Goal: Task Accomplishment & Management: Complete application form

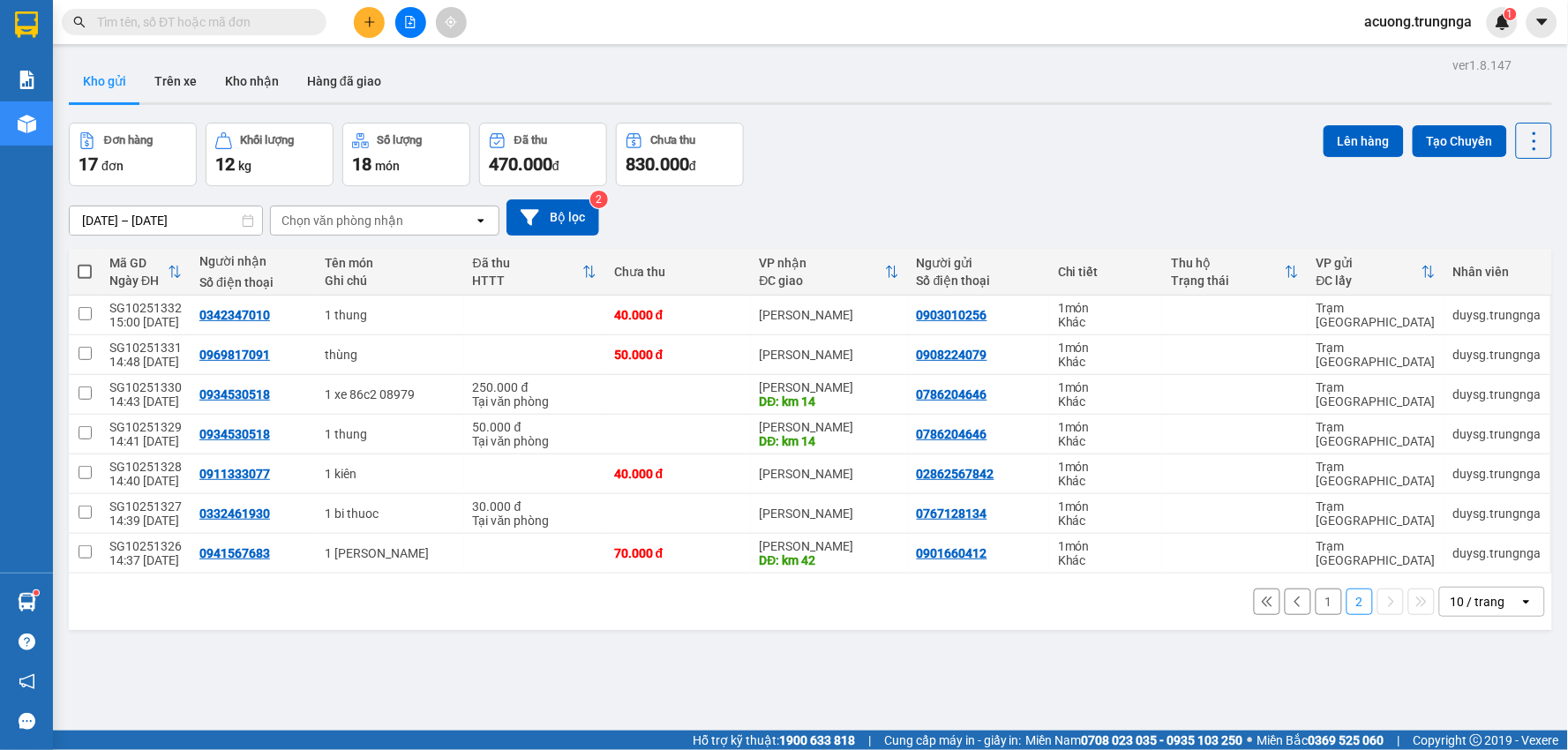
scroll to position [82, 0]
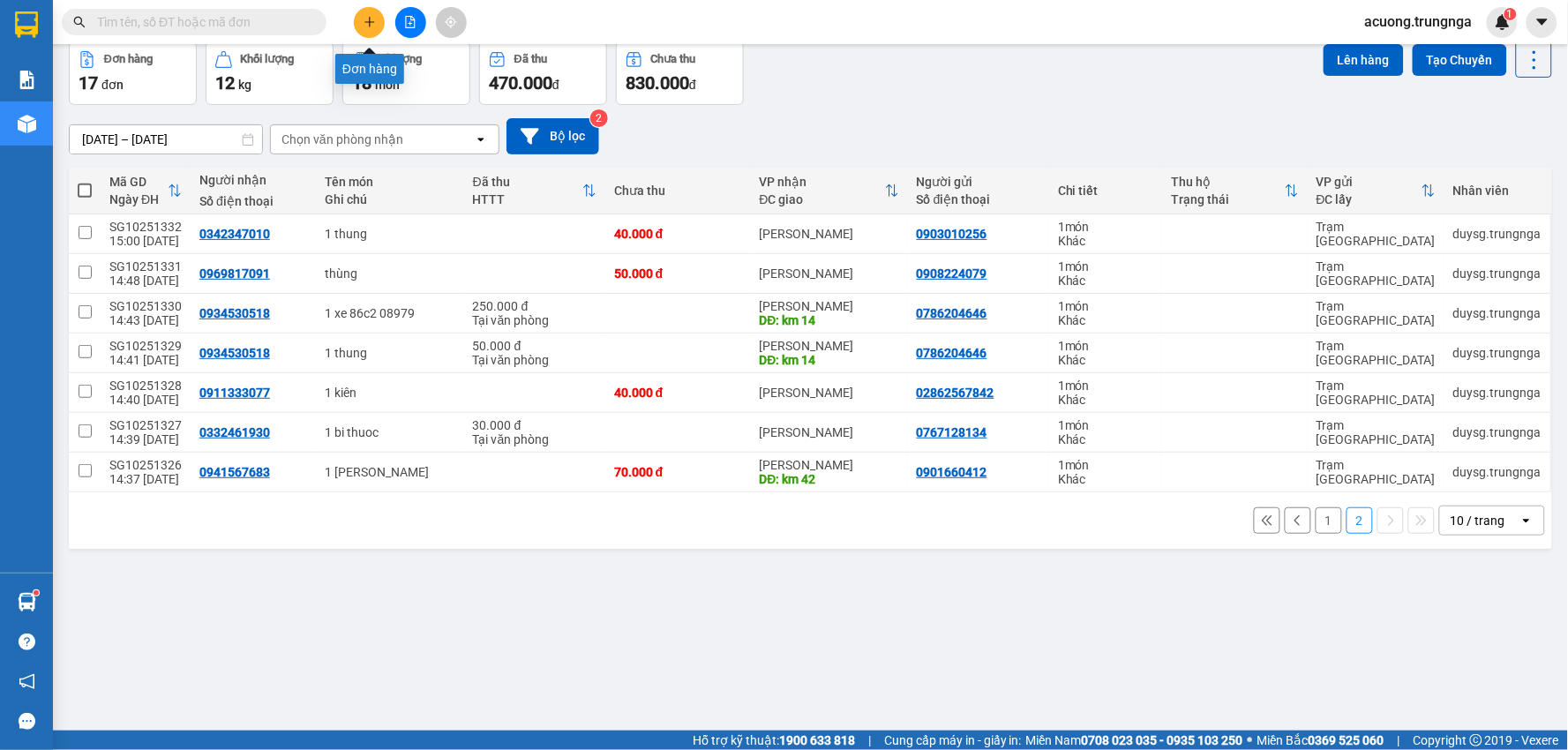
click at [369, 18] on icon "plus" at bounding box center [369, 22] width 1 height 10
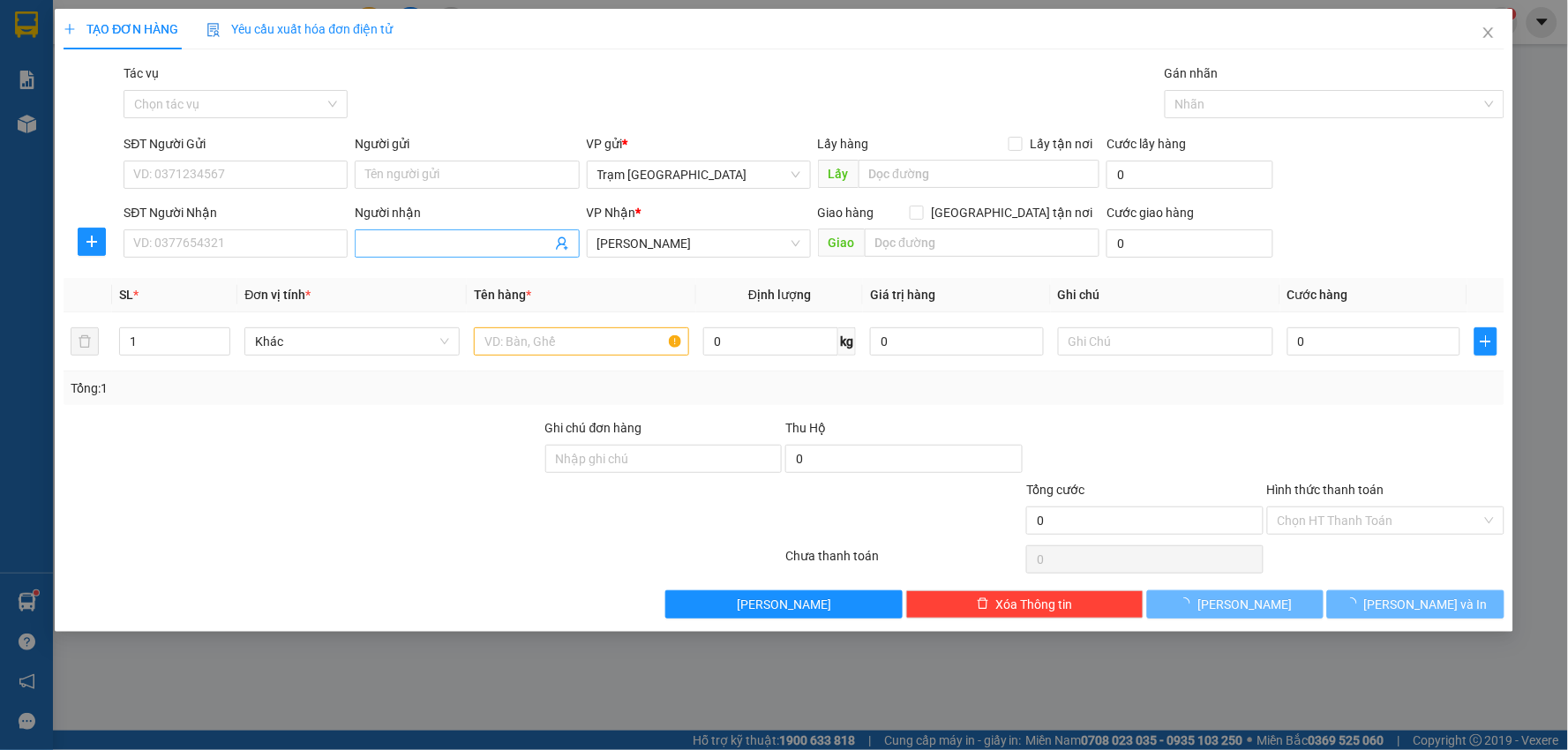
click at [417, 234] on input "Người nhận" at bounding box center [457, 244] width 185 height 20
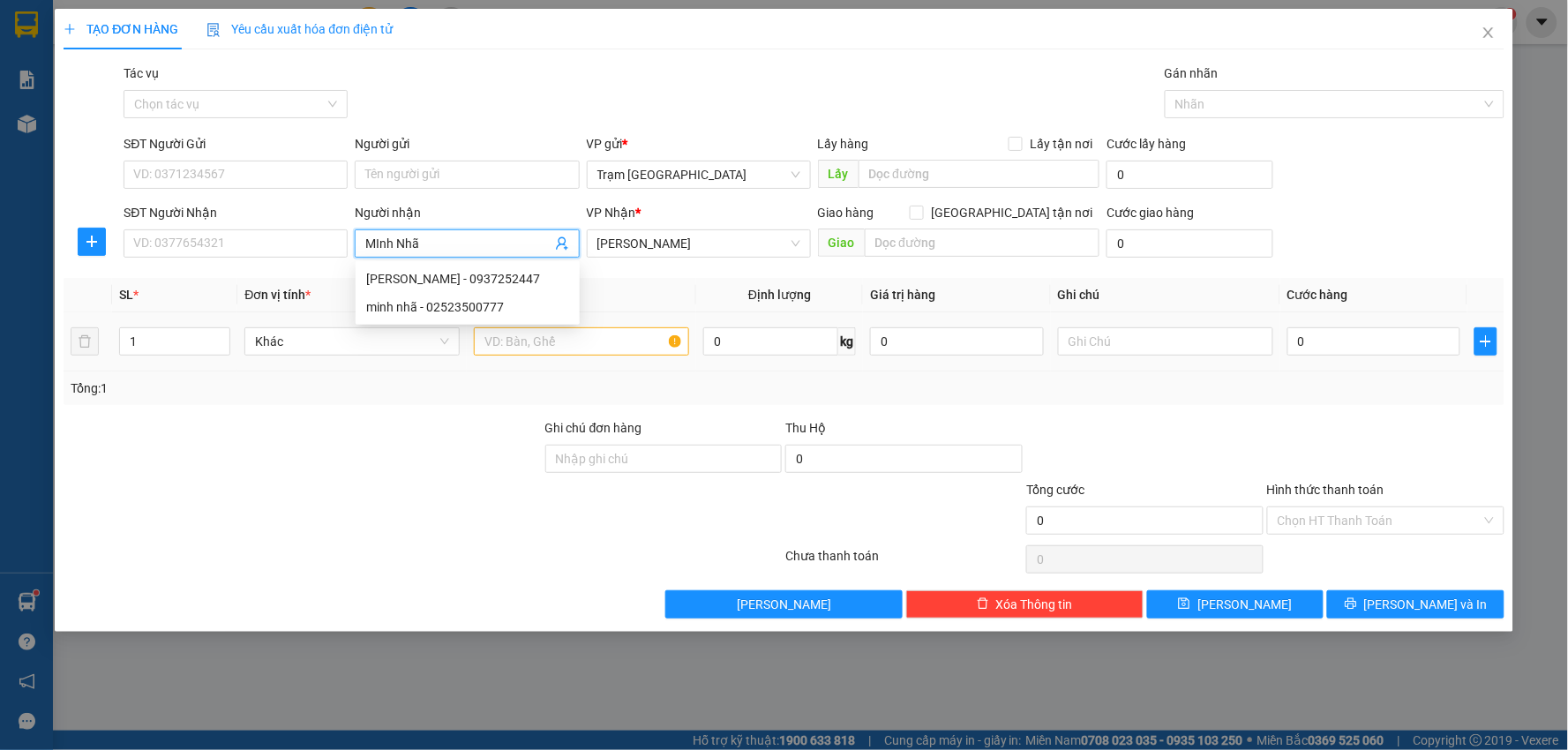
type input "MInh Nhã"
click at [566, 339] on input "text" at bounding box center [581, 341] width 215 height 28
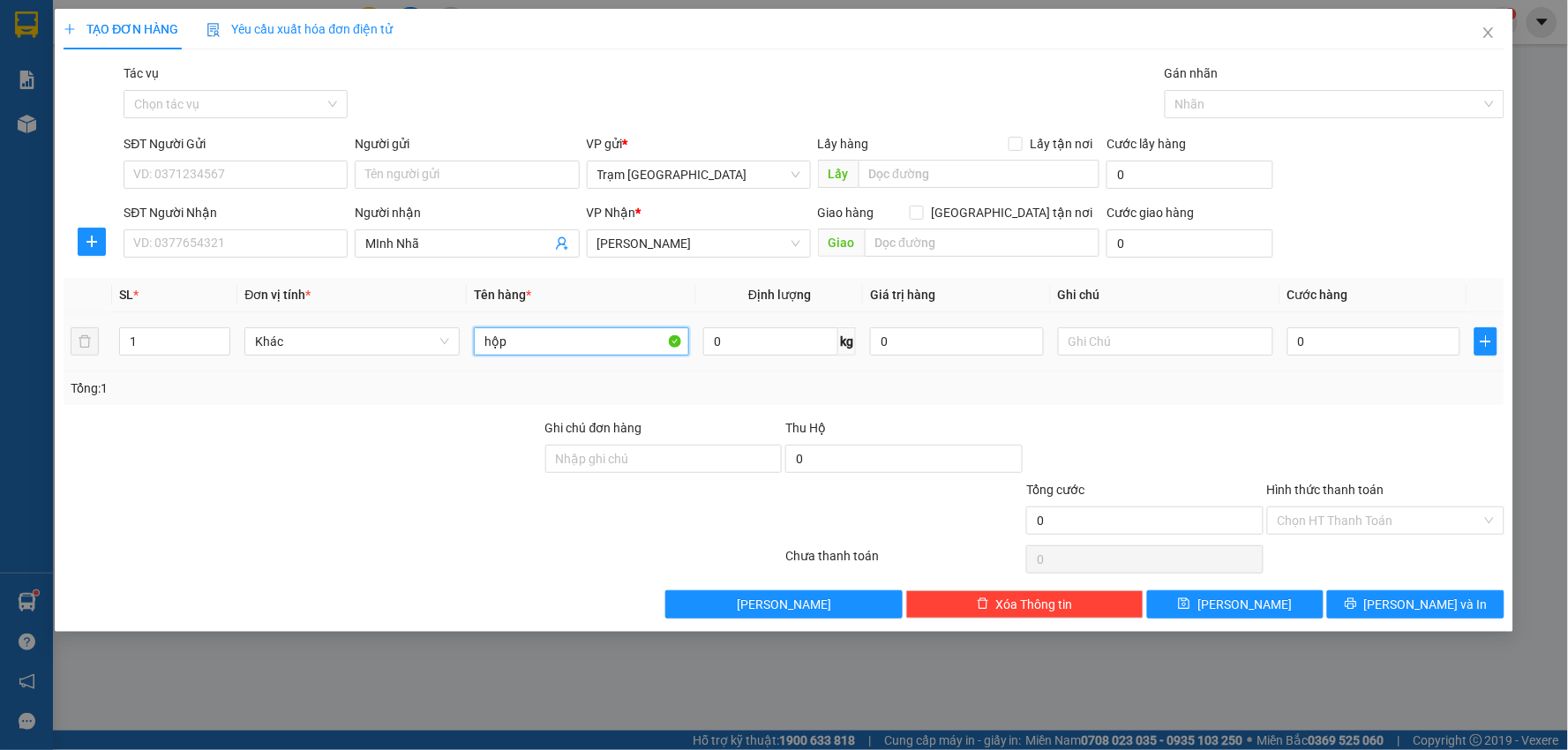
type input "hộp"
type input "1"
type input "003"
type input "3"
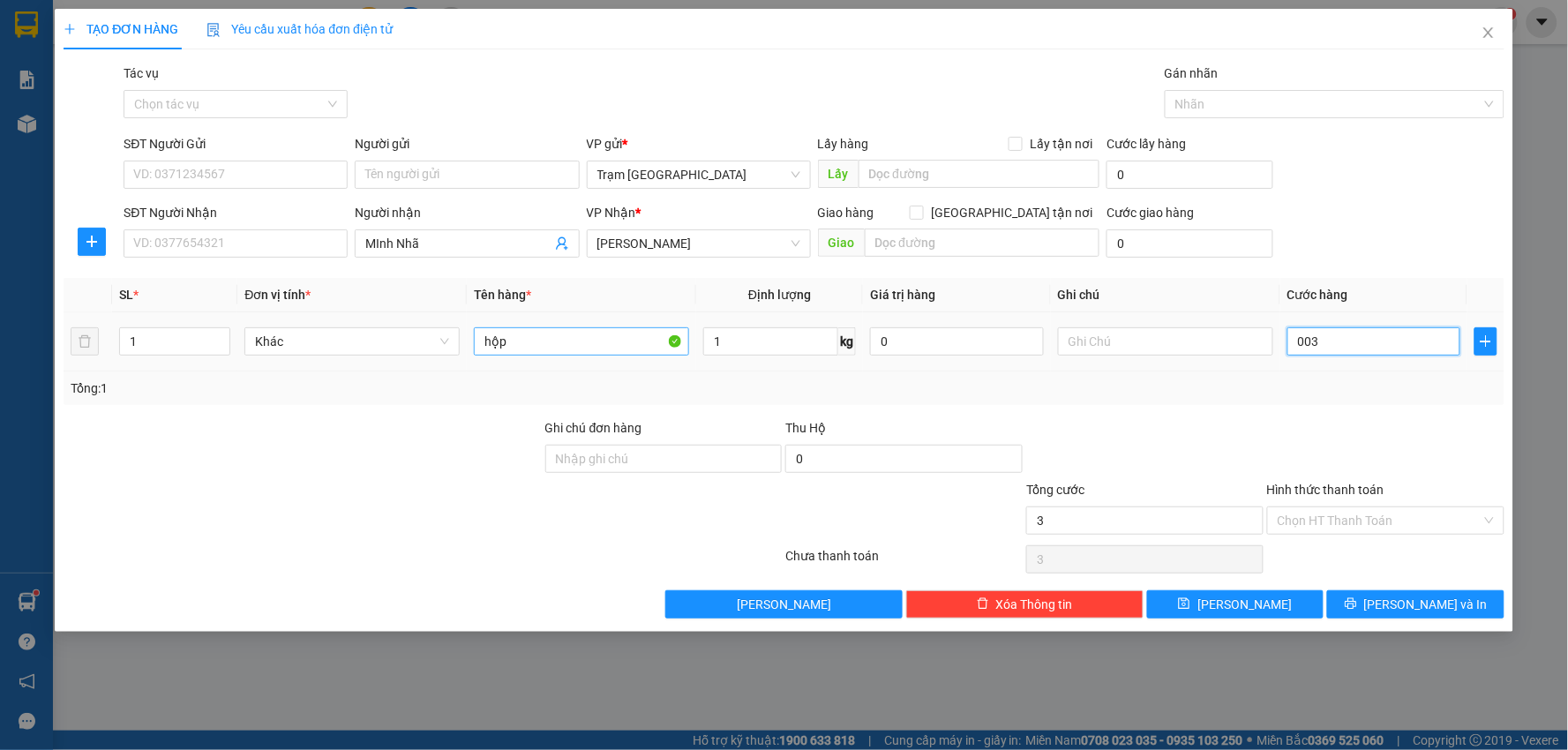
type input "0.030"
type input "30"
type input "30.000"
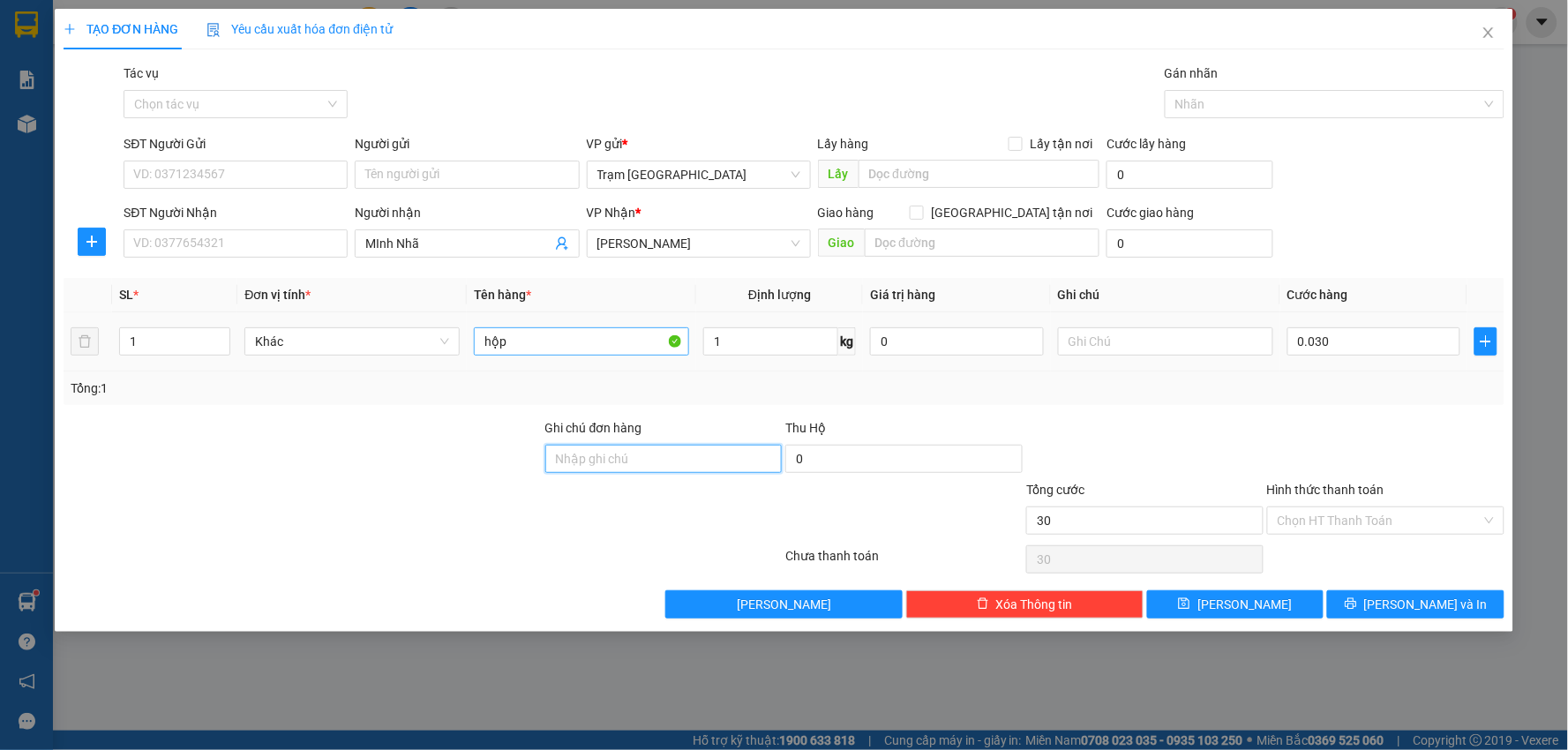
type input "30.000"
click at [1433, 605] on span "[PERSON_NAME] và In" at bounding box center [1426, 605] width 123 height 20
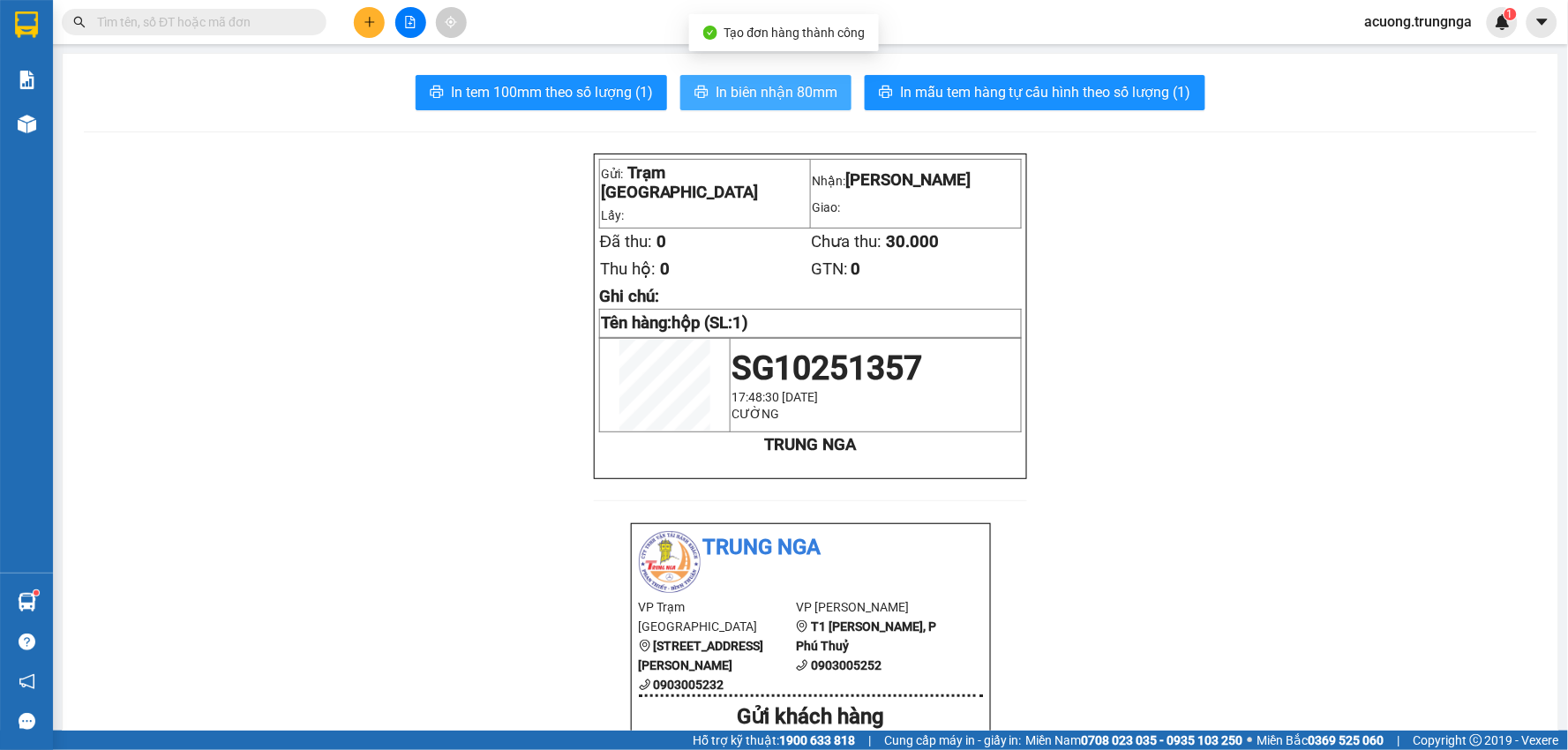
click at [755, 91] on span "In biên nhận 80mm" at bounding box center [777, 93] width 121 height 22
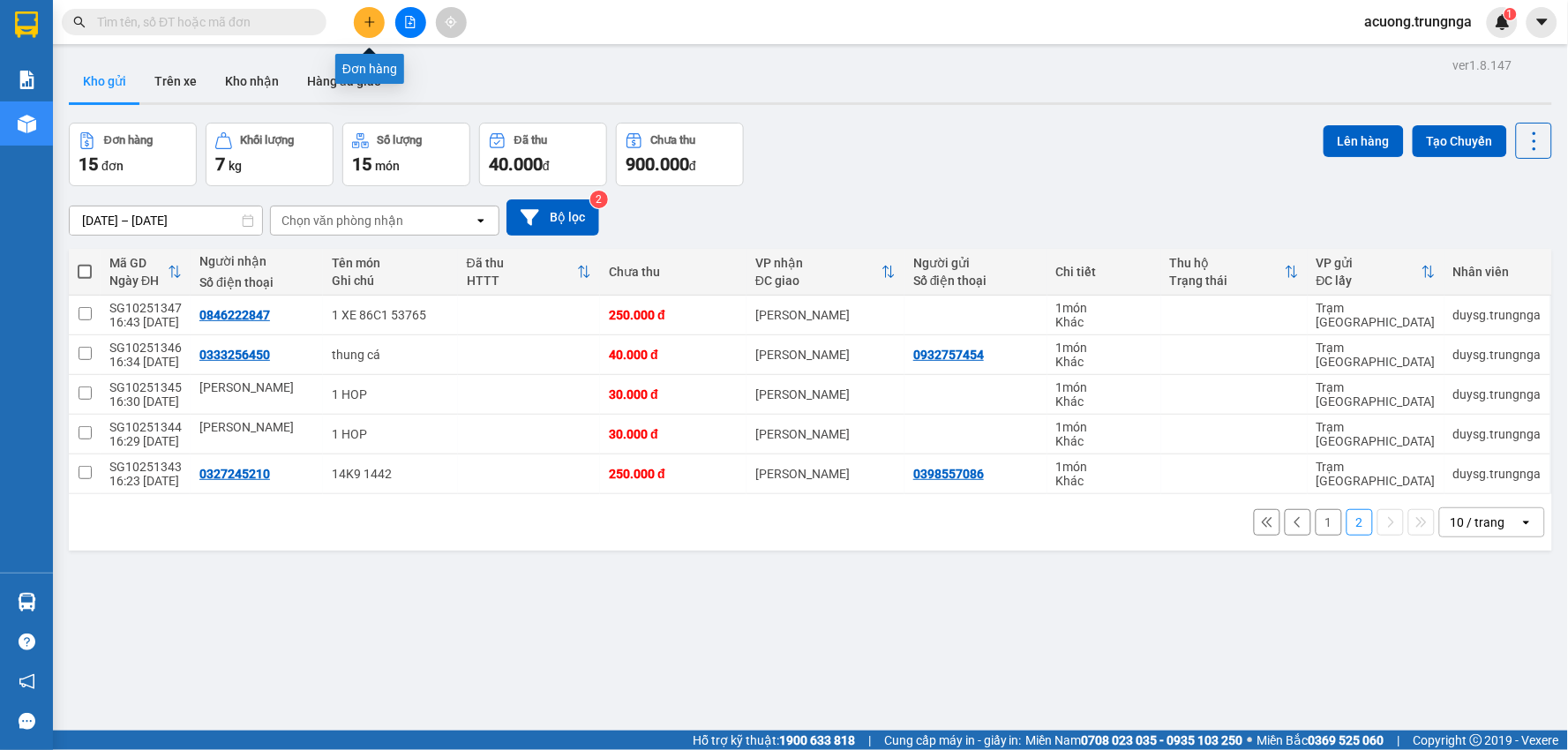
click at [366, 30] on button at bounding box center [369, 22] width 31 height 31
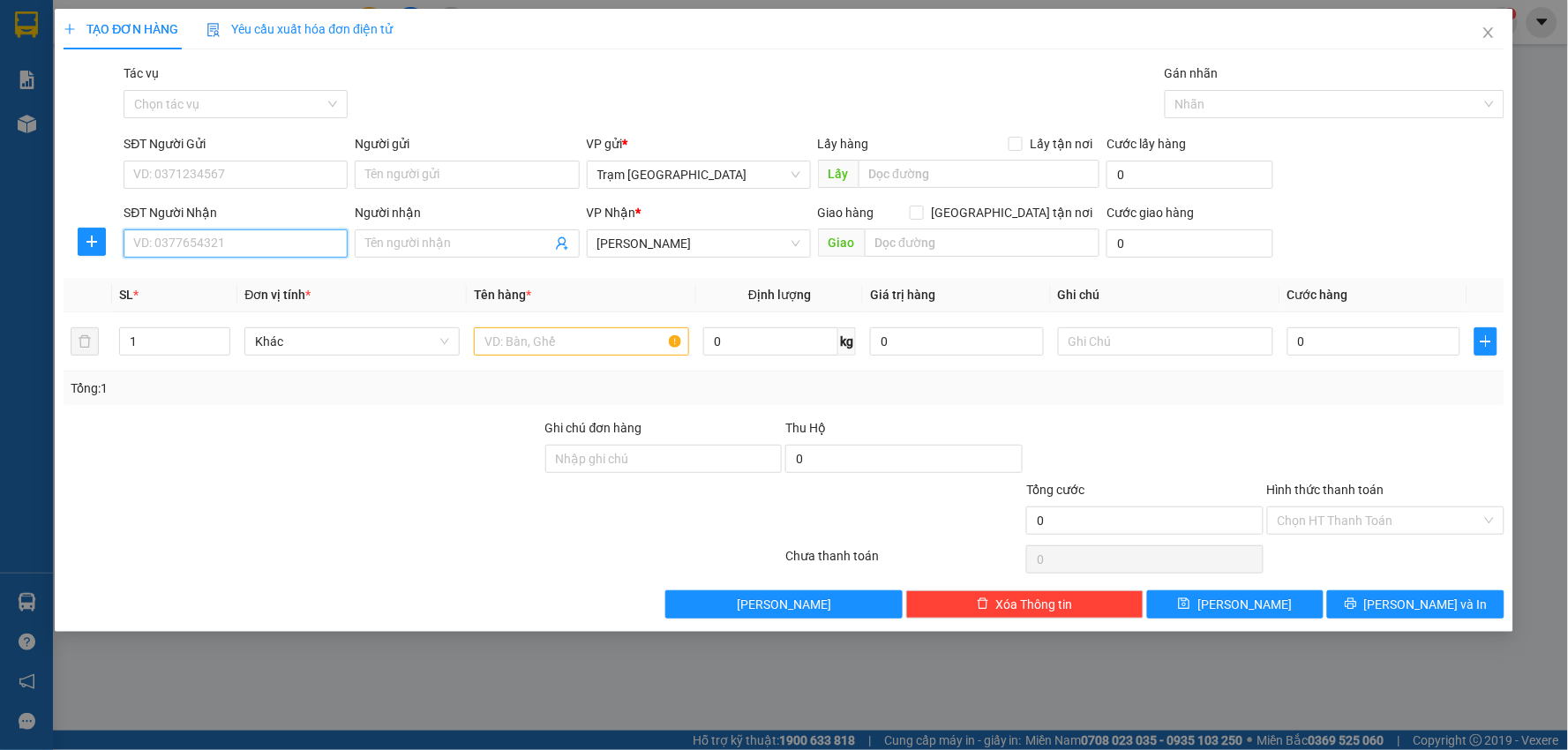
click at [221, 242] on input "SĐT Người Nhận" at bounding box center [235, 244] width 224 height 28
click at [241, 285] on div "0938550364 - Giang" at bounding box center [236, 280] width 203 height 20
type input "0938550364"
type input "Giang"
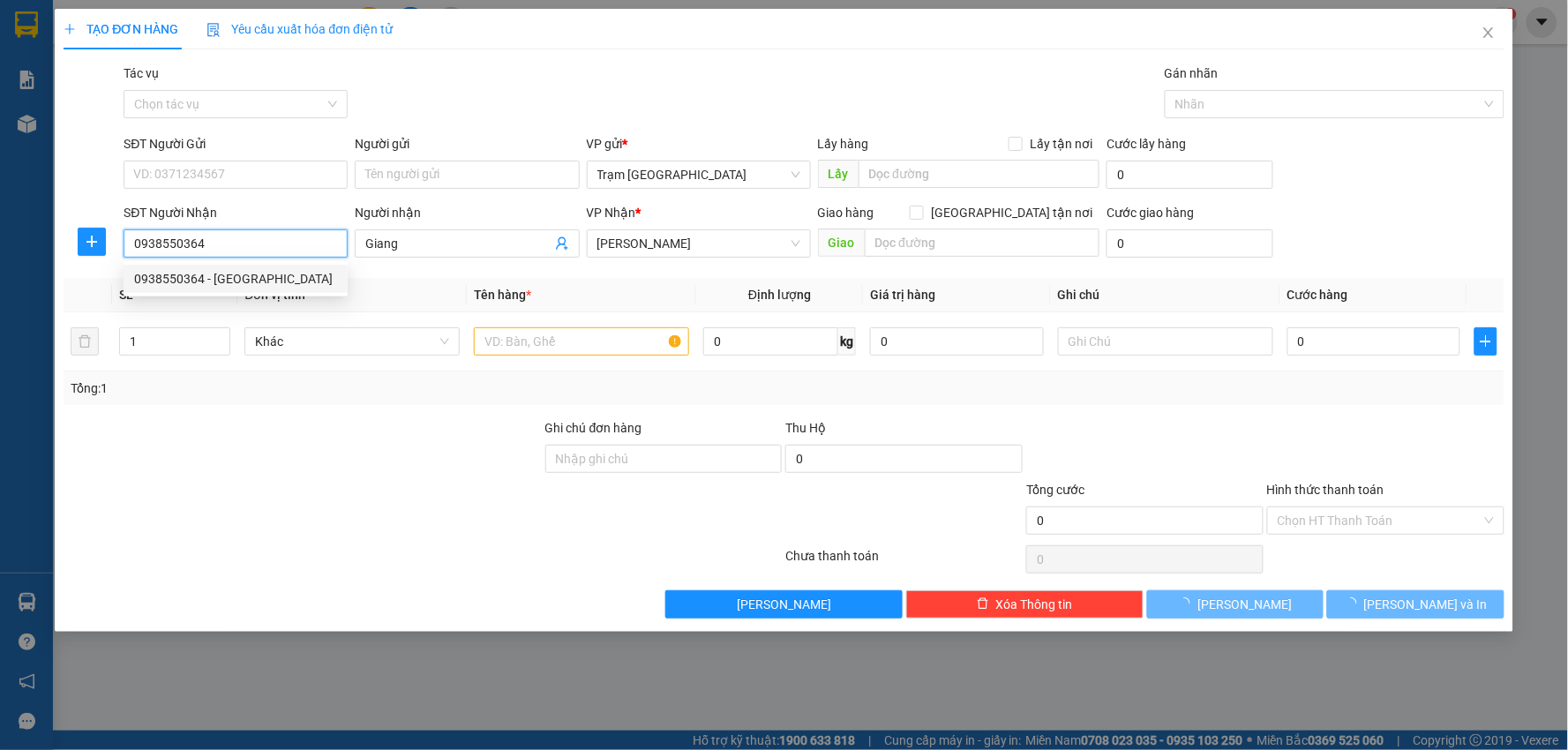
type input "30.000"
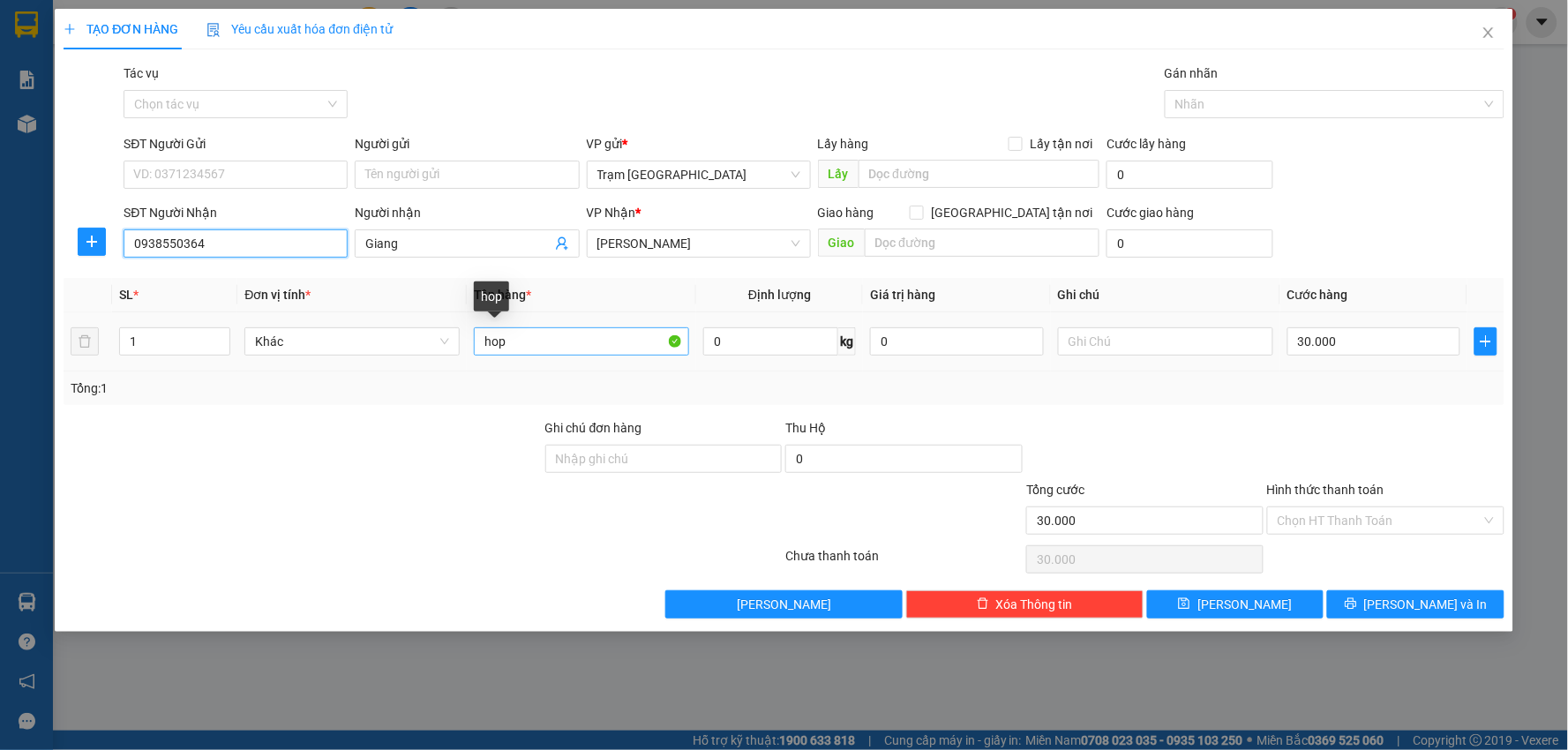
type input "0938550364"
click at [548, 342] on input "hop" at bounding box center [581, 341] width 215 height 28
type input "hộp (thuốc)"
type input "1"
click at [1396, 509] on input "Hình thức thanh toán" at bounding box center [1379, 520] width 204 height 27
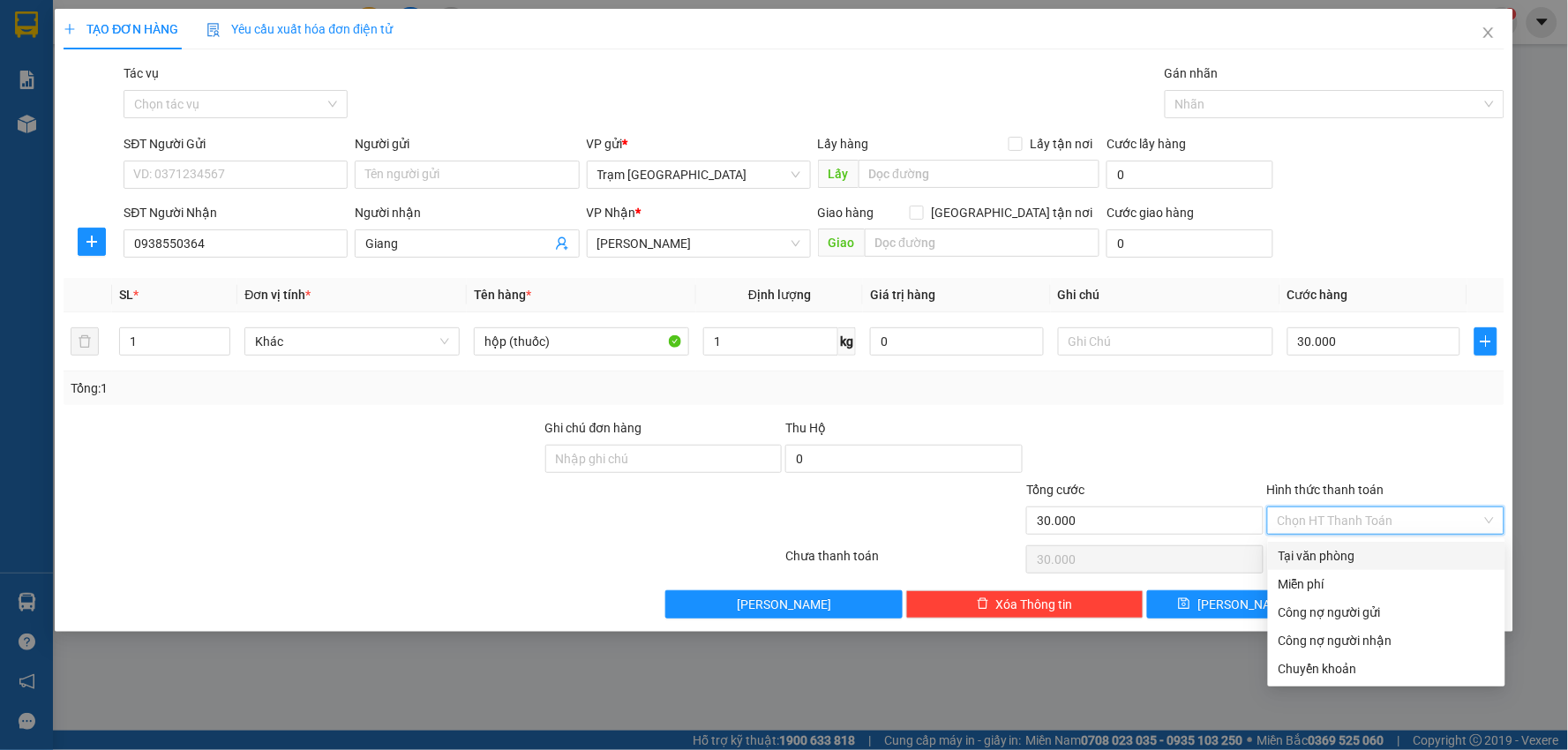
click at [1341, 549] on div "Tại văn phòng" at bounding box center [1386, 556] width 216 height 20
type input "0"
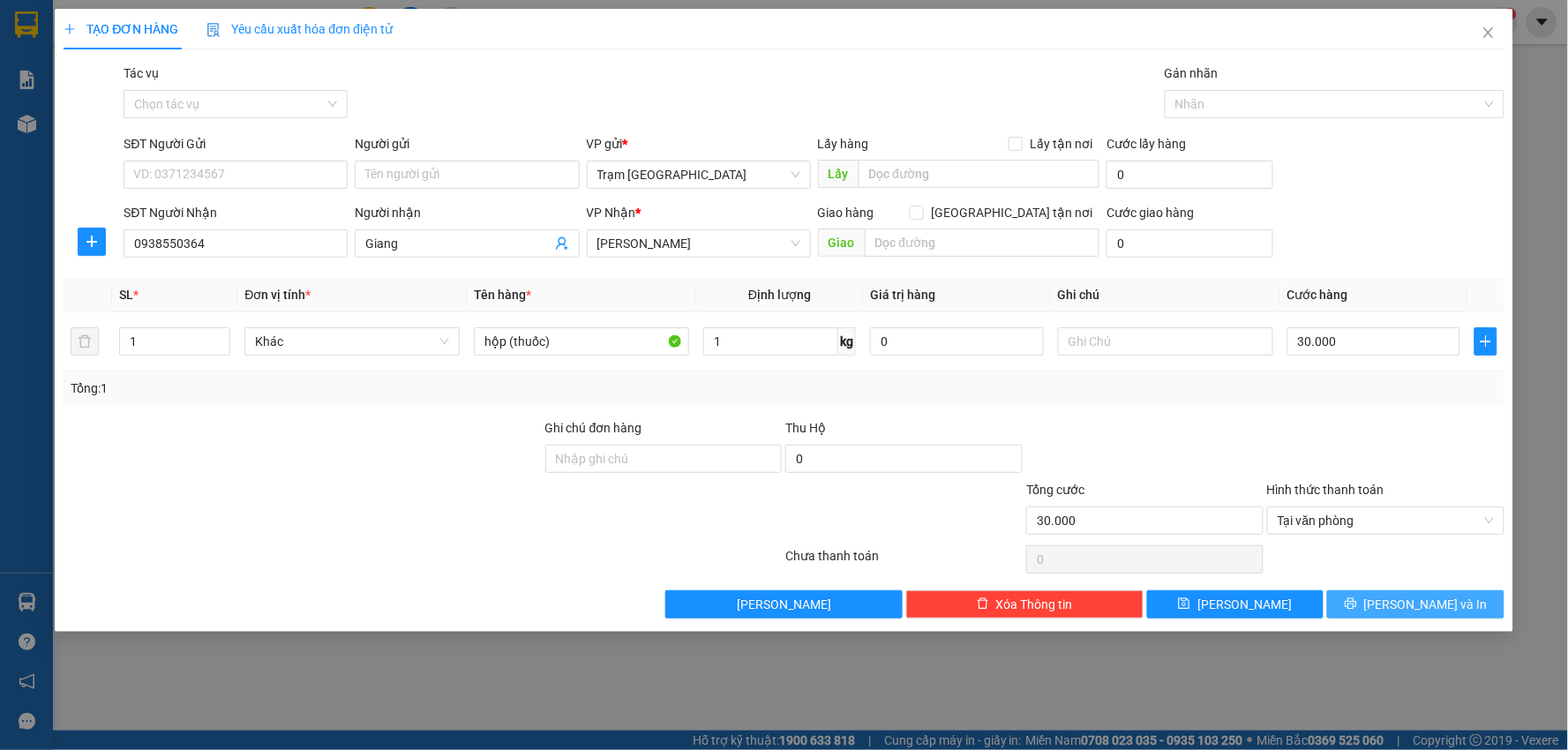
click at [1417, 606] on span "[PERSON_NAME] và In" at bounding box center [1426, 605] width 123 height 20
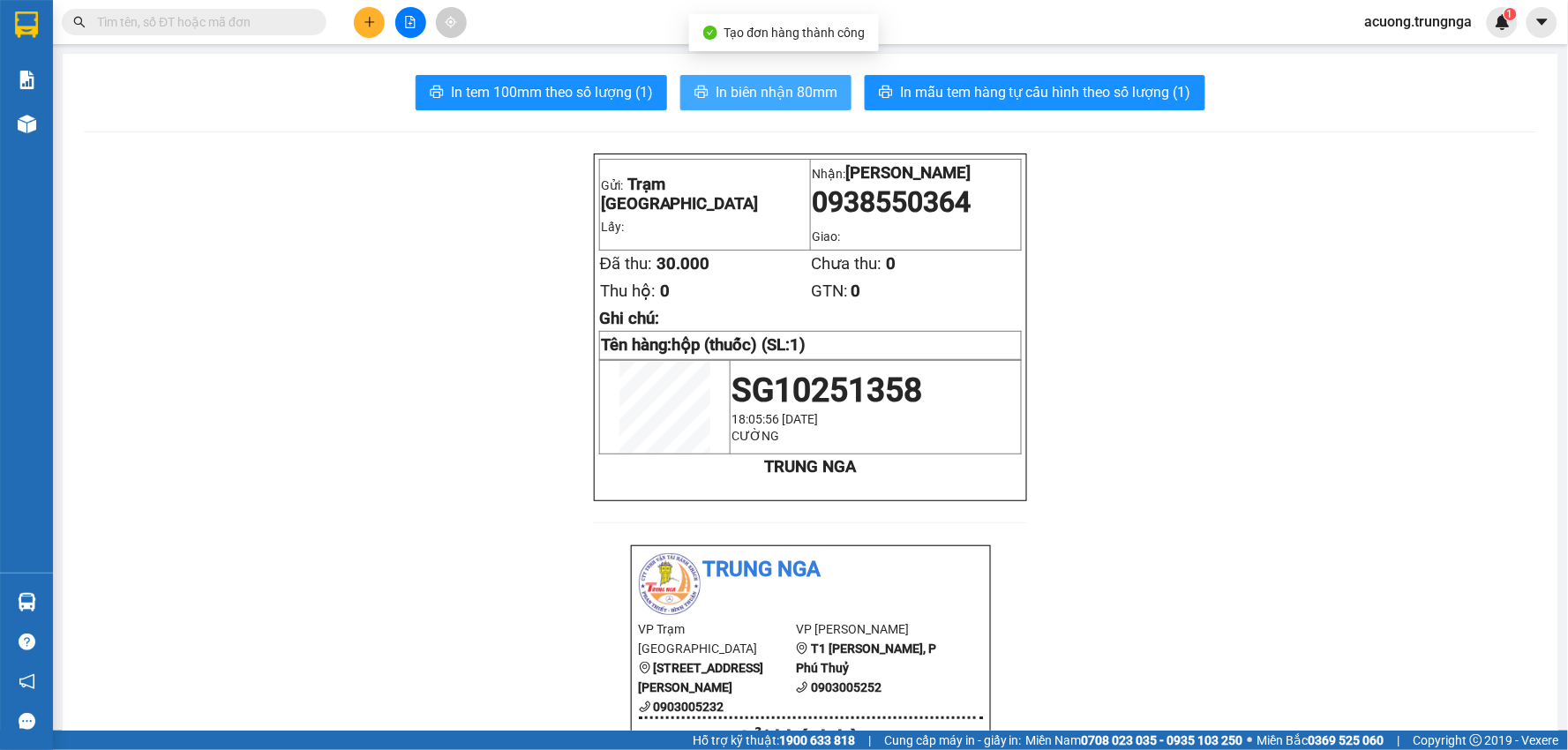
click at [733, 91] on span "In biên nhận 80mm" at bounding box center [777, 93] width 121 height 22
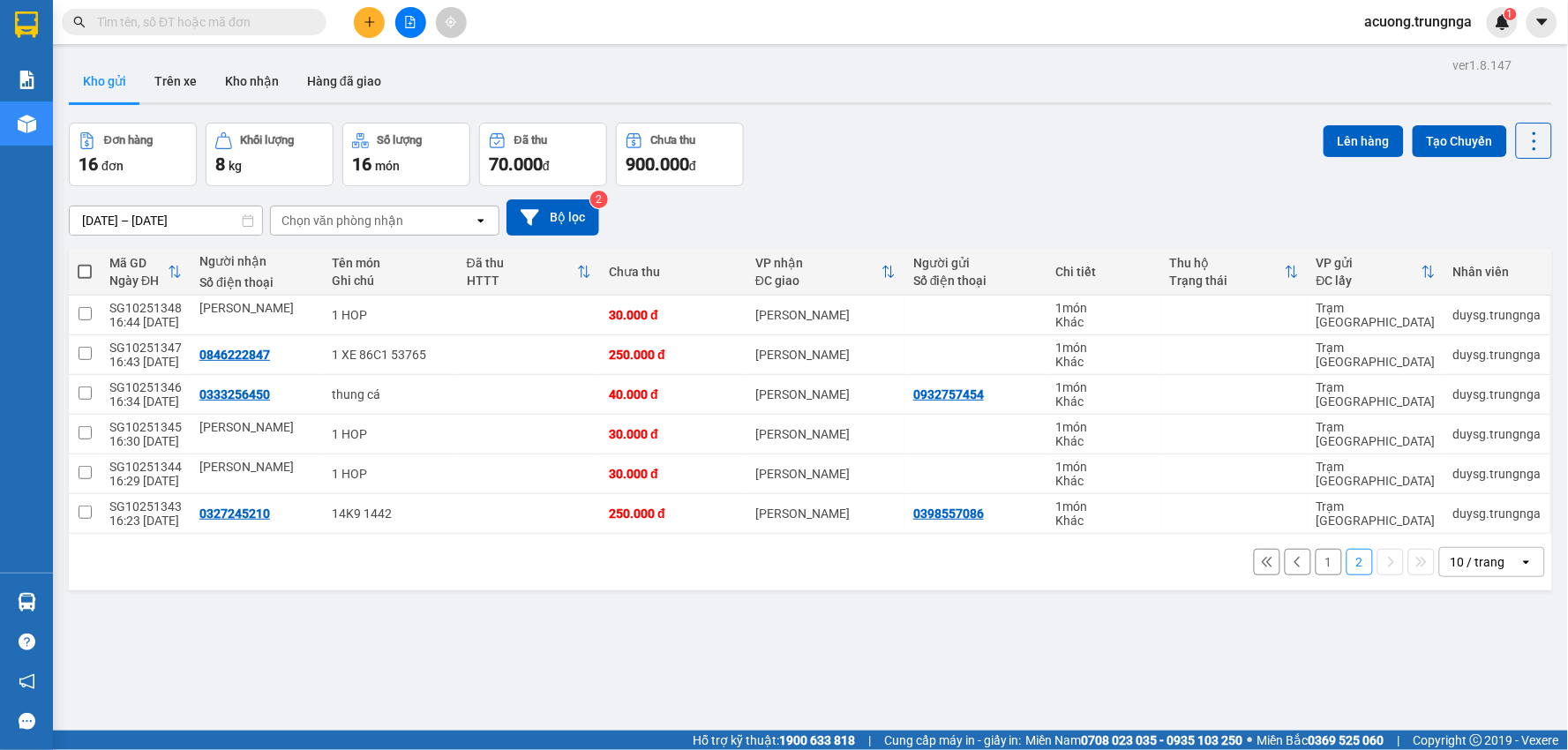
click at [1076, 153] on div "Đơn hàng 16 đơn Khối lượng 8 kg Số lượng 16 món Đã thu 70.000 đ Chưa thu 900.00…" at bounding box center [809, 154] width 1482 height 64
click at [367, 12] on button at bounding box center [369, 22] width 31 height 31
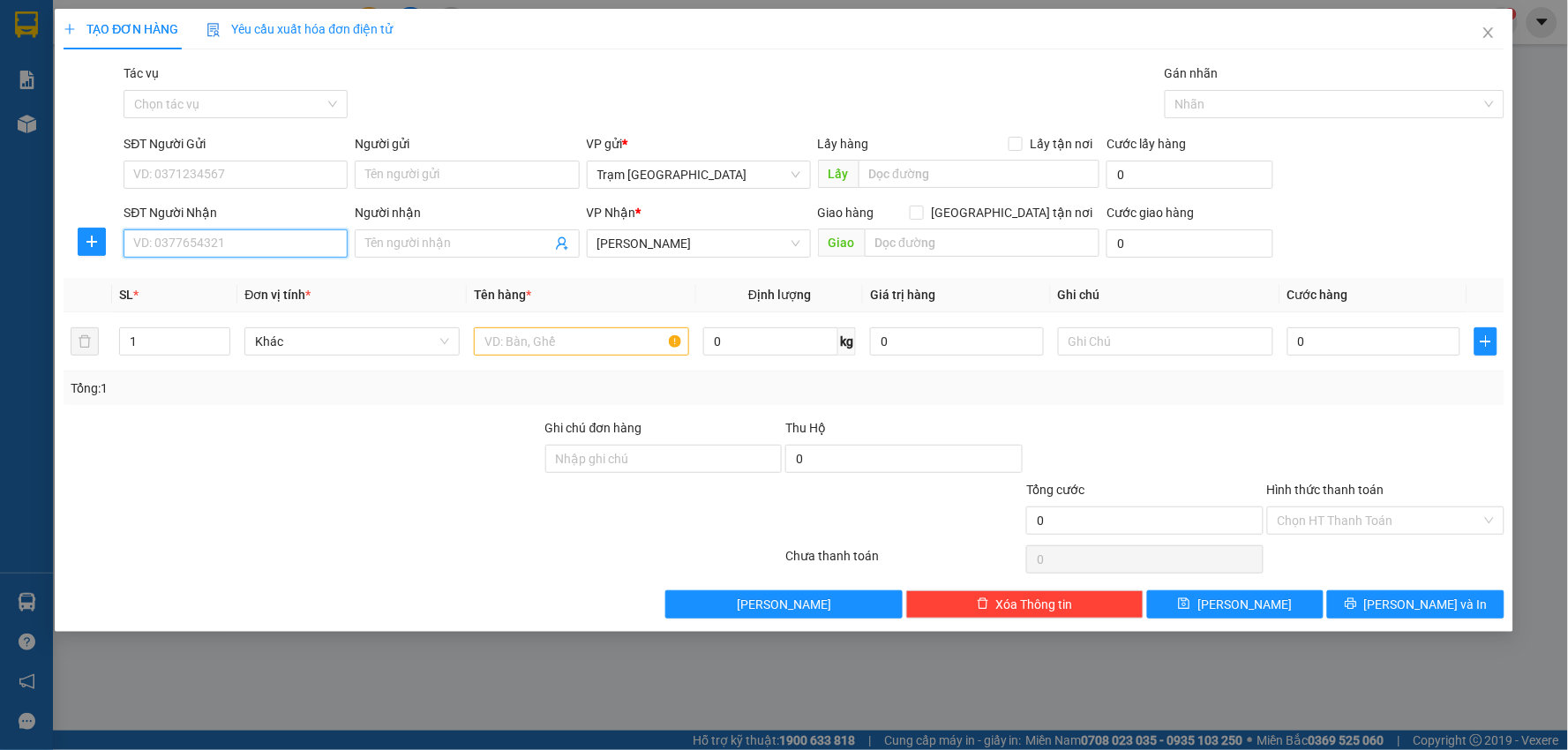
click at [223, 251] on input "SĐT Người Nhận" at bounding box center [235, 244] width 224 height 28
type input "0902928596"
click at [222, 274] on div "0902928596" at bounding box center [236, 280] width 203 height 20
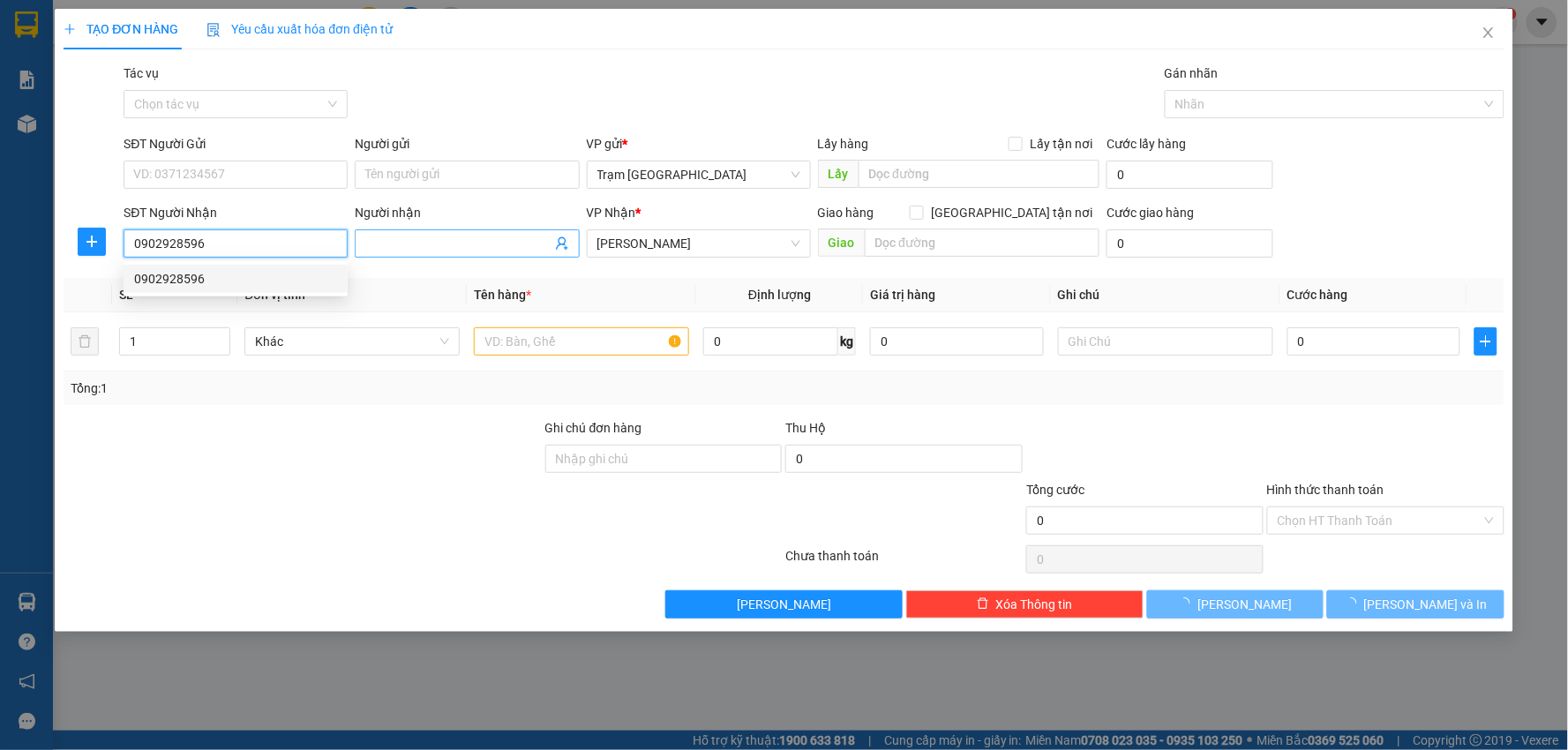
type input "30.000"
type input "0902928596"
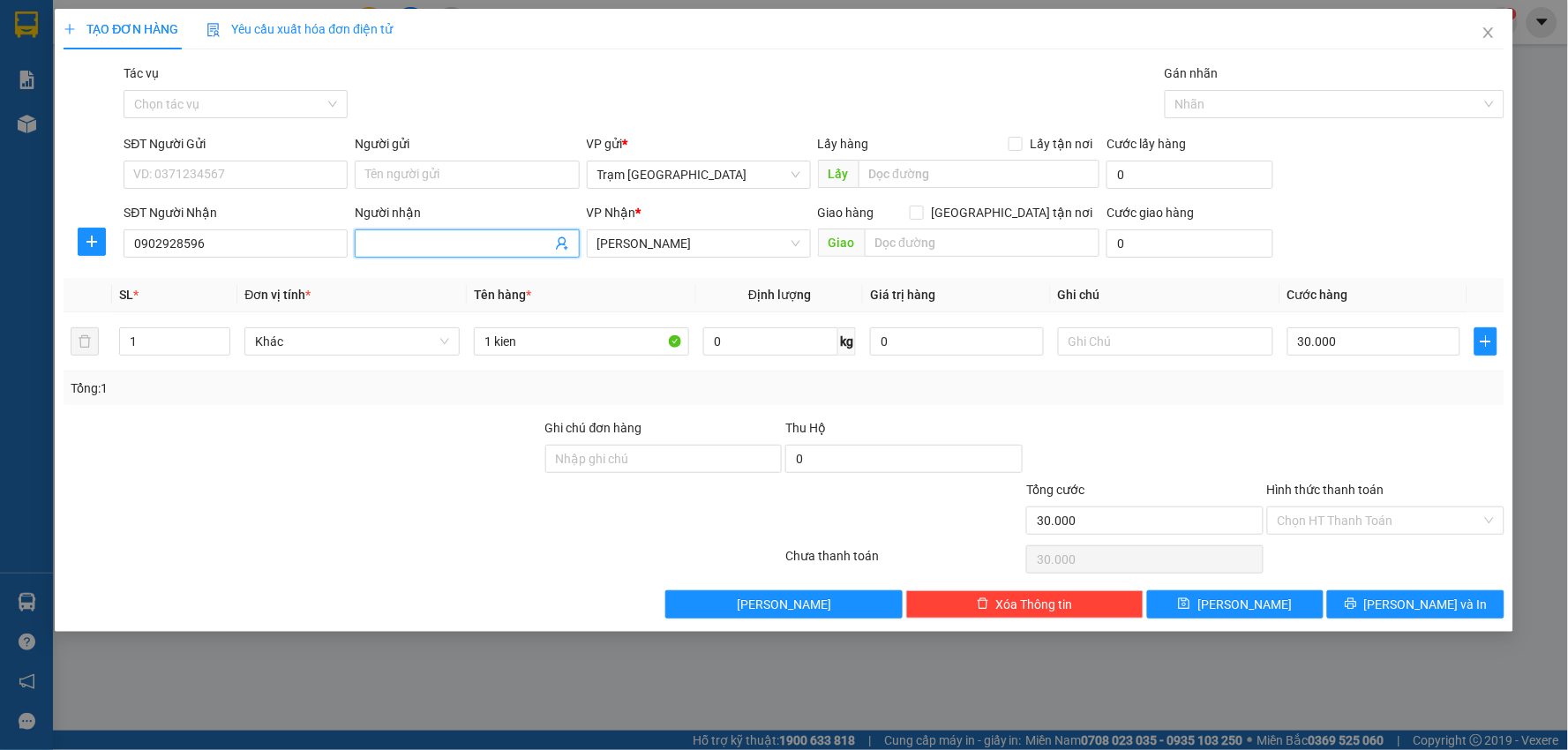
click at [429, 247] on input "Người nhận" at bounding box center [457, 244] width 185 height 20
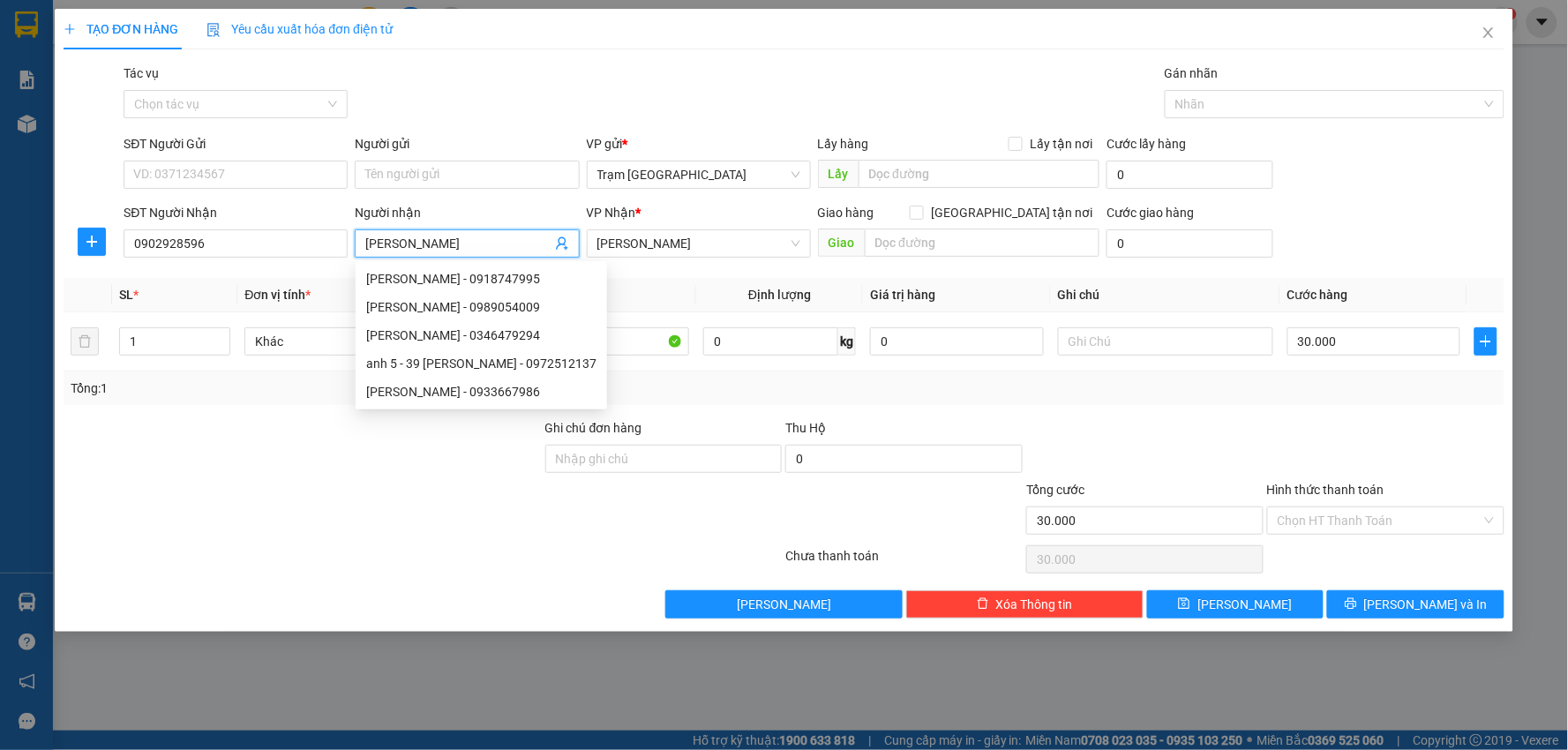
type input "[PERSON_NAME]"
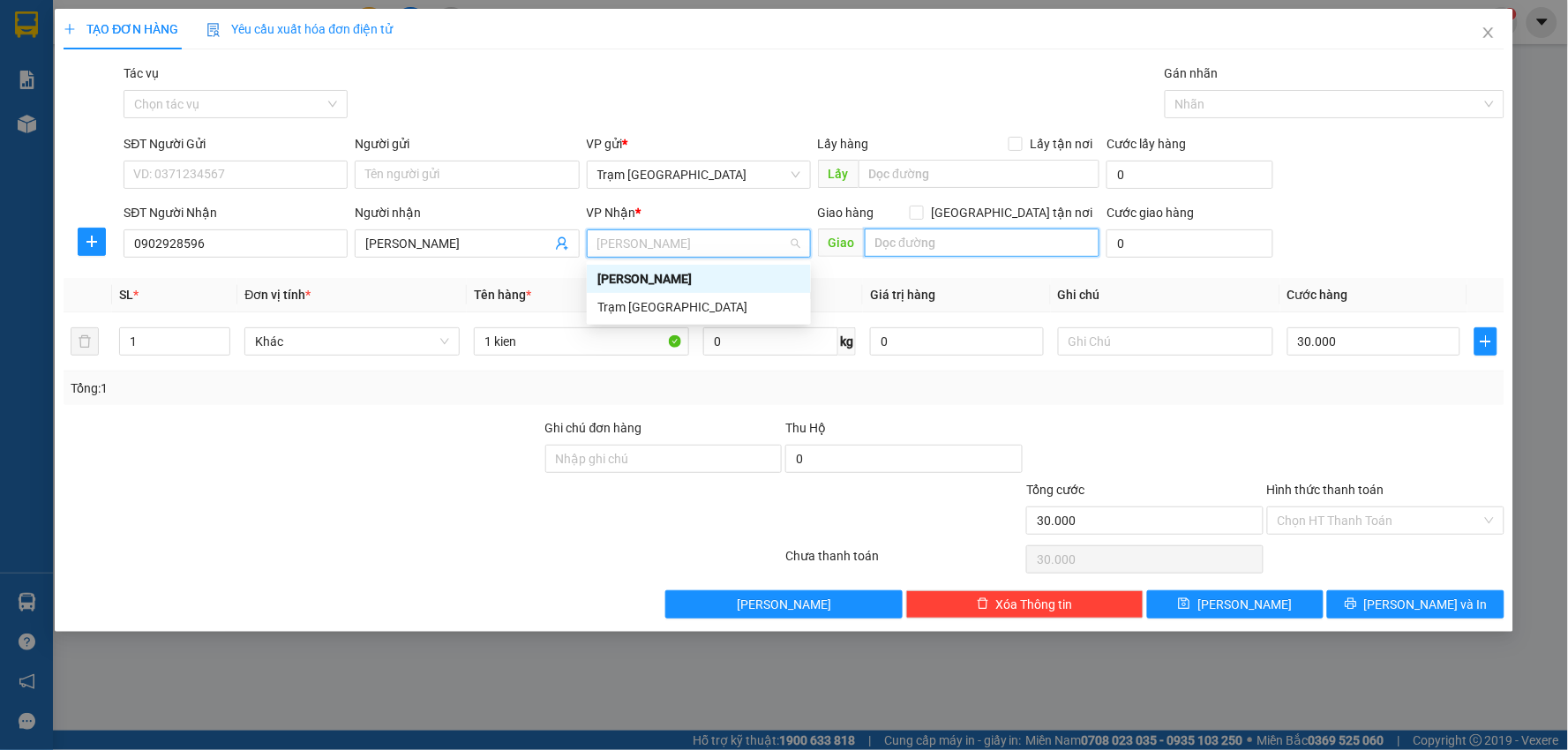
click at [933, 243] on input "text" at bounding box center [981, 243] width 236 height 28
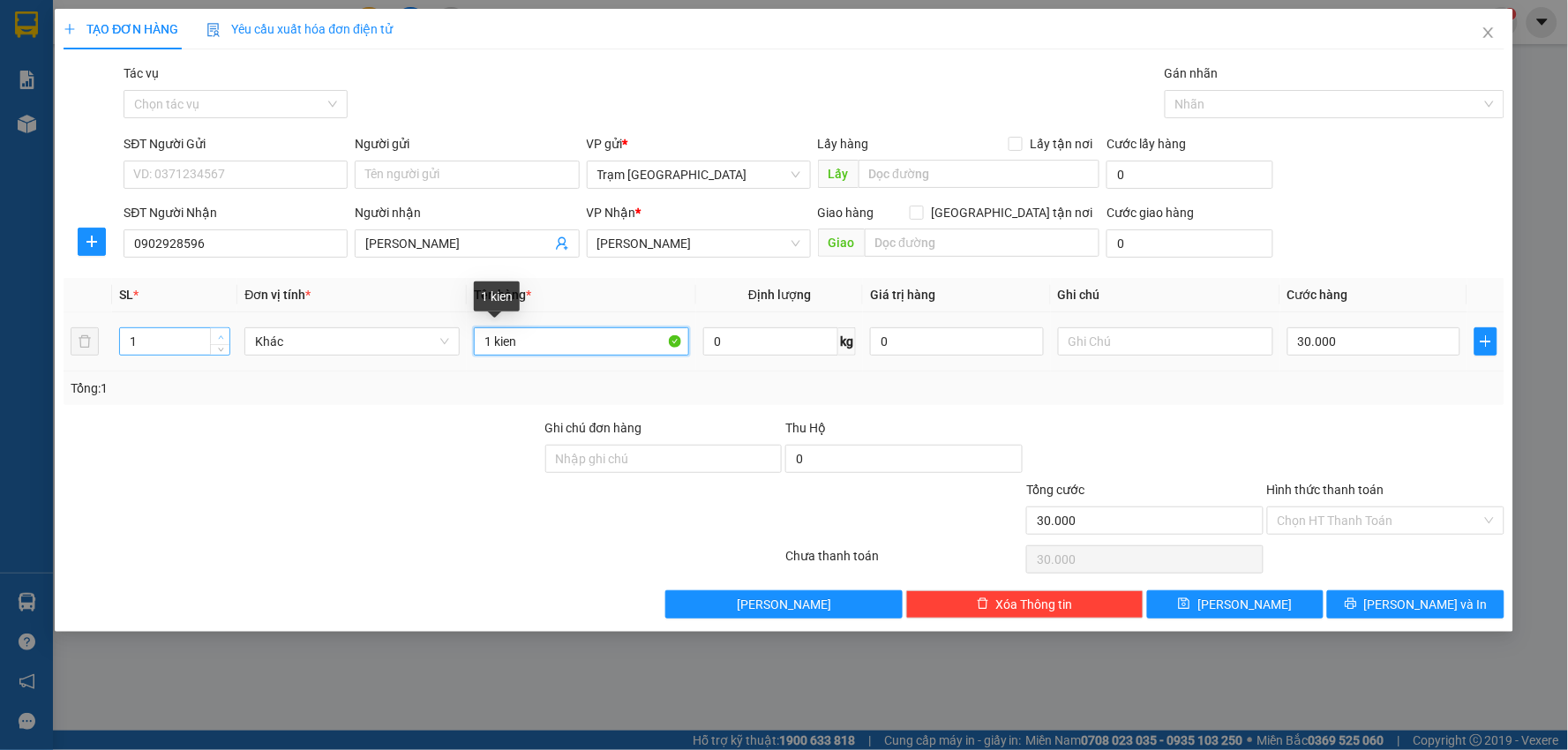
drag, startPoint x: 567, startPoint y: 345, endPoint x: 230, endPoint y: 337, distance: 337.1
click at [230, 340] on tr "1 Khác 1 kien 0 kg 0 30.000" at bounding box center [784, 341] width 1441 height 59
type input "cuộn dài"
type input "1"
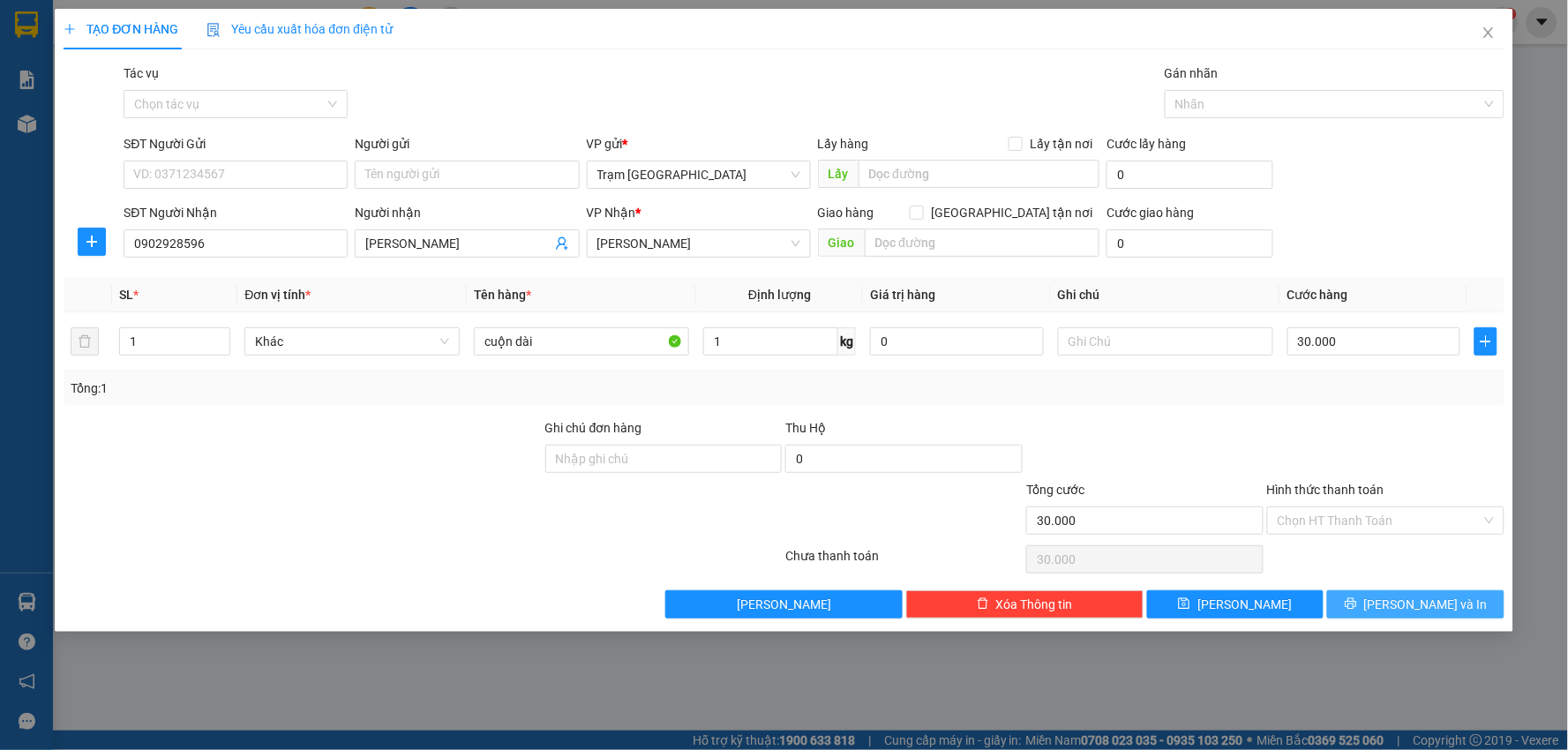
click at [1396, 602] on button "[PERSON_NAME] và In" at bounding box center [1415, 605] width 177 height 28
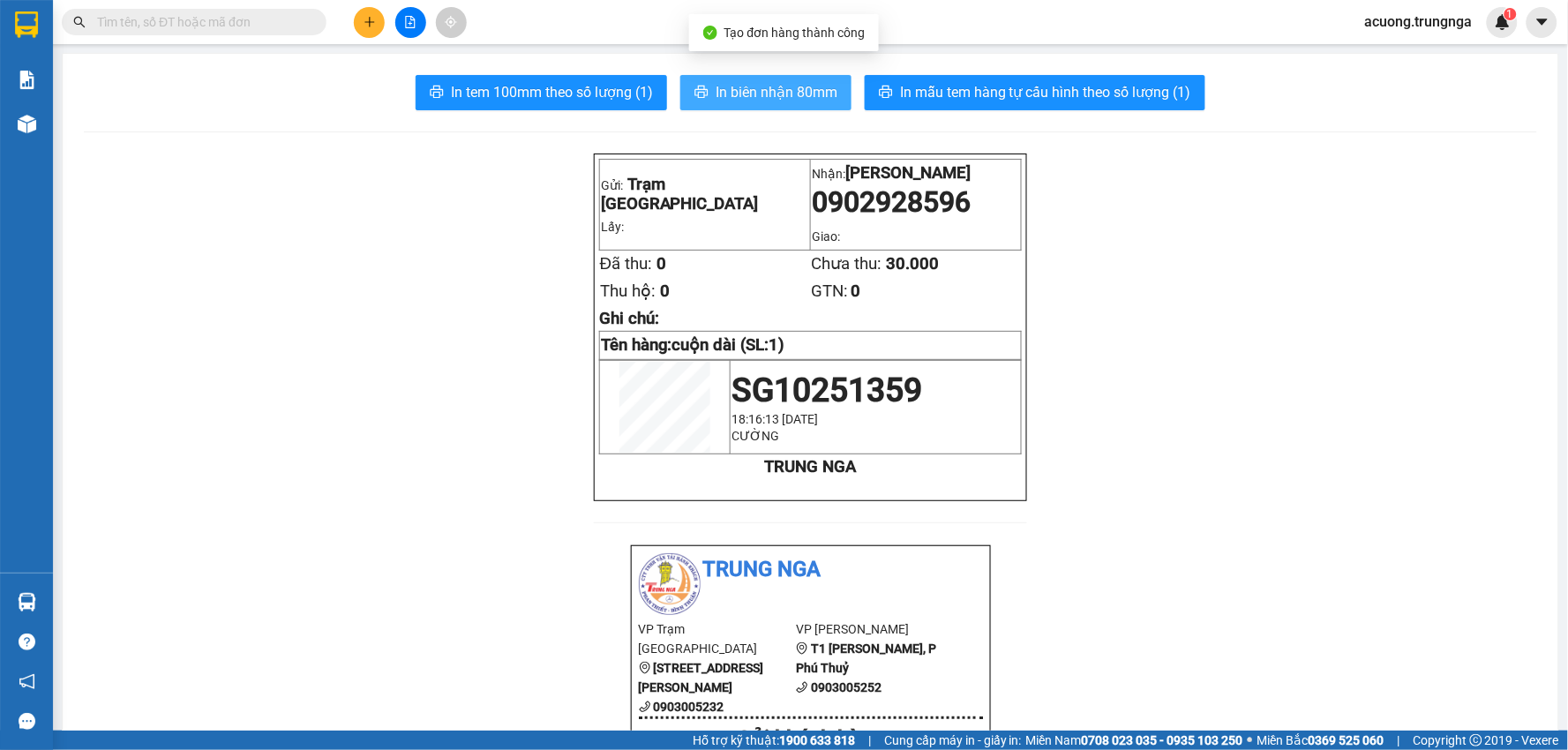
click at [771, 85] on span "In biên nhận 80mm" at bounding box center [777, 93] width 121 height 22
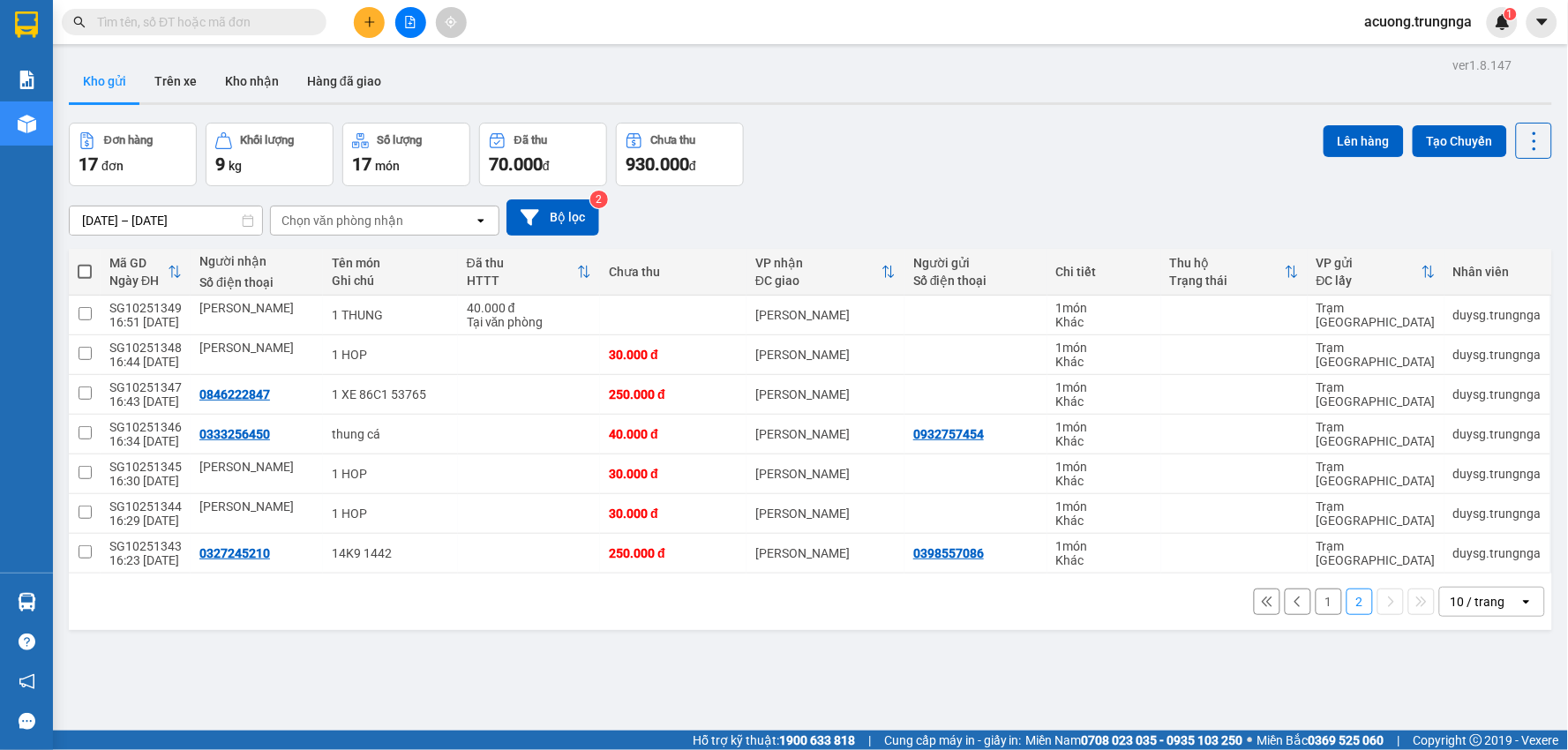
click at [89, 269] on span at bounding box center [85, 272] width 14 height 14
click at [85, 263] on input "checkbox" at bounding box center [85, 263] width 0 height 0
checkbox input "true"
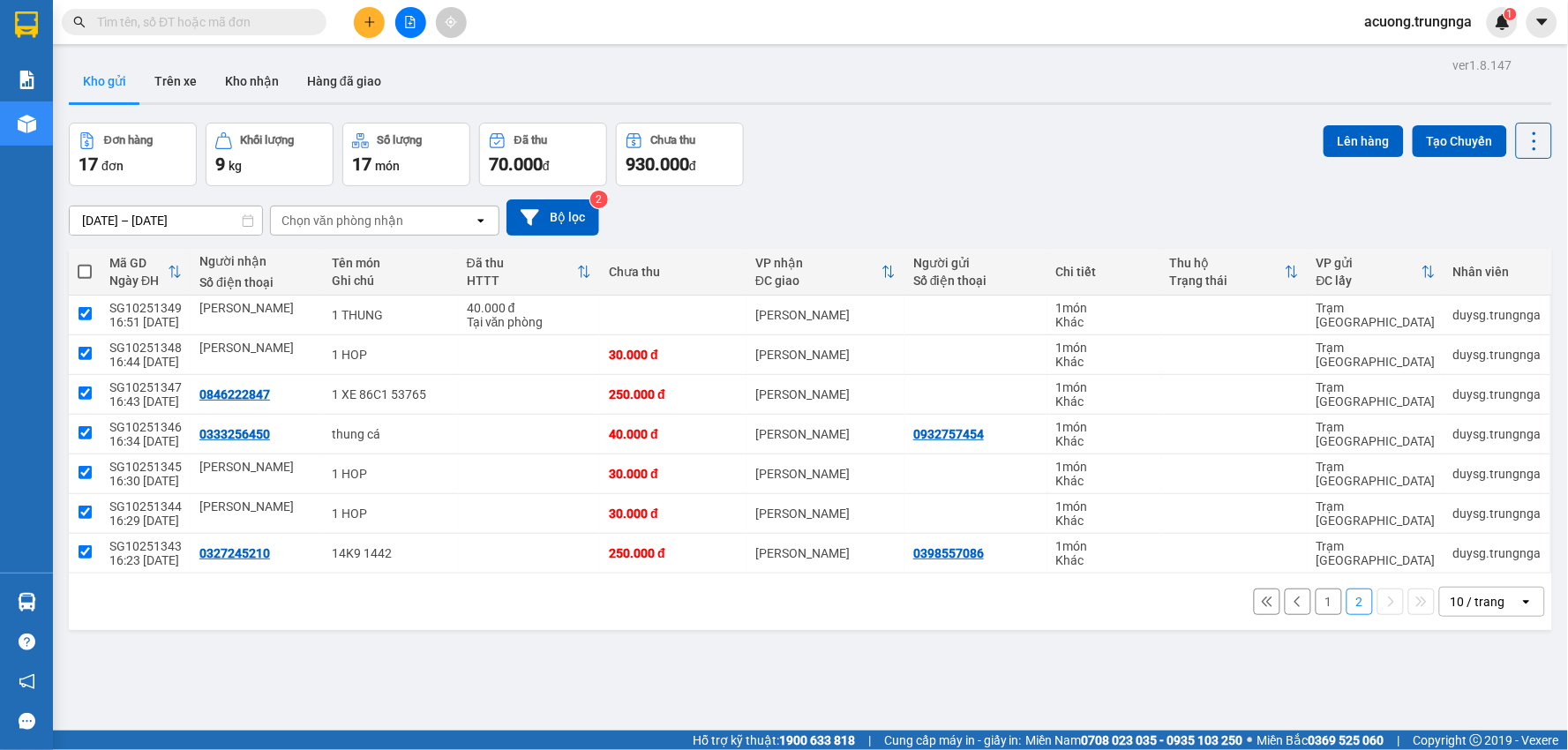
checkbox input "true"
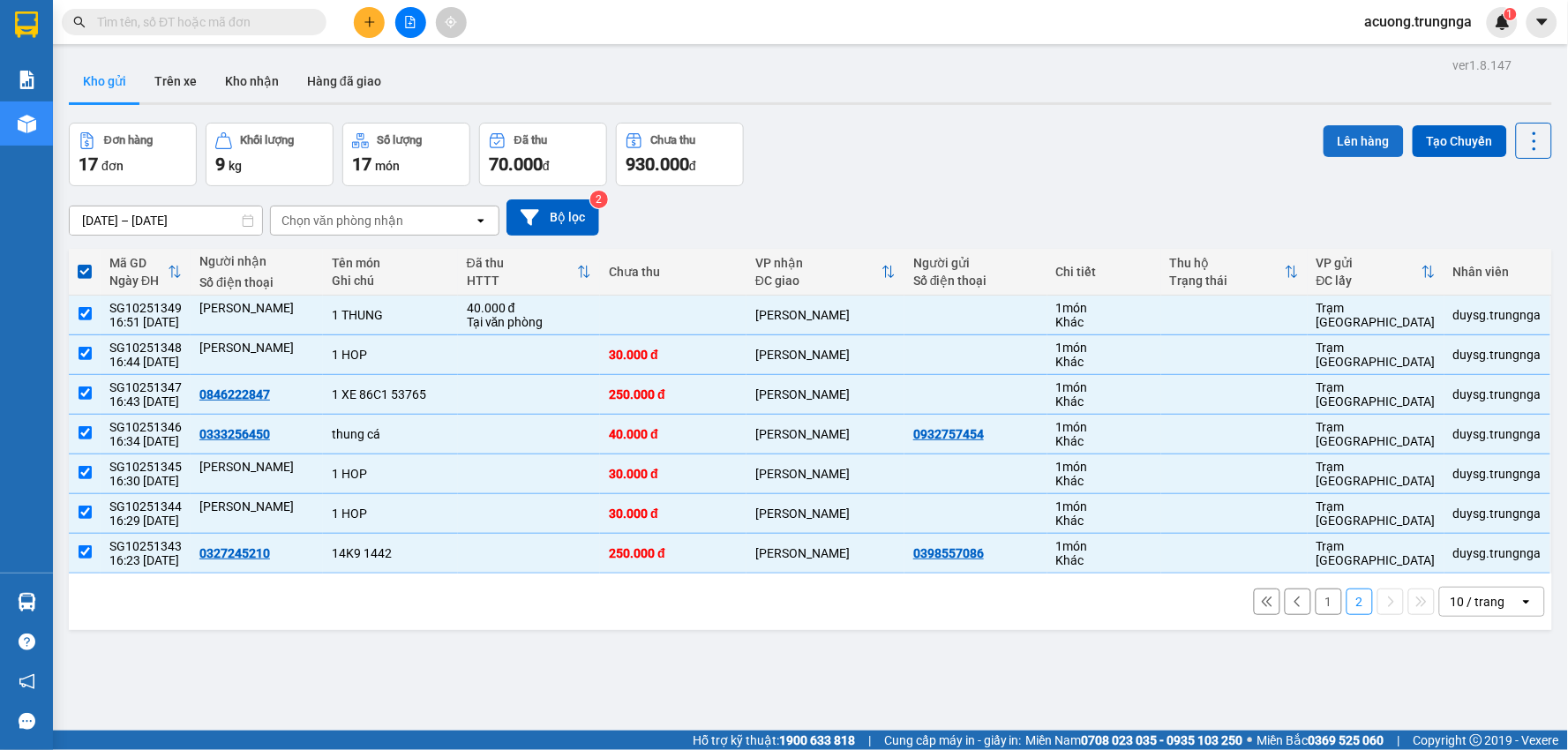
click at [1353, 135] on button "Lên hàng" at bounding box center [1363, 141] width 81 height 32
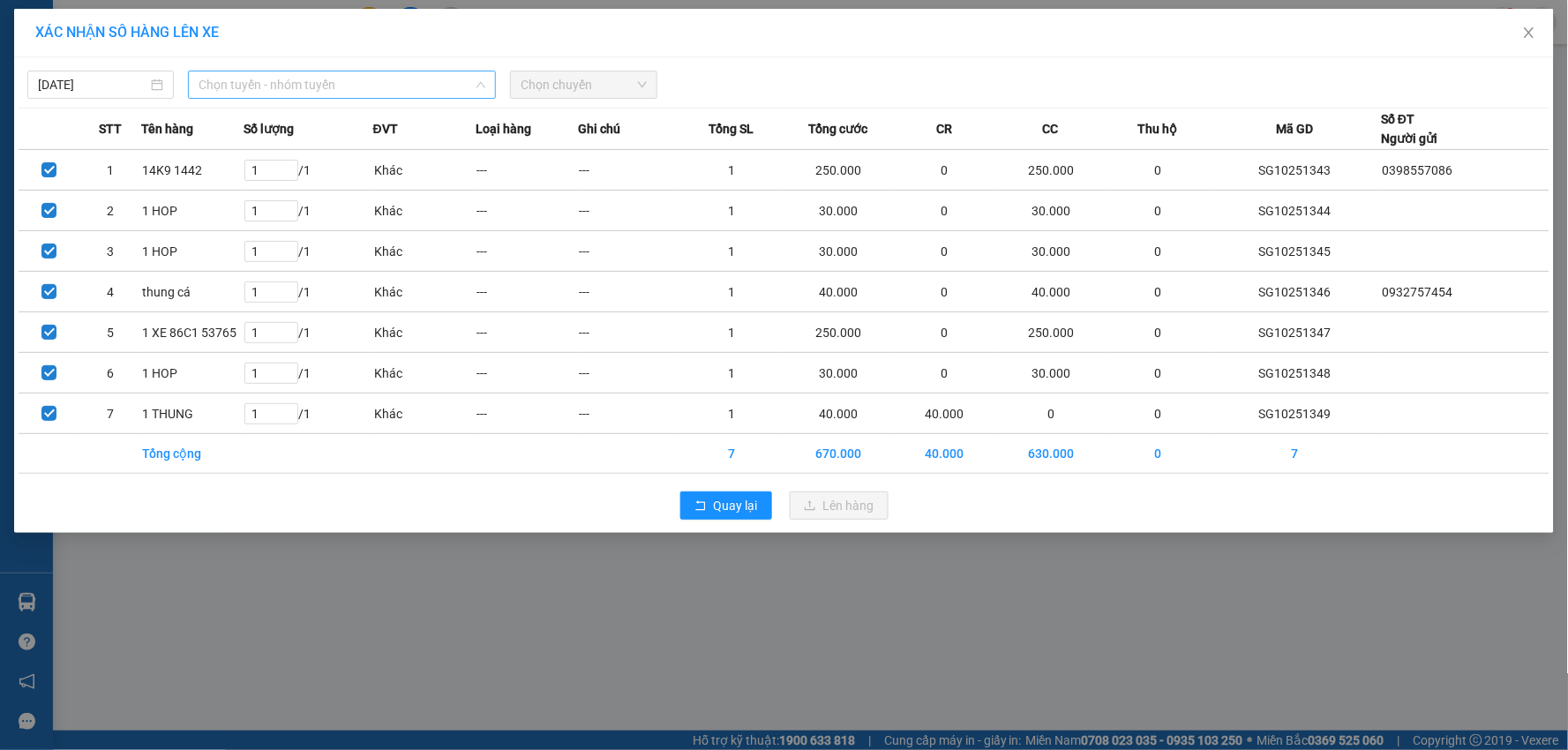
click at [397, 93] on span "Chọn tuyến - nhóm tuyến" at bounding box center [342, 85] width 286 height 27
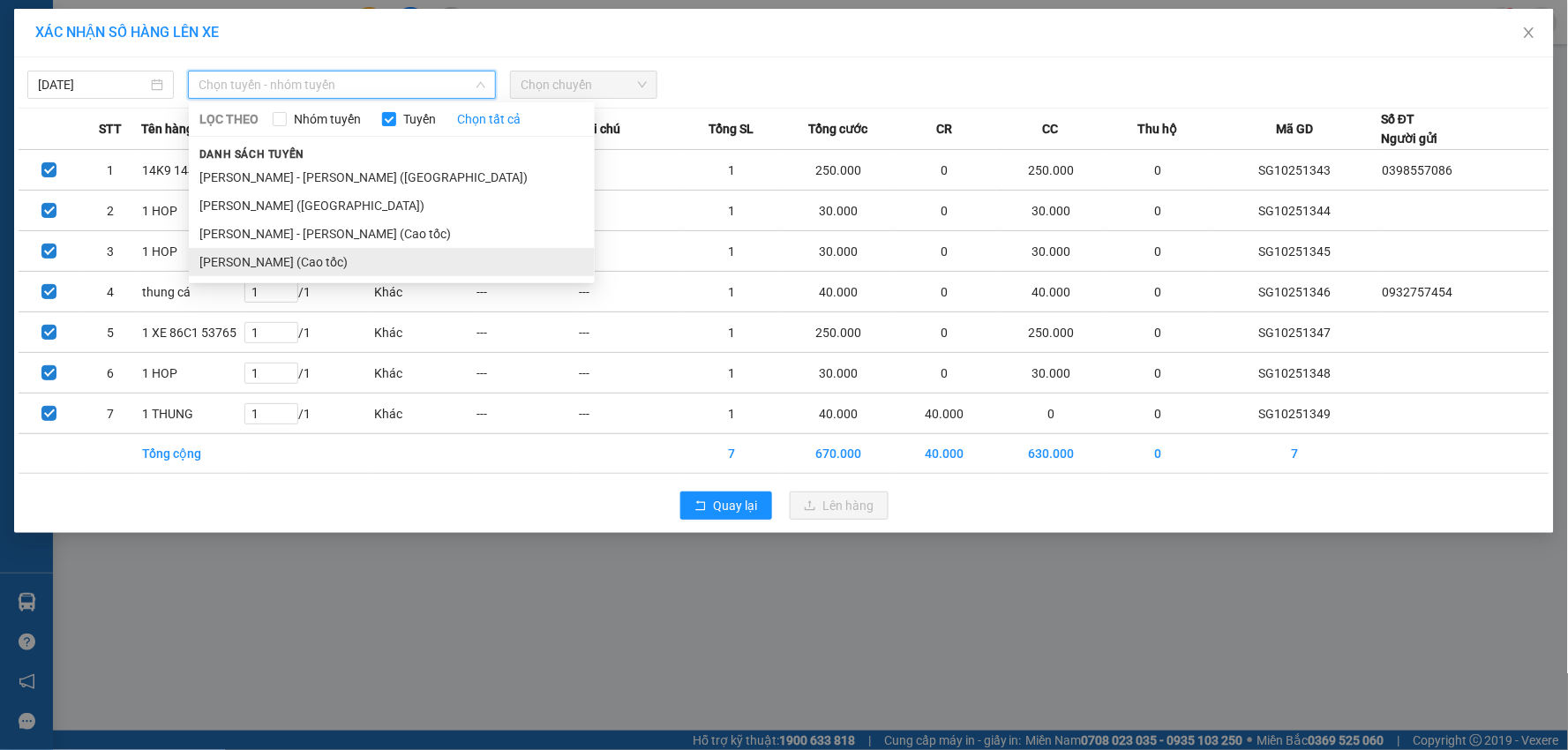
click at [349, 260] on li "[PERSON_NAME] (Cao tốc)" at bounding box center [392, 262] width 406 height 28
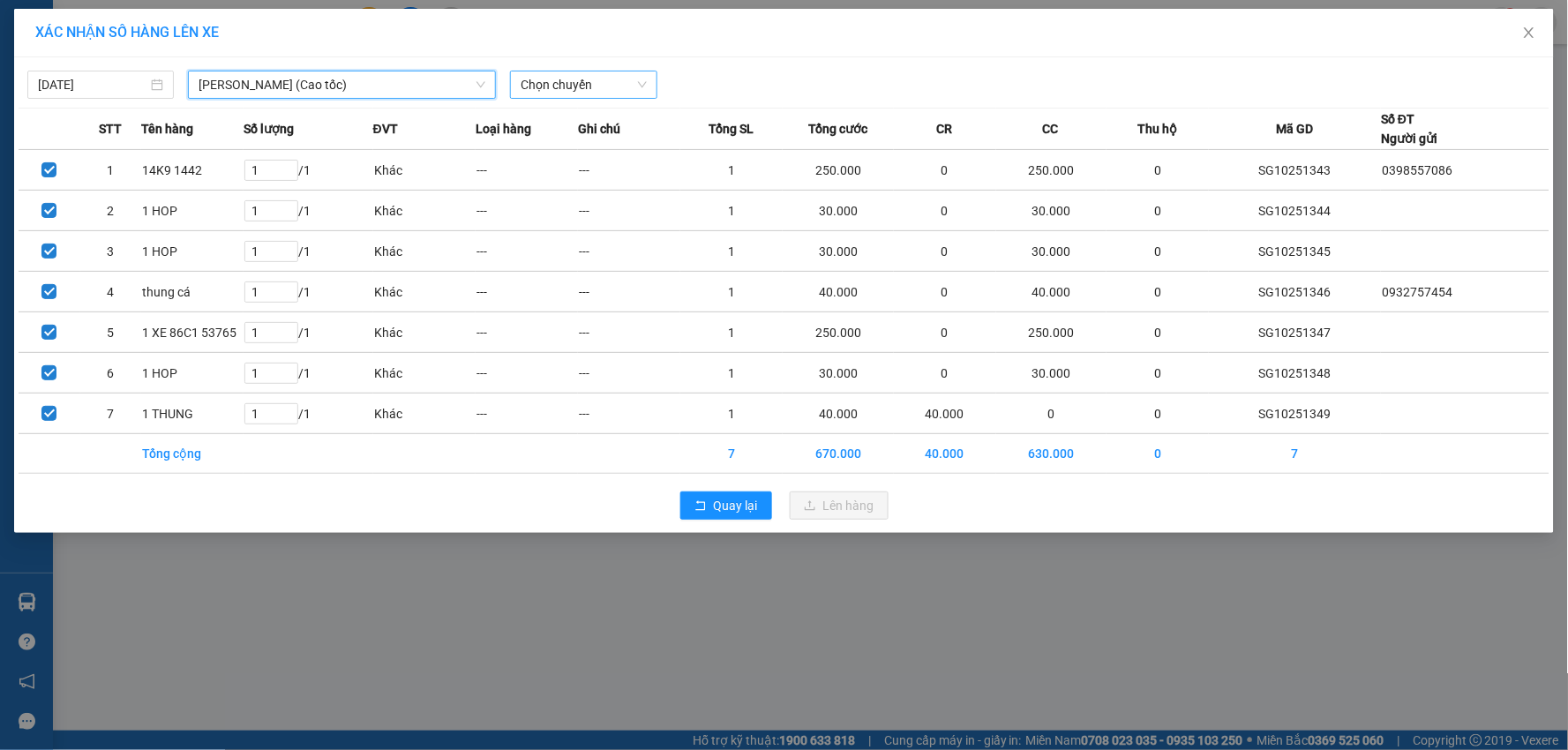
click at [547, 85] on span "Chọn chuyến" at bounding box center [583, 85] width 125 height 27
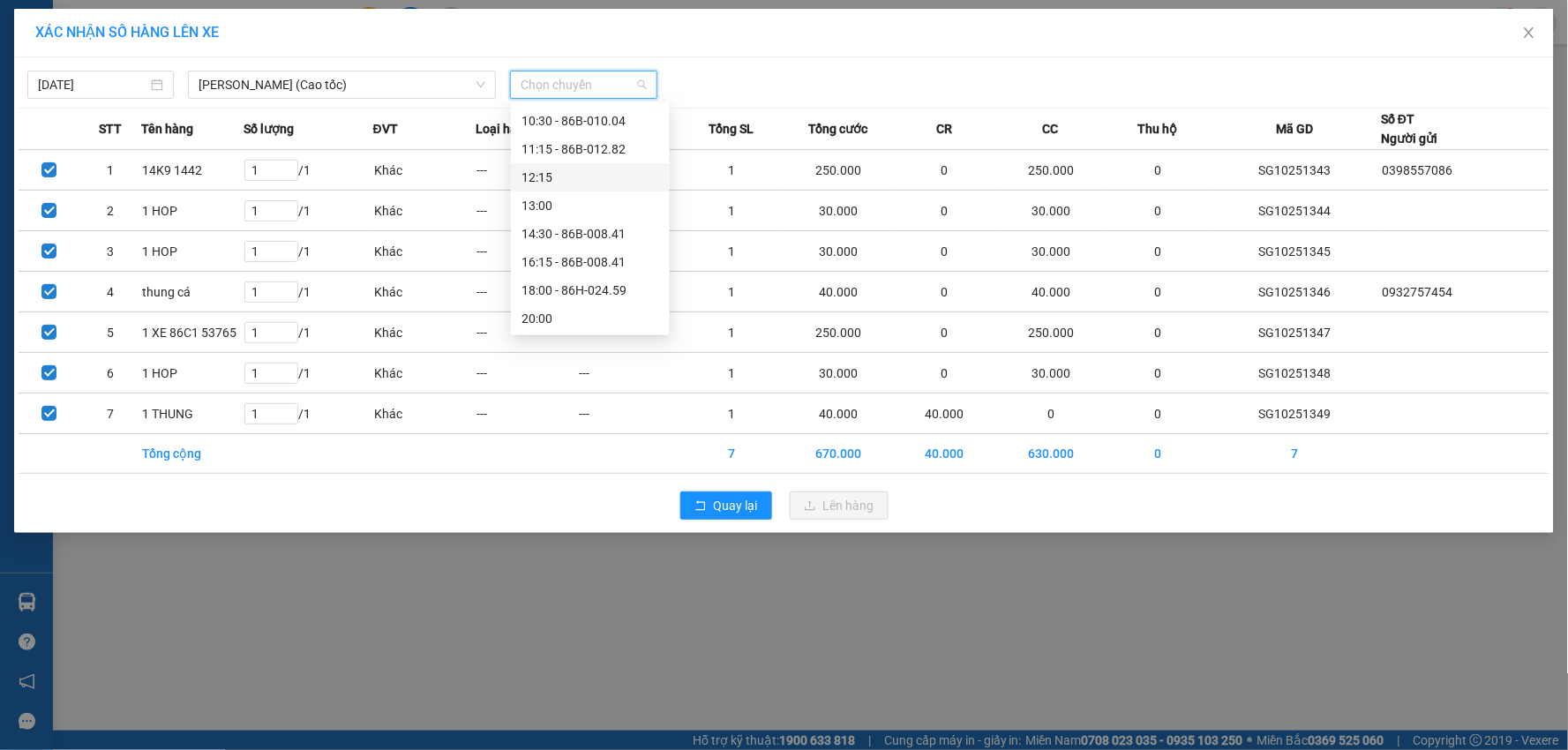
scroll to position [113, 0]
click at [575, 287] on div "18:00 - 86H-024.59" at bounding box center [590, 289] width 137 height 20
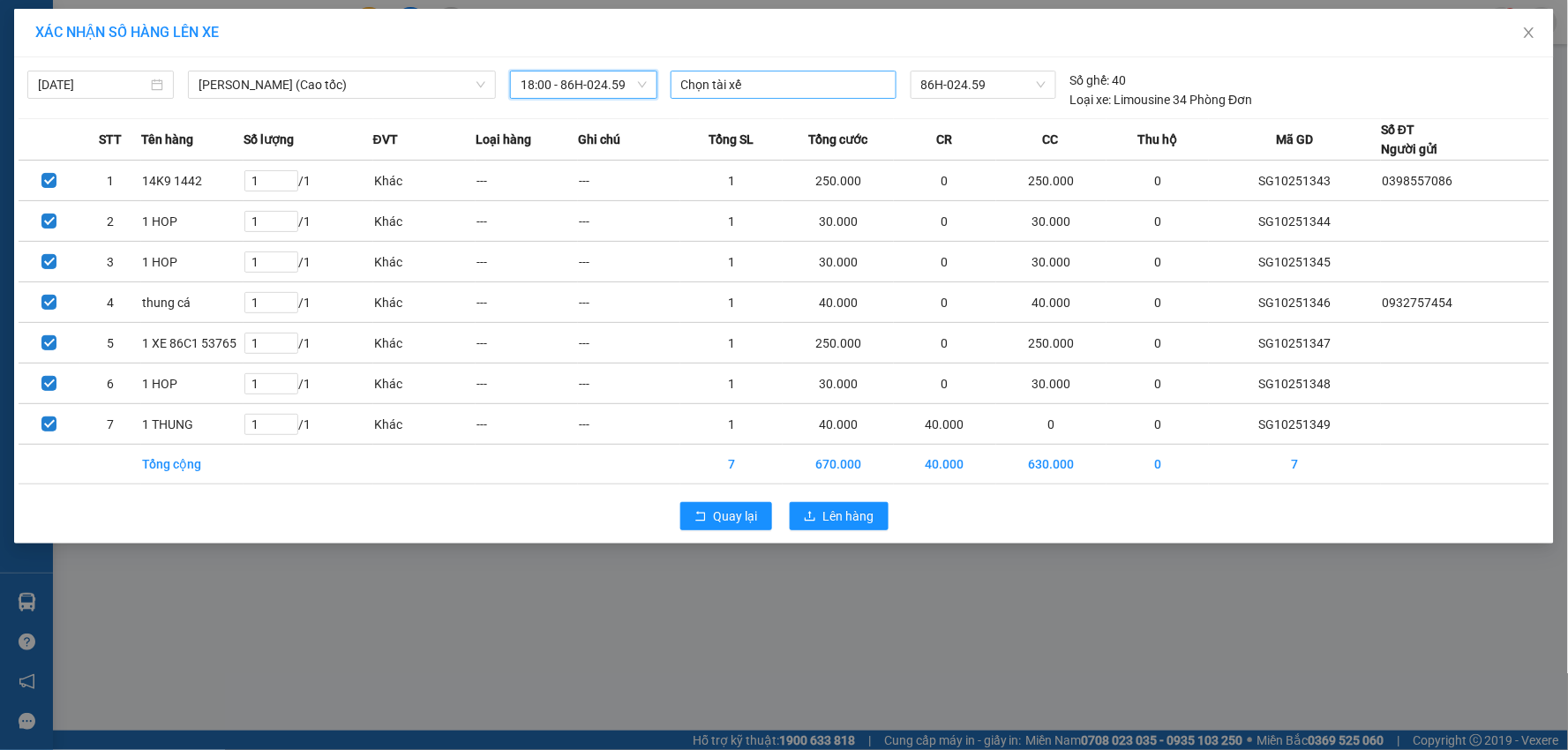
click at [775, 83] on div at bounding box center [784, 85] width 217 height 21
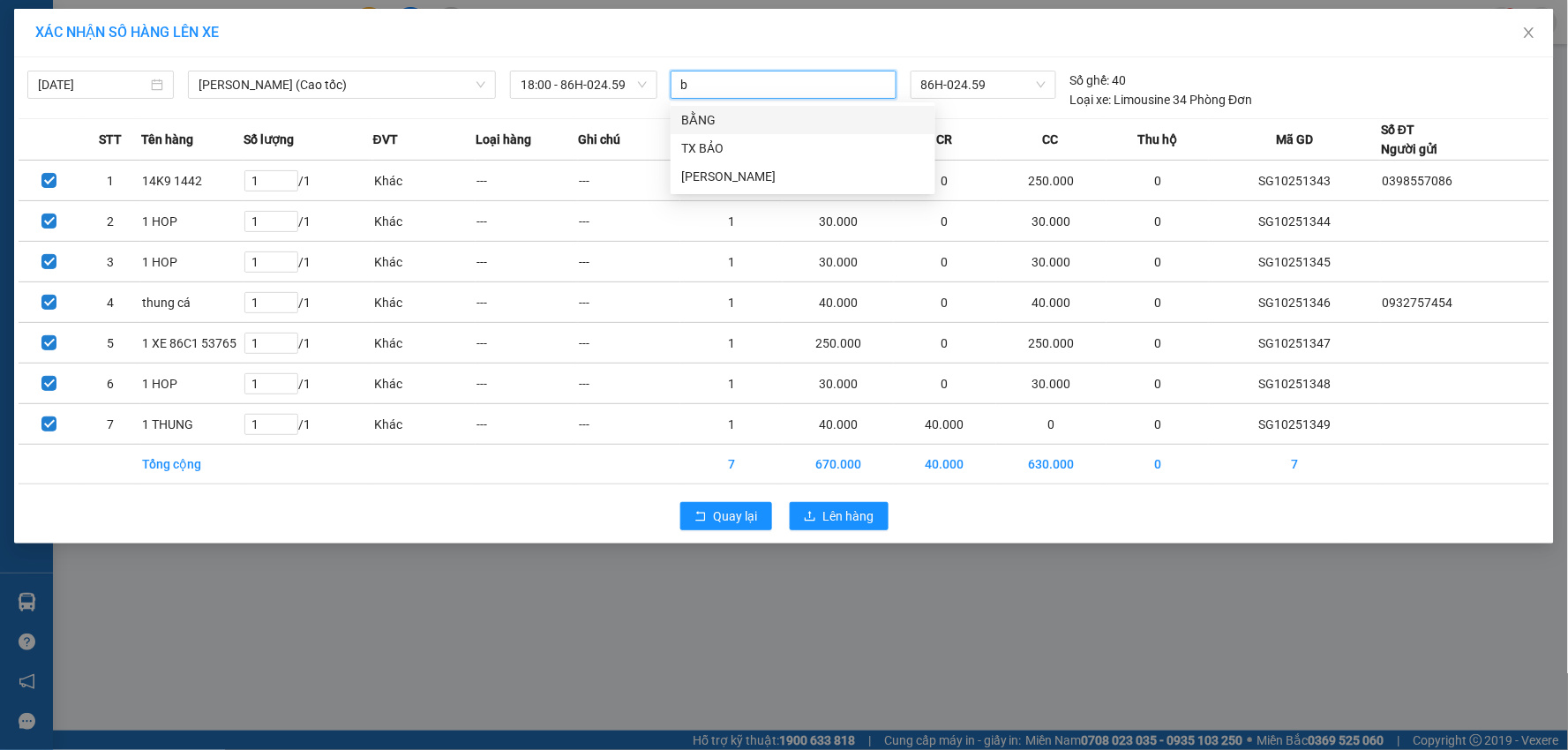
type input "ba"
click at [711, 142] on div "TX BẢO" at bounding box center [802, 148] width 244 height 20
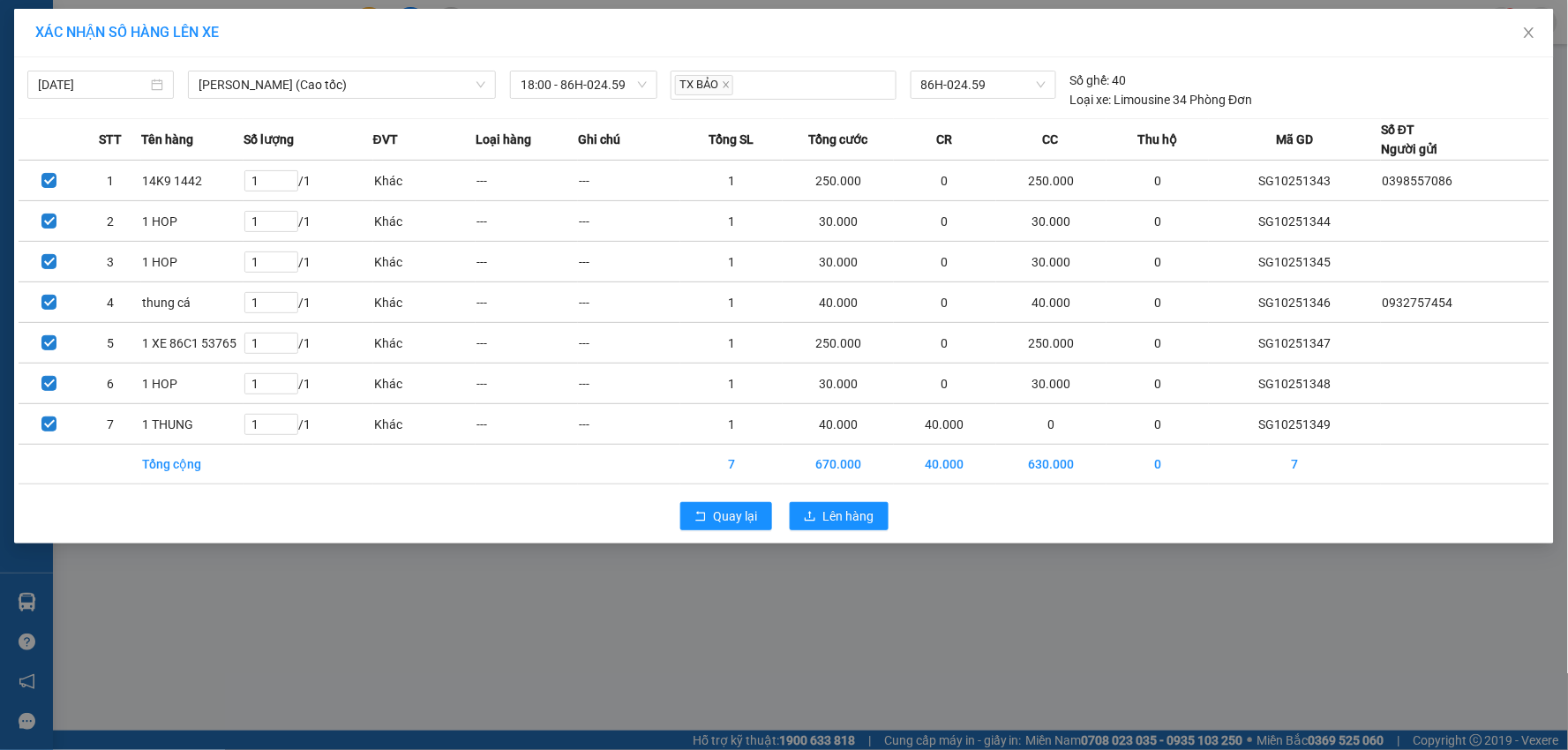
click at [1334, 77] on div "14/10/2025 Hồ Chí Minh - Phan Thiết (Cao tốc) LỌC THEO Nhóm tuyến Tuyến Chọn tấ…" at bounding box center [784, 86] width 1530 height 48
click at [841, 518] on span "Lên hàng" at bounding box center [848, 516] width 51 height 20
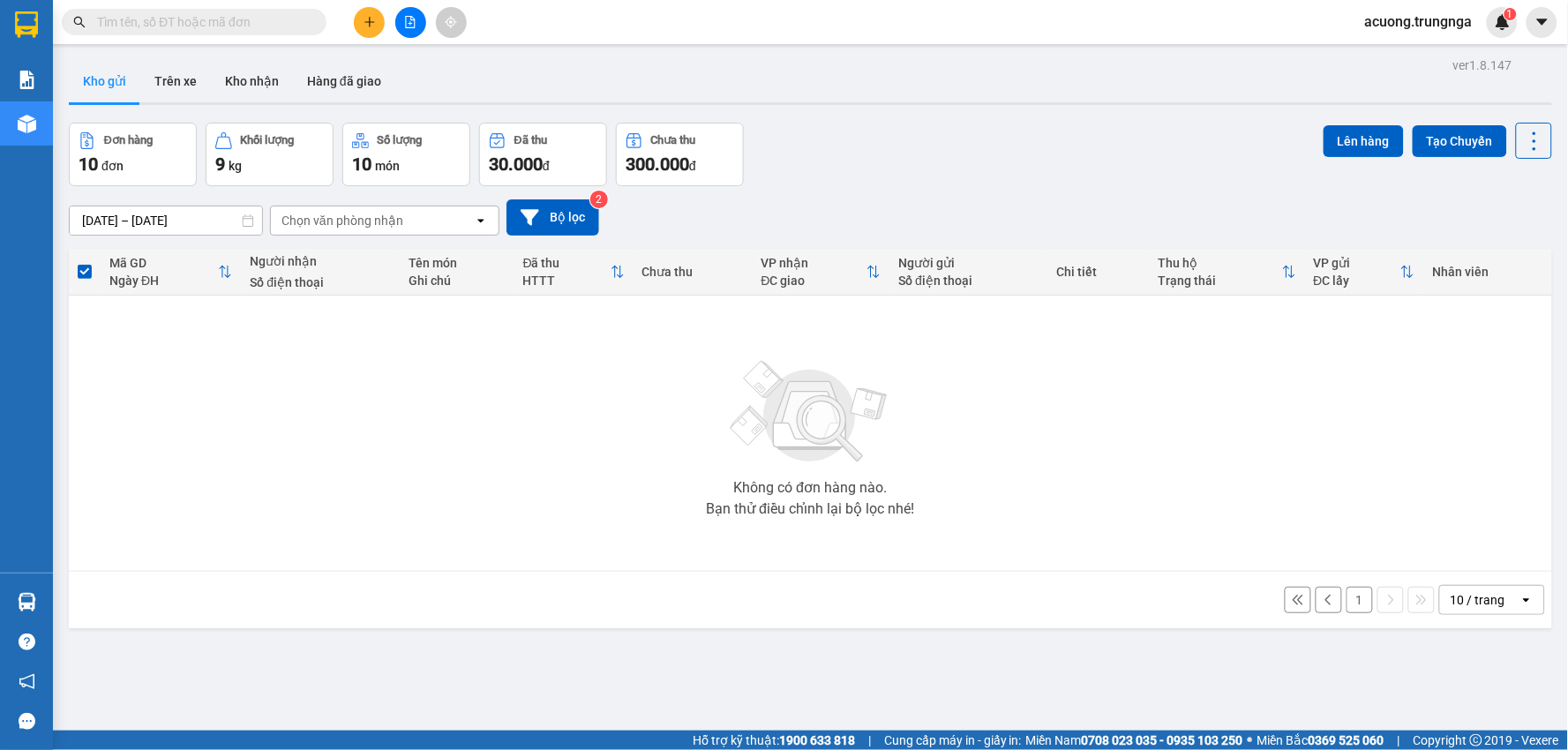
click at [536, 406] on div "Không có đơn hàng nào. Bạn thử điều chỉnh lại bộ lọc nhé!" at bounding box center [810, 434] width 1466 height 265
click at [194, 410] on div "Không có đơn hàng nào. Bạn thử điều chỉnh lại bộ lọc nhé!" at bounding box center [810, 434] width 1466 height 265
click at [1346, 601] on button "1" at bounding box center [1359, 600] width 27 height 27
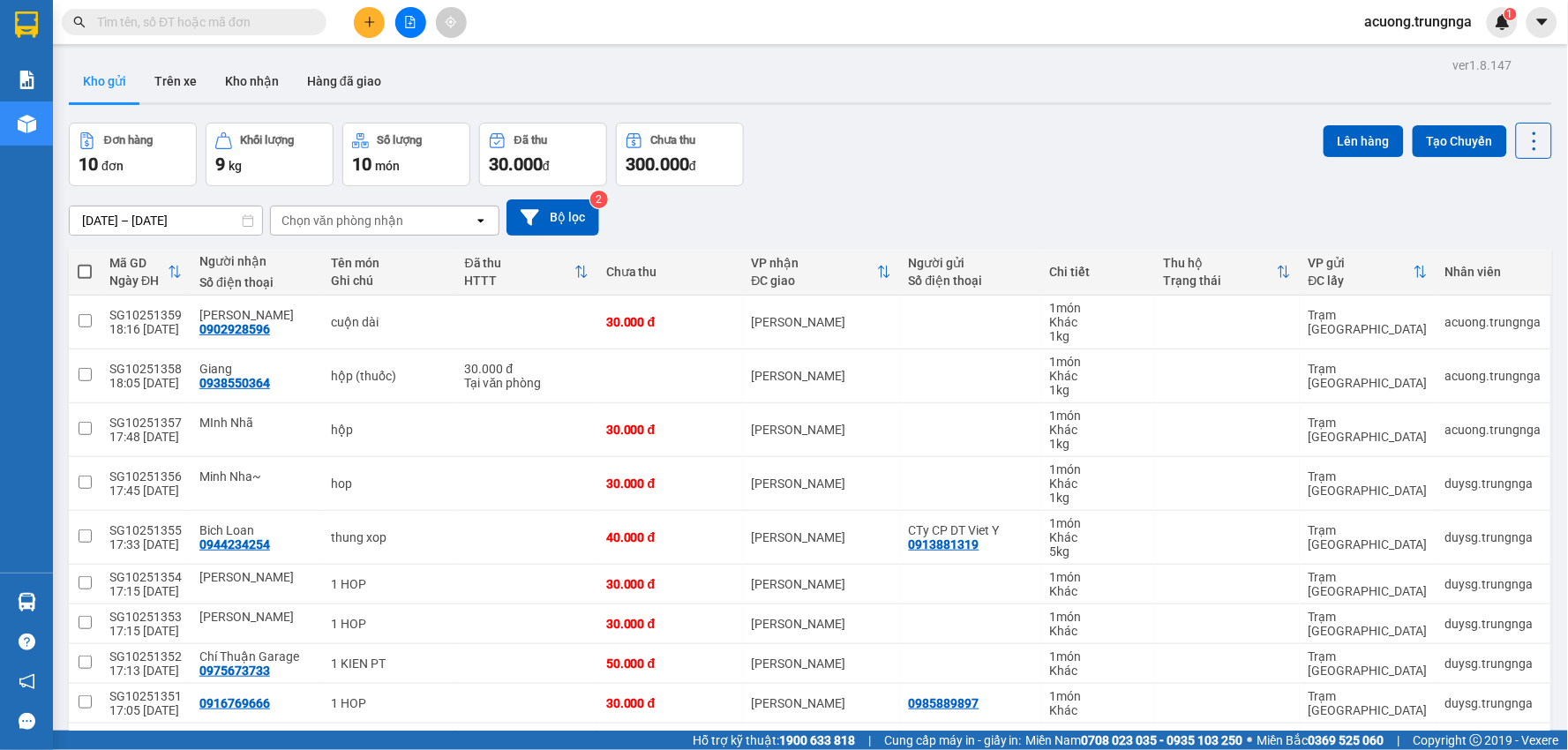
click at [84, 270] on span at bounding box center [85, 272] width 14 height 14
click at [85, 263] on input "checkbox" at bounding box center [85, 263] width 0 height 0
checkbox input "true"
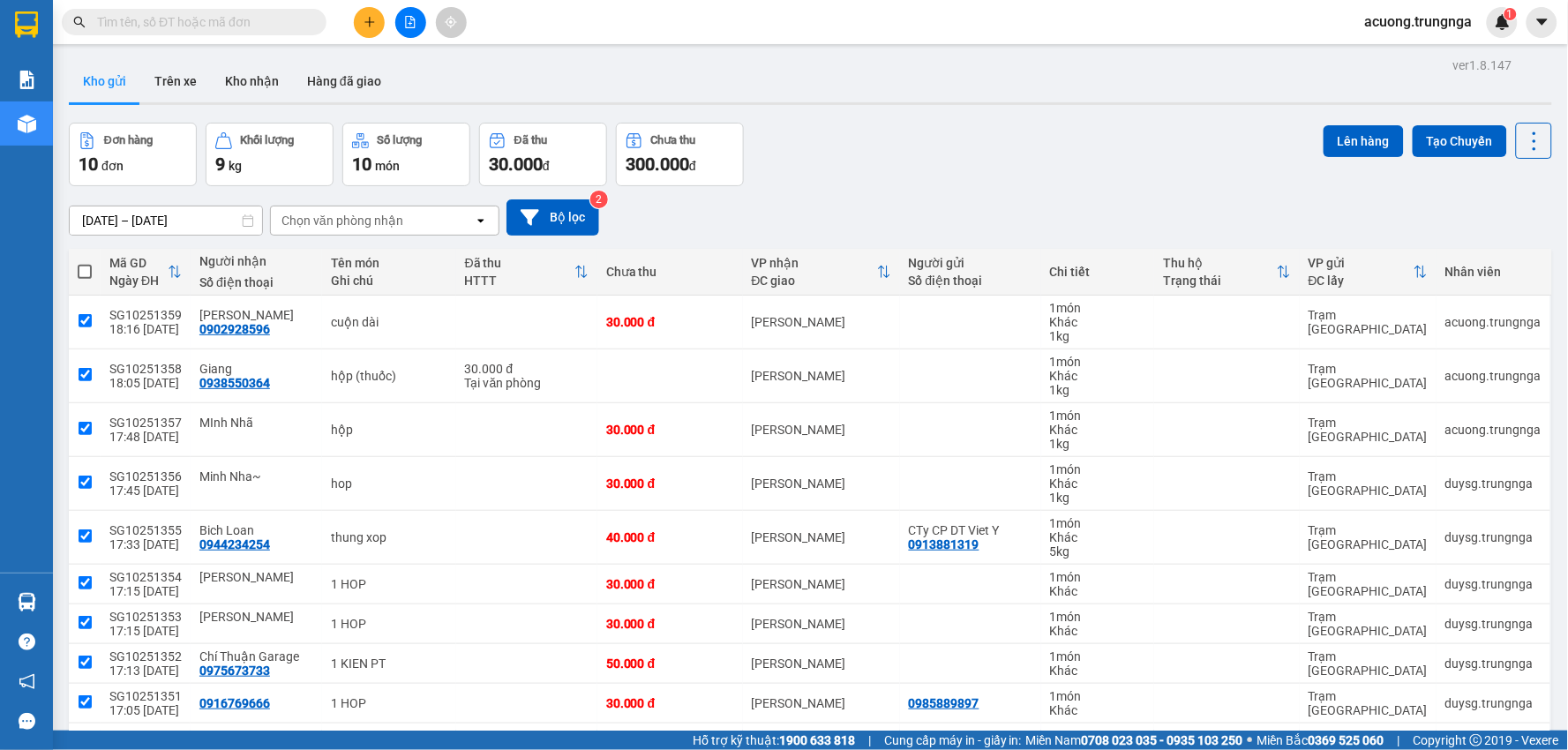
checkbox input "true"
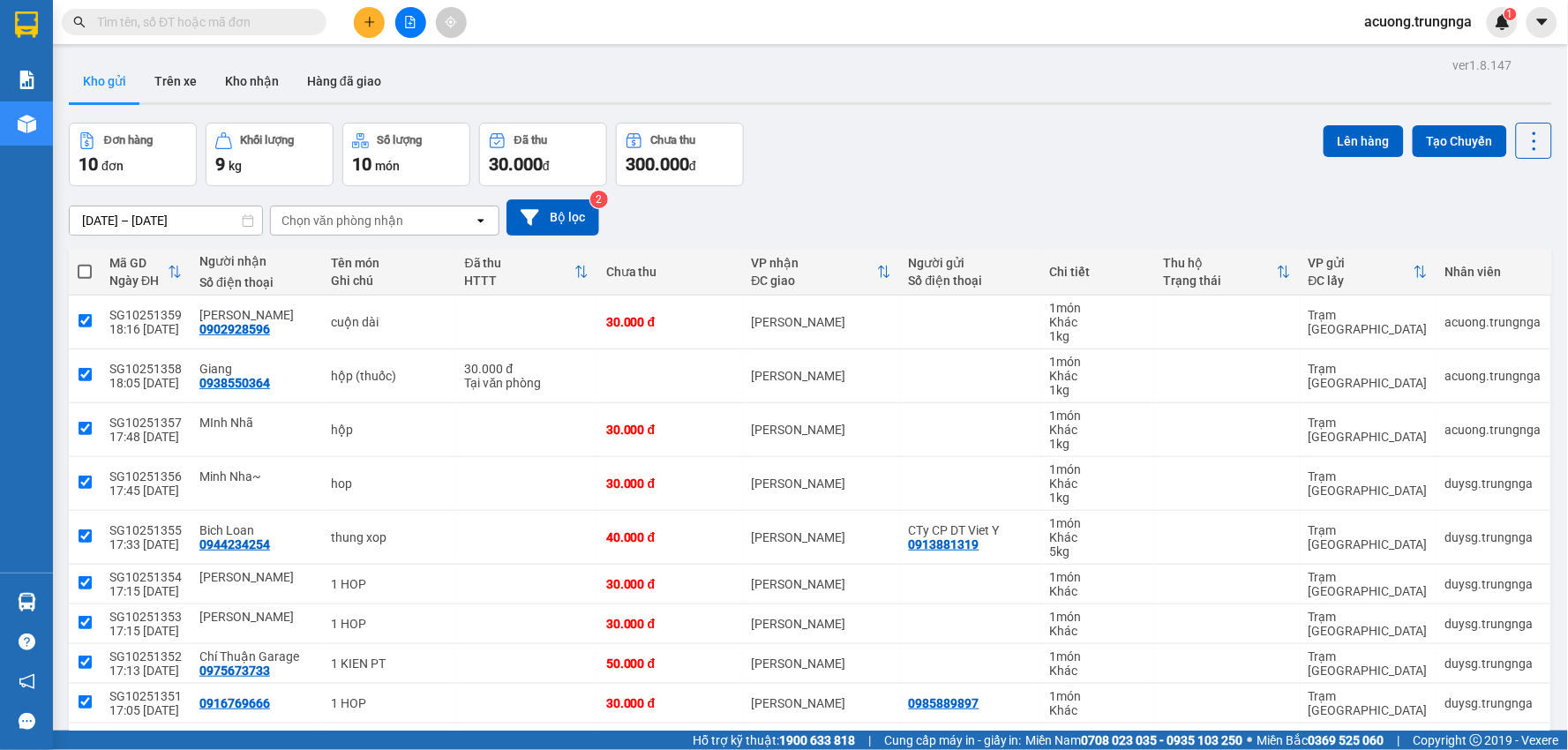
checkbox input "true"
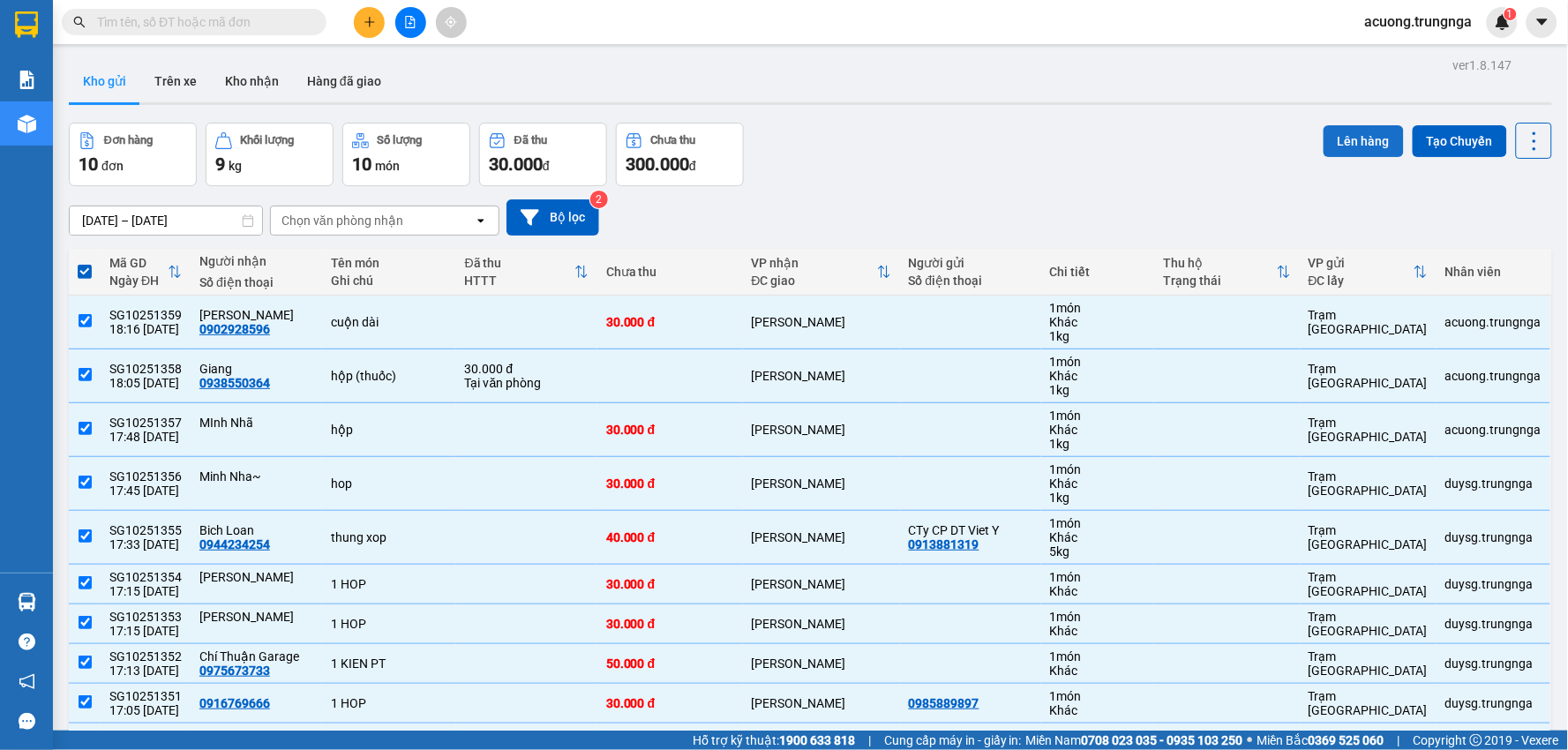
click at [1349, 133] on button "Lên hàng" at bounding box center [1363, 141] width 81 height 32
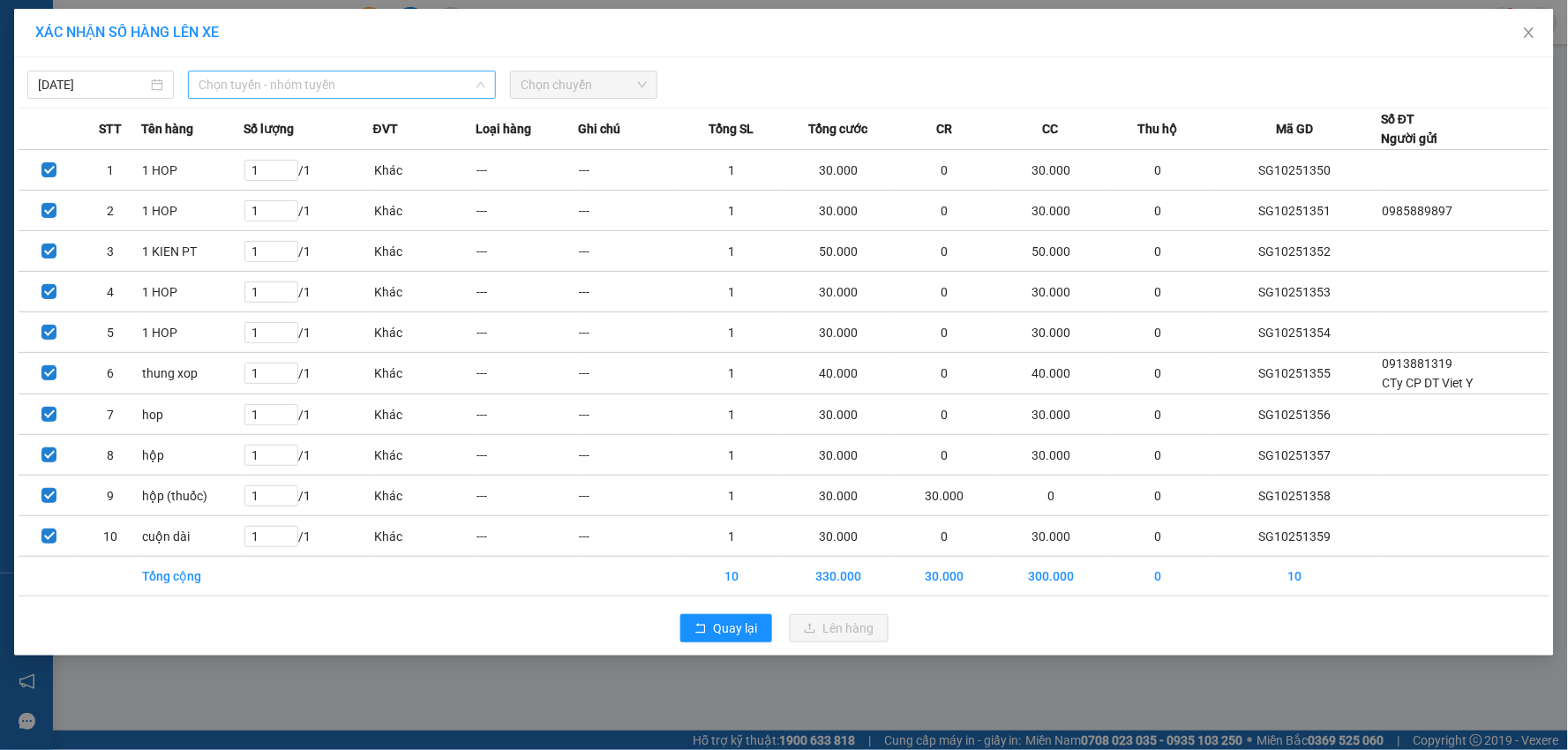
click at [375, 87] on span "Chọn tuyến - nhóm tuyến" at bounding box center [342, 85] width 286 height 27
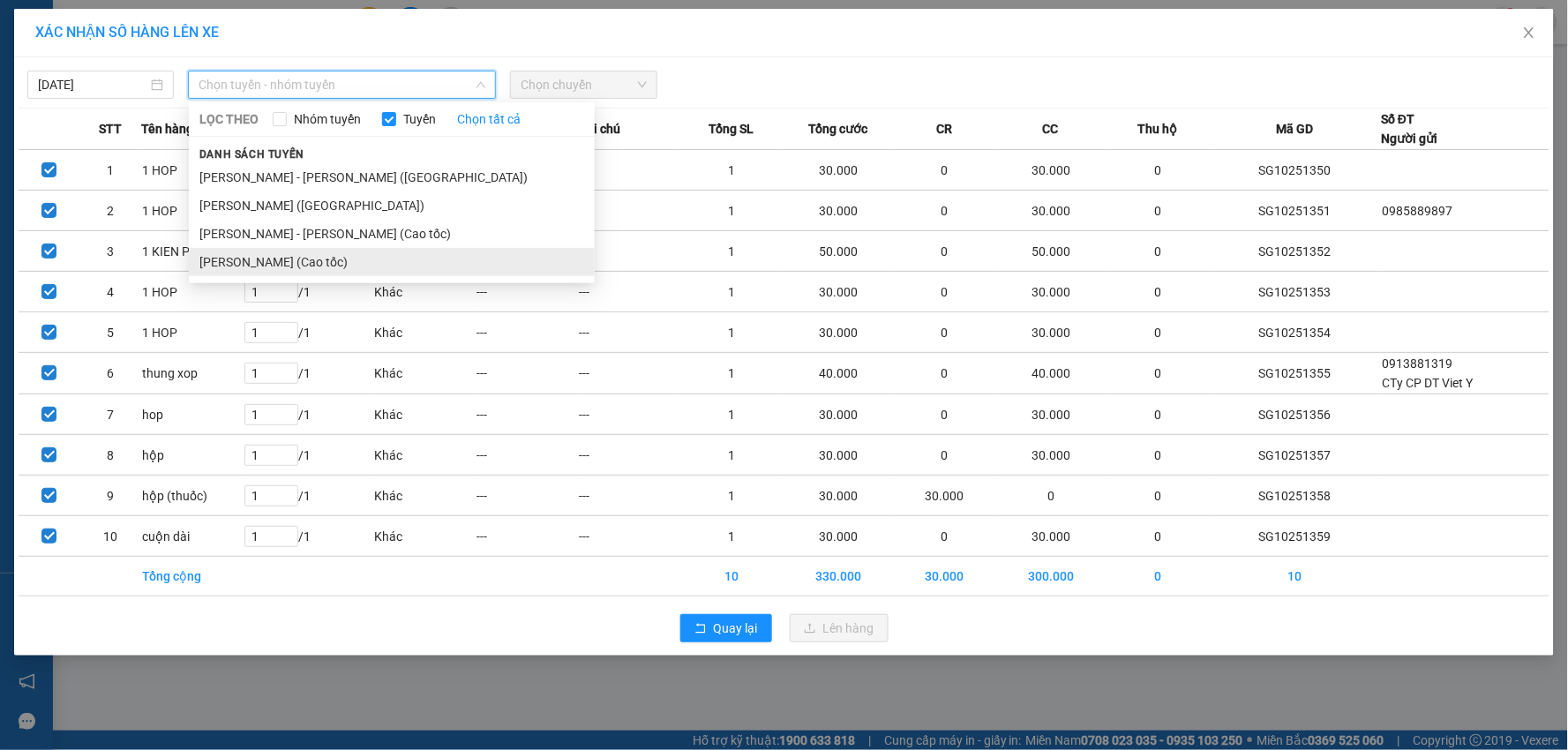
click at [390, 258] on li "[PERSON_NAME] (Cao tốc)" at bounding box center [392, 262] width 406 height 28
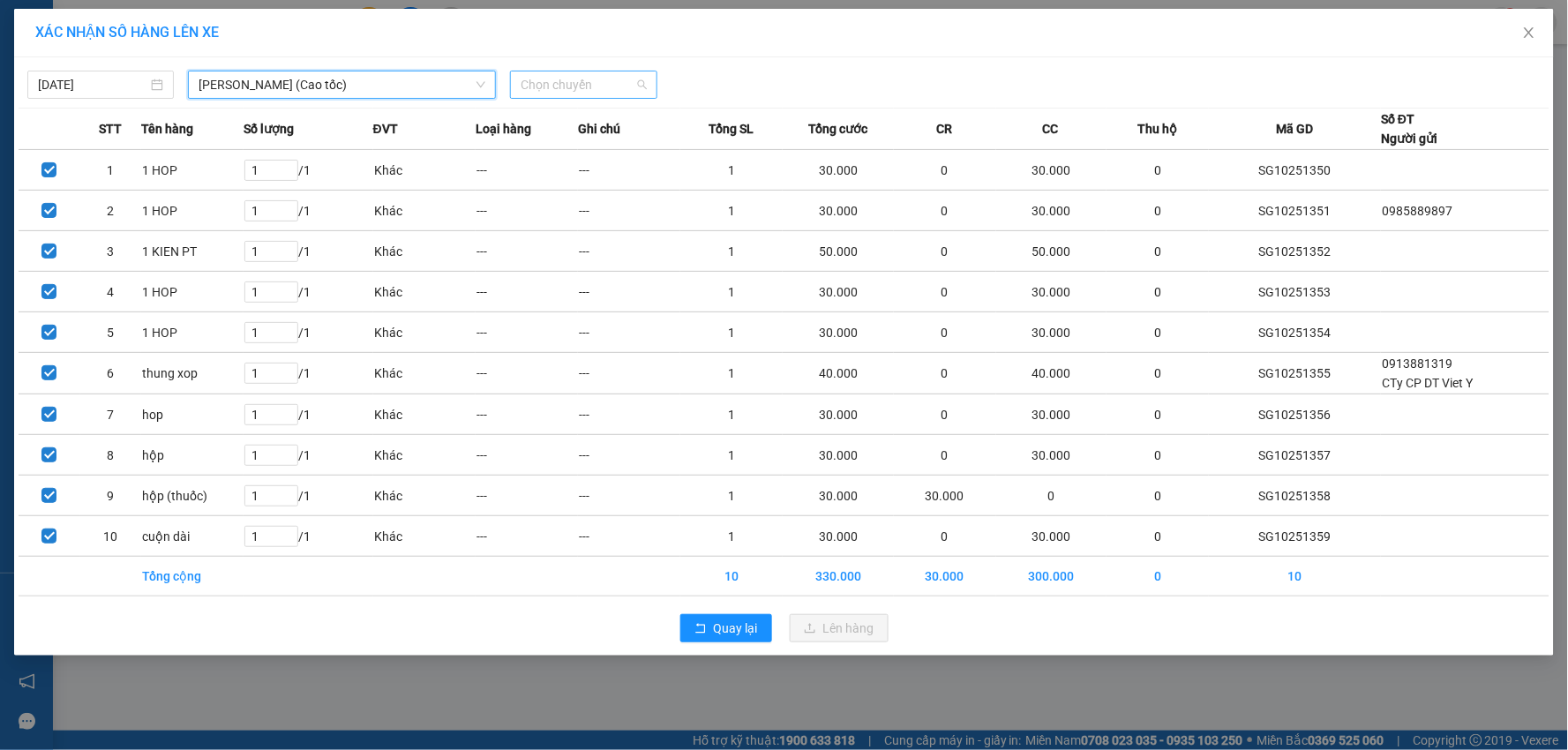
click at [604, 83] on span "Chọn chuyến" at bounding box center [583, 85] width 125 height 27
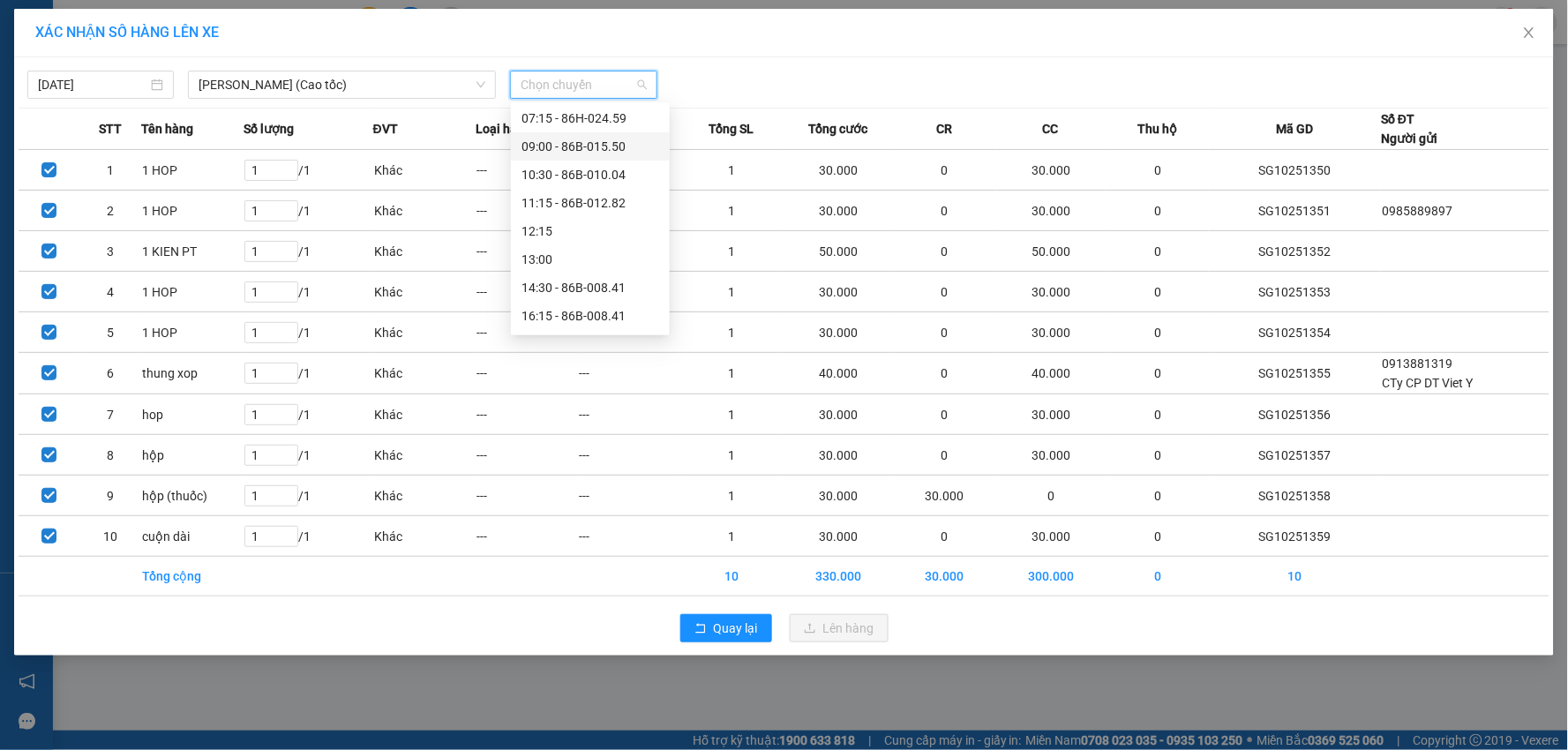
scroll to position [113, 0]
click at [595, 285] on div "18:00 - 86H-024.59" at bounding box center [590, 289] width 137 height 20
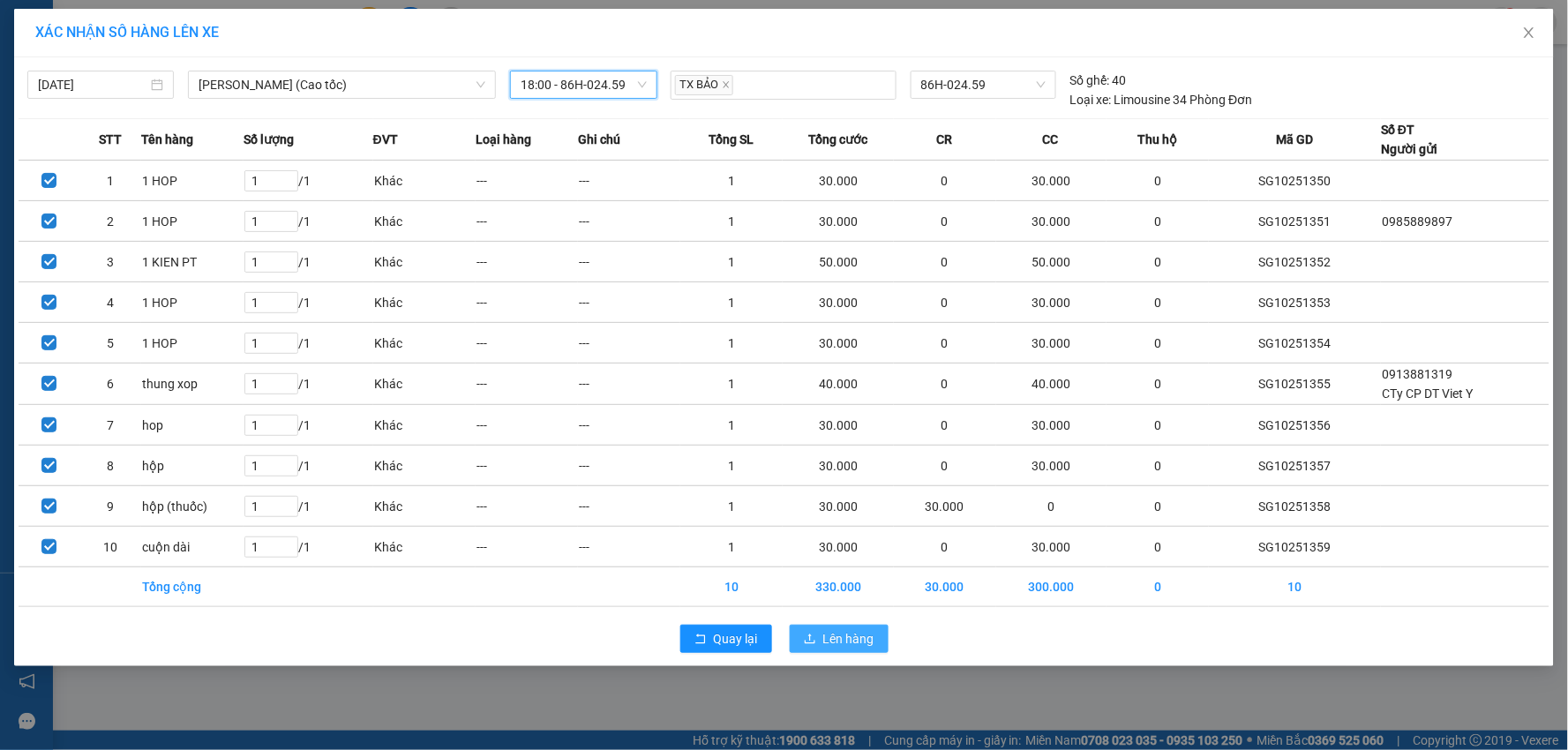
click at [849, 638] on span "Lên hàng" at bounding box center [848, 640] width 51 height 20
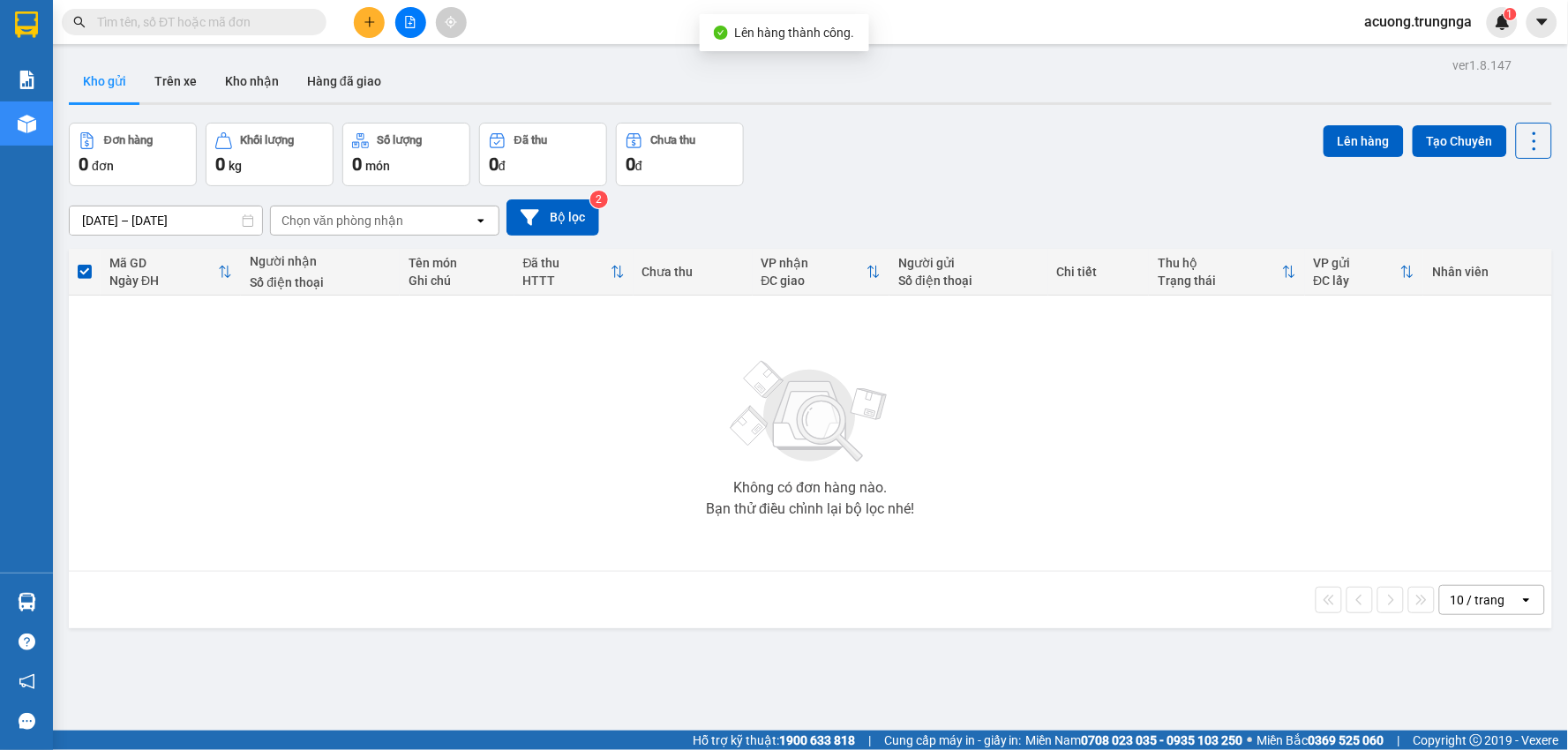
drag, startPoint x: 367, startPoint y: 452, endPoint x: 375, endPoint y: 435, distance: 18.8
click at [368, 452] on div "Không có đơn hàng nào. Bạn thử điều chỉnh lại bộ lọc nhé!" at bounding box center [810, 434] width 1466 height 265
click at [704, 74] on div "Kho gửi Trên xe Kho nhận Hàng đã giao" at bounding box center [809, 83] width 1482 height 47
click at [232, 16] on input "text" at bounding box center [201, 22] width 208 height 20
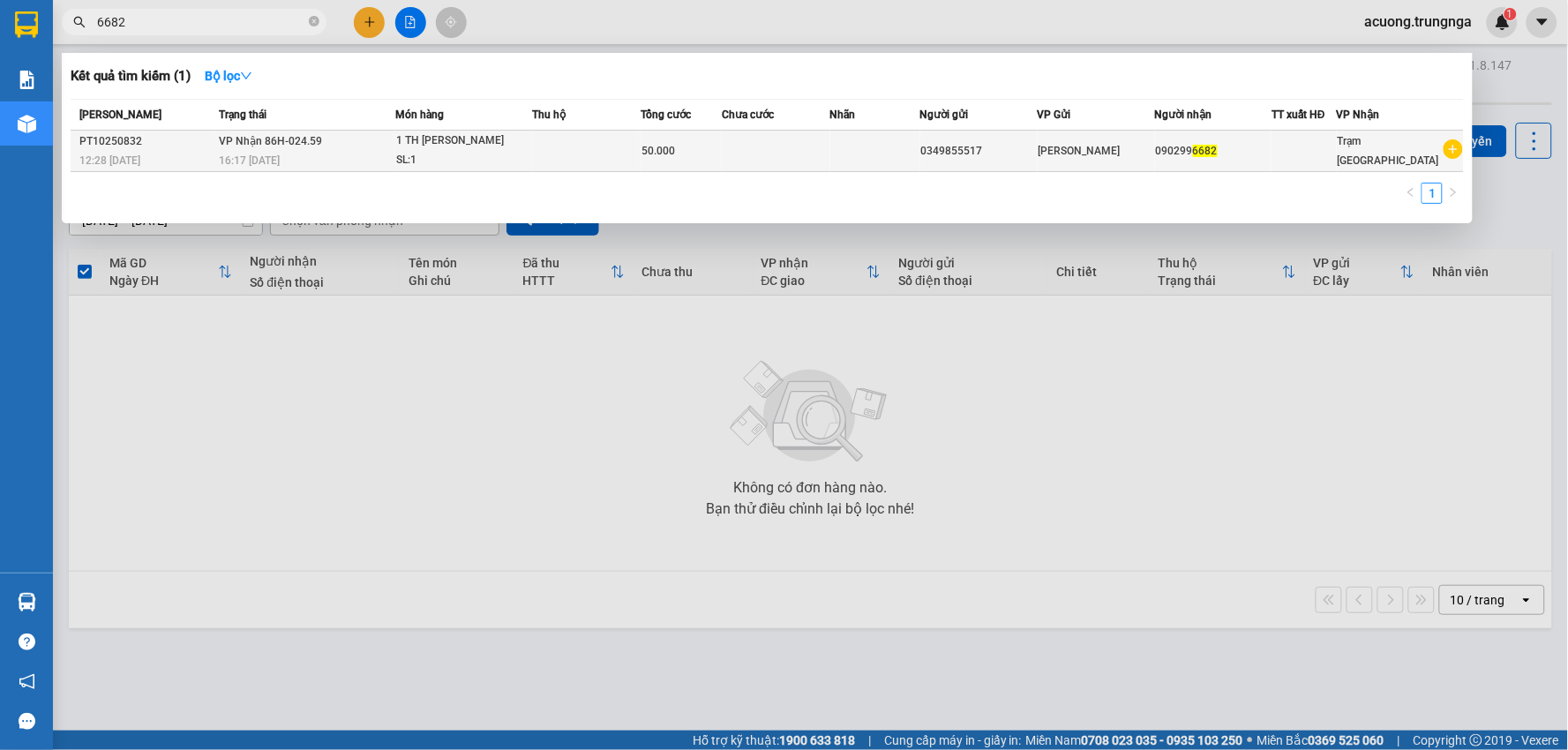
type input "6682"
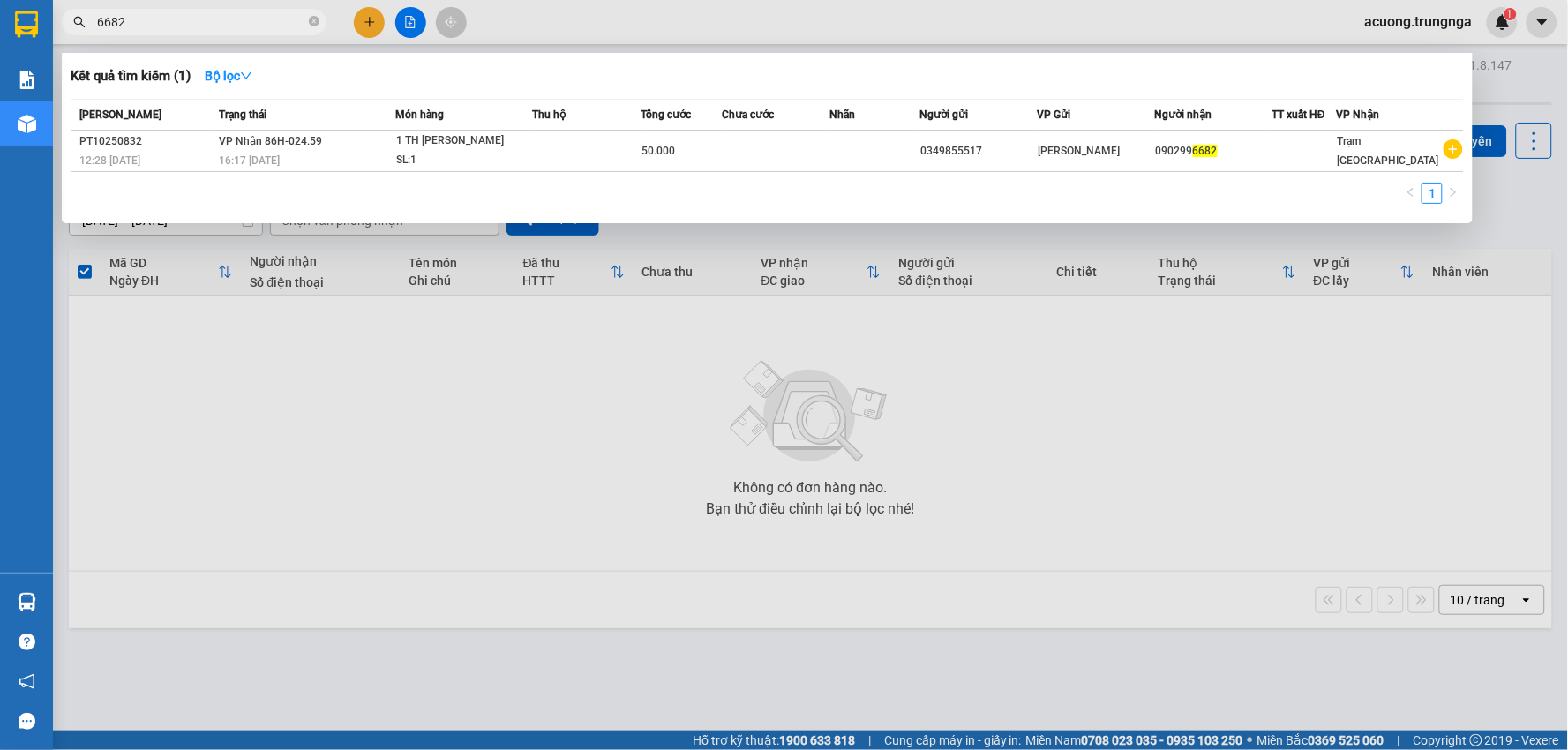
click at [317, 151] on td "VP Nhận 86H-024.59 16:17 - 14/10" at bounding box center [304, 151] width 180 height 42
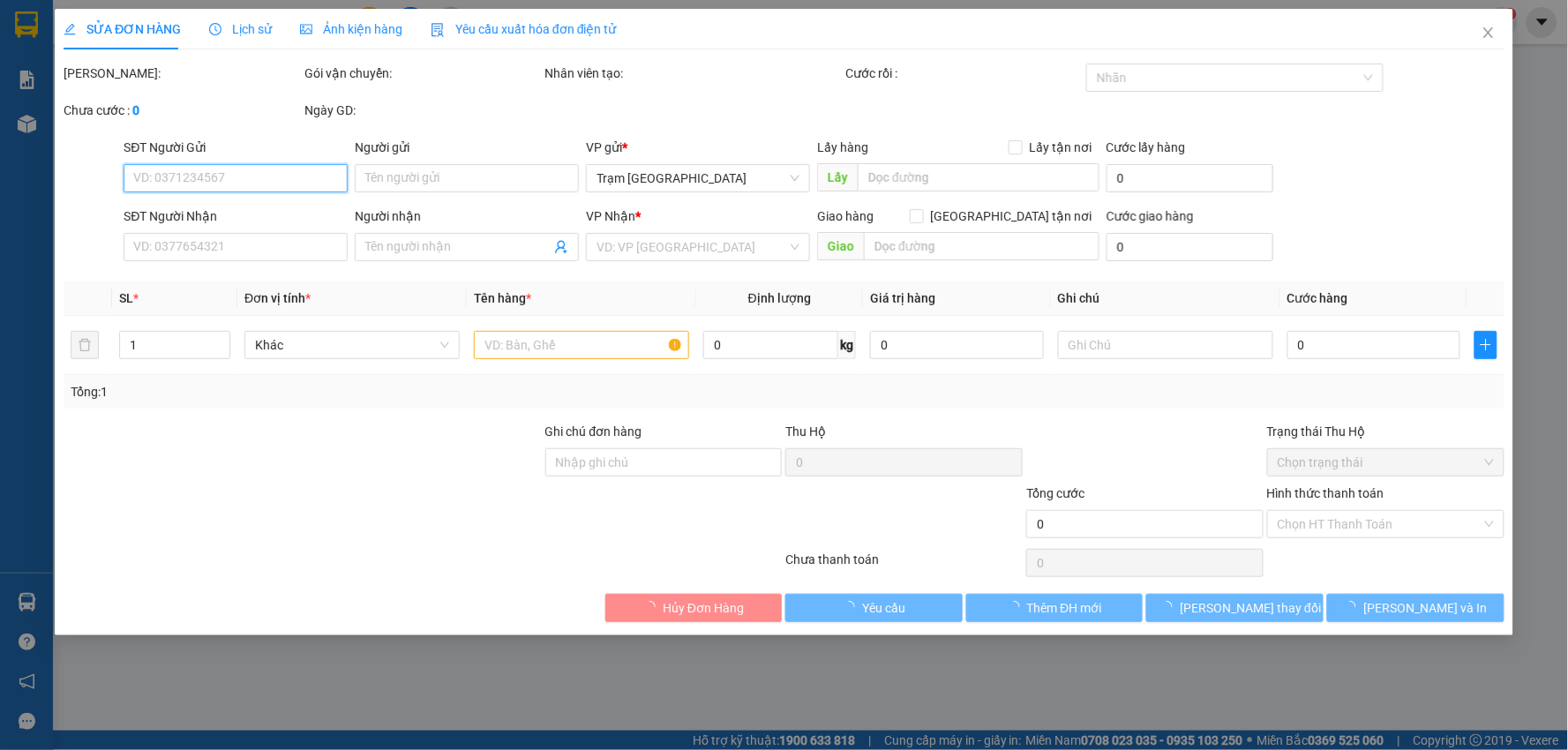
type input "0349855517"
type input "0902996682"
type input "50.000"
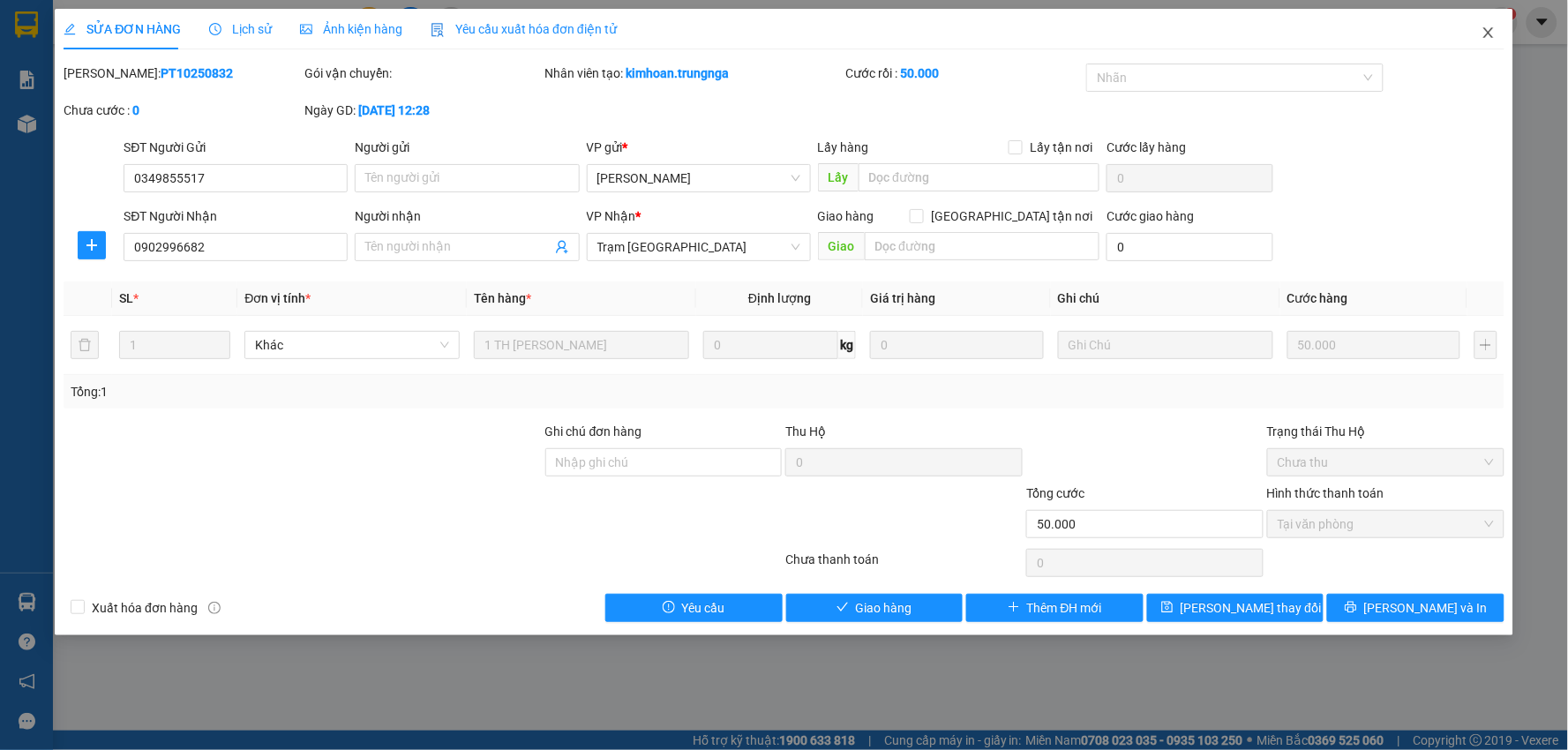
click at [1482, 38] on icon "close" at bounding box center [1488, 33] width 14 height 14
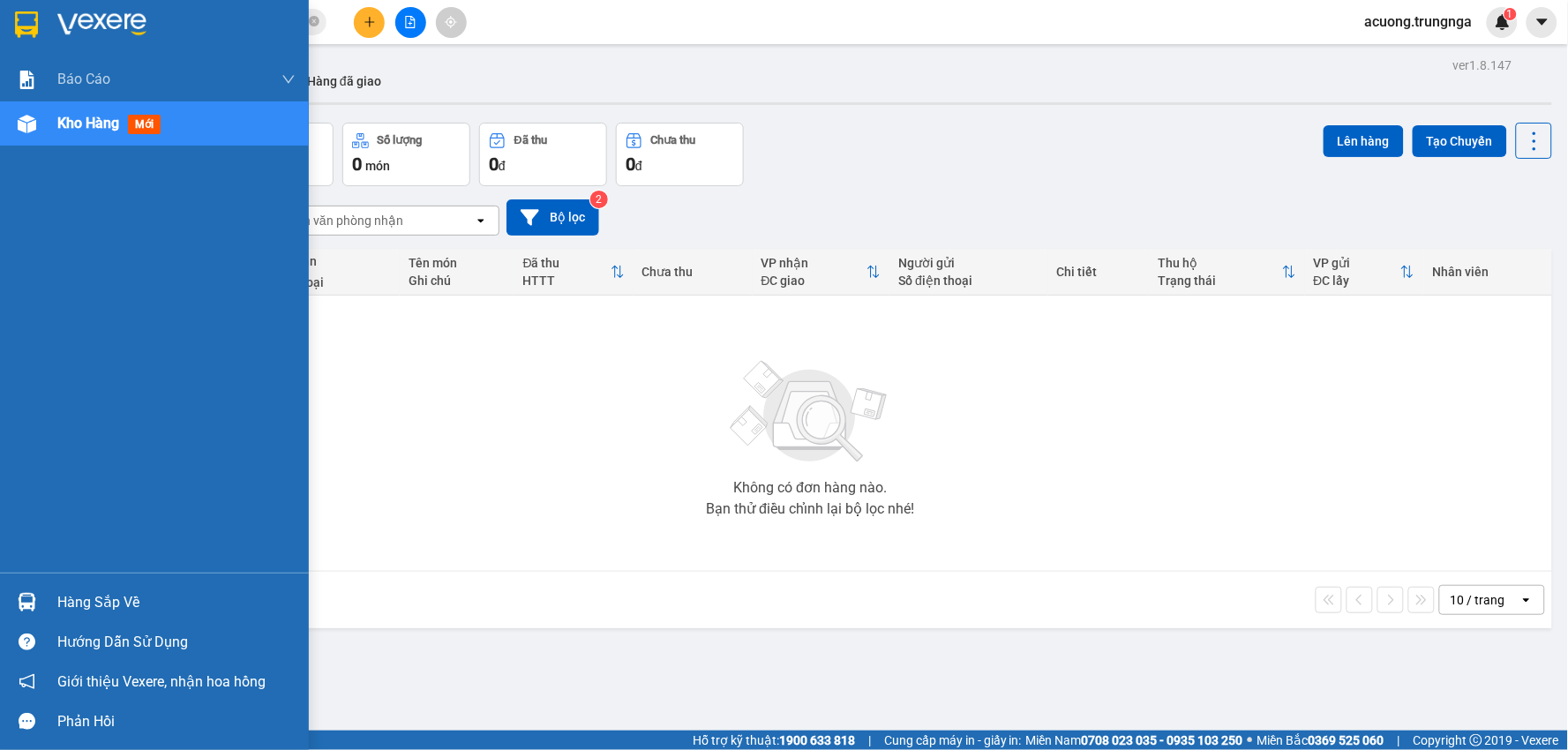
click at [91, 602] on div "Hàng sắp về" at bounding box center [177, 603] width 239 height 27
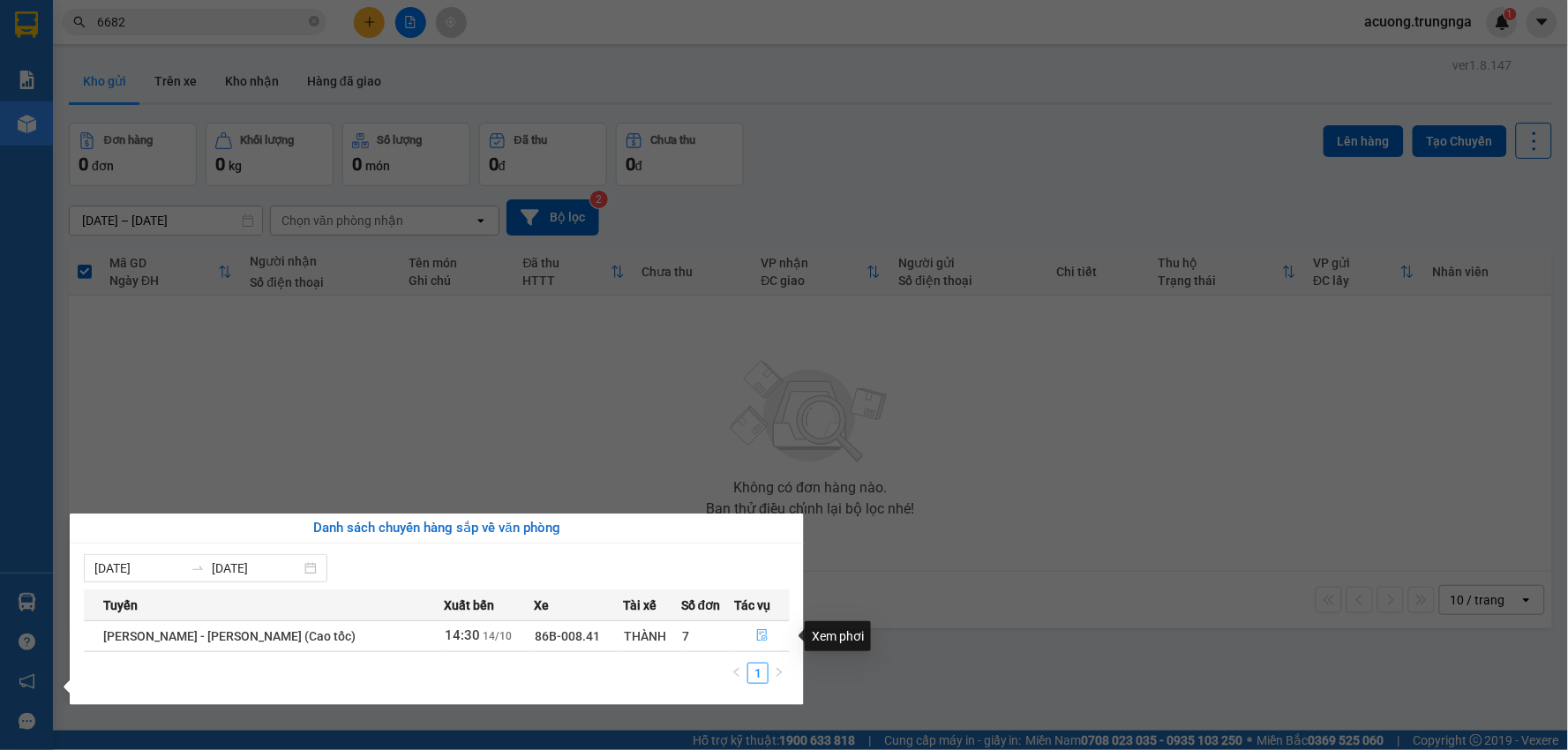
click at [760, 634] on icon "file-done" at bounding box center [762, 636] width 12 height 12
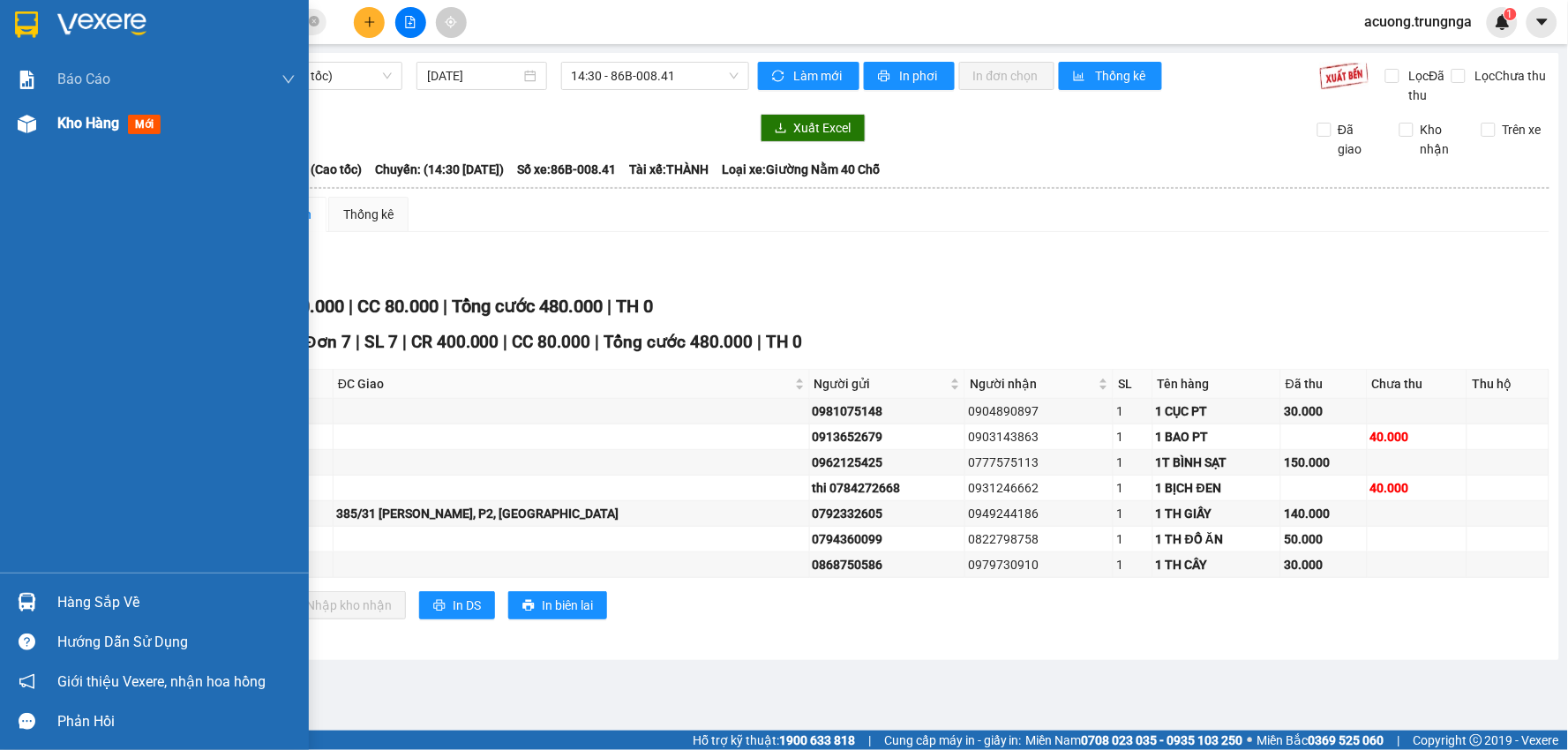
click at [87, 119] on span "Kho hàng" at bounding box center [88, 122] width 62 height 17
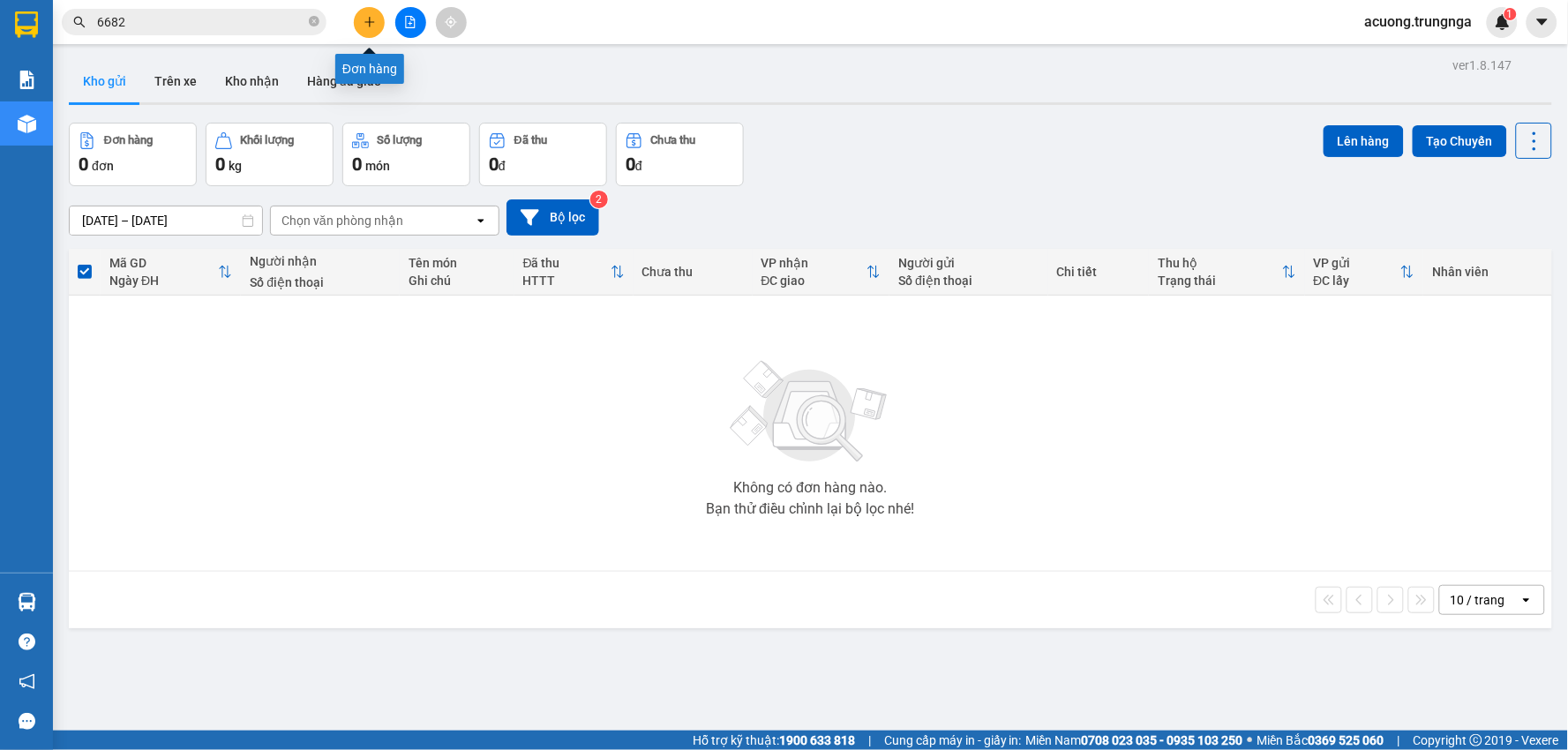
click at [376, 16] on button at bounding box center [369, 22] width 31 height 31
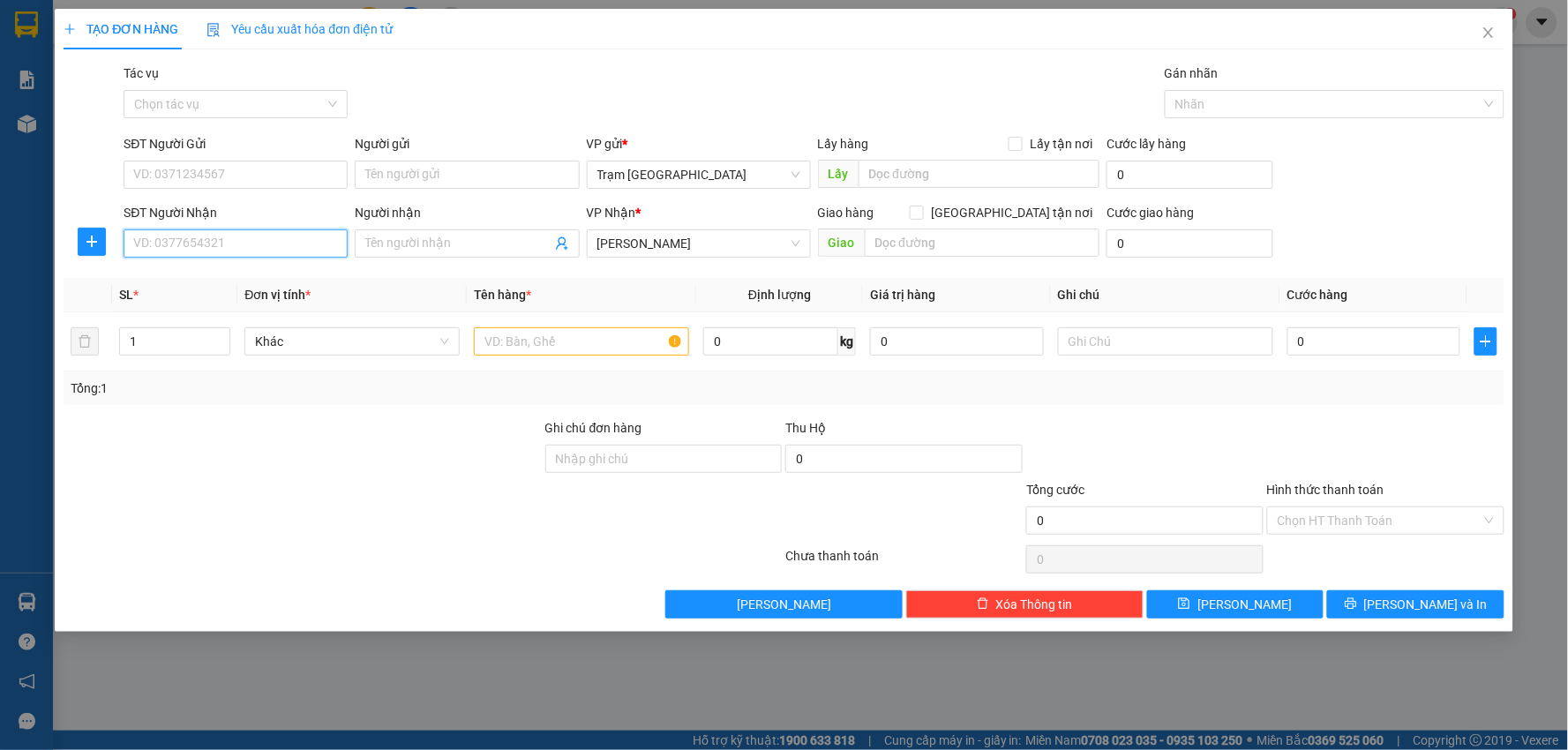
click at [249, 237] on input "SĐT Người Nhận" at bounding box center [235, 244] width 224 height 28
click at [198, 309] on div "0333337928 - Anh Duơng" at bounding box center [236, 307] width 203 height 20
type input "0333337928"
type input "Anh Duơng"
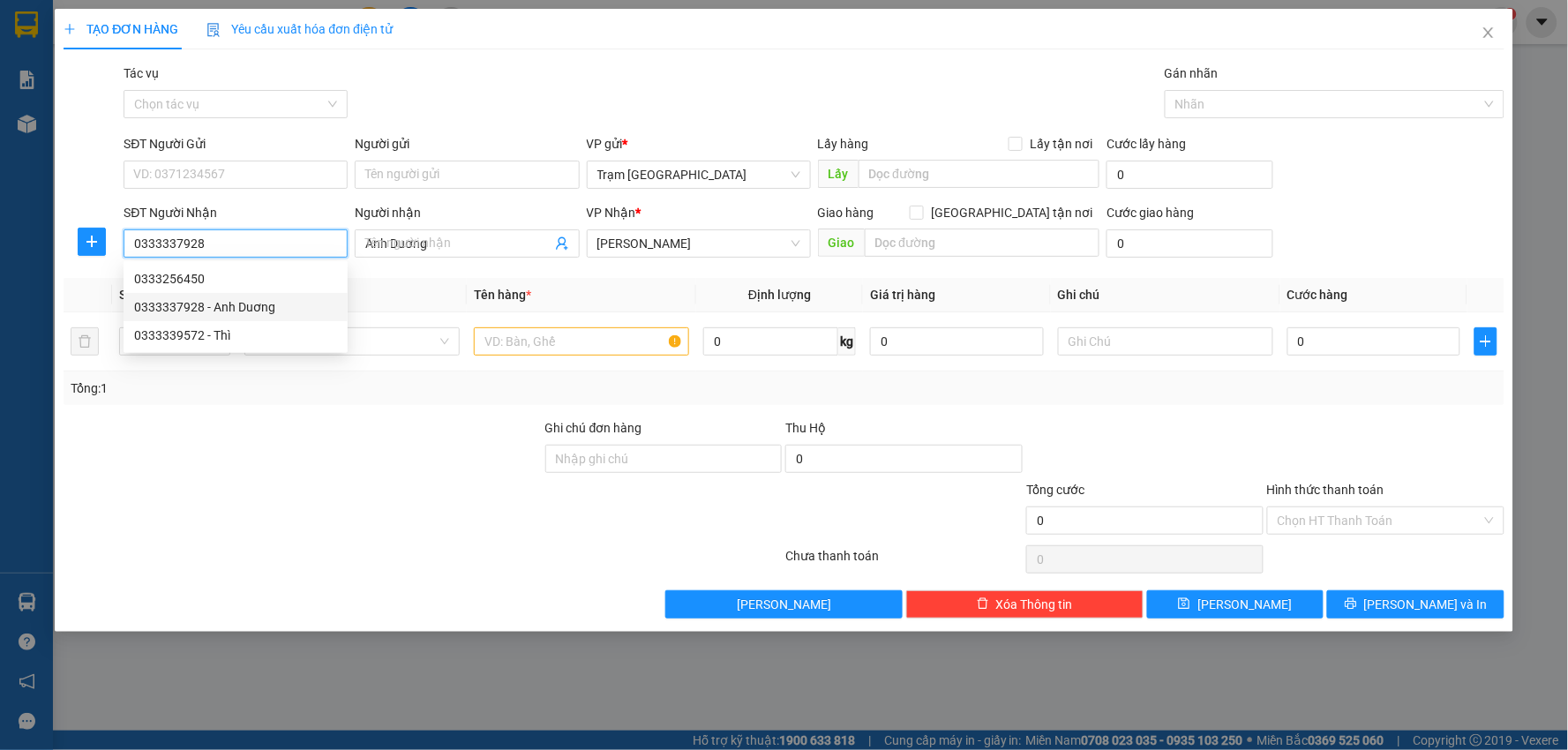
type input "30.000"
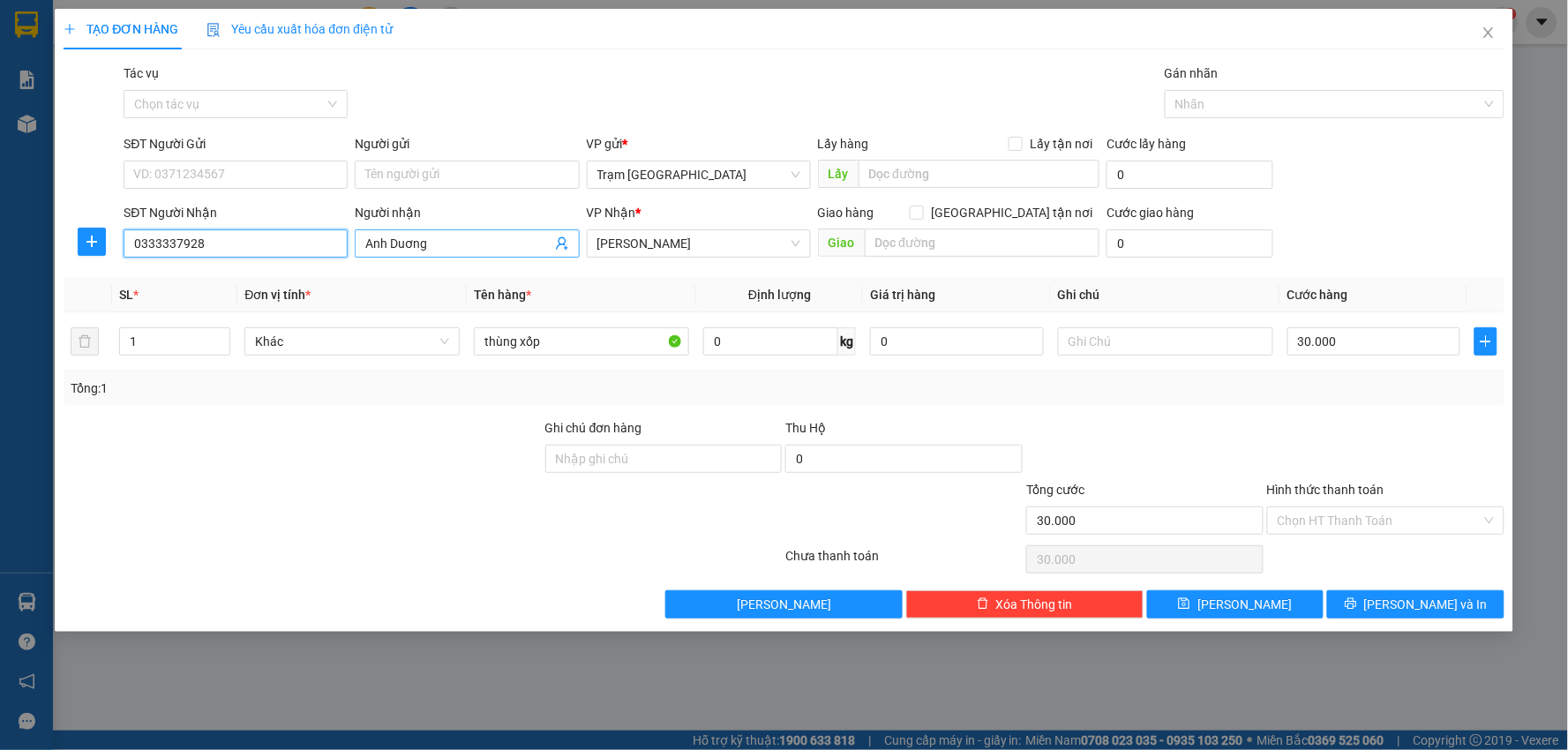
type input "0333337928"
click at [455, 236] on input "Anh Duơng" at bounding box center [457, 244] width 185 height 20
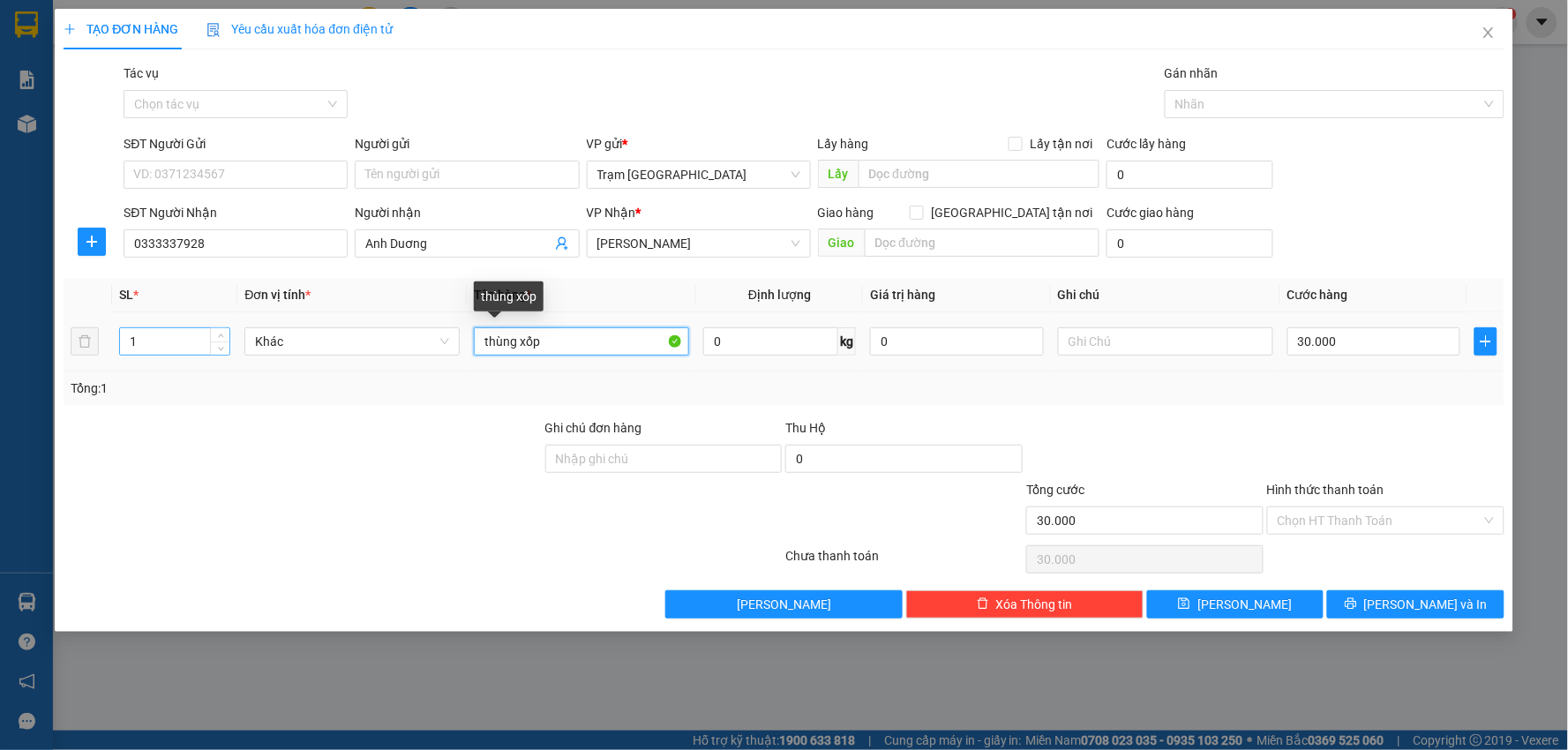
drag, startPoint x: 588, startPoint y: 338, endPoint x: 129, endPoint y: 339, distance: 459.0
click at [133, 339] on tr "1 Khác thùng xốp 0 kg 0 30.000" at bounding box center [784, 341] width 1441 height 59
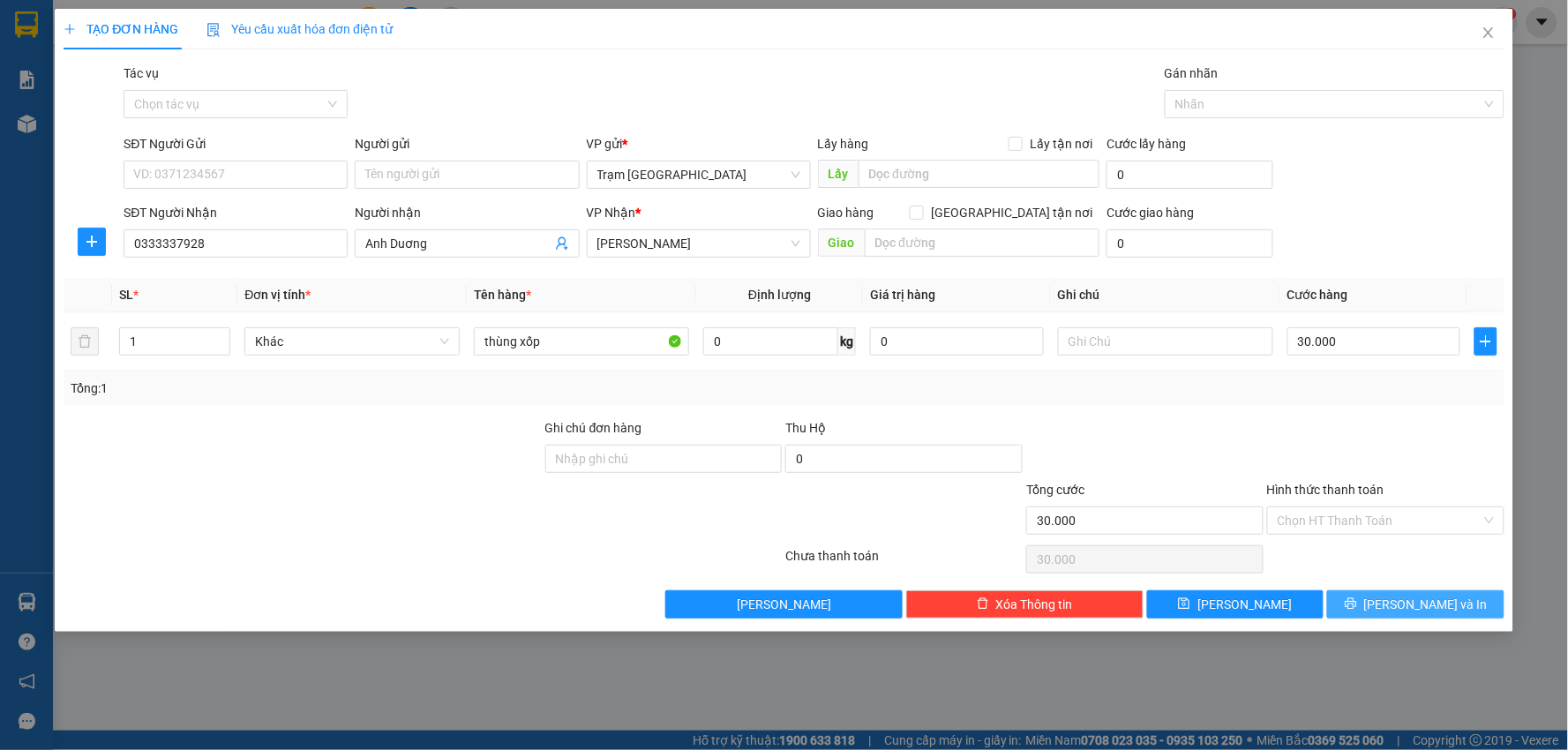
click at [1400, 605] on span "Lưu và In" at bounding box center [1426, 605] width 123 height 20
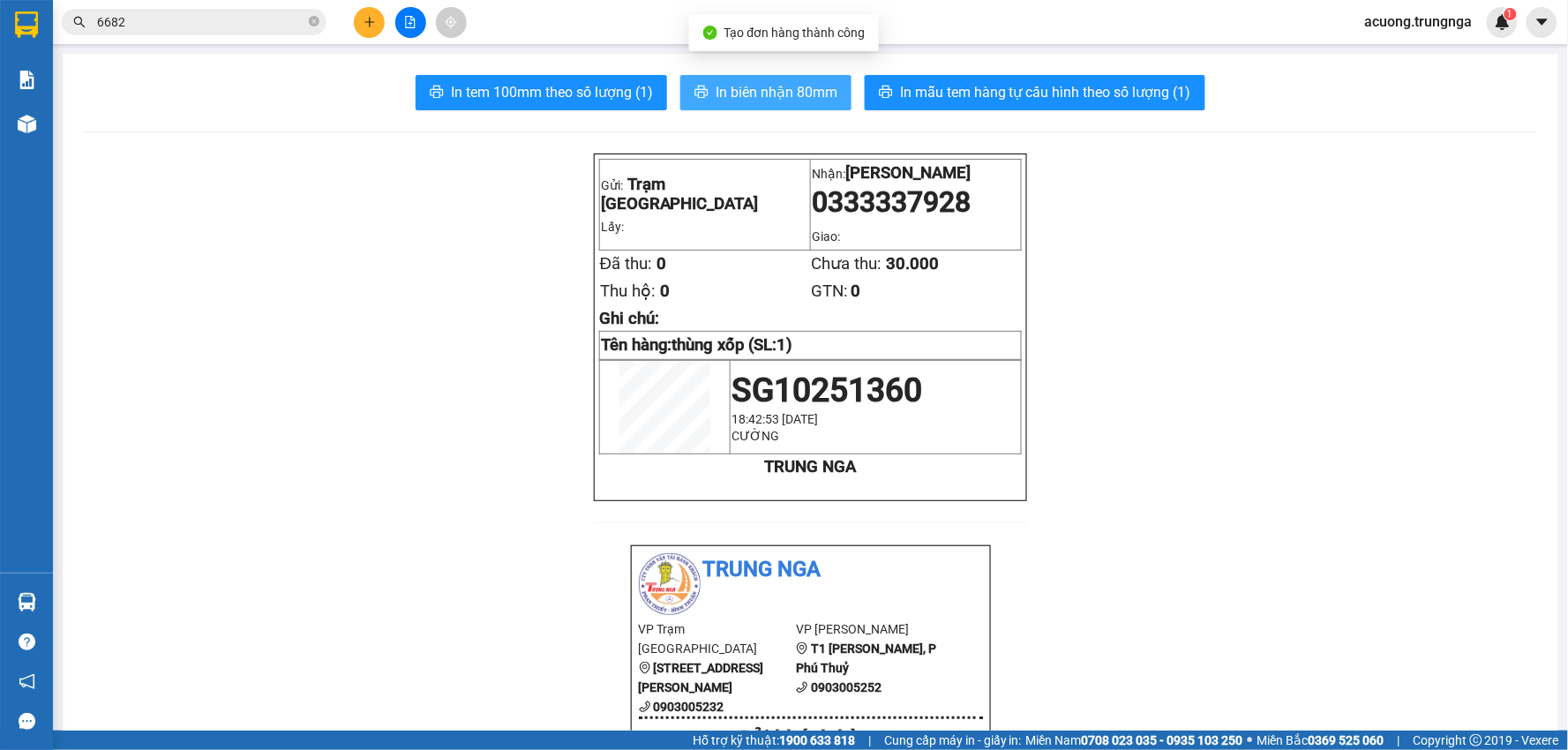
click at [743, 89] on span "In biên nhận 80mm" at bounding box center [777, 93] width 121 height 22
click at [249, 32] on span "6682" at bounding box center [194, 22] width 264 height 27
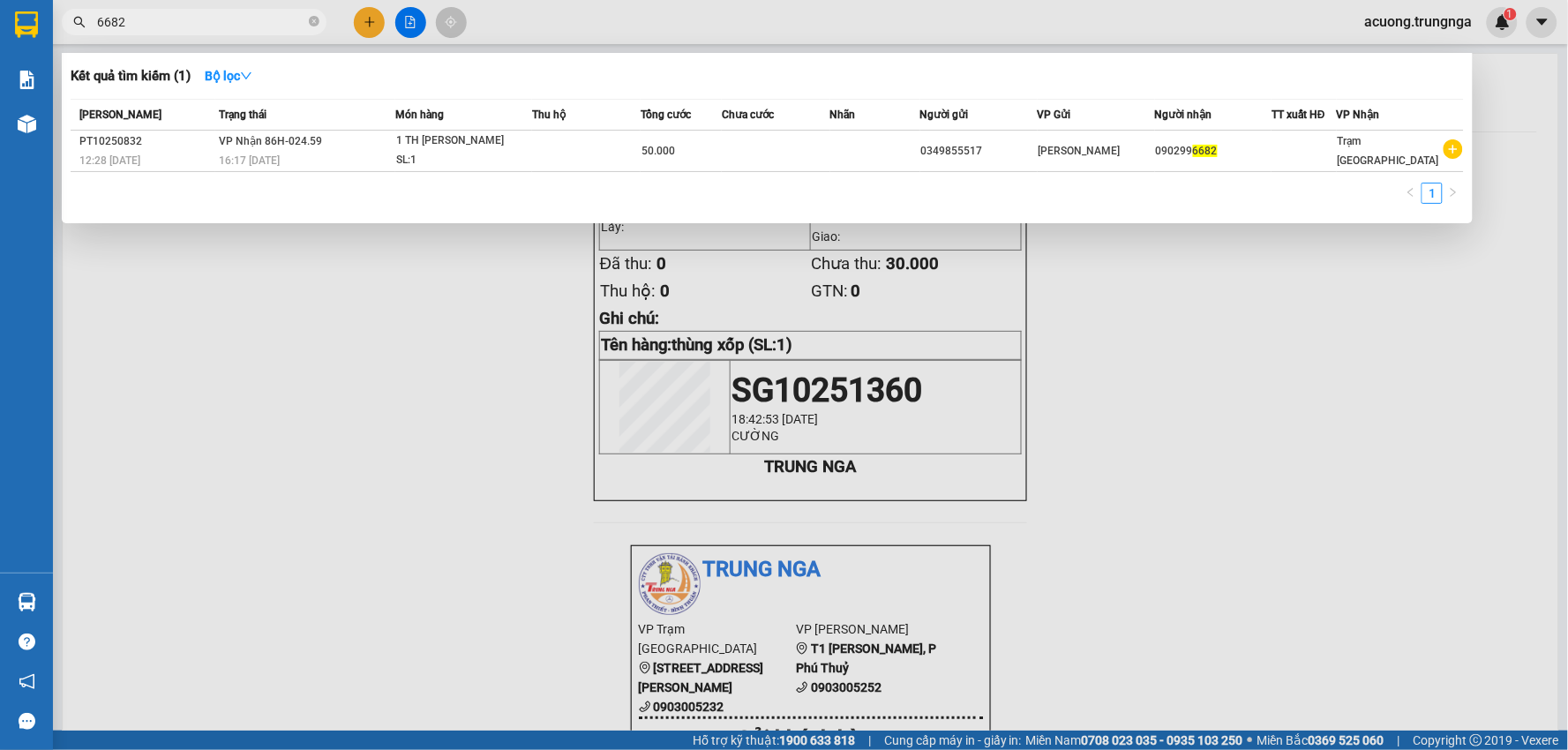
click at [248, 22] on input "6682" at bounding box center [201, 22] width 208 height 20
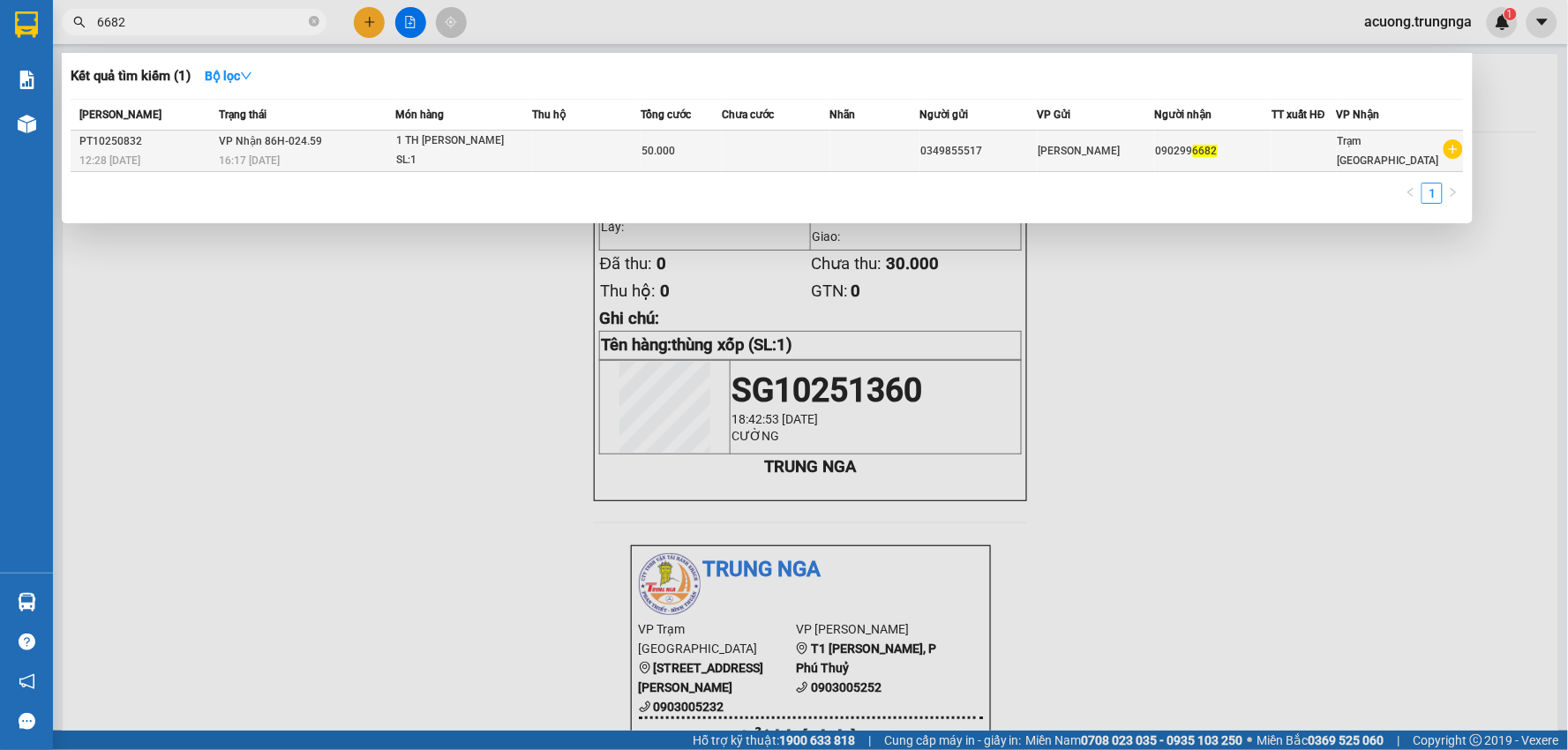
click at [1297, 153] on div at bounding box center [1304, 151] width 64 height 19
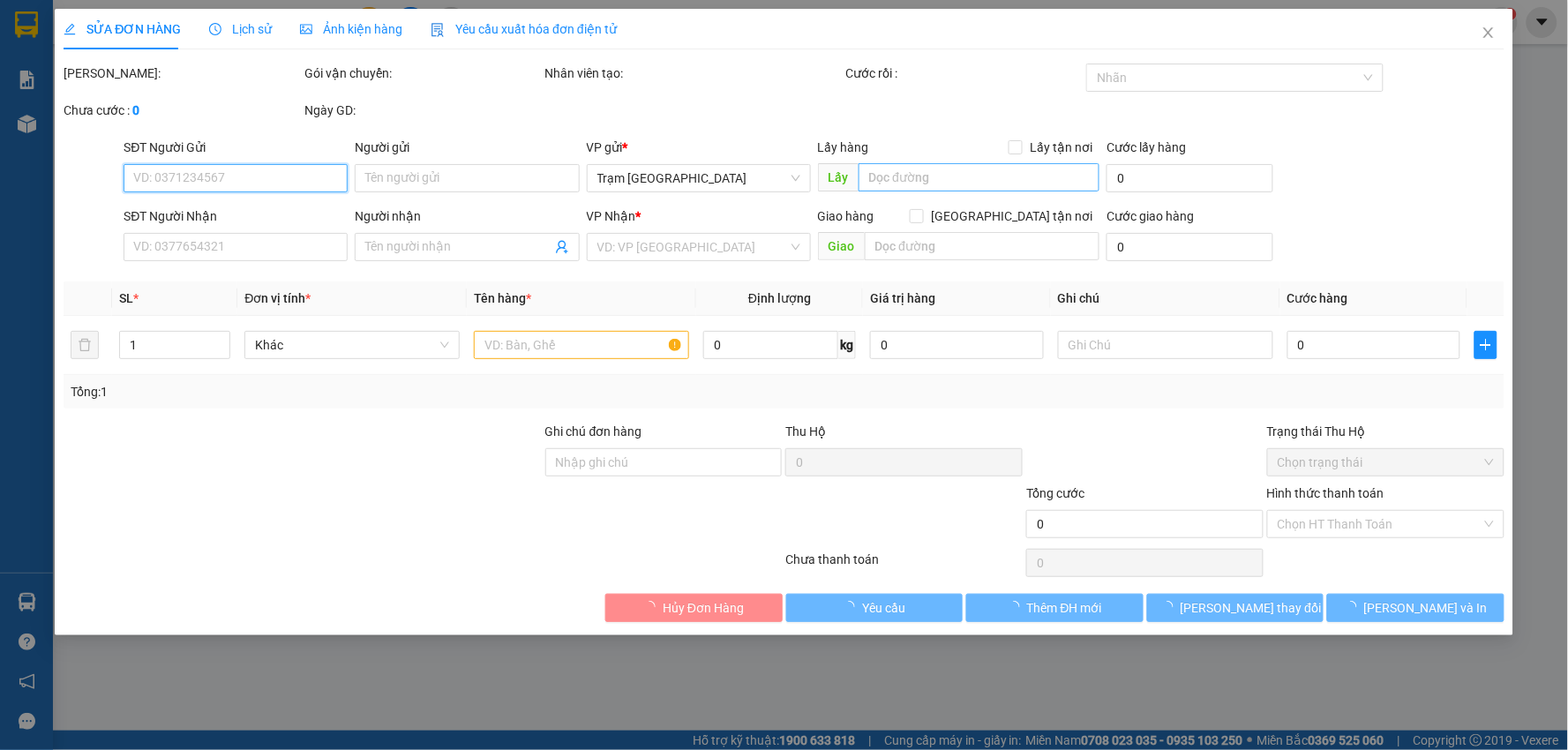
type input "0349855517"
type input "0902996682"
type input "50.000"
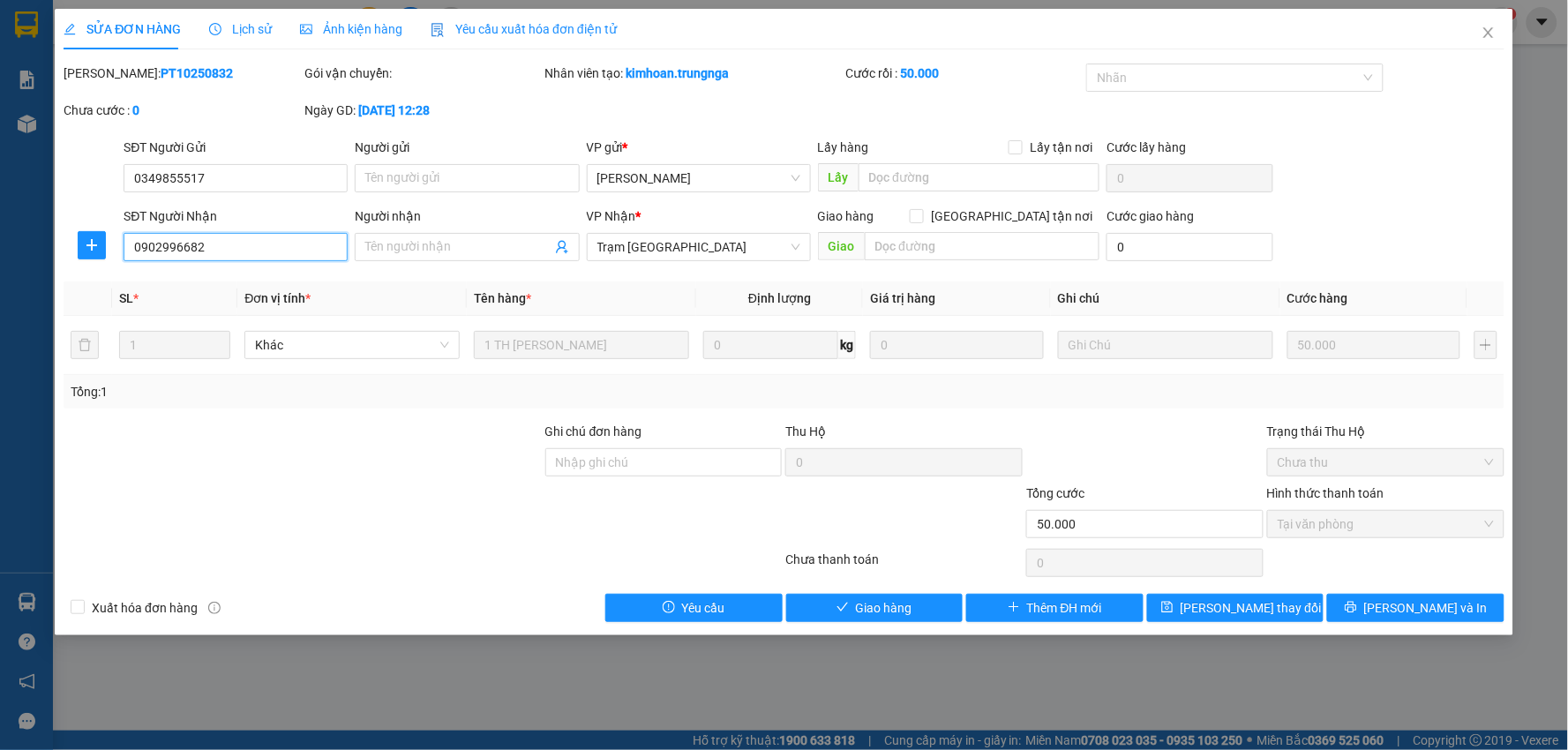
drag, startPoint x: 248, startPoint y: 253, endPoint x: 0, endPoint y: 253, distance: 248.0
click at [0, 253] on div "SỬA ĐƠN HÀNG Lịch sử Ảnh kiện hàng Yêu cầu xuất hóa đơn điện tử Total Paid Fee …" at bounding box center [784, 375] width 1568 height 750
click at [1492, 34] on icon "close" at bounding box center [1488, 33] width 14 height 14
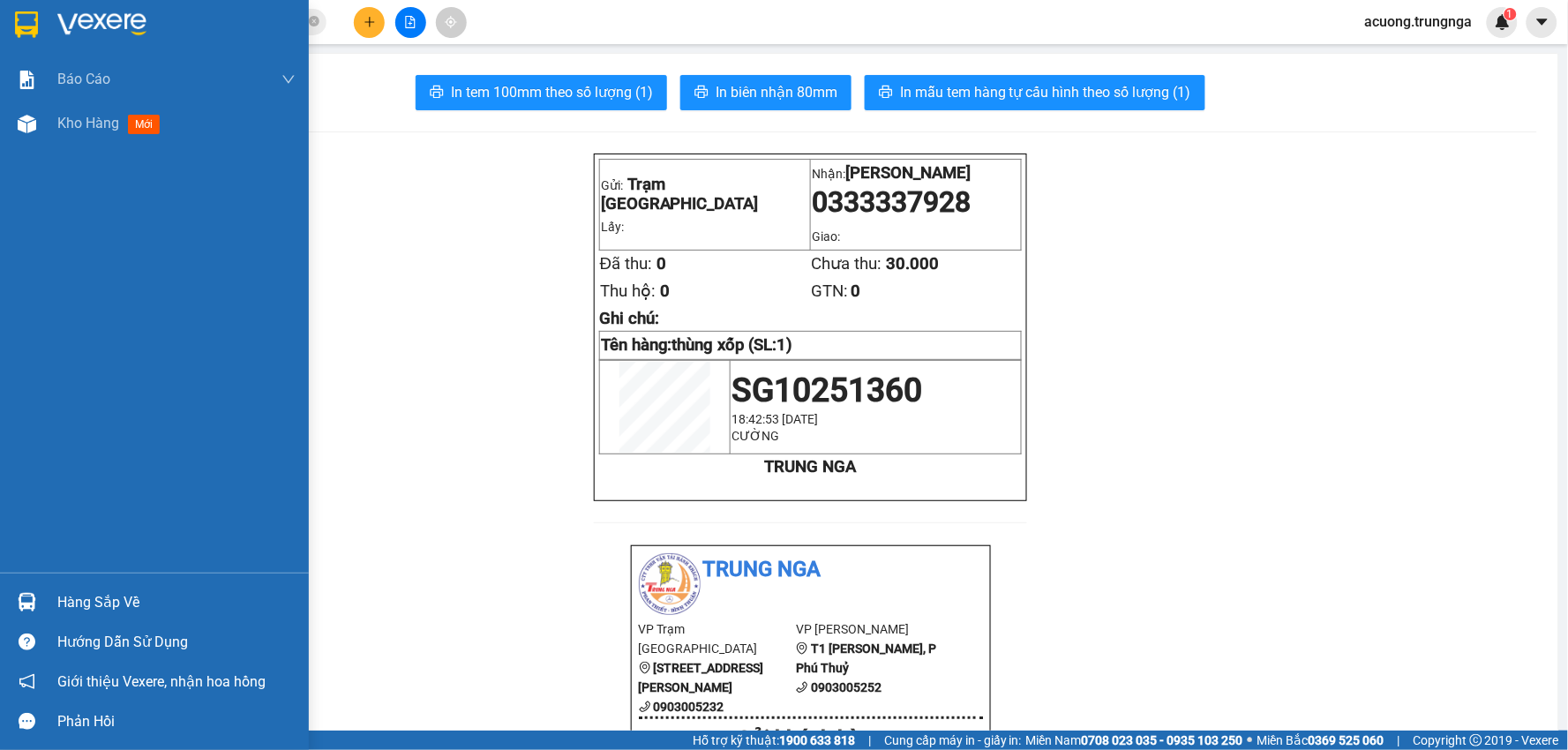
click at [119, 603] on div "Hàng sắp về" at bounding box center [177, 603] width 239 height 27
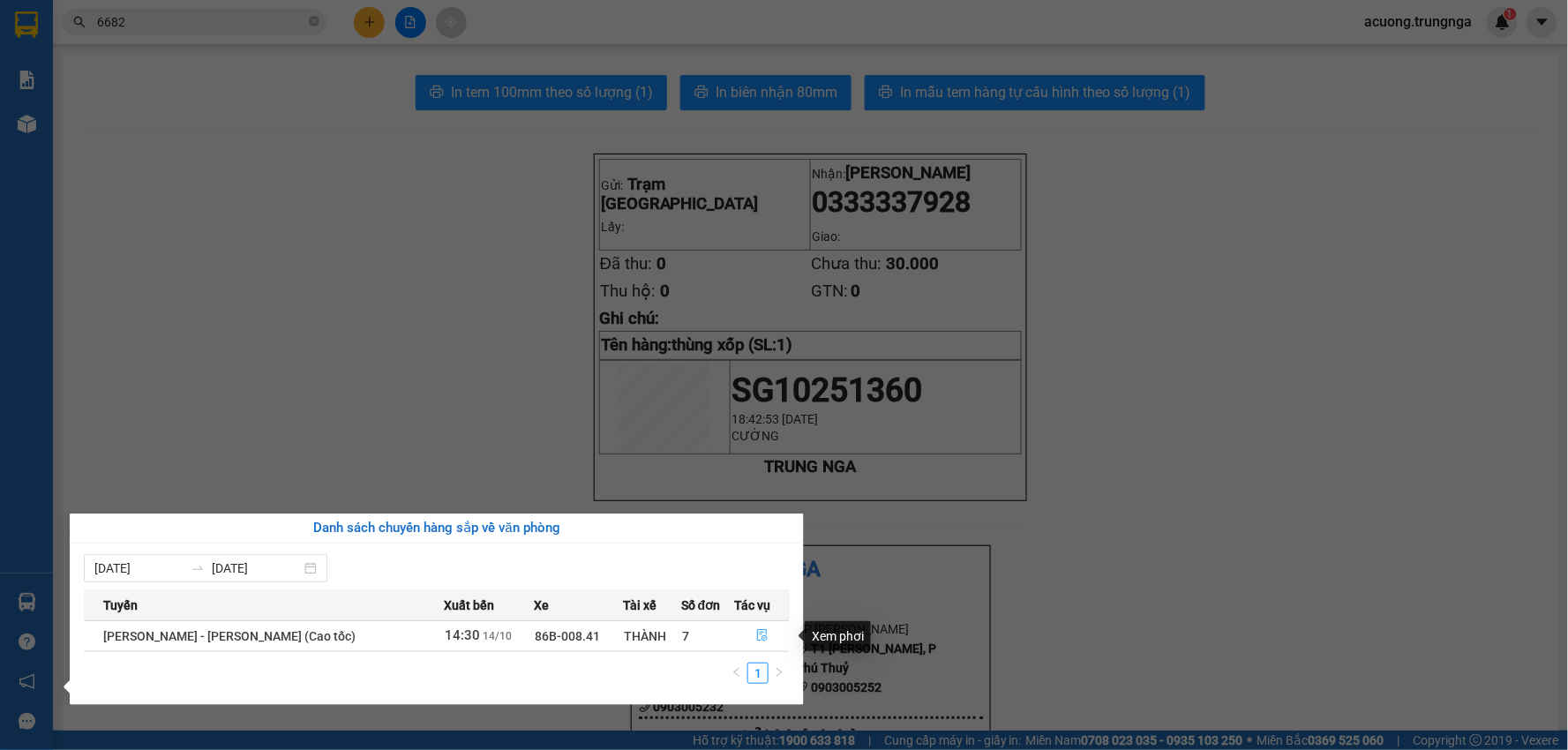
click at [762, 638] on icon "file-done" at bounding box center [762, 636] width 12 height 12
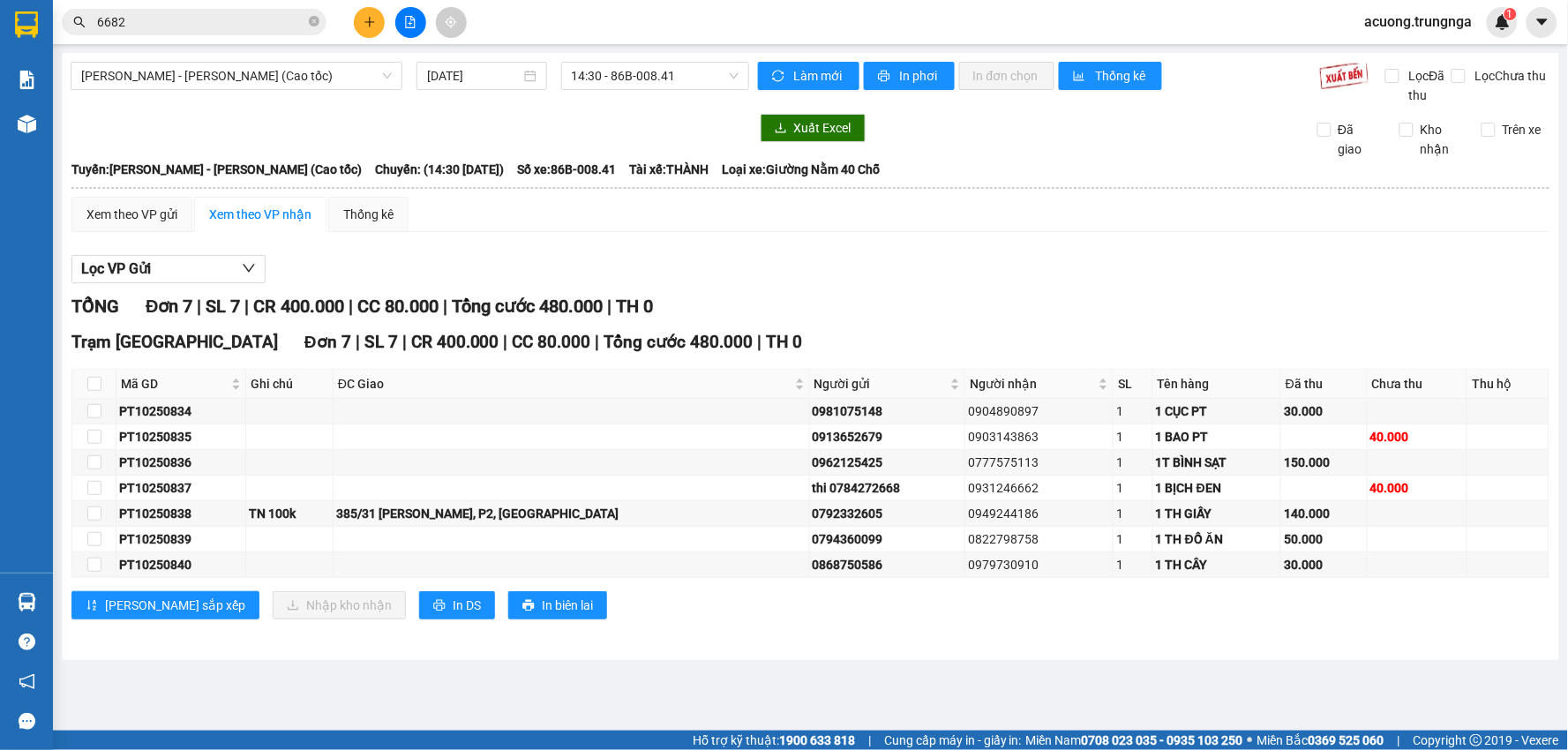
click at [746, 640] on div "TỔNG Đơn 7 | SL 7 | CR 400.000 | CC 80.000 | Tổng cước 480.000 | TH 0 Trạm Sài …" at bounding box center [810, 468] width 1478 height 348
click at [292, 113] on div at bounding box center [410, 127] width 678 height 28
click at [224, 272] on button "Lọc VP Gửi" at bounding box center [168, 269] width 194 height 28
click at [534, 260] on div "Lọc VP Gửi" at bounding box center [810, 269] width 1478 height 29
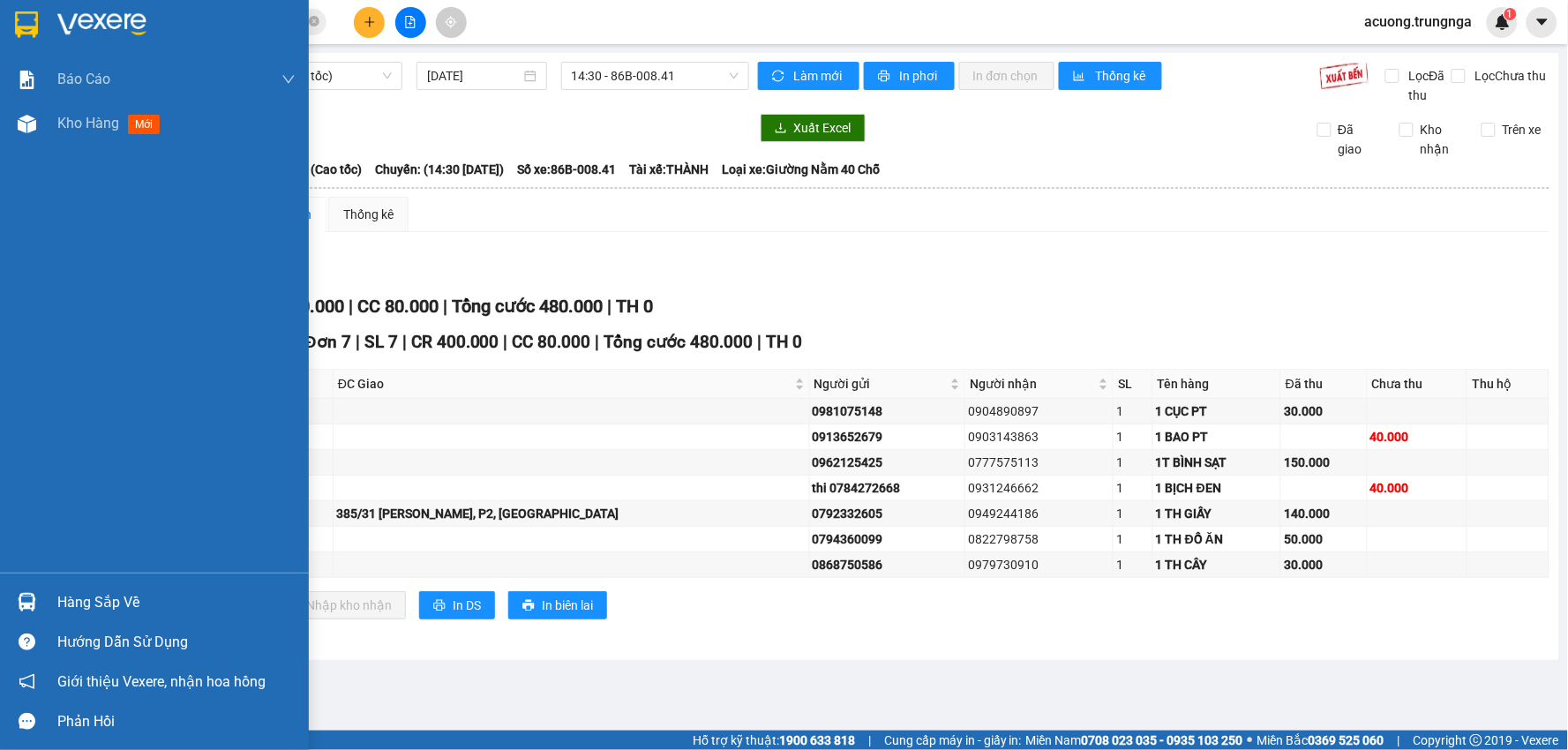
click at [121, 597] on div "Hàng sắp về" at bounding box center [177, 603] width 239 height 27
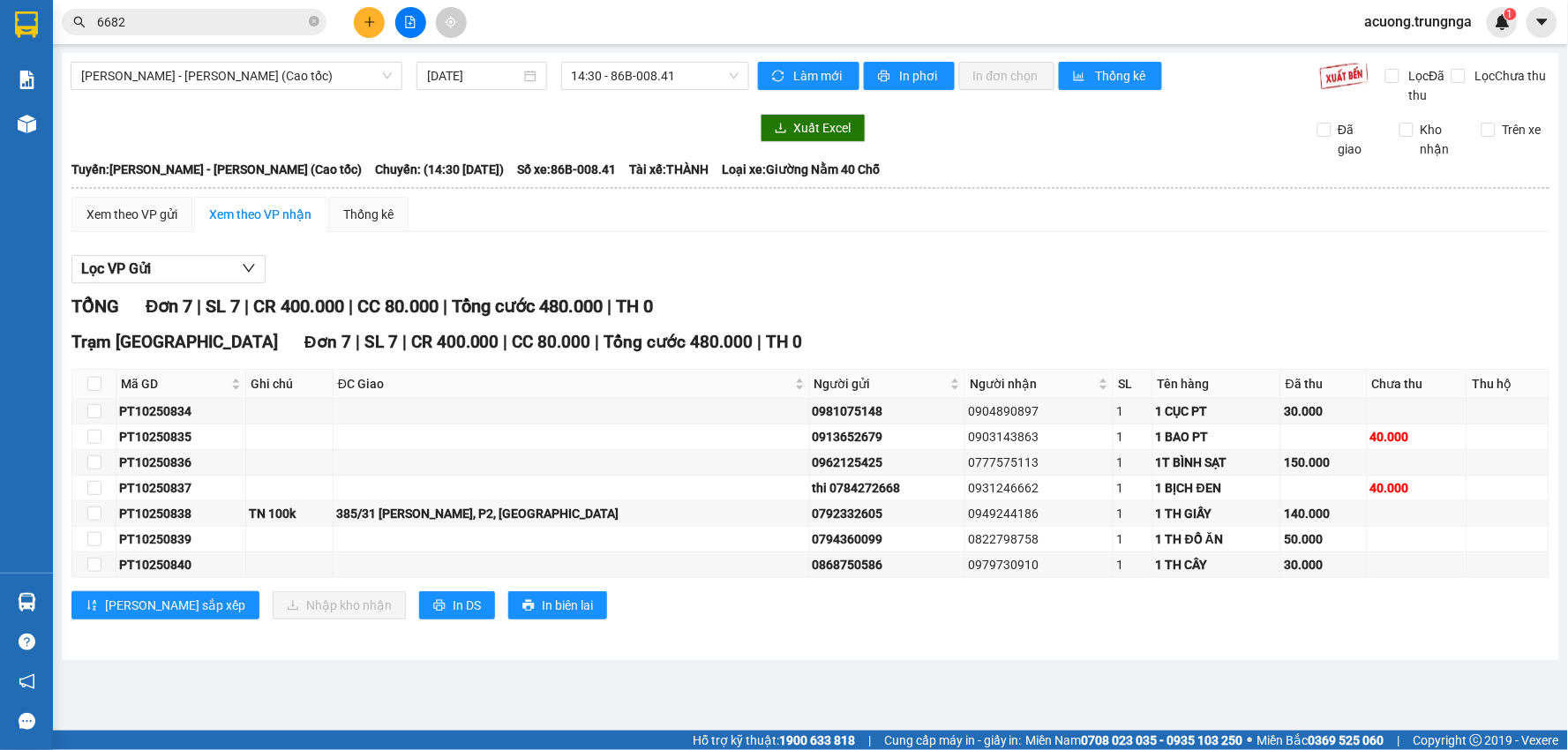
click at [836, 254] on section "Kết quả tìm kiếm ( 1 ) Bộ lọc Mã ĐH Trạng thái Món hàng Thu hộ Tổng cước Chưa c…" at bounding box center [784, 375] width 1568 height 750
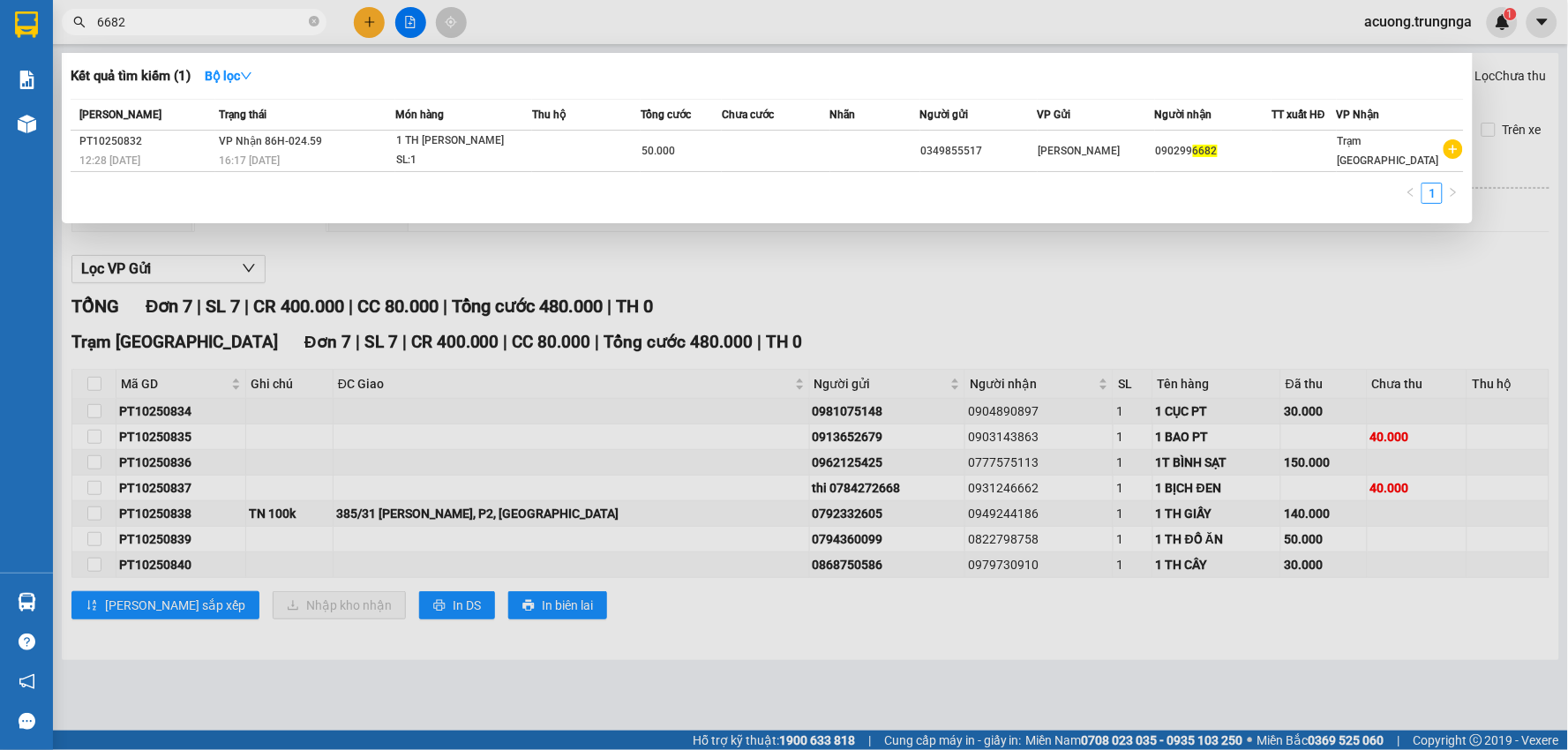
click at [196, 18] on input "6682" at bounding box center [201, 22] width 208 height 20
click at [1457, 278] on div at bounding box center [784, 375] width 1568 height 750
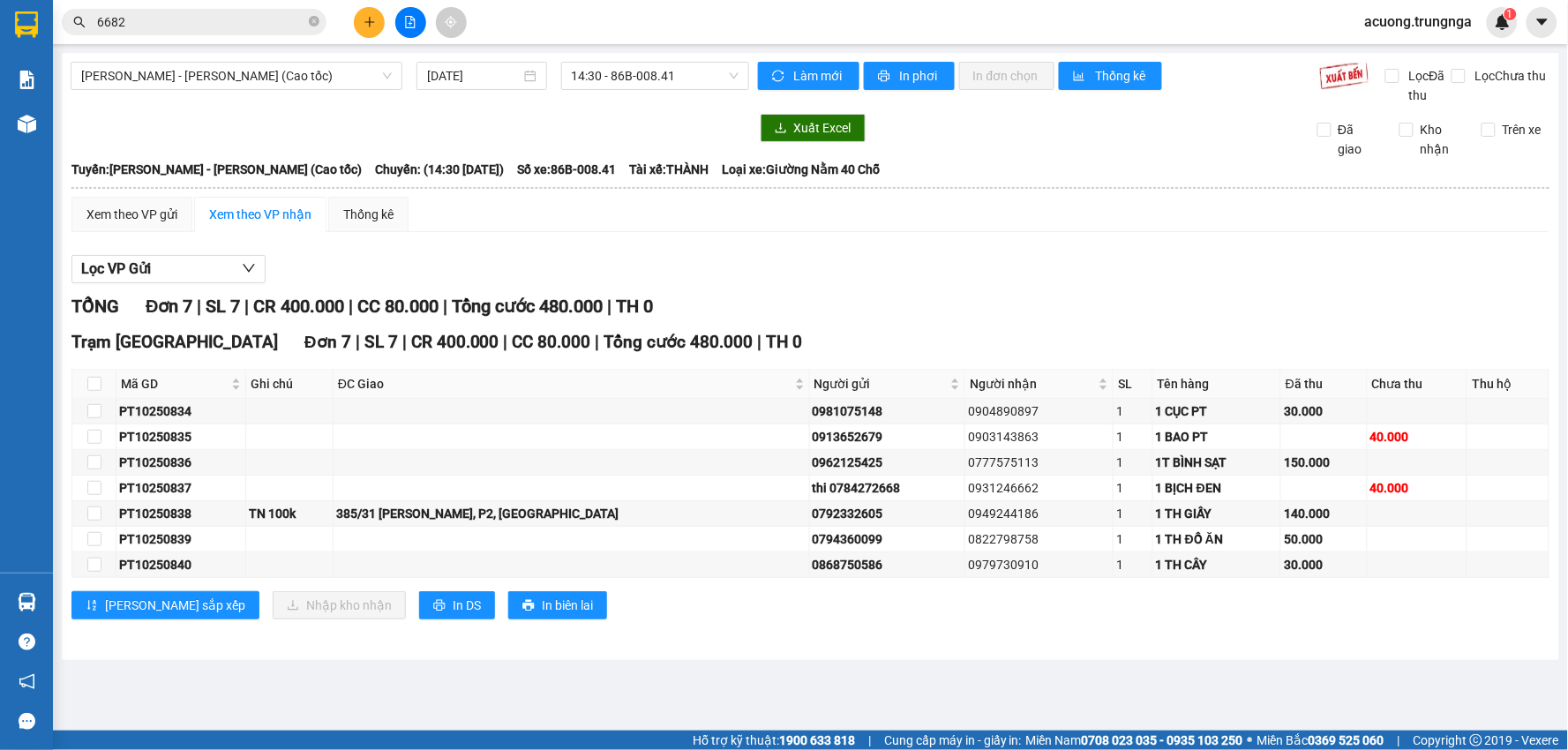
click at [1084, 232] on div "Xem theo VP gửi Xem theo VP nhận Thống kê Lọc VP Gửi TỔNG Đơn 7 | SL 7 | CR 40…" at bounding box center [810, 419] width 1478 height 445
click at [377, 22] on button at bounding box center [369, 22] width 31 height 31
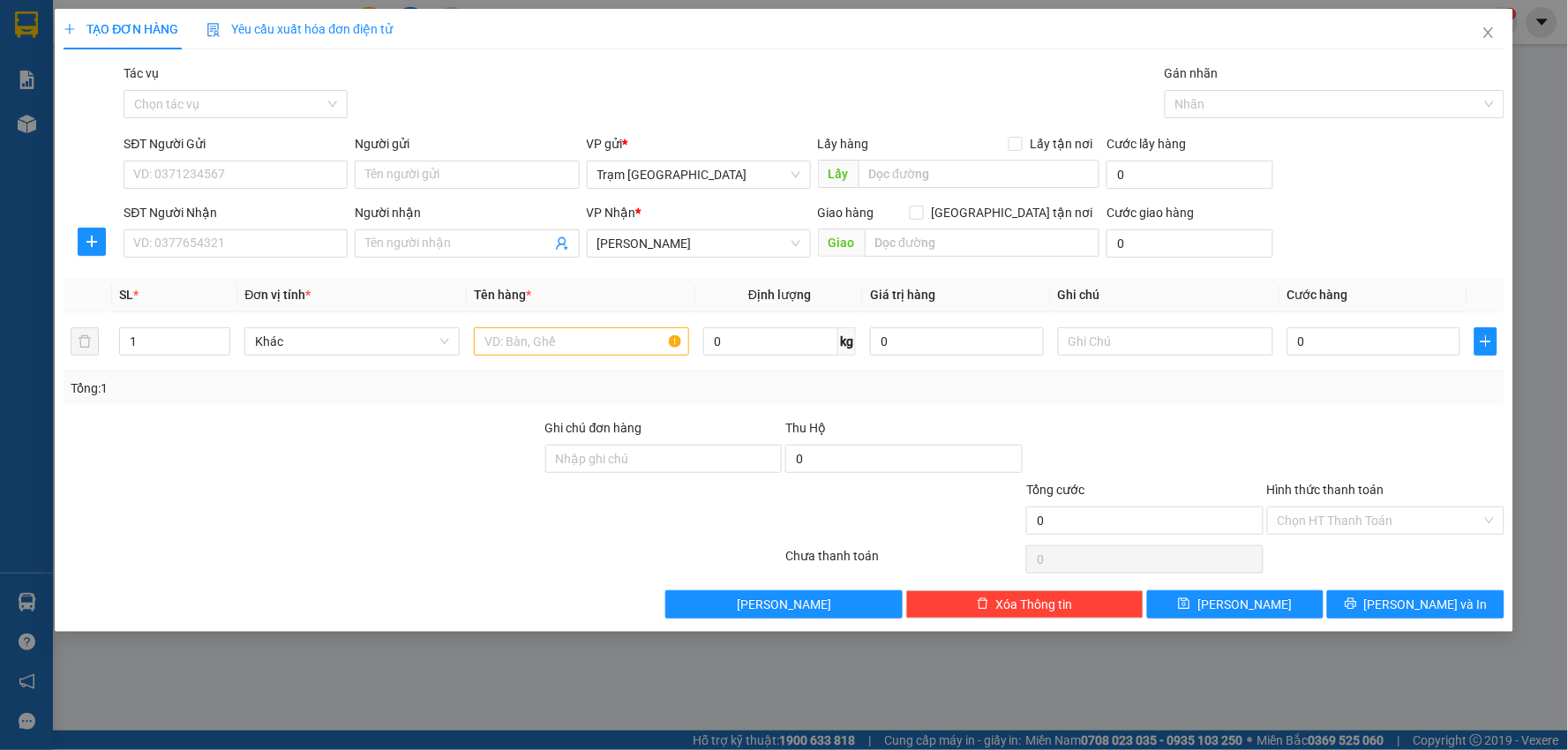
drag, startPoint x: 403, startPoint y: 237, endPoint x: 427, endPoint y: 205, distance: 40.0
click at [406, 232] on span at bounding box center [466, 244] width 224 height 28
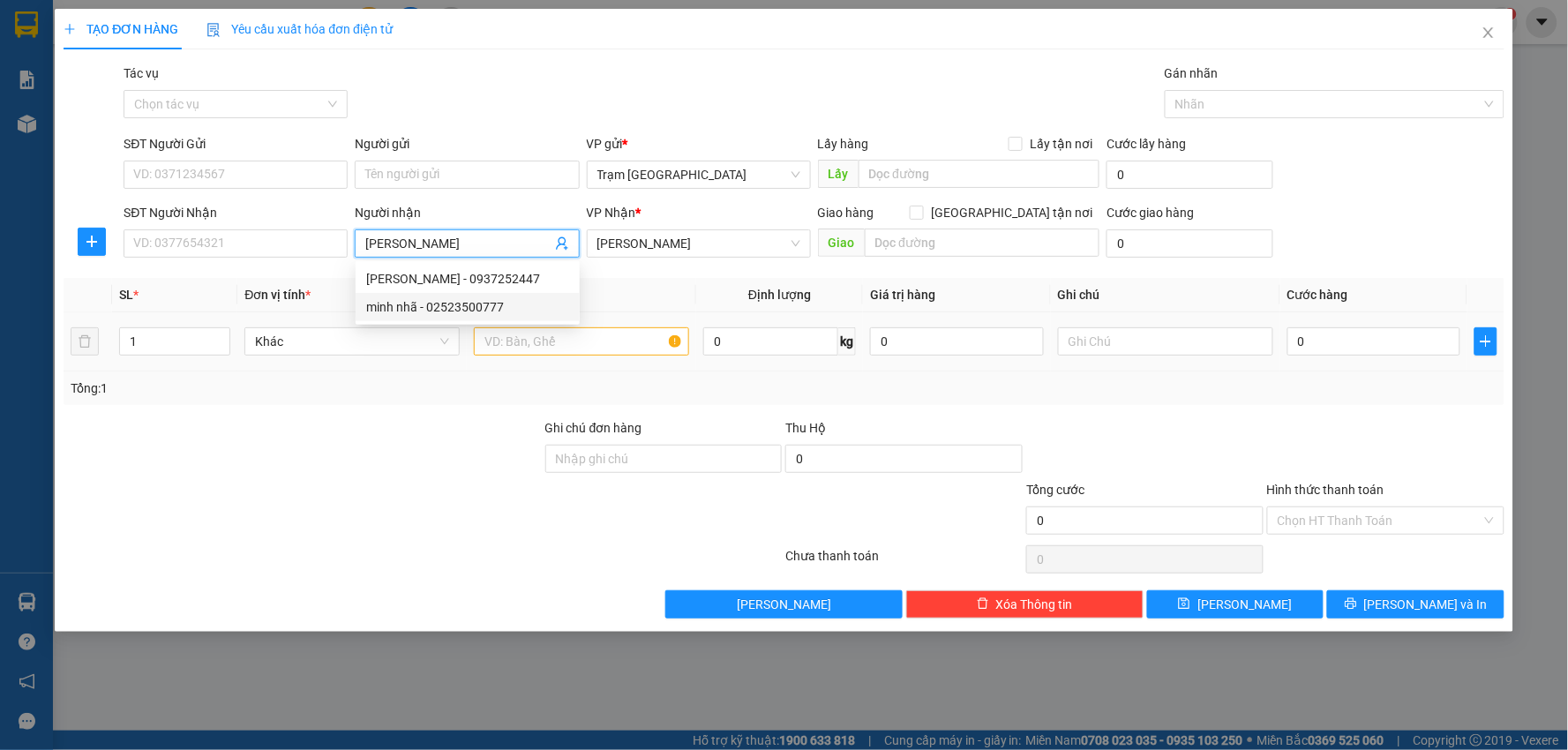
type input "[PERSON_NAME]"
click at [549, 340] on input "text" at bounding box center [581, 341] width 215 height 28
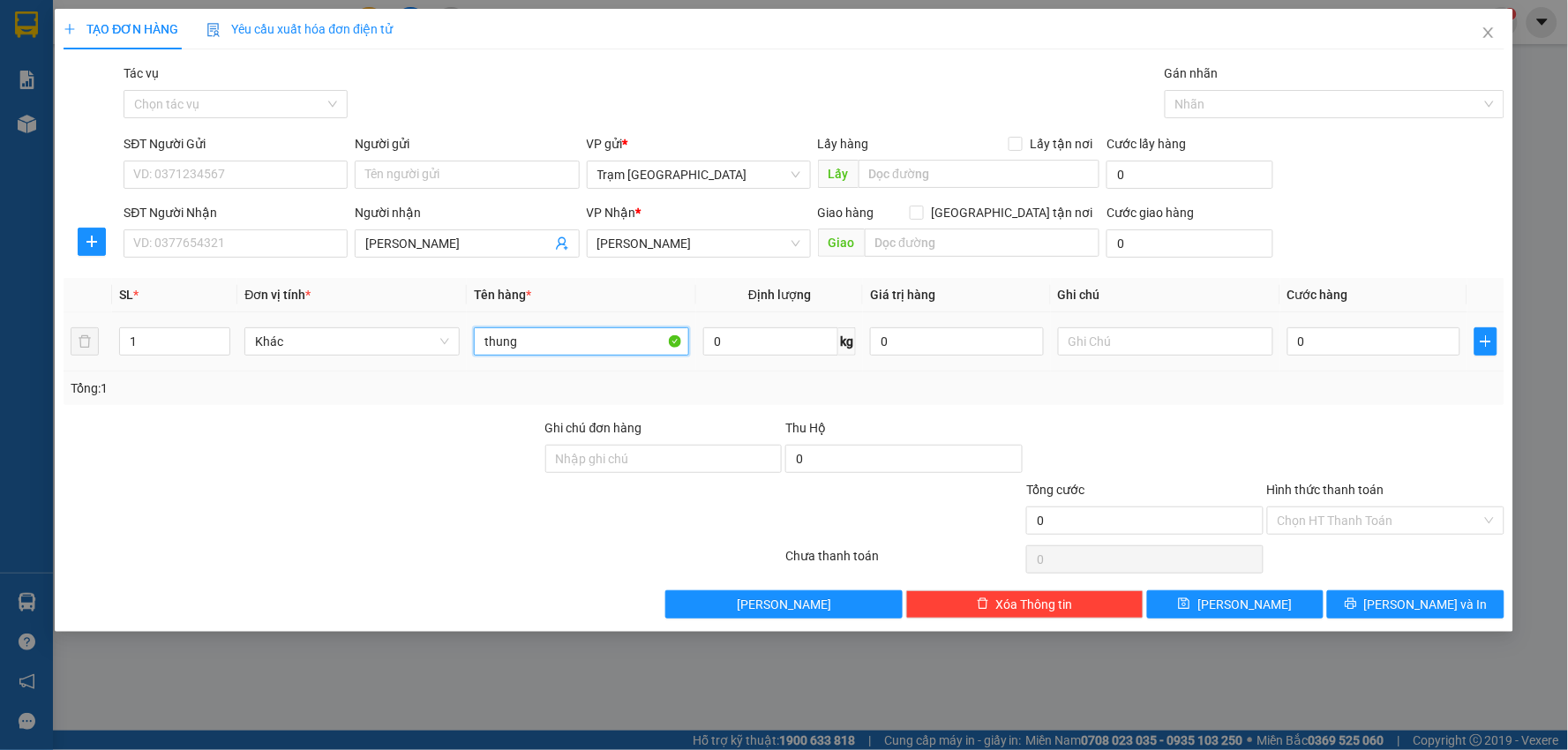
type input "thung"
click at [9, 335] on div "TẠO ĐƠN HÀNG Yêu cầu xuất hóa đơn điện tử Transit Pickup Surcharge Ids Transit …" at bounding box center [784, 375] width 1568 height 750
type input "2"
click at [1315, 353] on input "0" at bounding box center [1373, 341] width 174 height 28
type input "001"
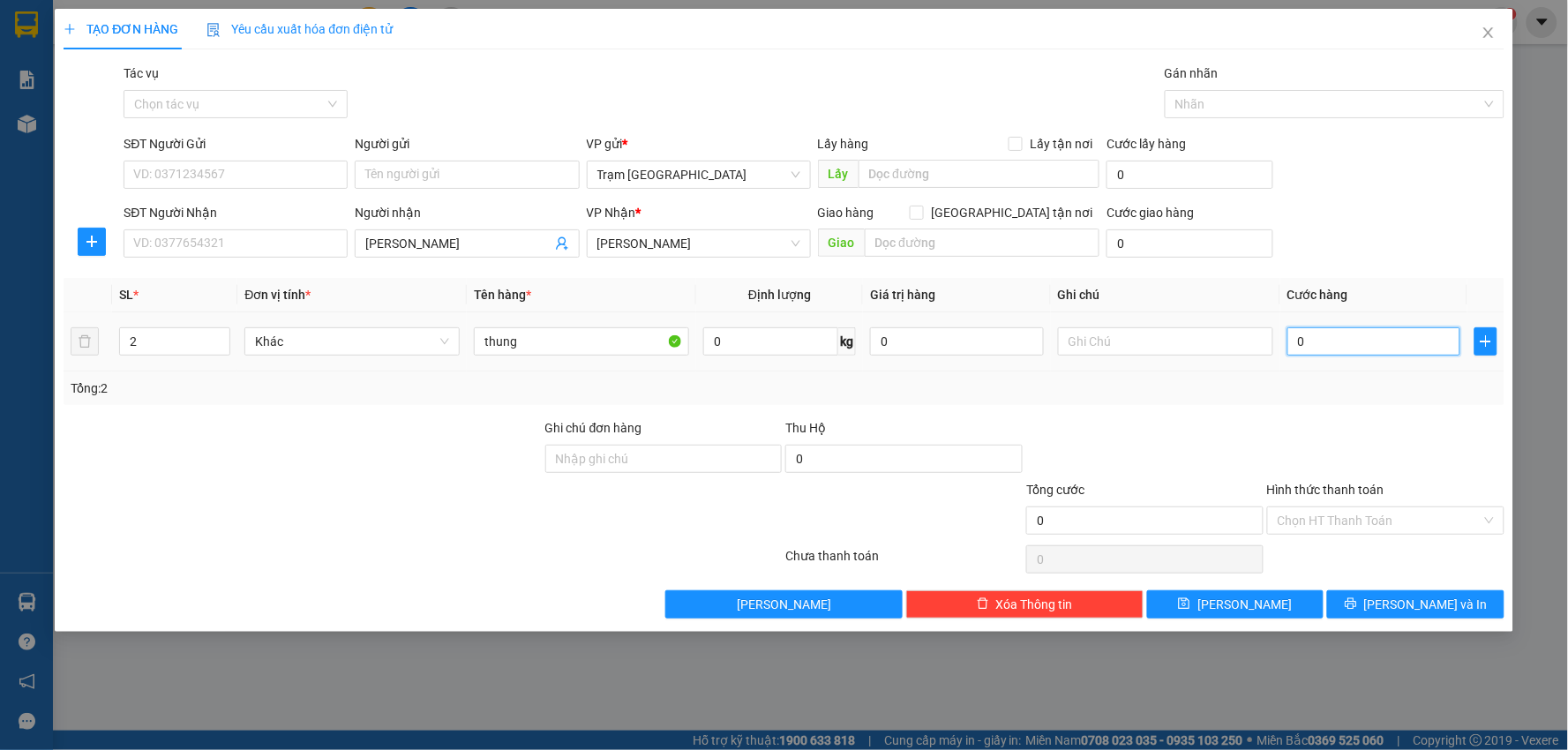
type input "1"
type input "0.010"
type input "10"
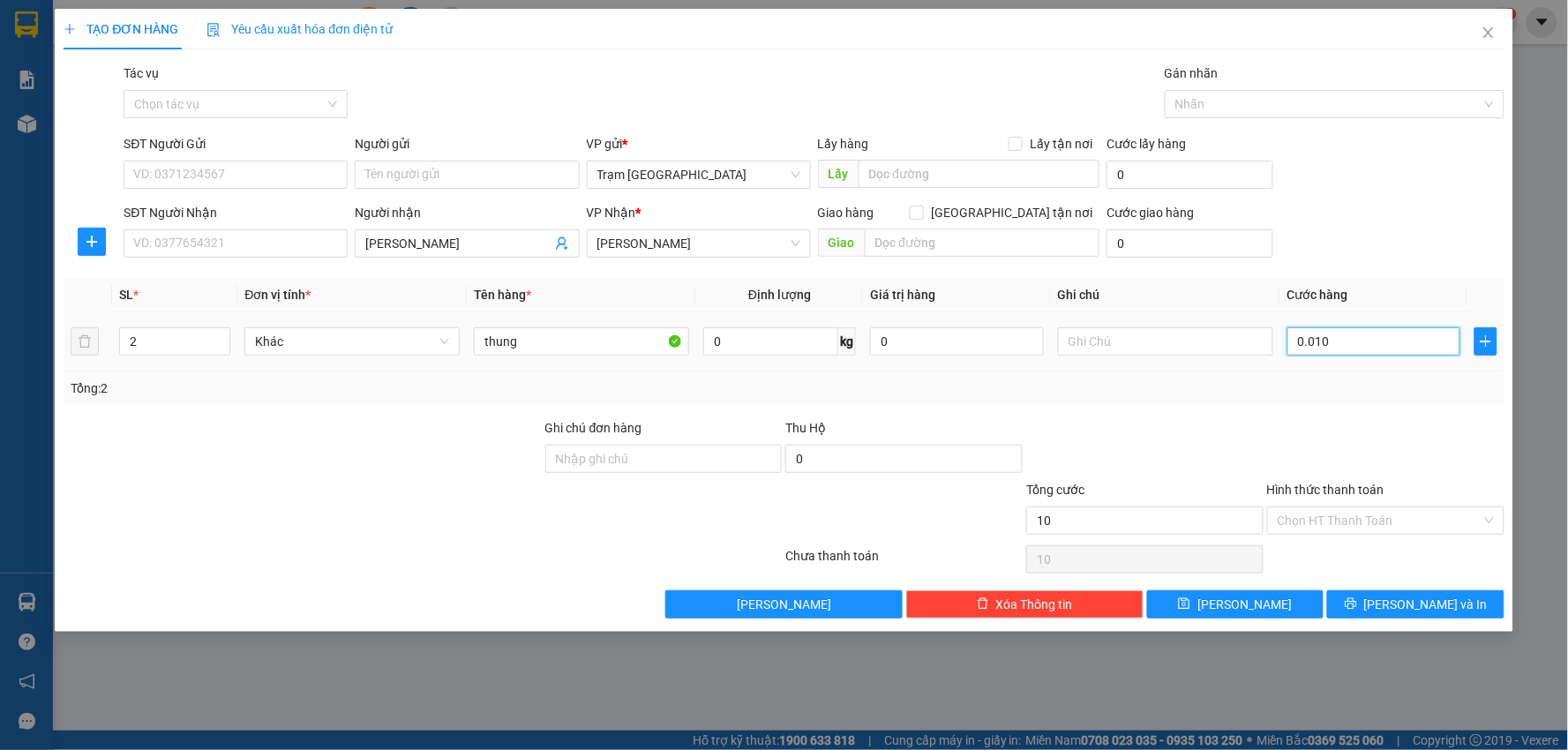
type input "00.100"
type input "100"
type input "100.000"
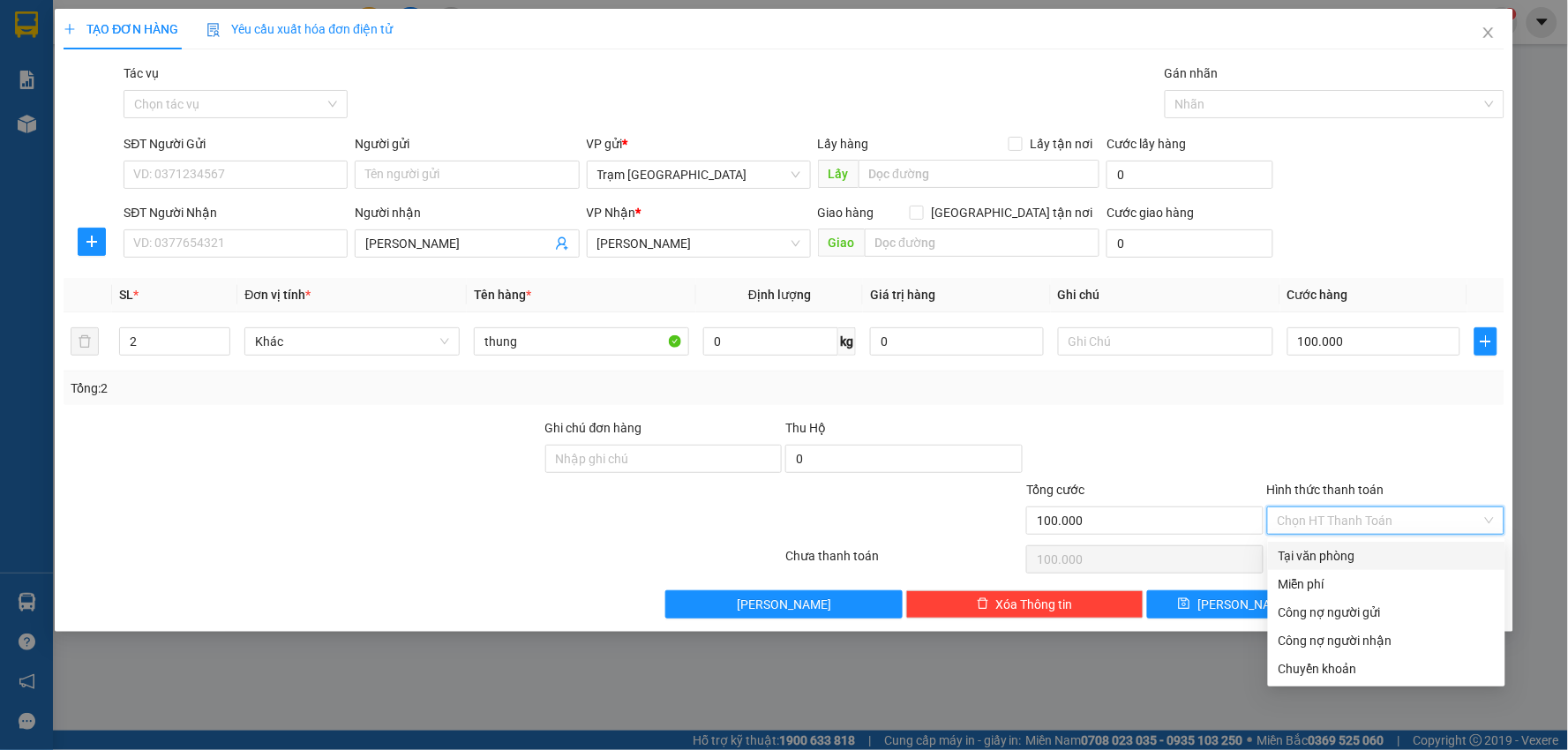
click at [1383, 514] on input "Hình thức thanh toán" at bounding box center [1379, 520] width 204 height 27
click at [1350, 552] on div "Tại văn phòng" at bounding box center [1386, 556] width 216 height 20
type input "0"
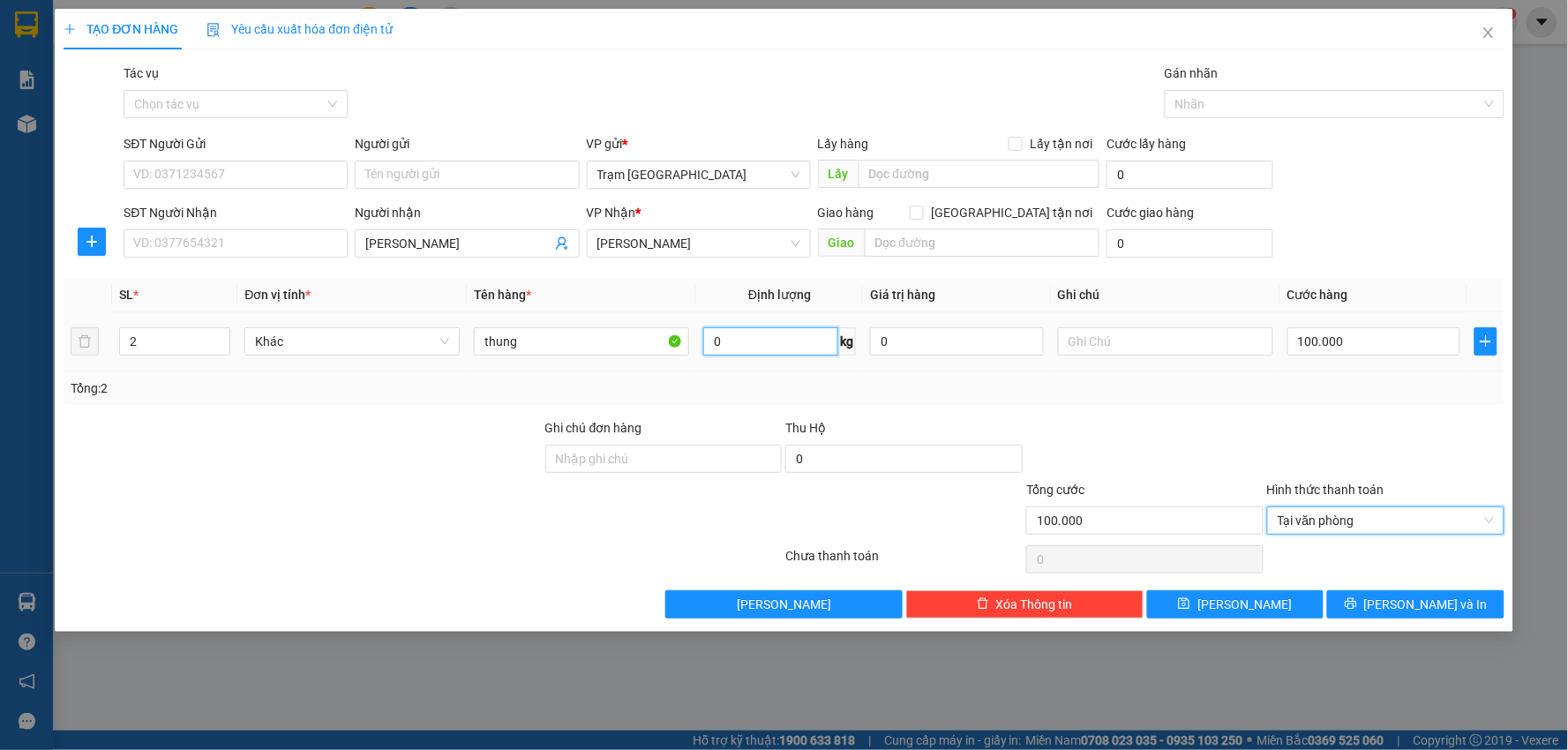
click at [744, 342] on input "0" at bounding box center [771, 341] width 135 height 28
type input "20"
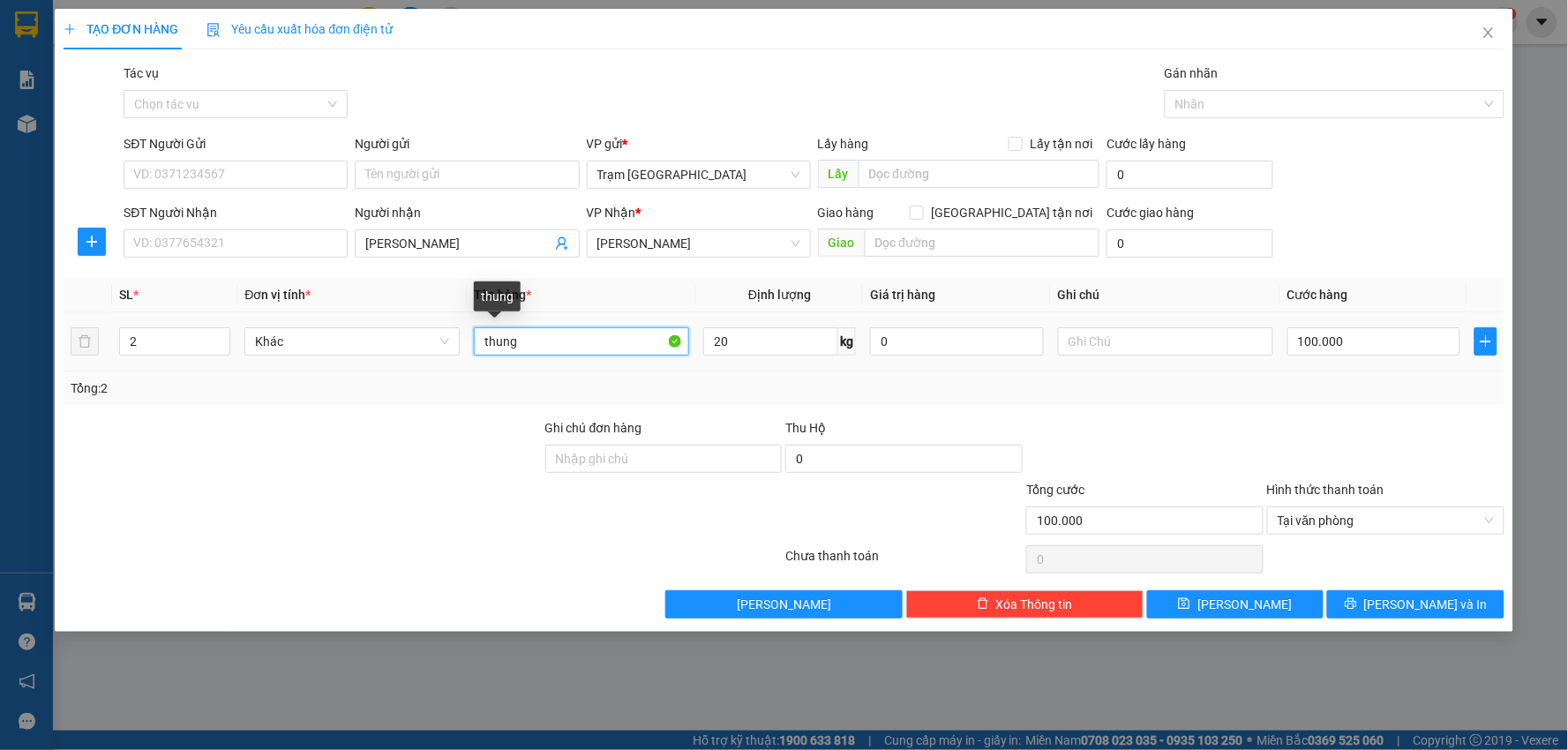
drag, startPoint x: 545, startPoint y: 340, endPoint x: 100, endPoint y: 313, distance: 445.8
click at [100, 313] on tr "2 Khác thung 20 kg 0 100.000" at bounding box center [784, 341] width 1441 height 59
type input "thùng"
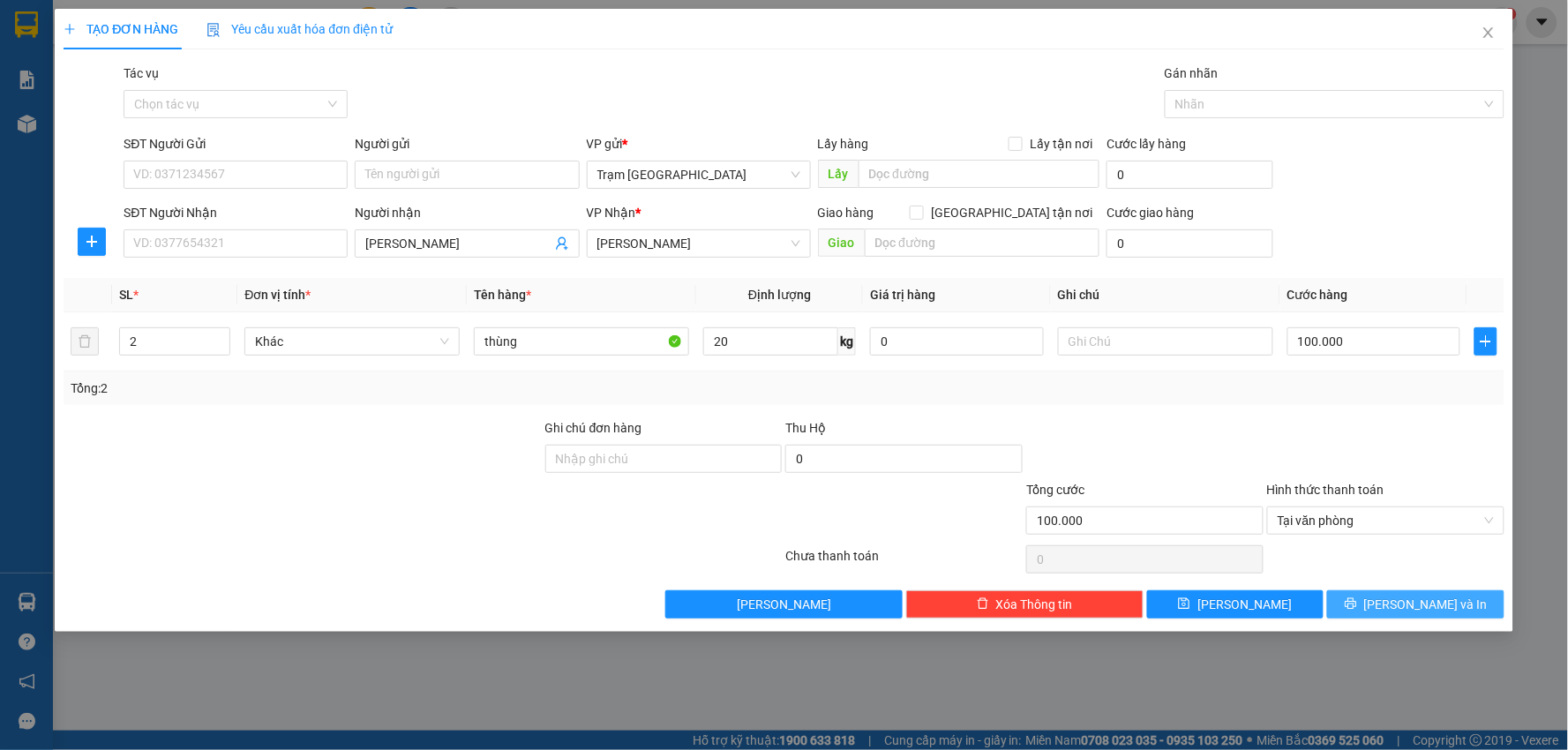
click at [1410, 595] on span "Lưu và In" at bounding box center [1426, 605] width 123 height 20
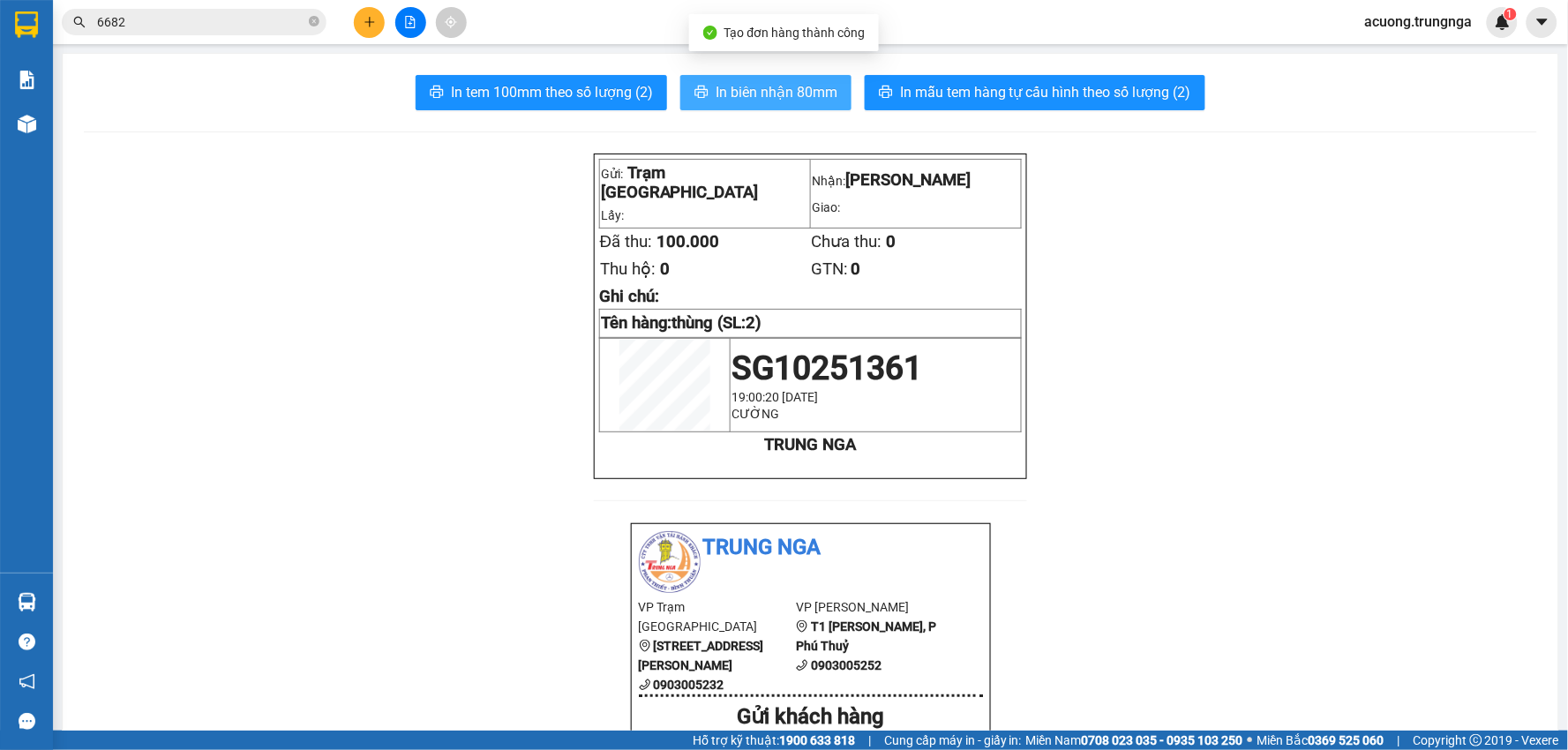
click at [763, 91] on span "In biên nhận 80mm" at bounding box center [777, 93] width 121 height 22
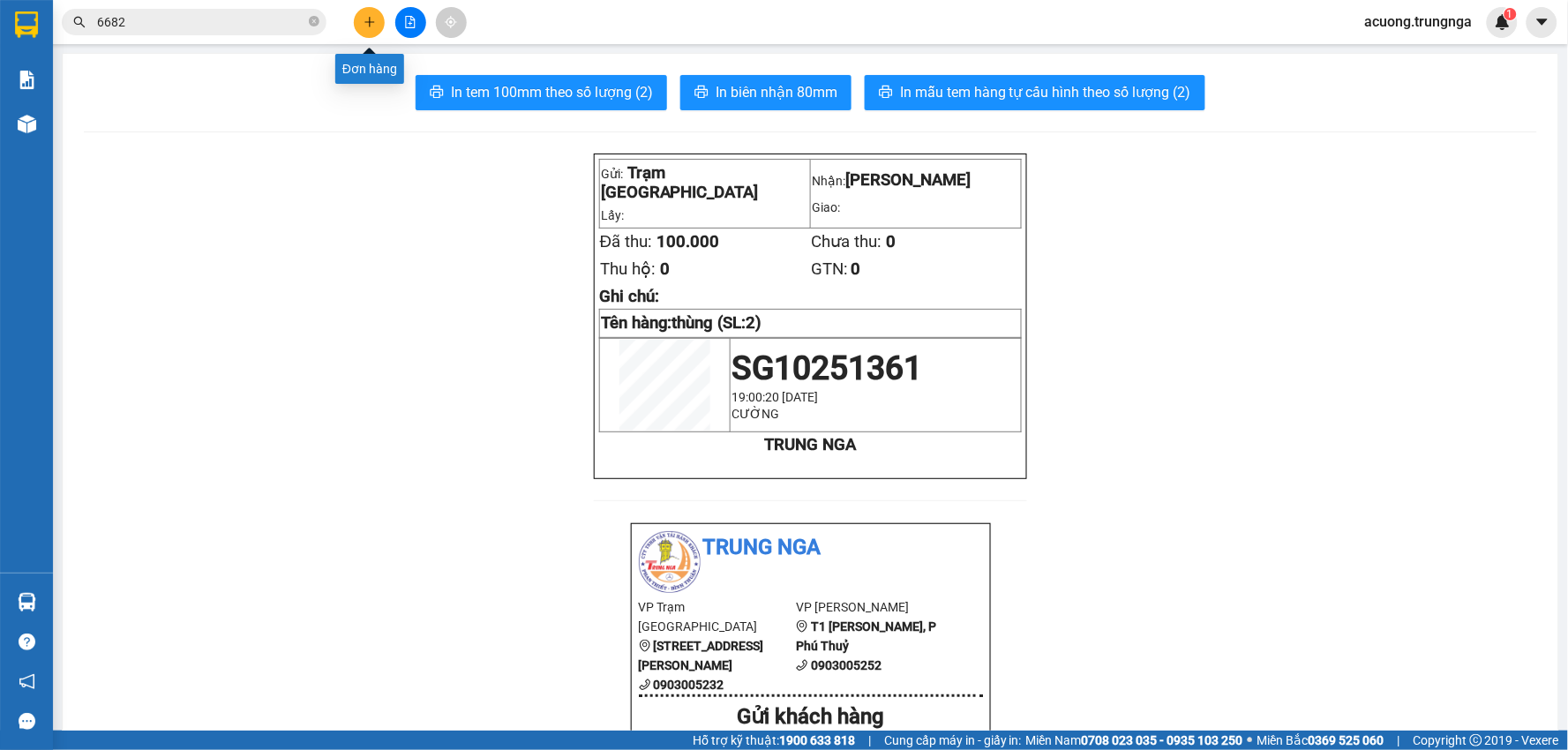
click at [373, 14] on button at bounding box center [369, 22] width 31 height 31
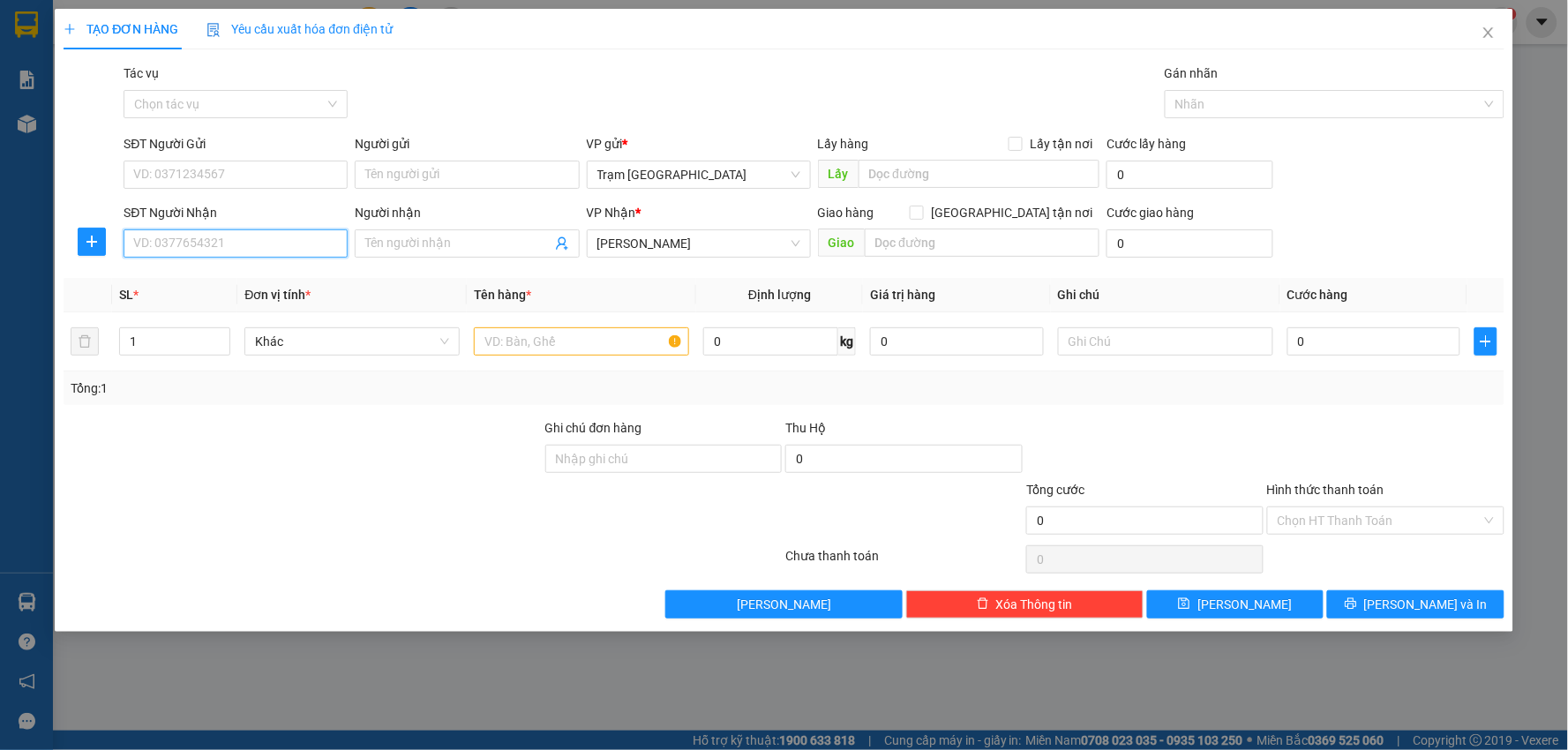
click at [256, 247] on input "SĐT Người Nhận" at bounding box center [235, 244] width 224 height 28
type input "0931741472"
click at [570, 341] on input "text" at bounding box center [581, 341] width 215 height 28
type input "thùng"
drag, startPoint x: 165, startPoint y: 335, endPoint x: 0, endPoint y: 326, distance: 165.2
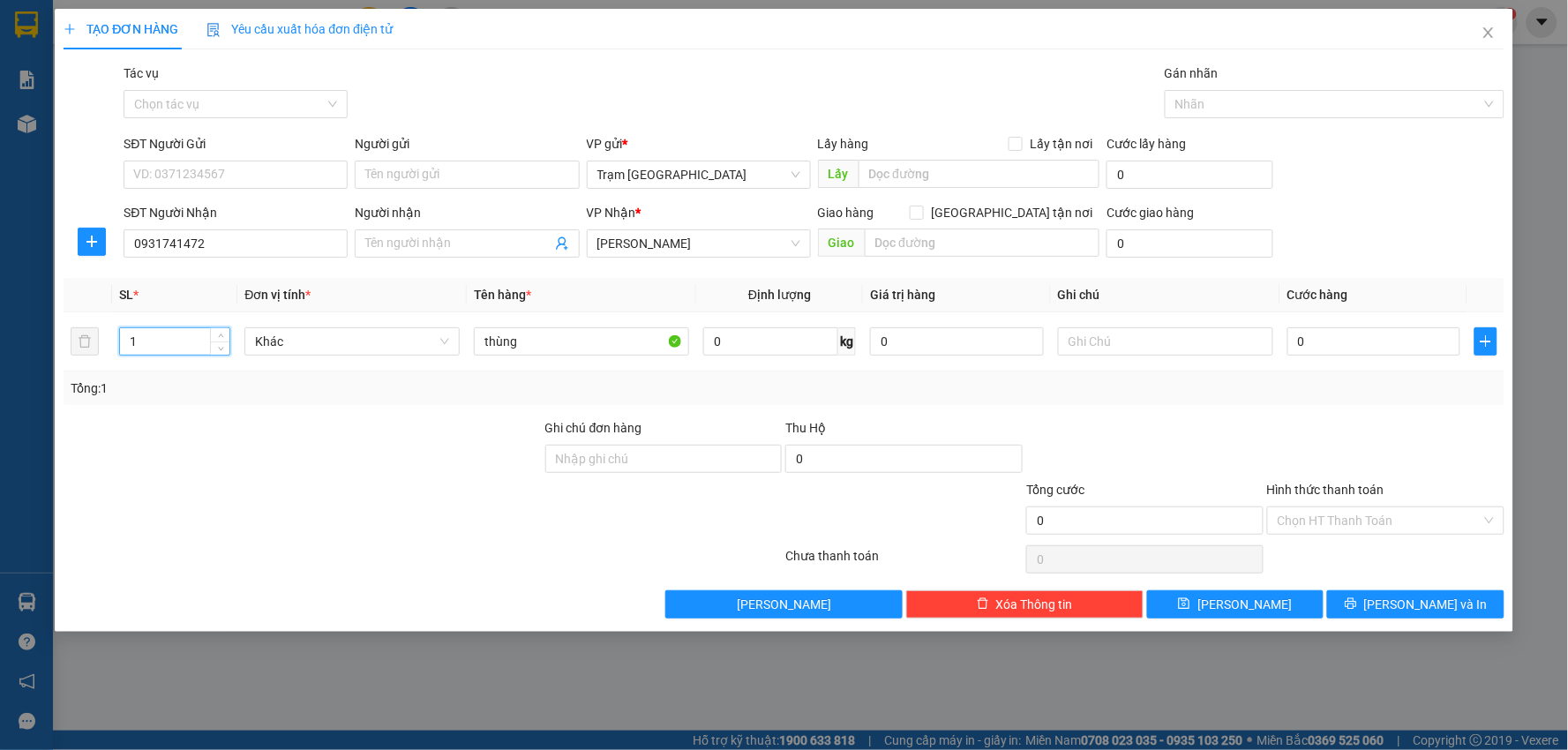
click at [0, 326] on div "TẠO ĐƠN HÀNG Yêu cầu xuất hóa đơn điện tử Transit Pickup Surcharge Ids Transit …" at bounding box center [784, 375] width 1568 height 750
type input "3"
click at [783, 338] on input "0" at bounding box center [771, 341] width 135 height 28
type input "0"
type input "60"
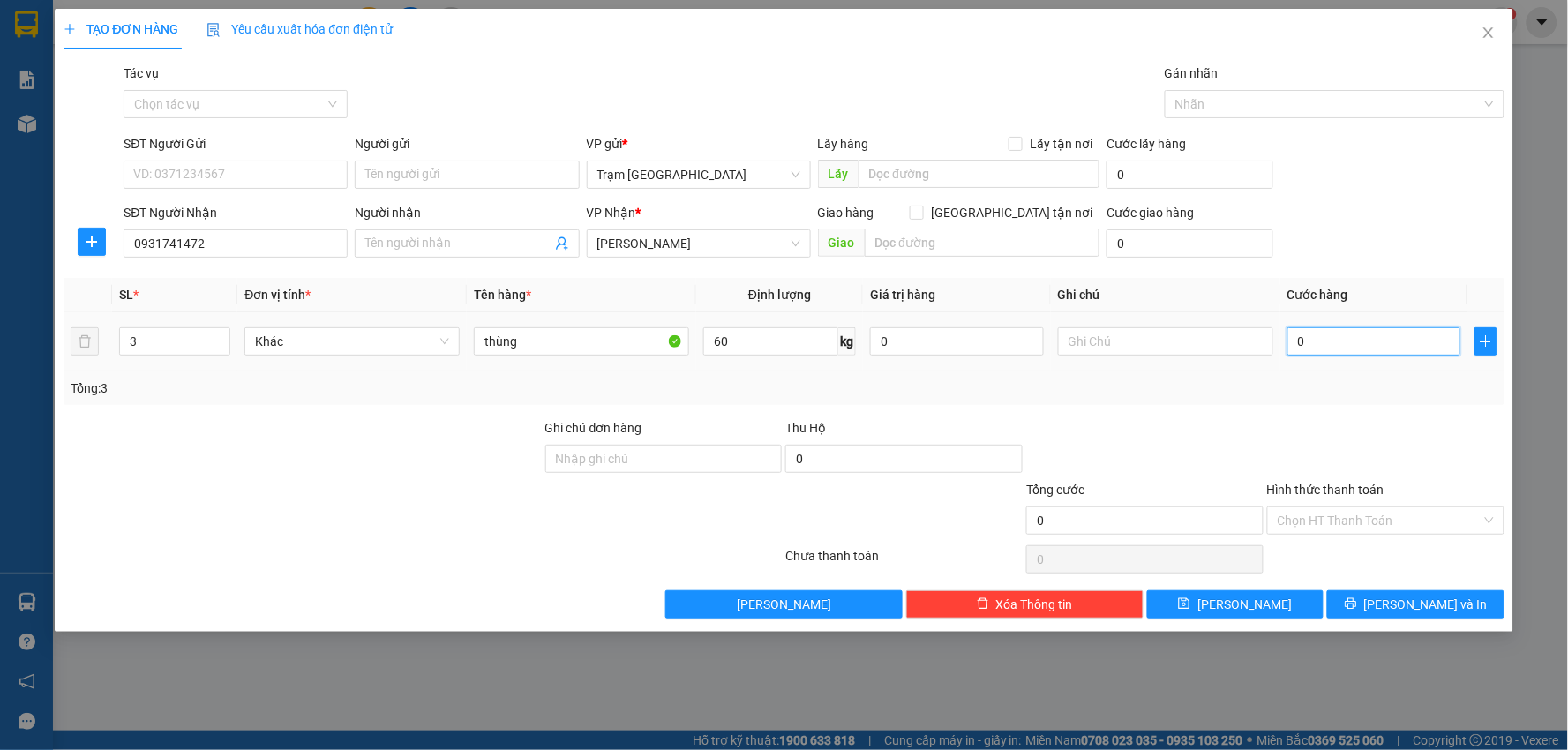
drag, startPoint x: 1323, startPoint y: 339, endPoint x: 1326, endPoint y: 329, distance: 10.4
click at [1324, 337] on input "0" at bounding box center [1373, 341] width 174 height 28
type input "001"
type input "1"
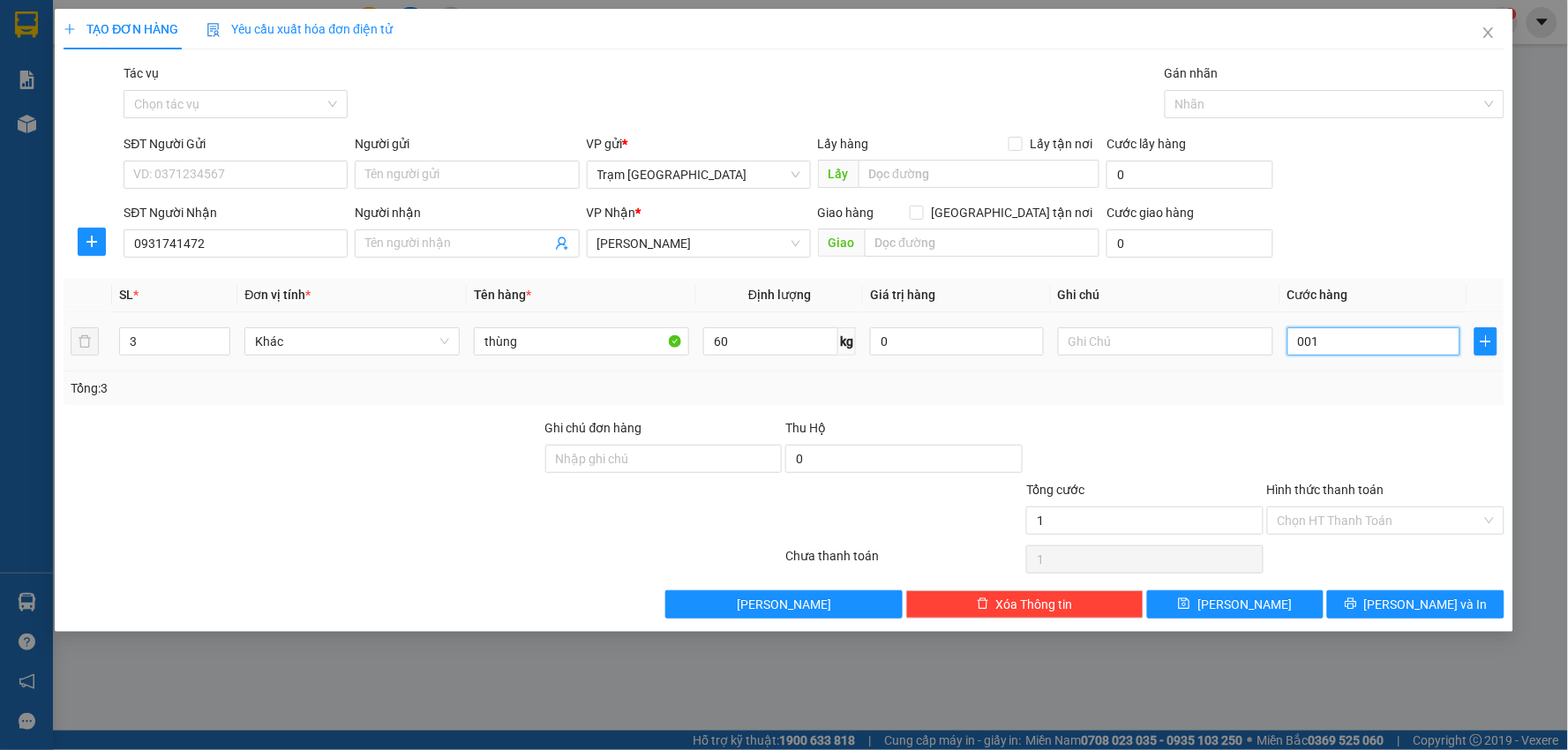
type input "0.015"
type input "15"
type input "00.150"
type input "150"
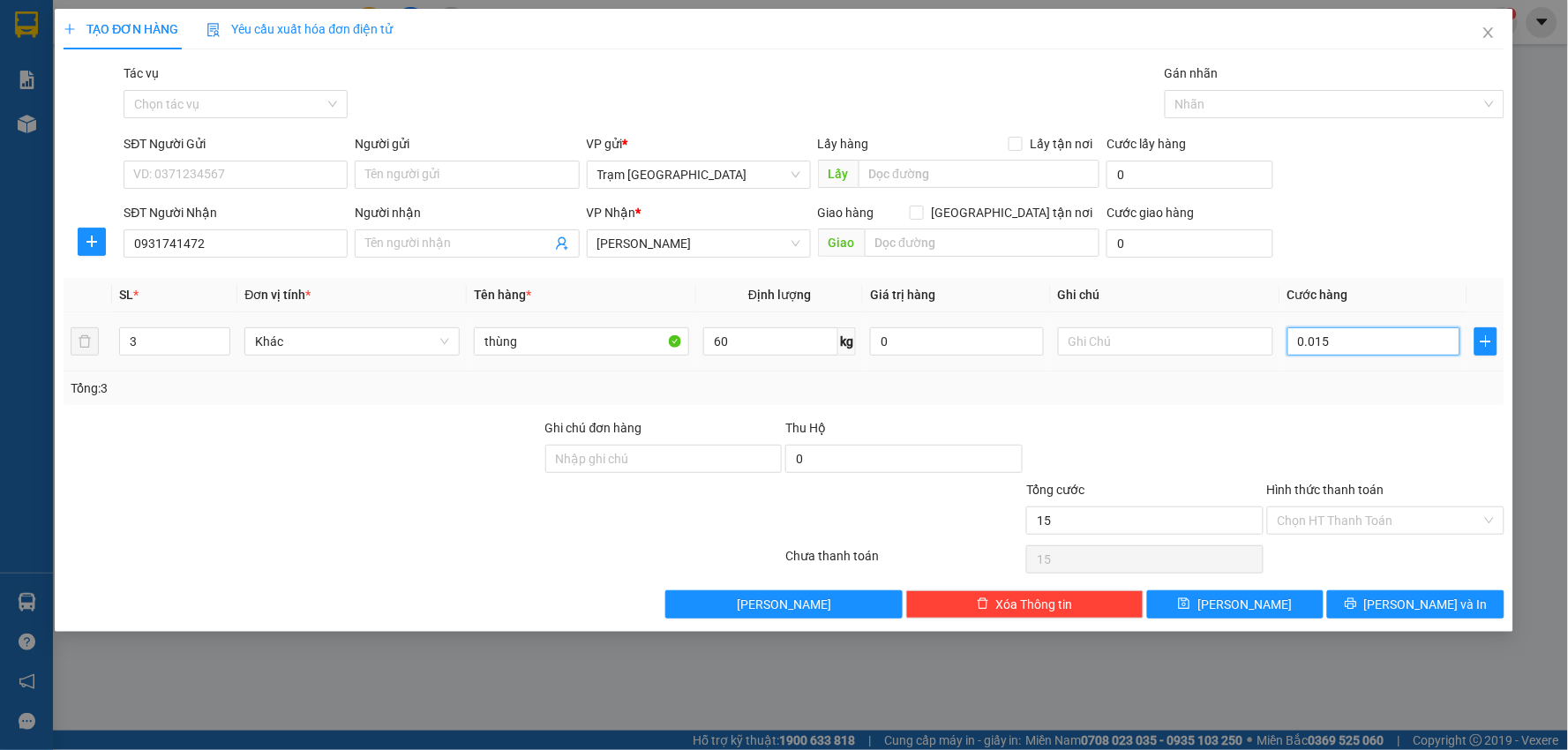
type input "150"
type input "150.000"
click at [1380, 600] on button "Lưu và In" at bounding box center [1415, 605] width 177 height 28
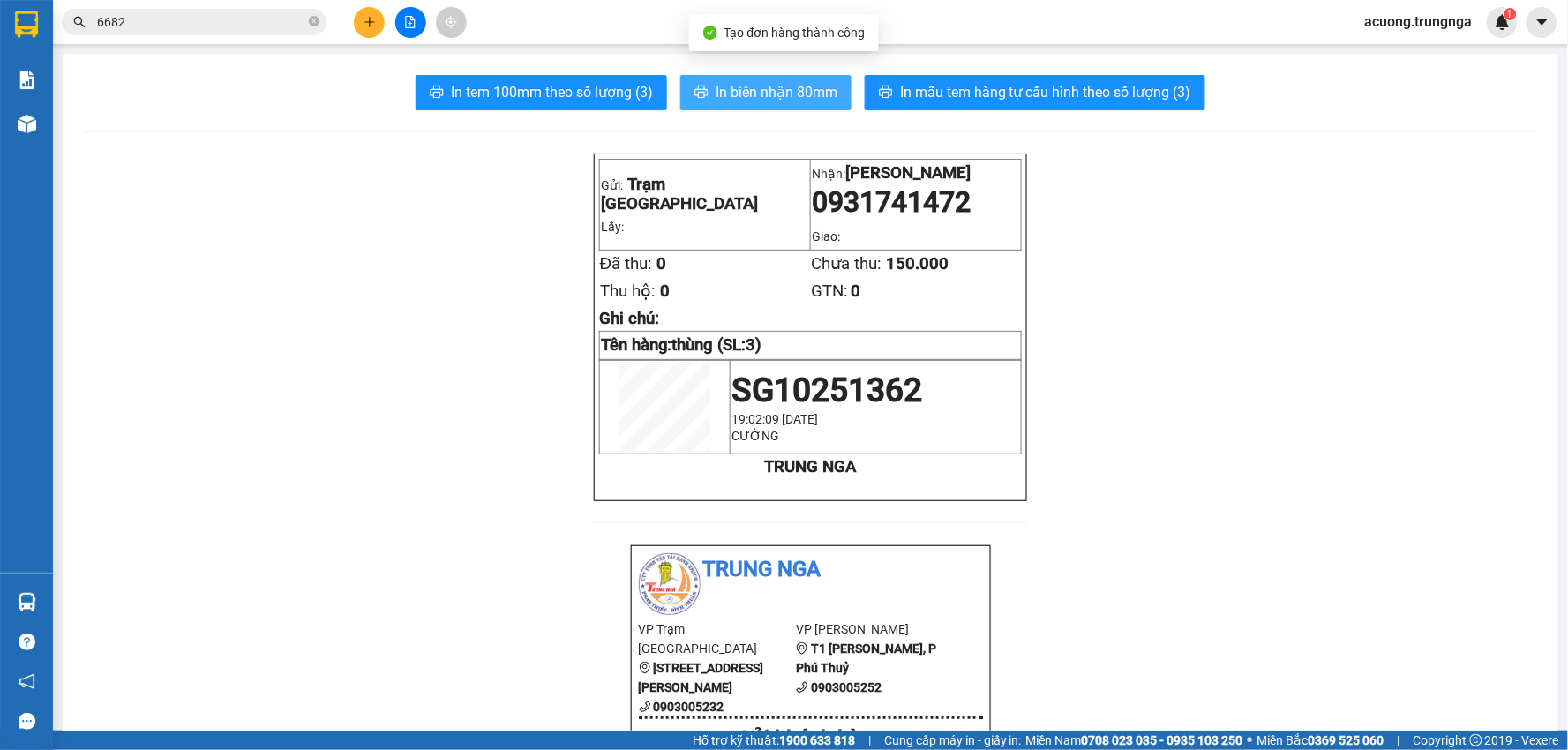
click at [732, 93] on span "In biên nhận 80mm" at bounding box center [777, 93] width 121 height 22
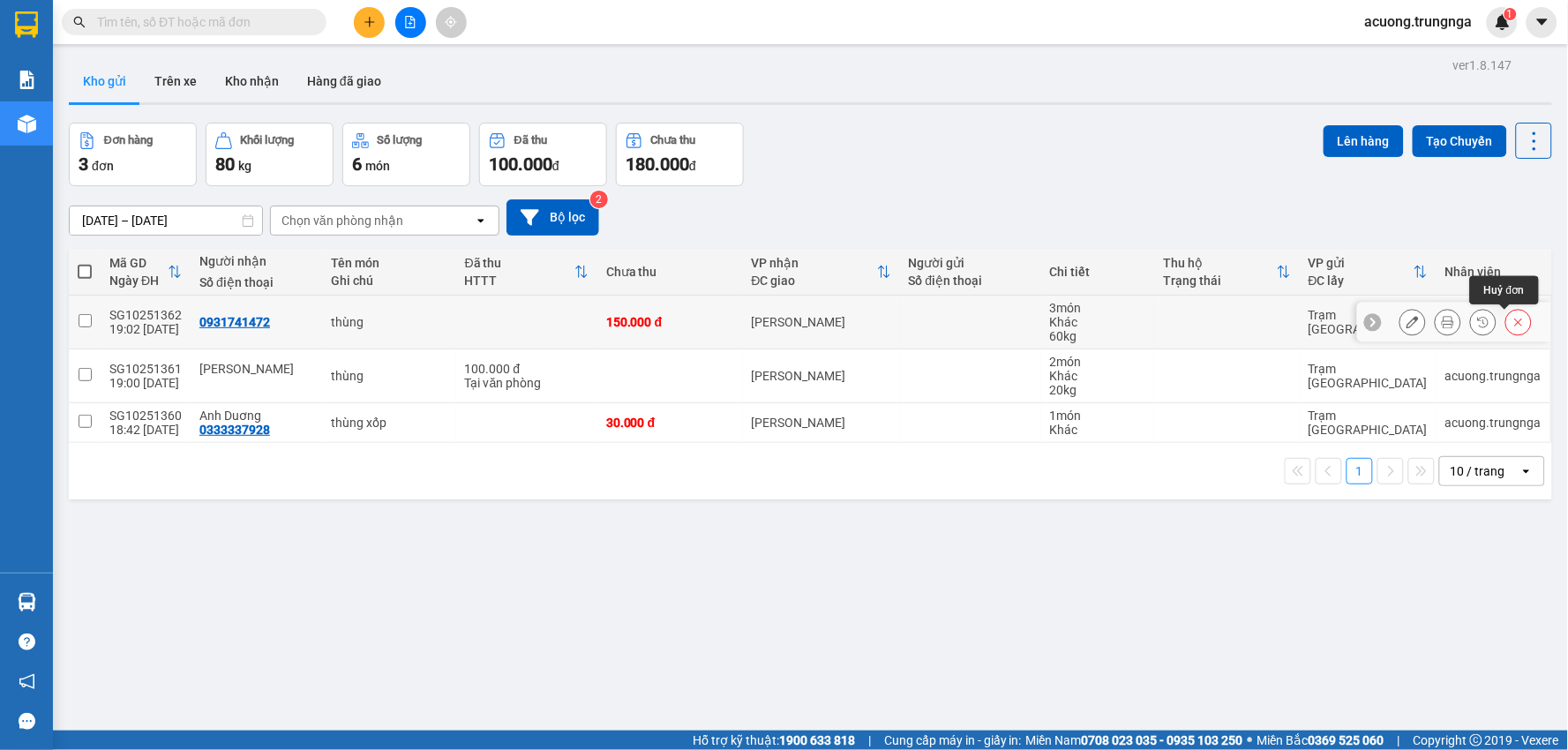
click at [1512, 324] on icon at bounding box center [1518, 322] width 12 height 12
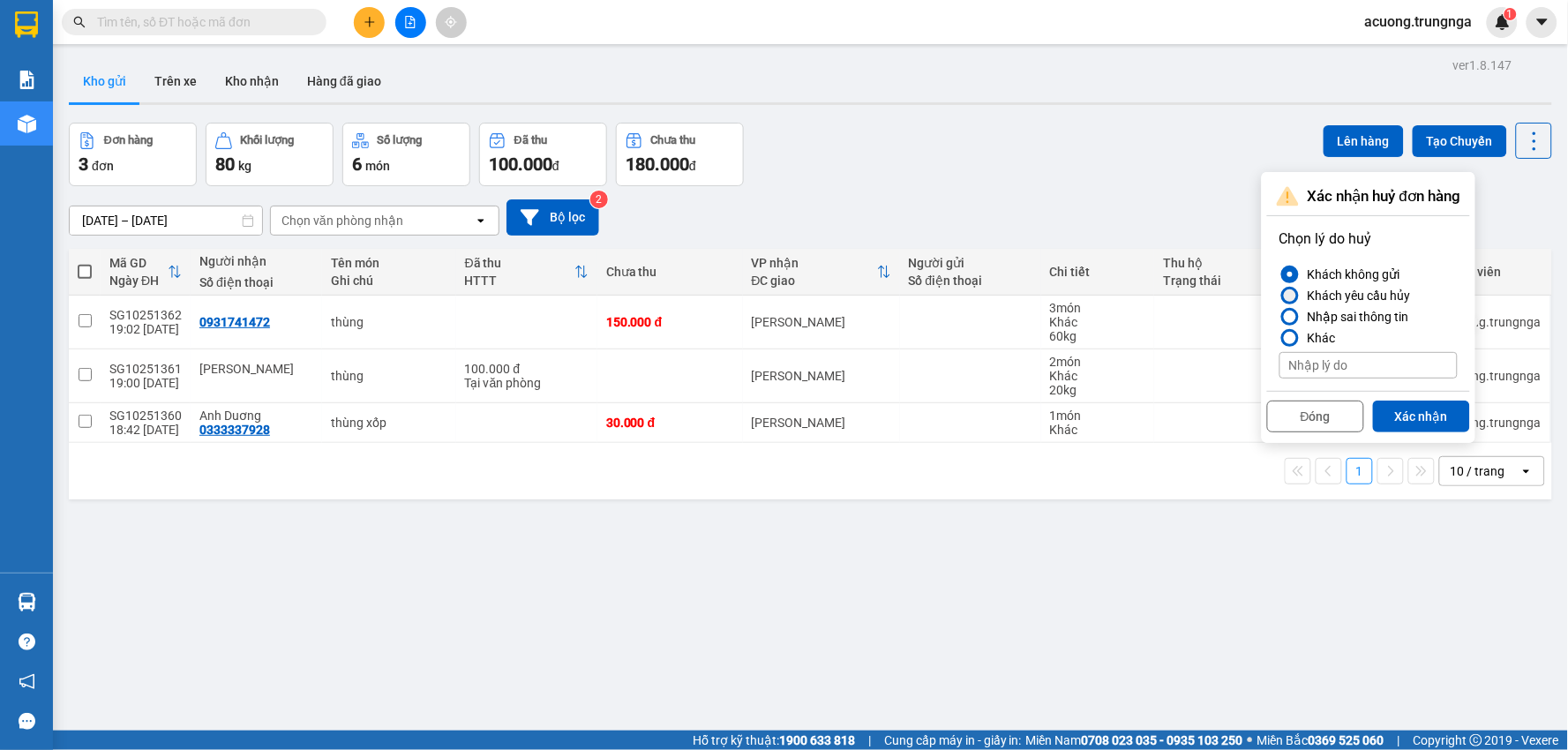
click at [1329, 295] on div "Khách yêu cầu hủy" at bounding box center [1355, 295] width 110 height 21
click at [1279, 295] on input "Khách yêu cầu hủy" at bounding box center [1279, 295] width 0 height 0
click at [1409, 411] on button "Xác nhận" at bounding box center [1422, 417] width 97 height 32
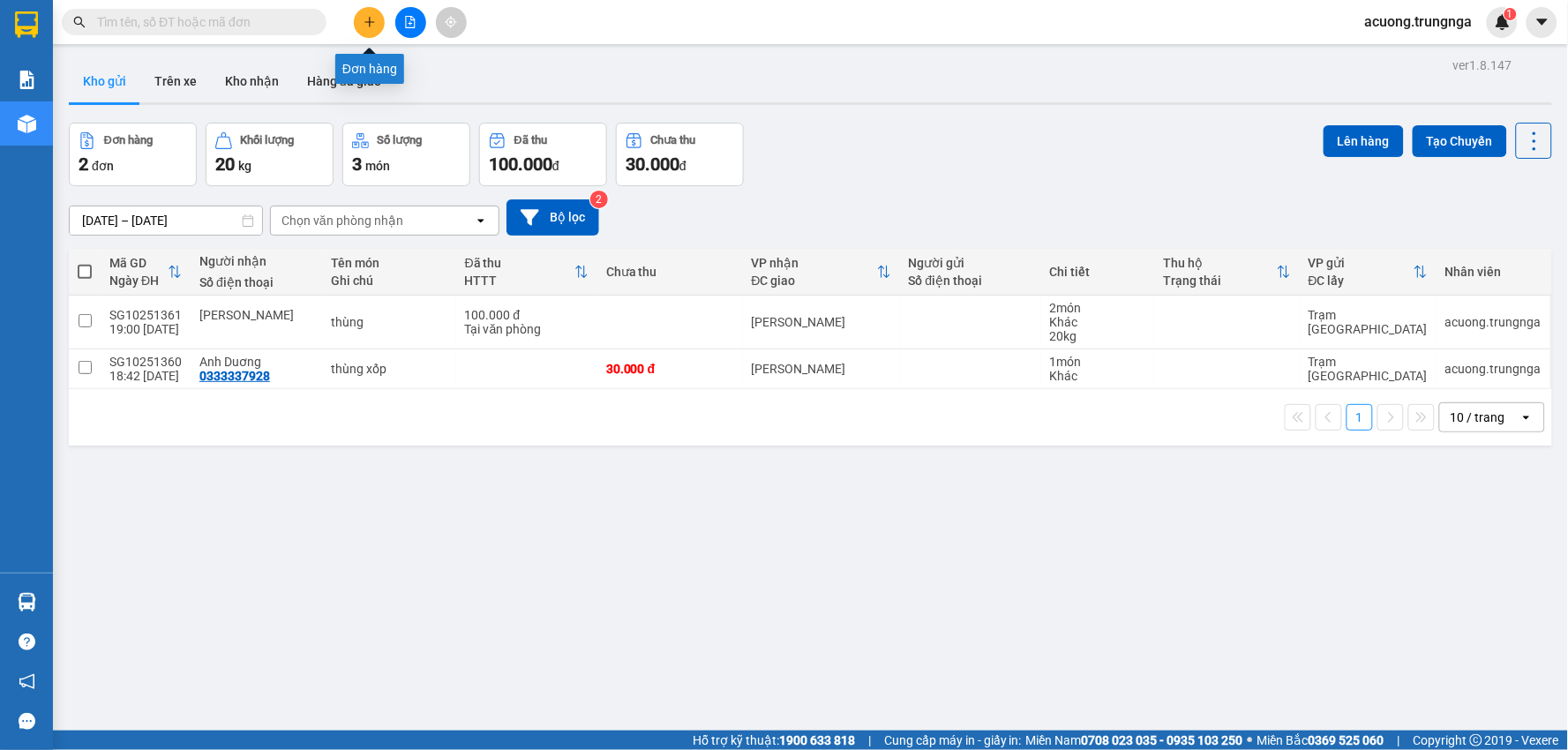
click at [382, 13] on button at bounding box center [369, 22] width 31 height 31
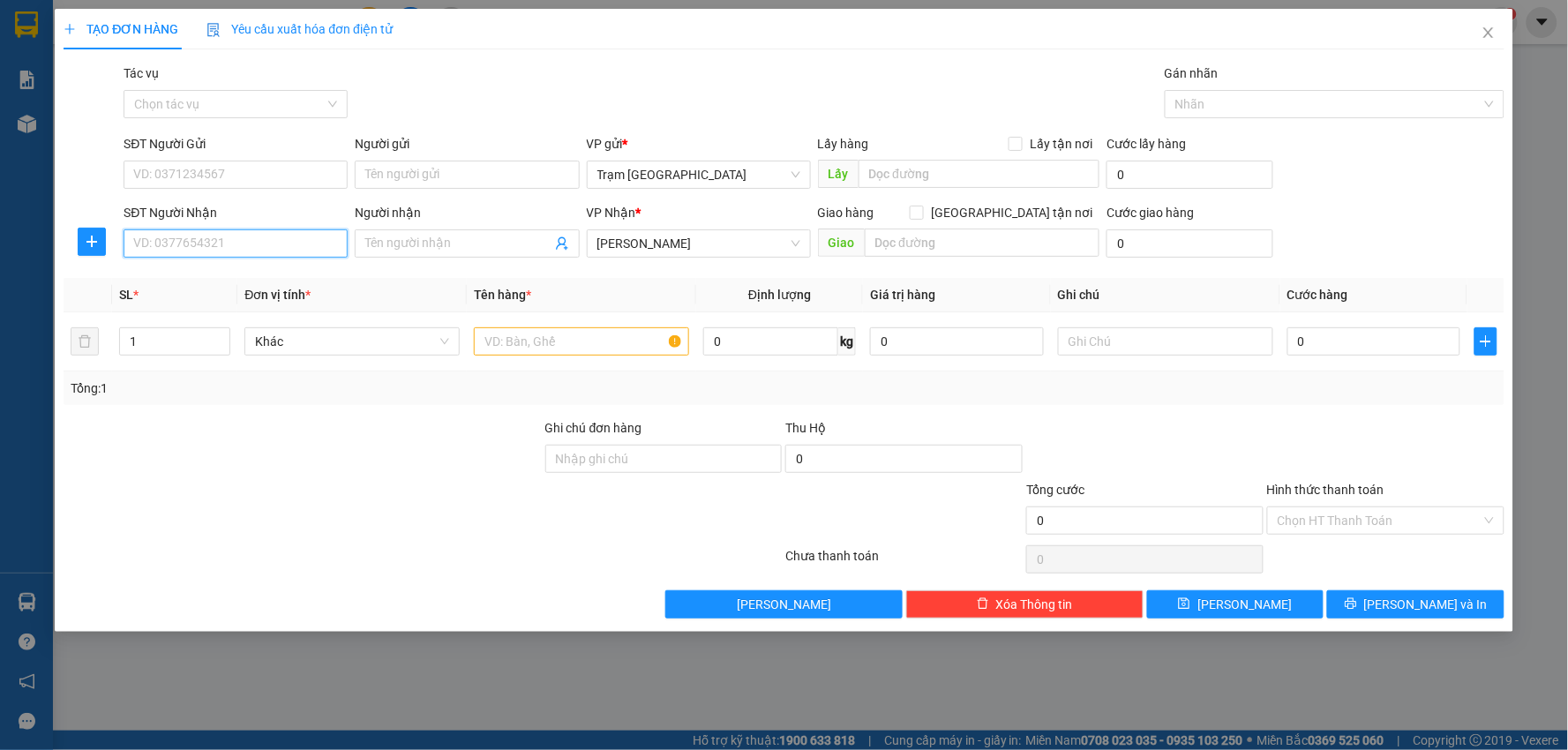
click at [209, 241] on input "SĐT Người Nhận" at bounding box center [235, 244] width 224 height 28
type input "0937703577"
click at [228, 277] on div "0937703577" at bounding box center [236, 280] width 203 height 20
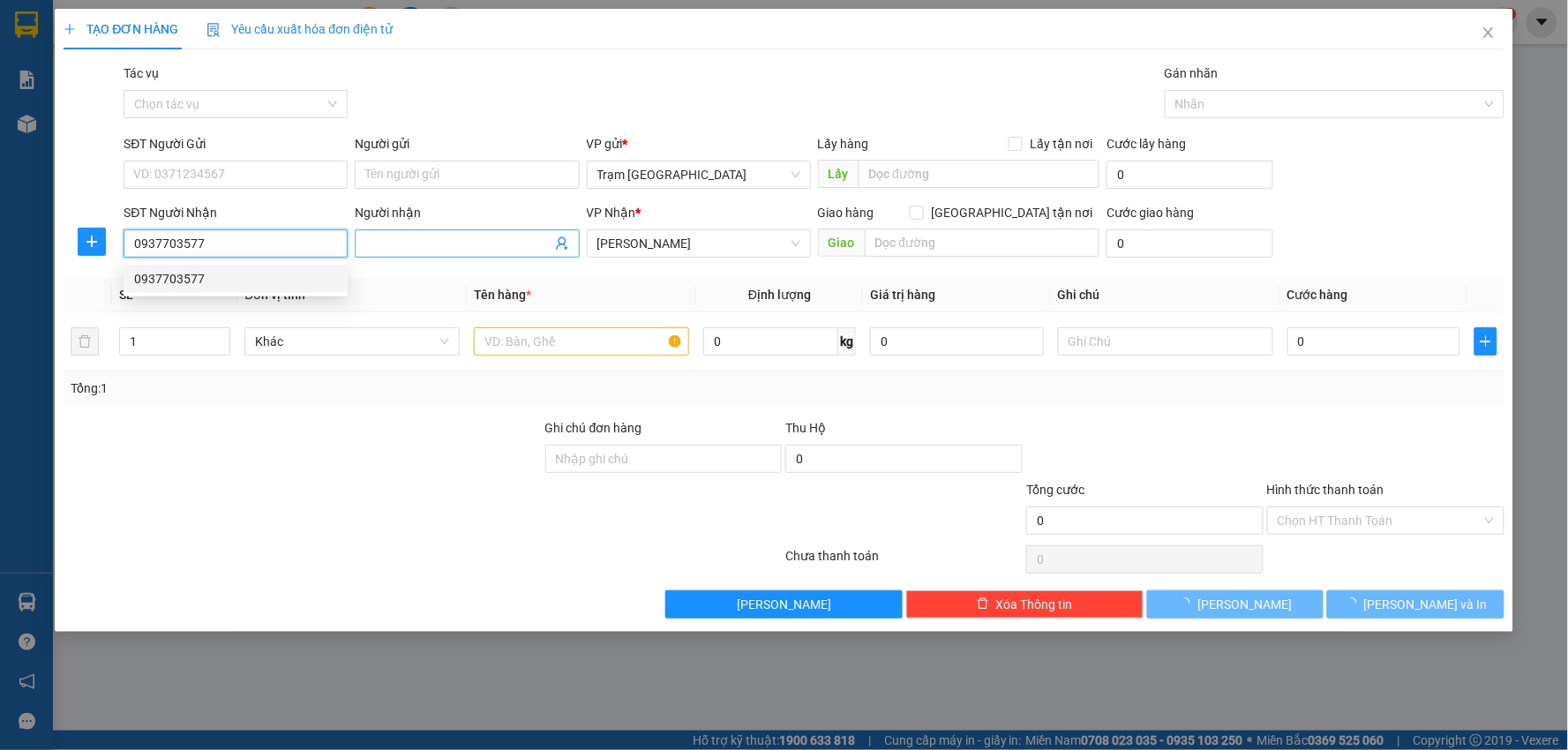
type input "30.000"
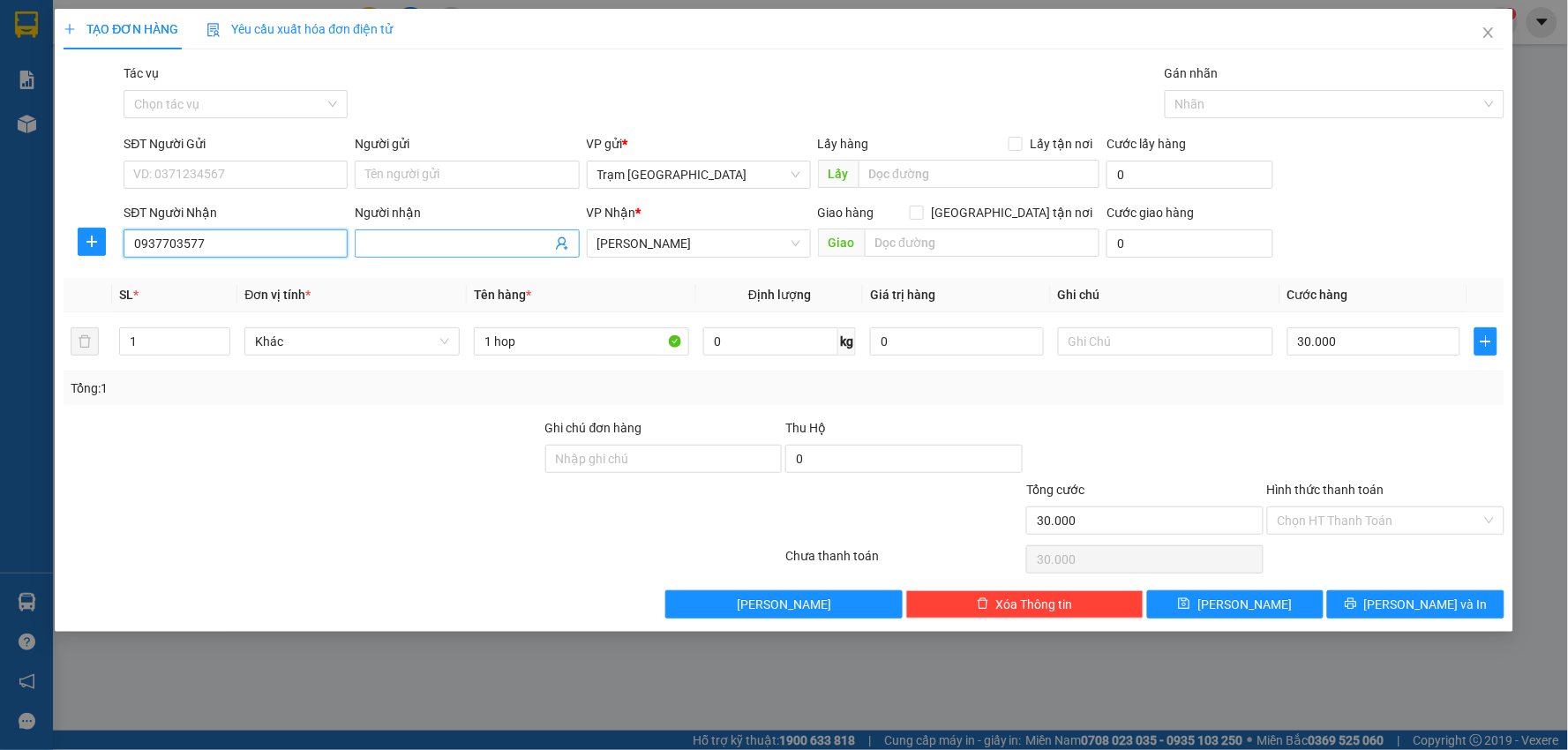
type input "0937703577"
click at [415, 240] on input "Người nhận" at bounding box center [457, 244] width 185 height 20
type input "[PERSON_NAME]"
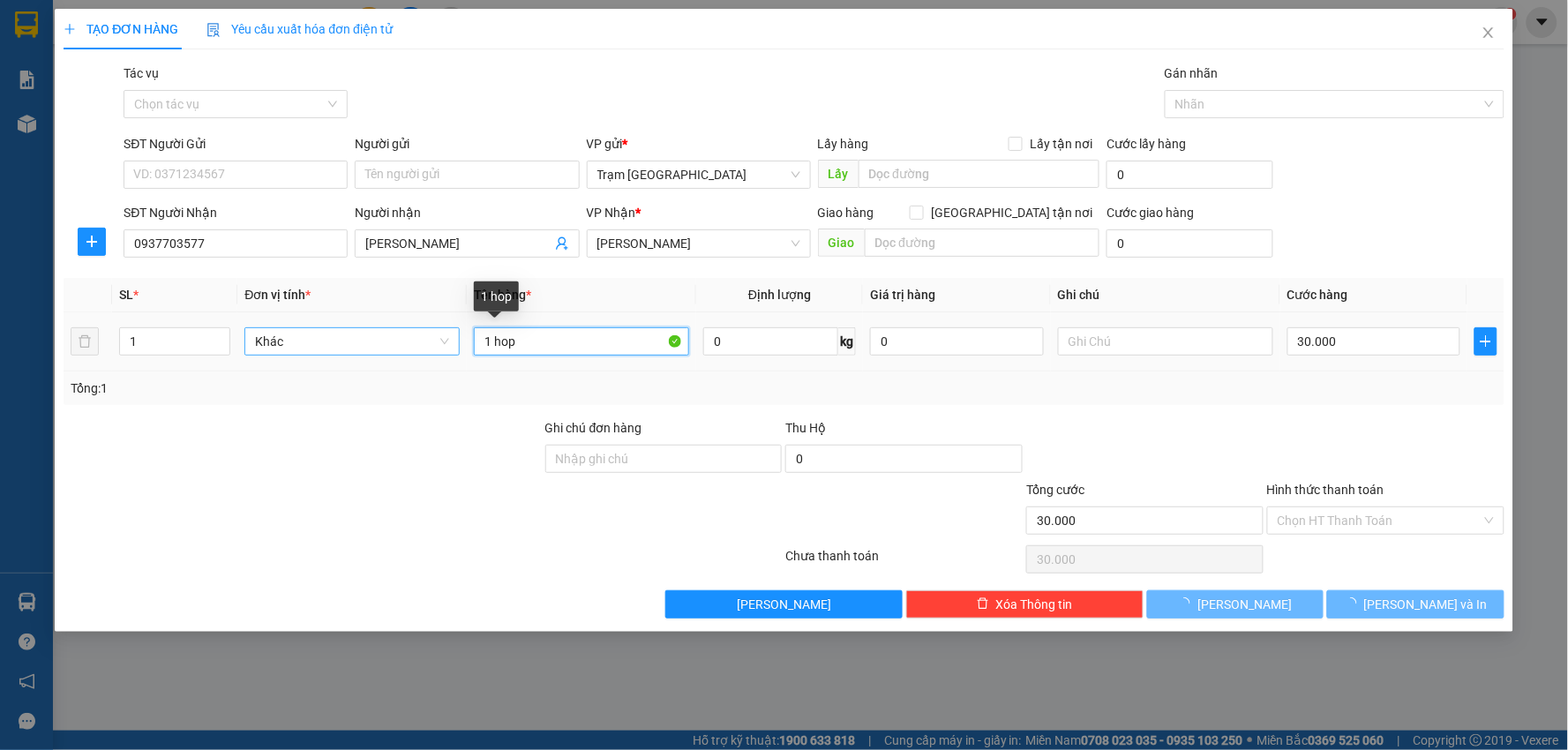
drag, startPoint x: 541, startPoint y: 336, endPoint x: 394, endPoint y: 337, distance: 147.0
click at [394, 337] on tr "1 Khác 1 hop 0 kg 0 30.000" at bounding box center [784, 341] width 1441 height 59
type input "hộp"
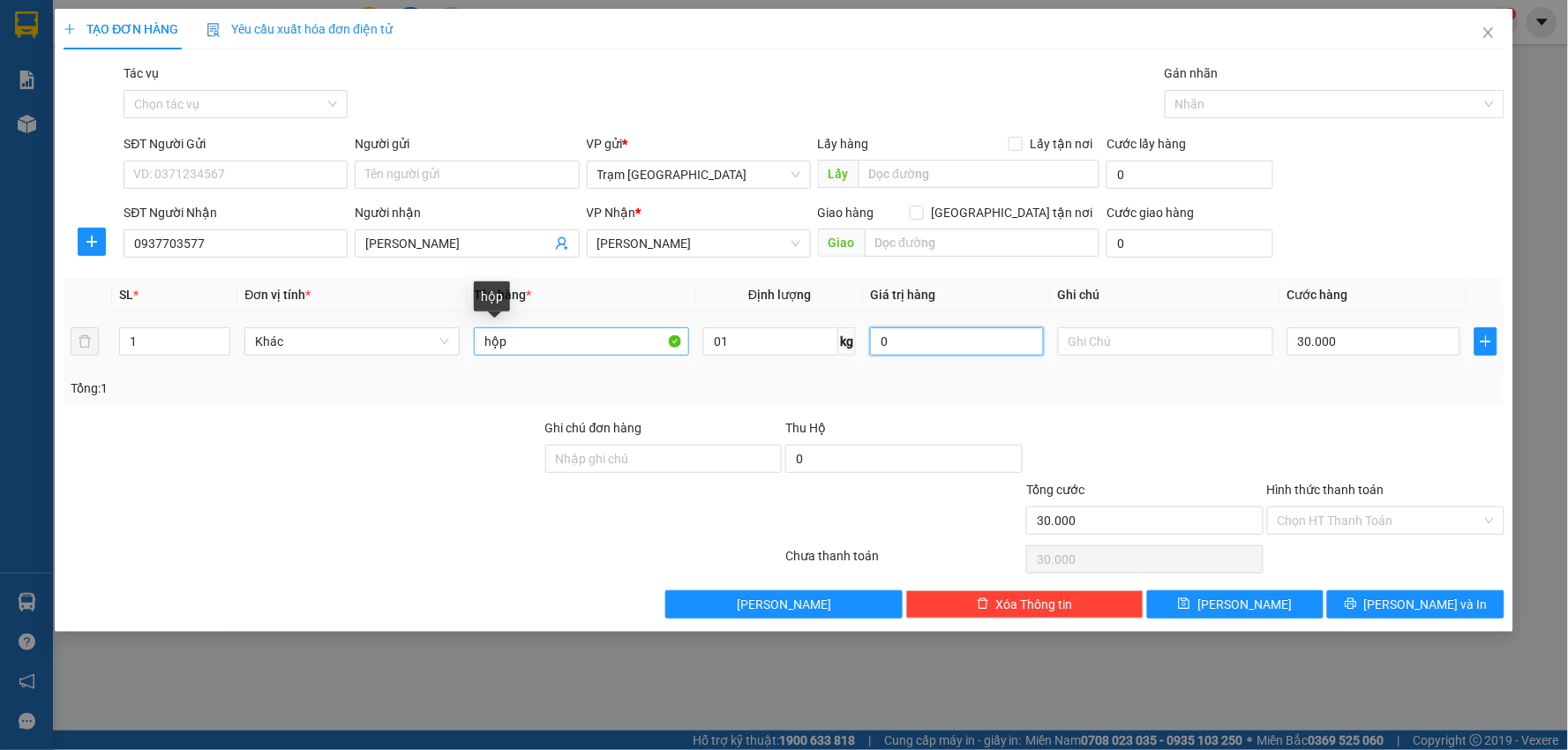
type input "1"
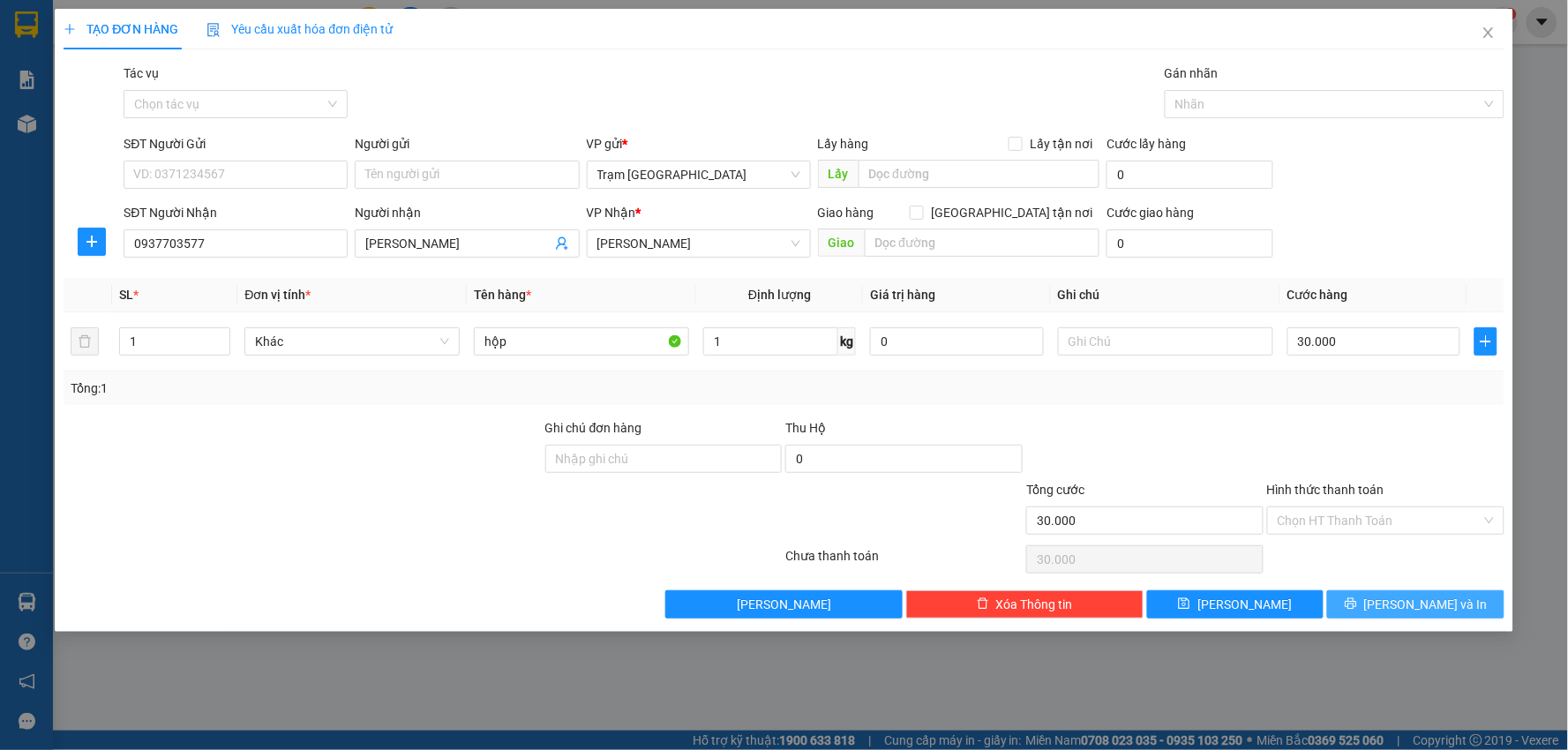
click at [1427, 602] on span "[PERSON_NAME] và In" at bounding box center [1426, 605] width 123 height 20
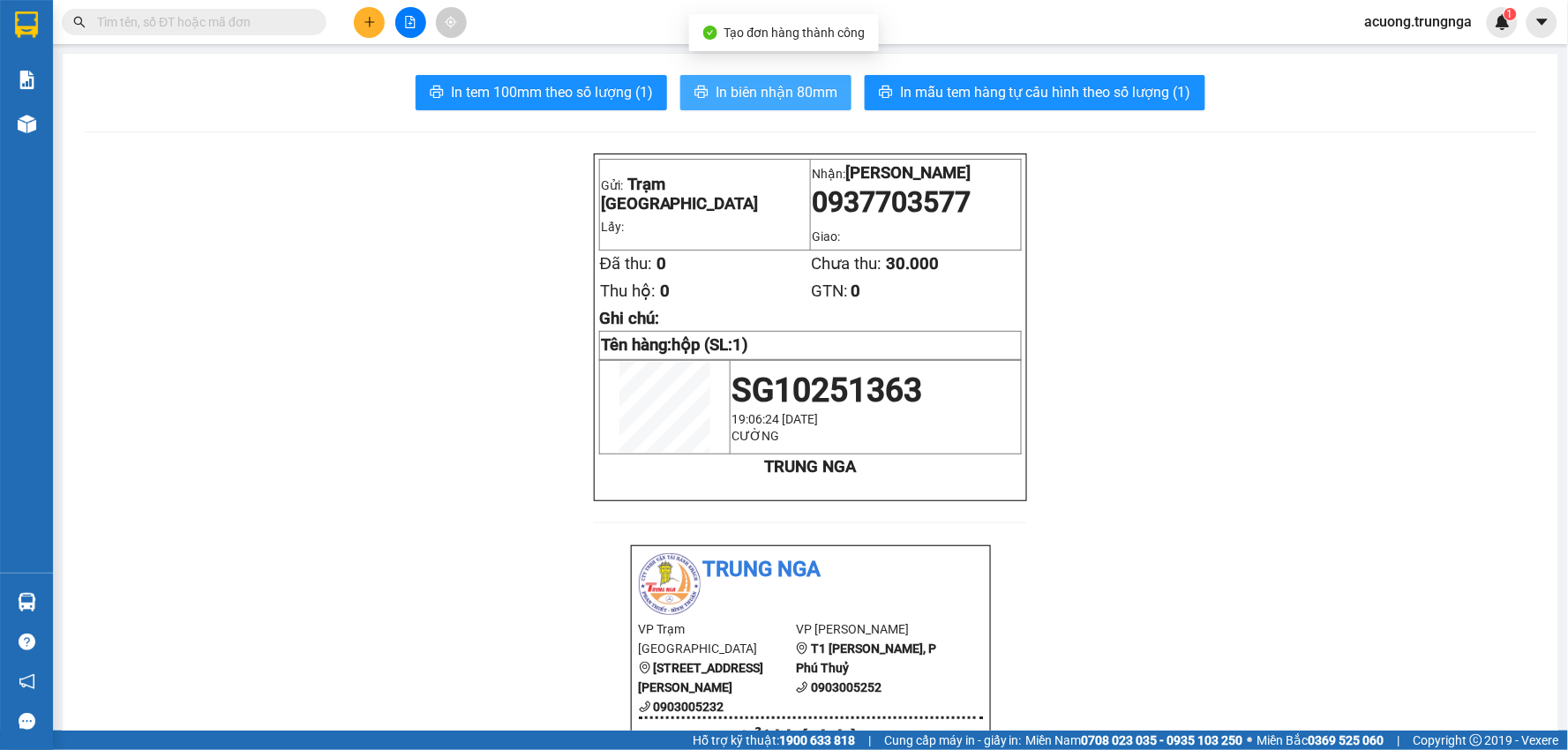
click at [756, 91] on span "In biên nhận 80mm" at bounding box center [777, 93] width 121 height 22
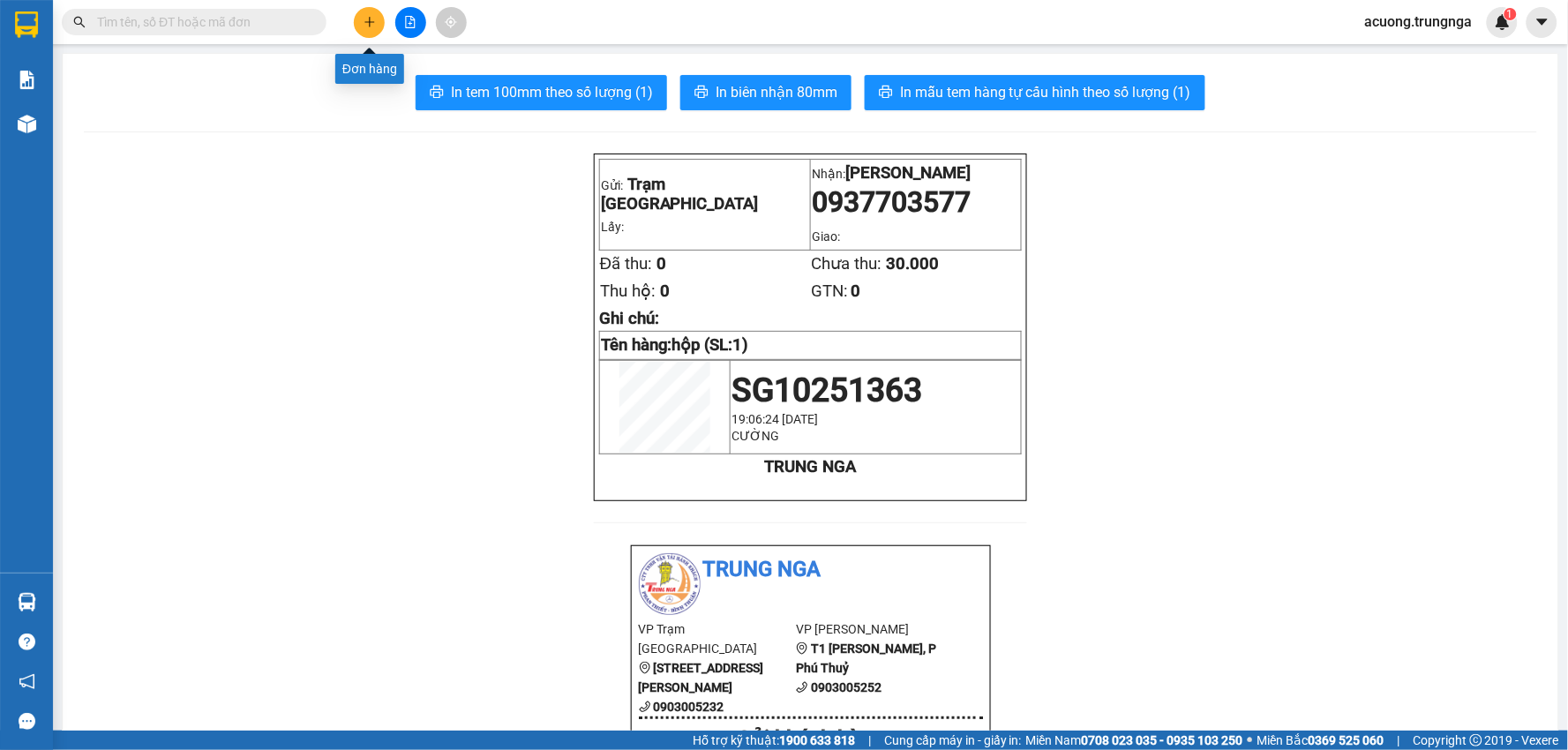
click at [375, 20] on icon "plus" at bounding box center [370, 22] width 12 height 12
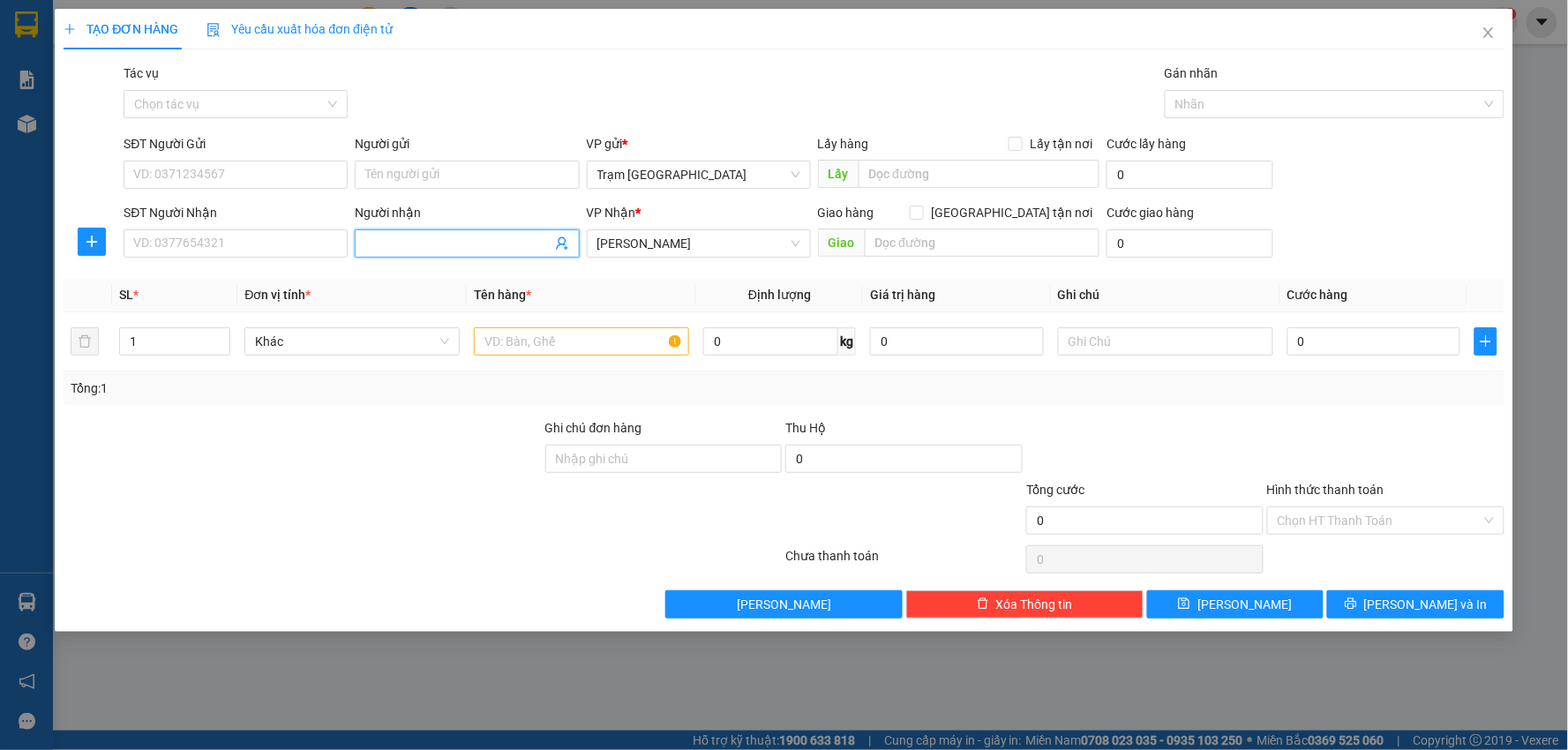
click at [486, 235] on input "Người nhận" at bounding box center [457, 244] width 185 height 20
type input "[PERSON_NAME]"
click at [503, 335] on input "text" at bounding box center [581, 341] width 215 height 28
type input "hộp"
type input "1"
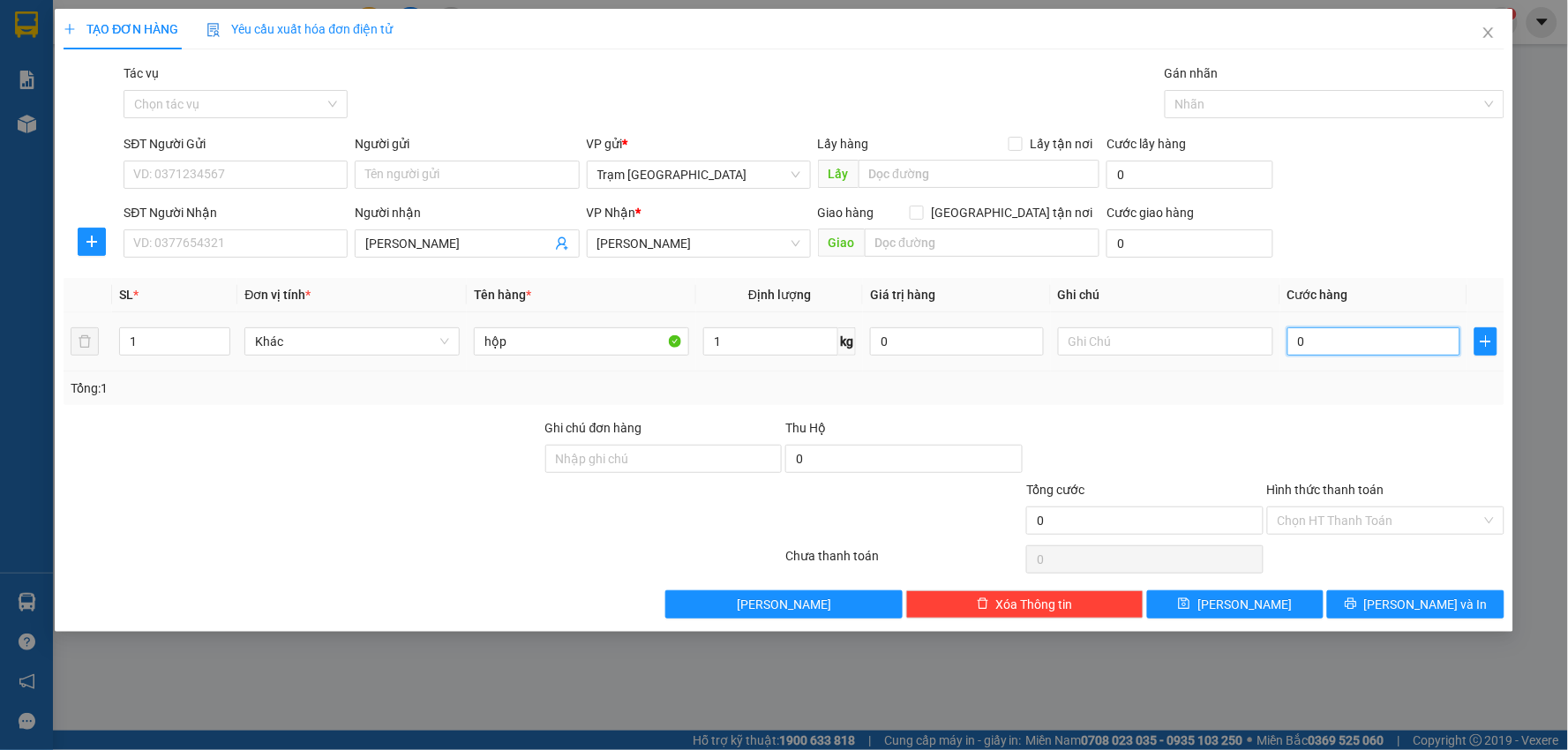
type input "003"
type input "3"
type input "0.030"
type input "30"
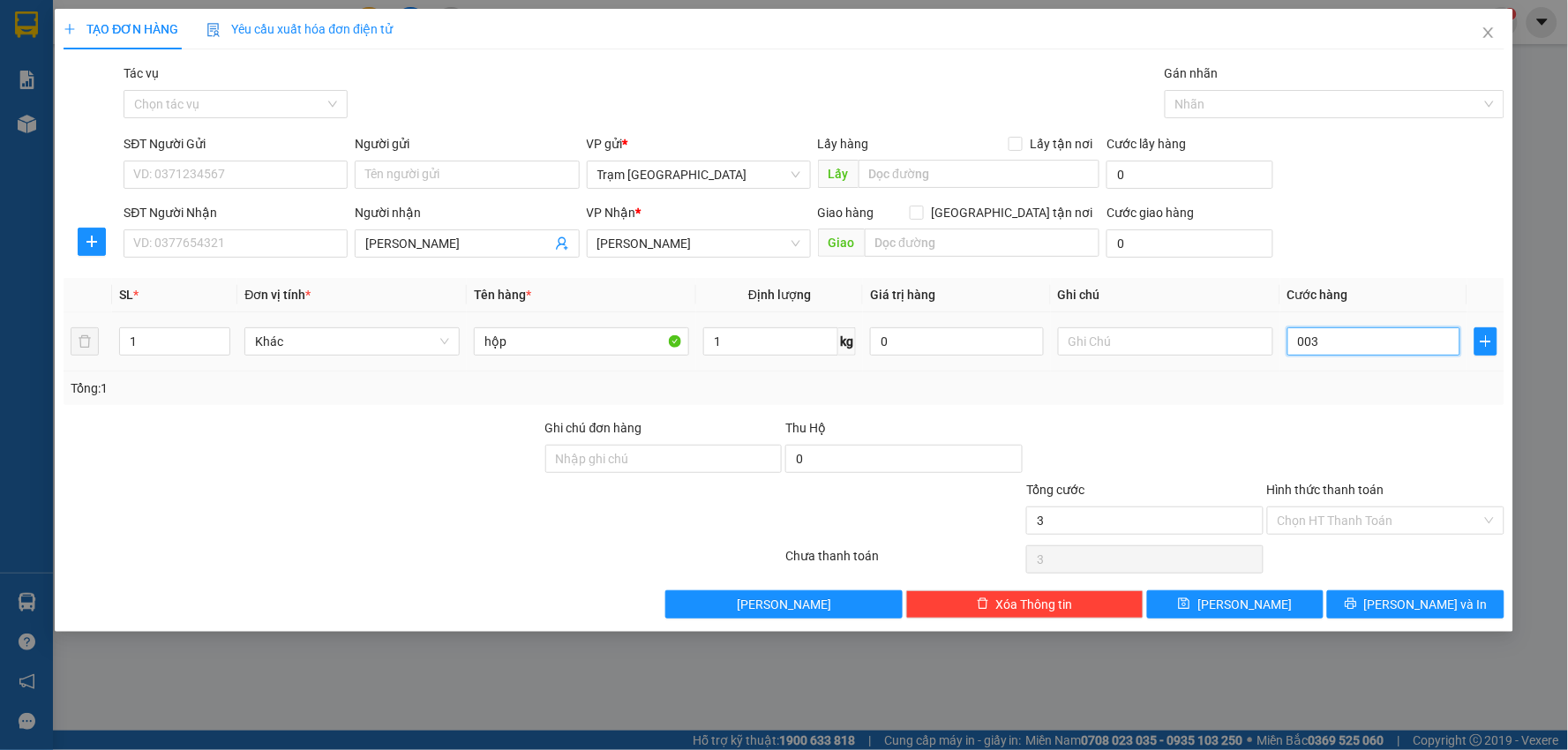
type input "30"
type input "30.000"
click at [1408, 603] on span "Lưu và In" at bounding box center [1426, 605] width 123 height 20
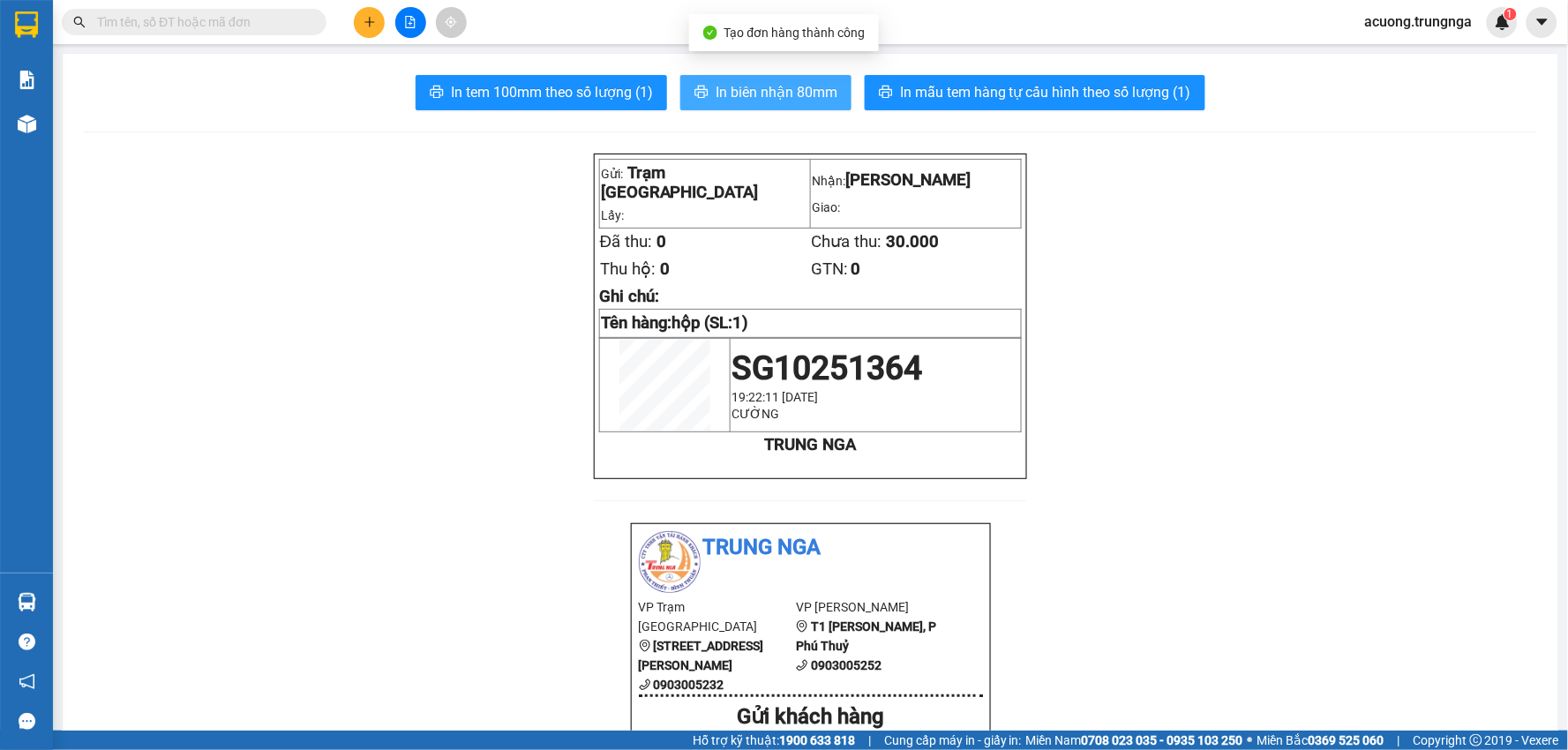
click at [753, 86] on span "In biên nhận 80mm" at bounding box center [777, 93] width 121 height 22
click at [367, 16] on icon "plus" at bounding box center [370, 22] width 12 height 12
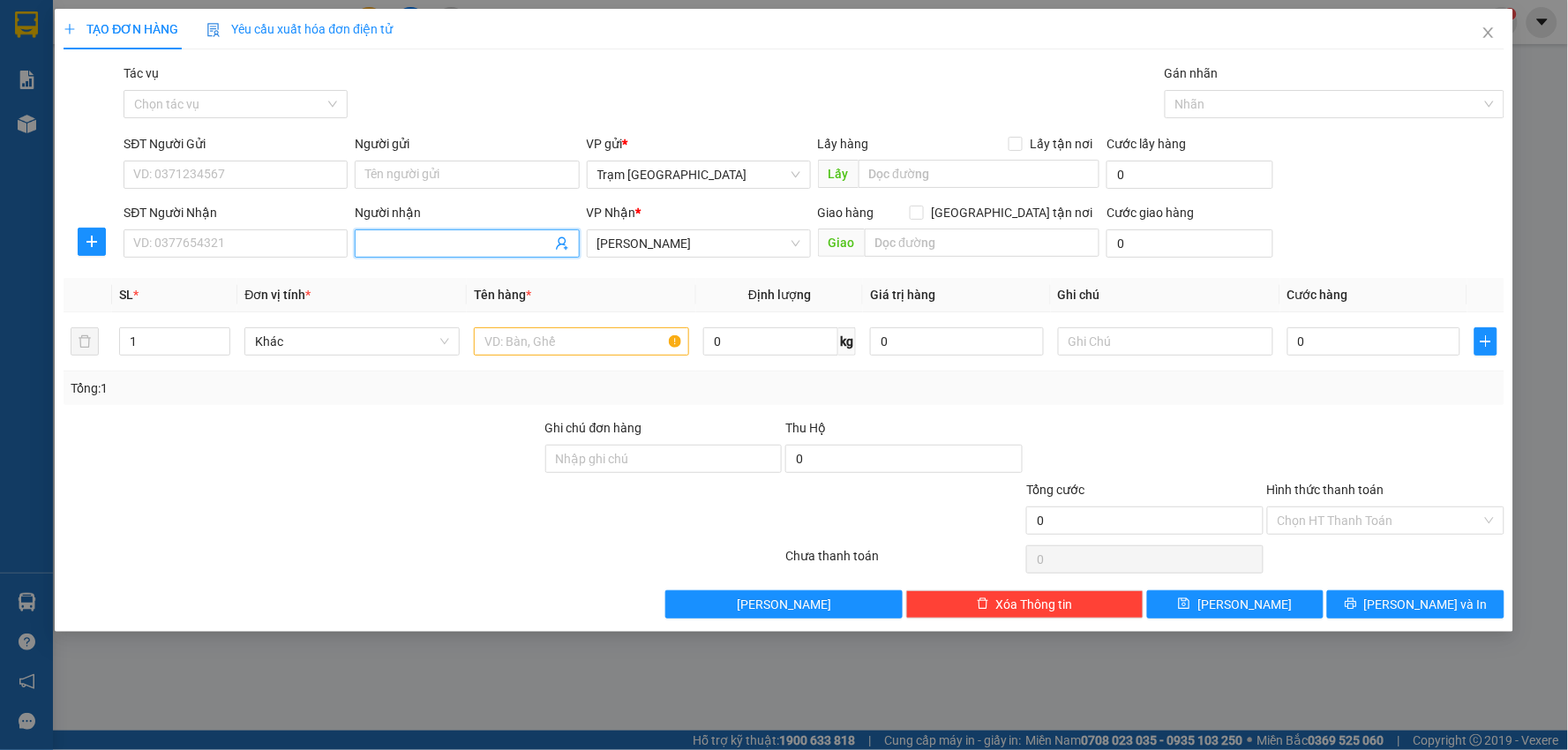
click at [403, 241] on input "Người nhận" at bounding box center [457, 244] width 185 height 20
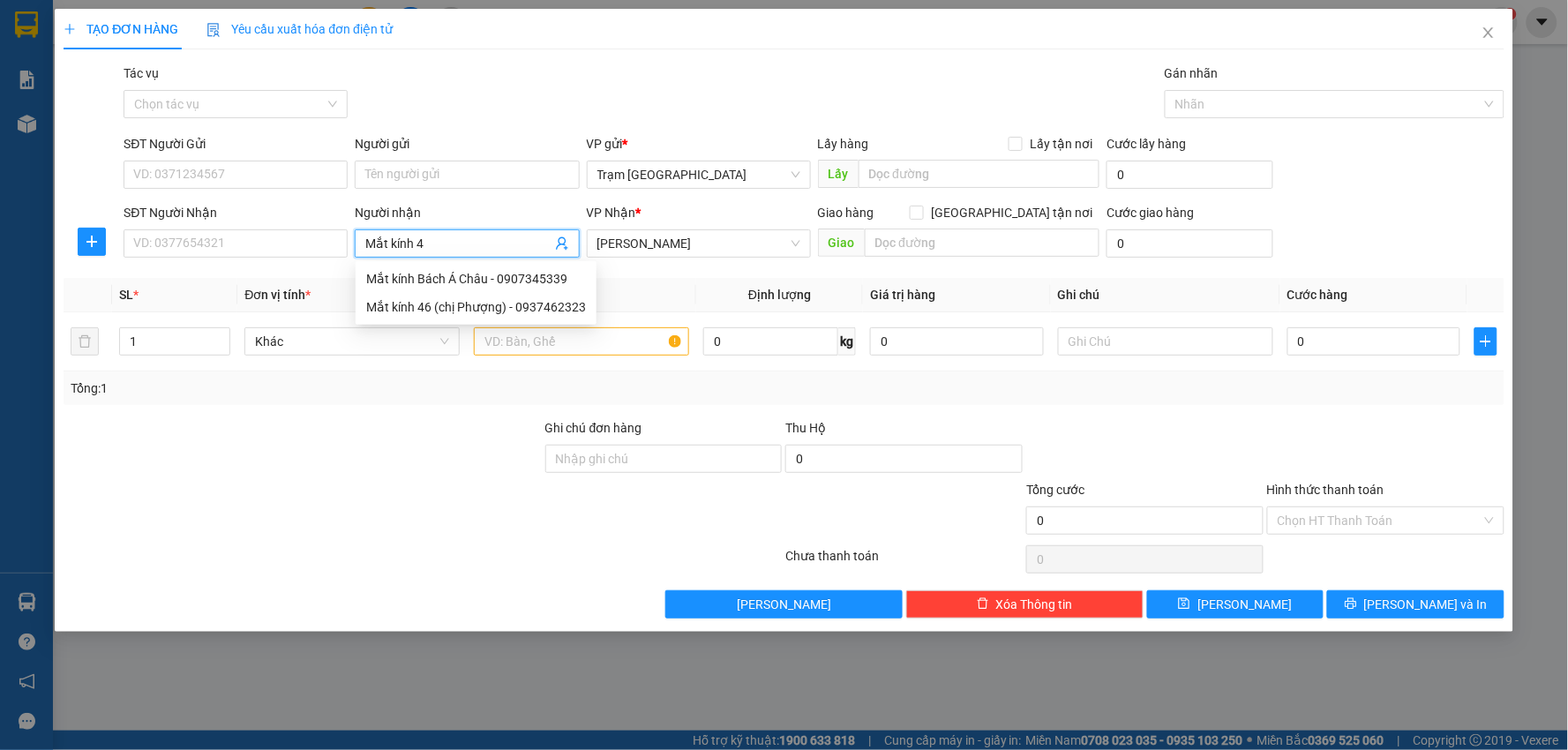
type input "Mắt kính 46"
click at [453, 276] on div "Mắt kính 46 (chị Phượng) - 0937462323" at bounding box center [475, 280] width 220 height 20
type input "0937462323"
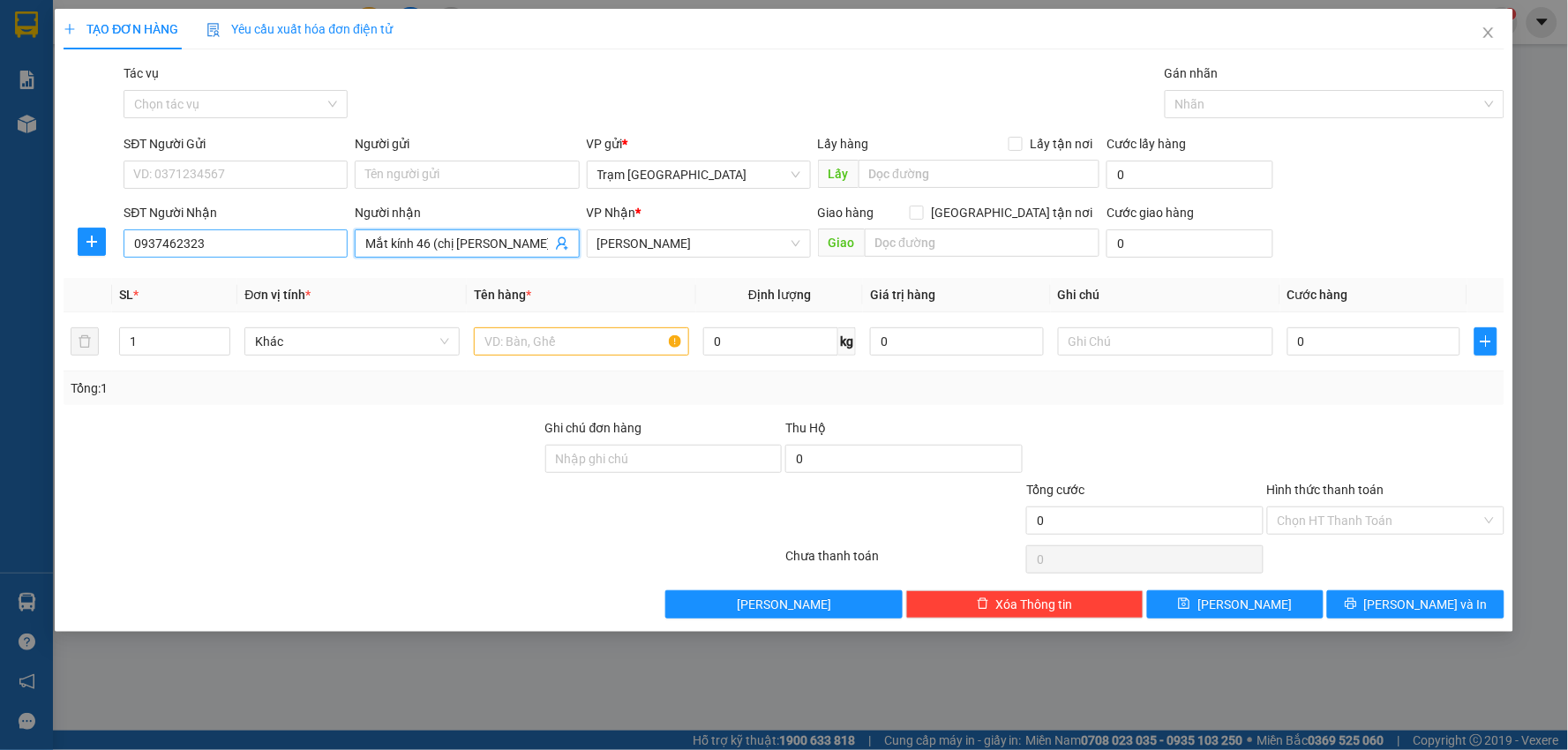
type input "Mắt kính 46 (chị Phượng)"
click at [231, 243] on input "0937462323" at bounding box center [235, 244] width 224 height 28
click at [568, 344] on input "text" at bounding box center [581, 341] width 215 height 28
type input "hộp"
click at [920, 248] on input "text" at bounding box center [981, 243] width 236 height 28
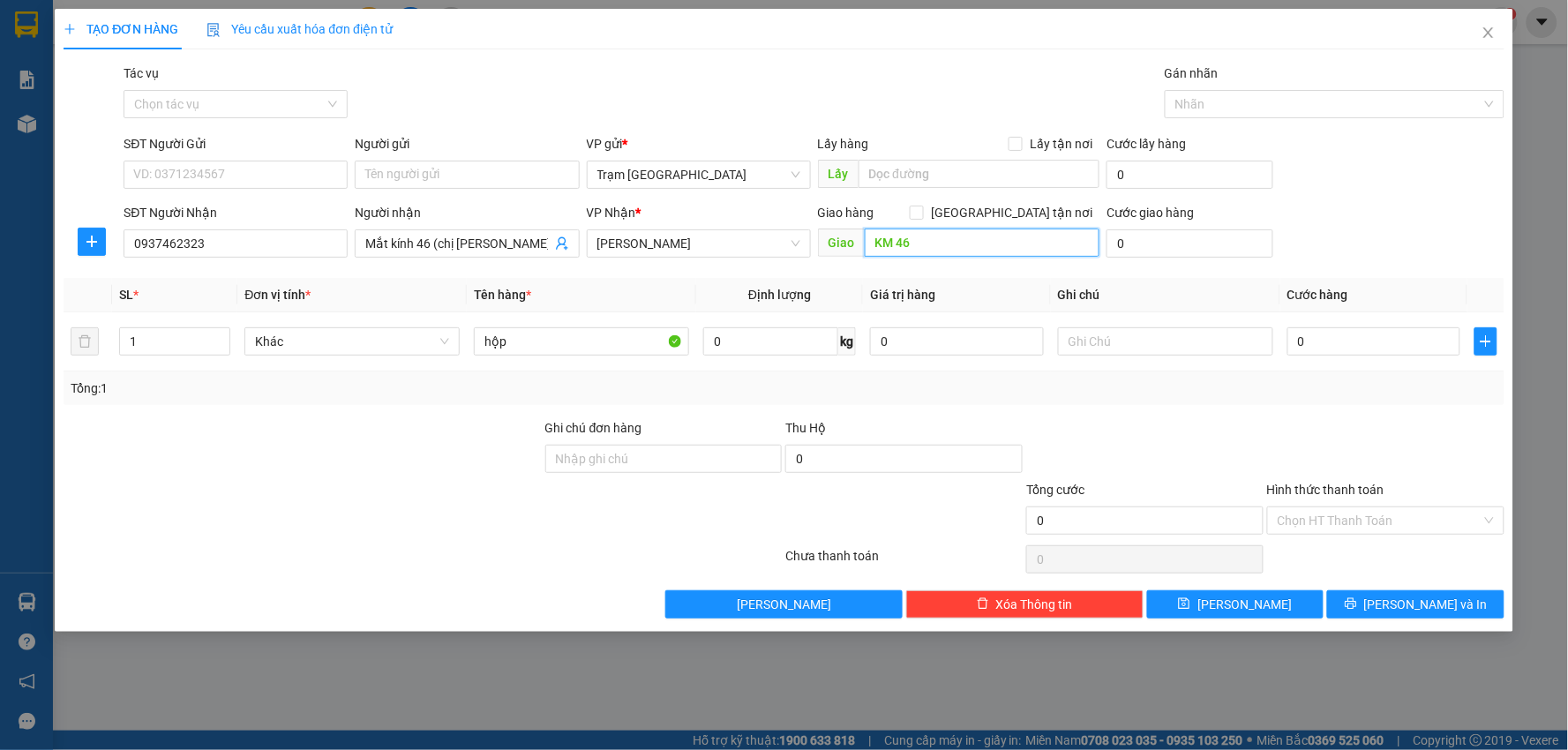
type input "KM 46"
click at [739, 348] on input "0" at bounding box center [771, 341] width 135 height 28
type input "1"
click at [1320, 338] on input "0" at bounding box center [1373, 341] width 174 height 28
type input "004"
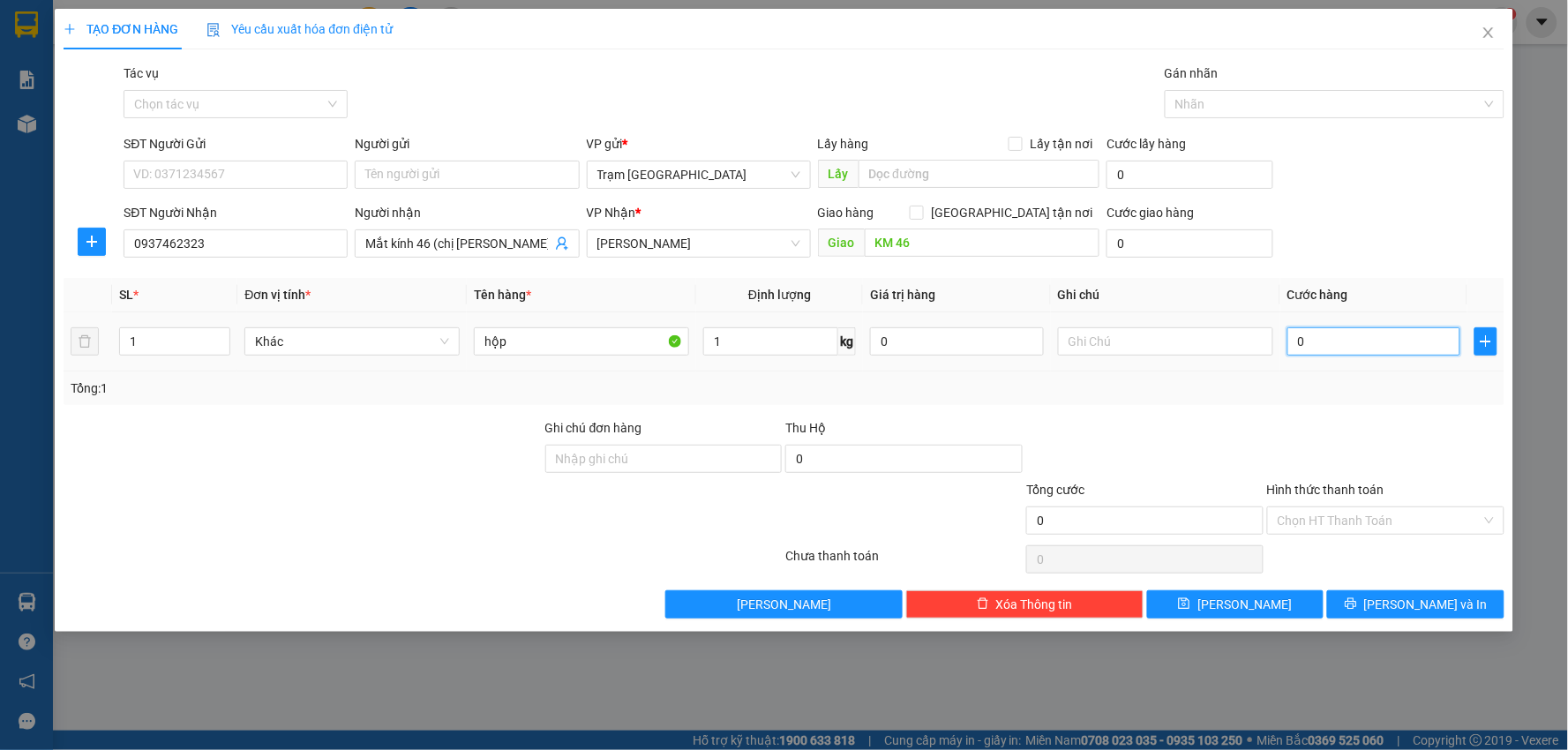
type input "4"
type input "0.040"
type input "40"
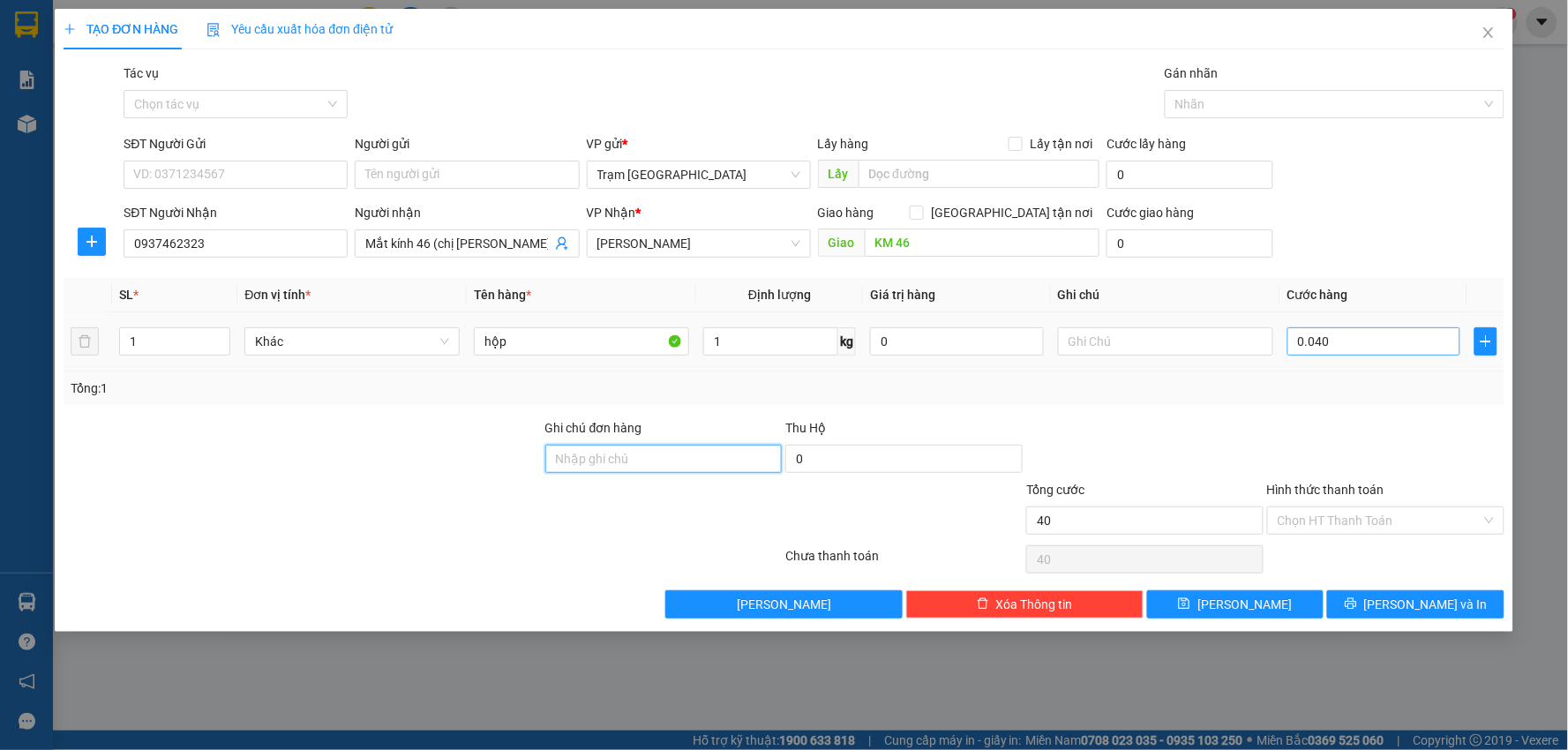
type input "40.000"
click at [1398, 595] on button "Lưu và In" at bounding box center [1415, 605] width 177 height 28
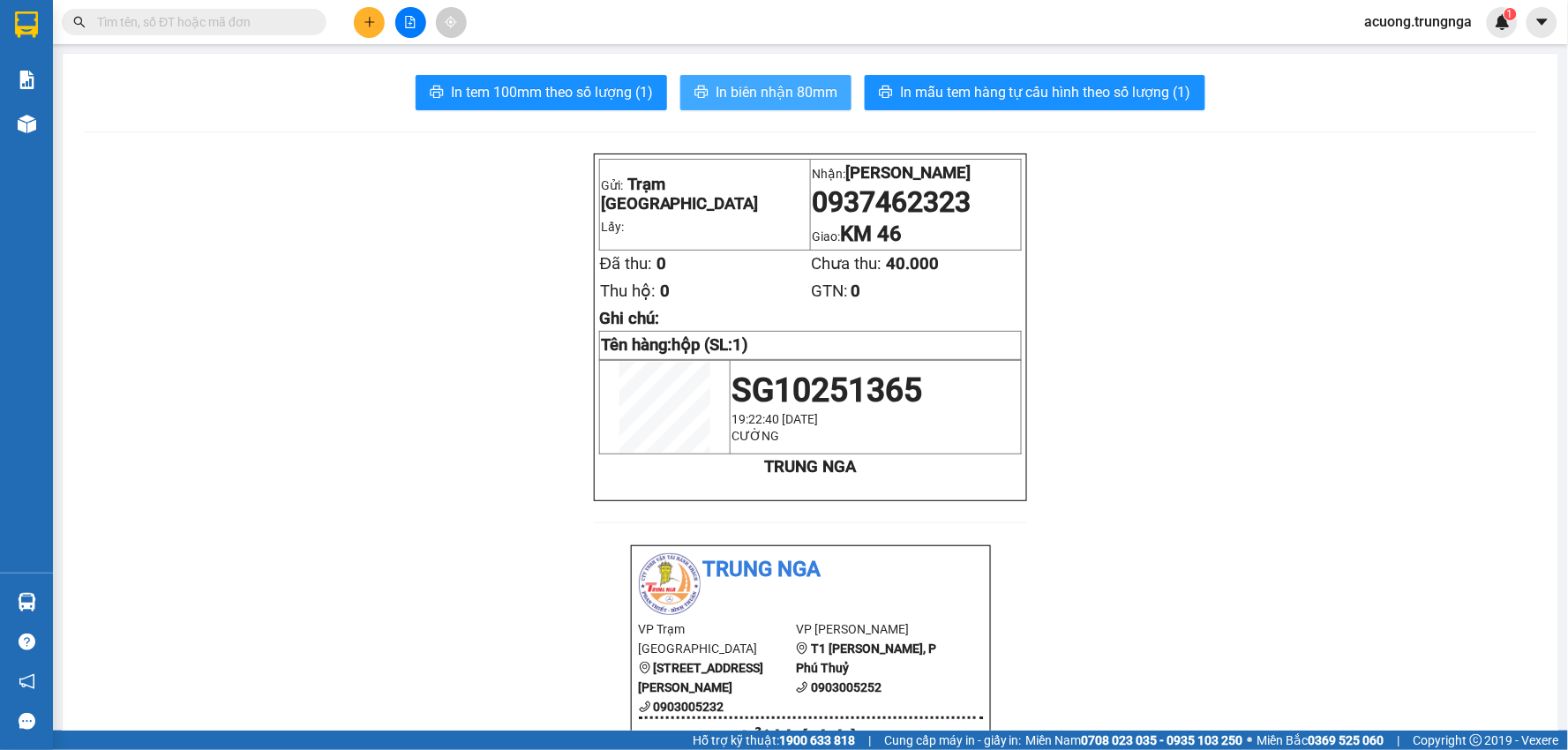
click at [744, 85] on span "In biên nhận 80mm" at bounding box center [777, 93] width 121 height 22
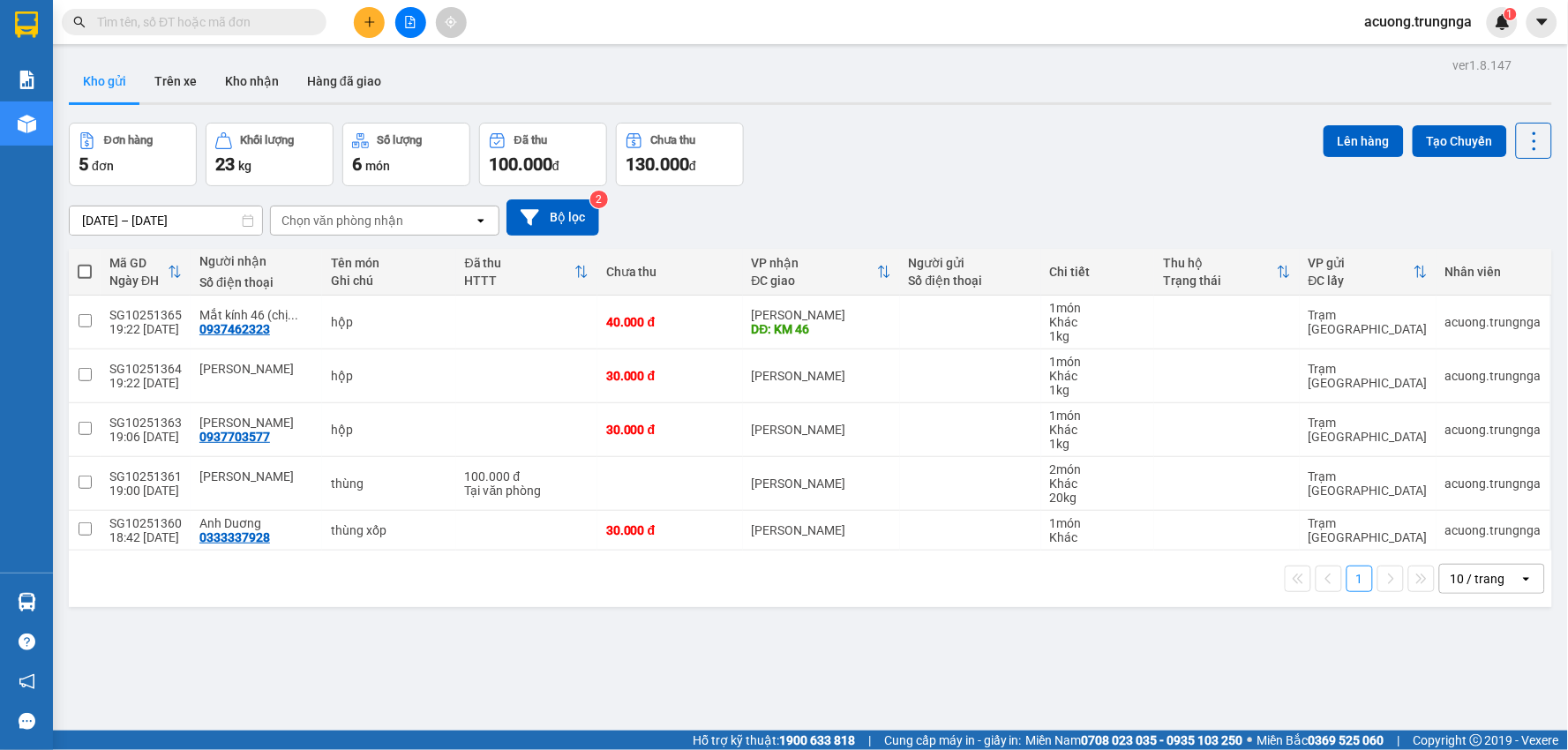
drag, startPoint x: 566, startPoint y: 80, endPoint x: 922, endPoint y: 178, distance: 369.2
click at [922, 178] on div "Đơn hàng 5 đơn Khối lượng 23 kg Số lượng 6 món Đã thu 100.000 đ Chưa thu 130.00…" at bounding box center [809, 154] width 1482 height 64
click at [374, 16] on icon "plus" at bounding box center [370, 22] width 12 height 12
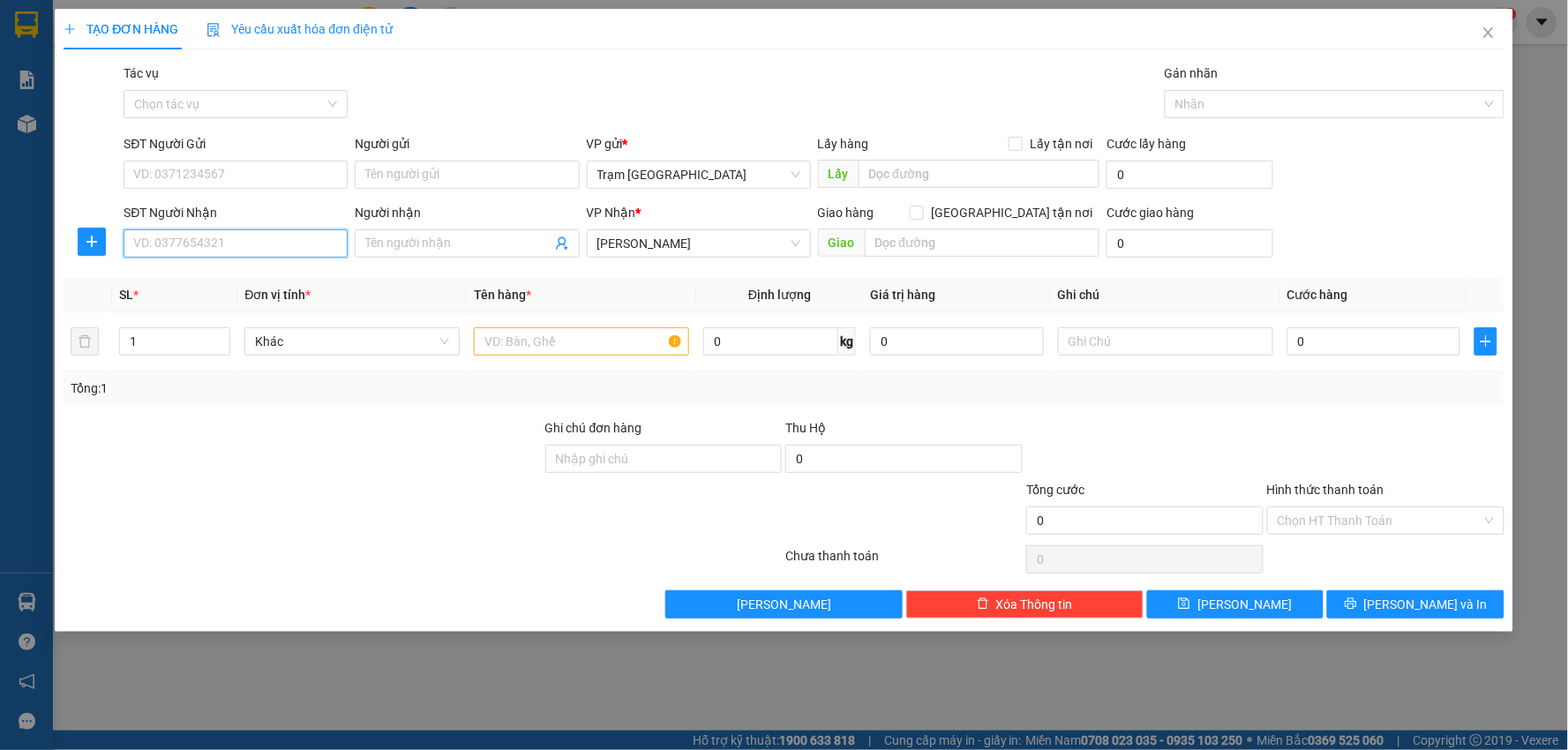
click at [206, 233] on input "SĐT Người Nhận" at bounding box center [235, 244] width 224 height 28
click at [180, 161] on input "SĐT Người Gửi" at bounding box center [235, 174] width 224 height 28
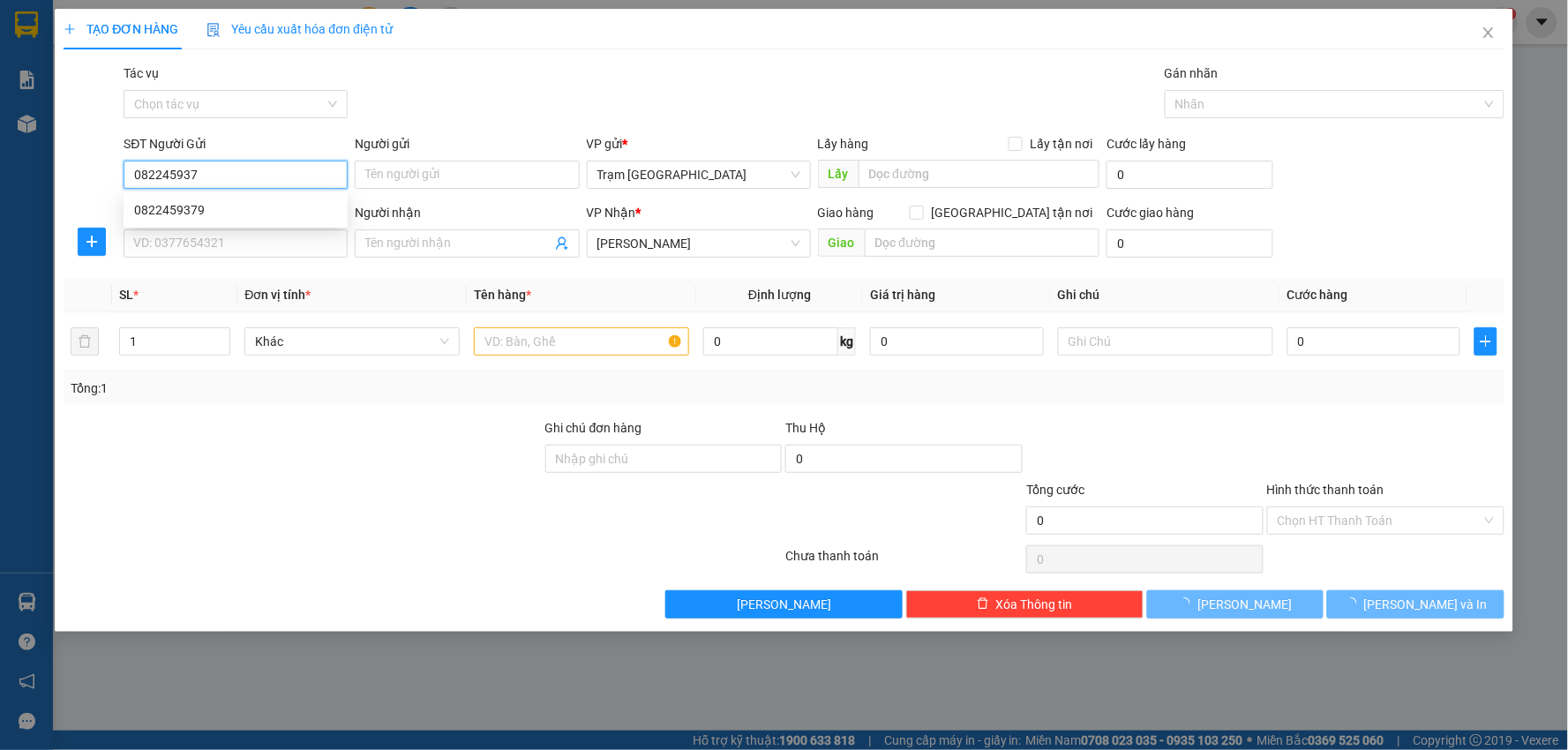
type input "0822459379"
click at [213, 207] on div "0822459379" at bounding box center [236, 210] width 203 height 20
type input "30.000"
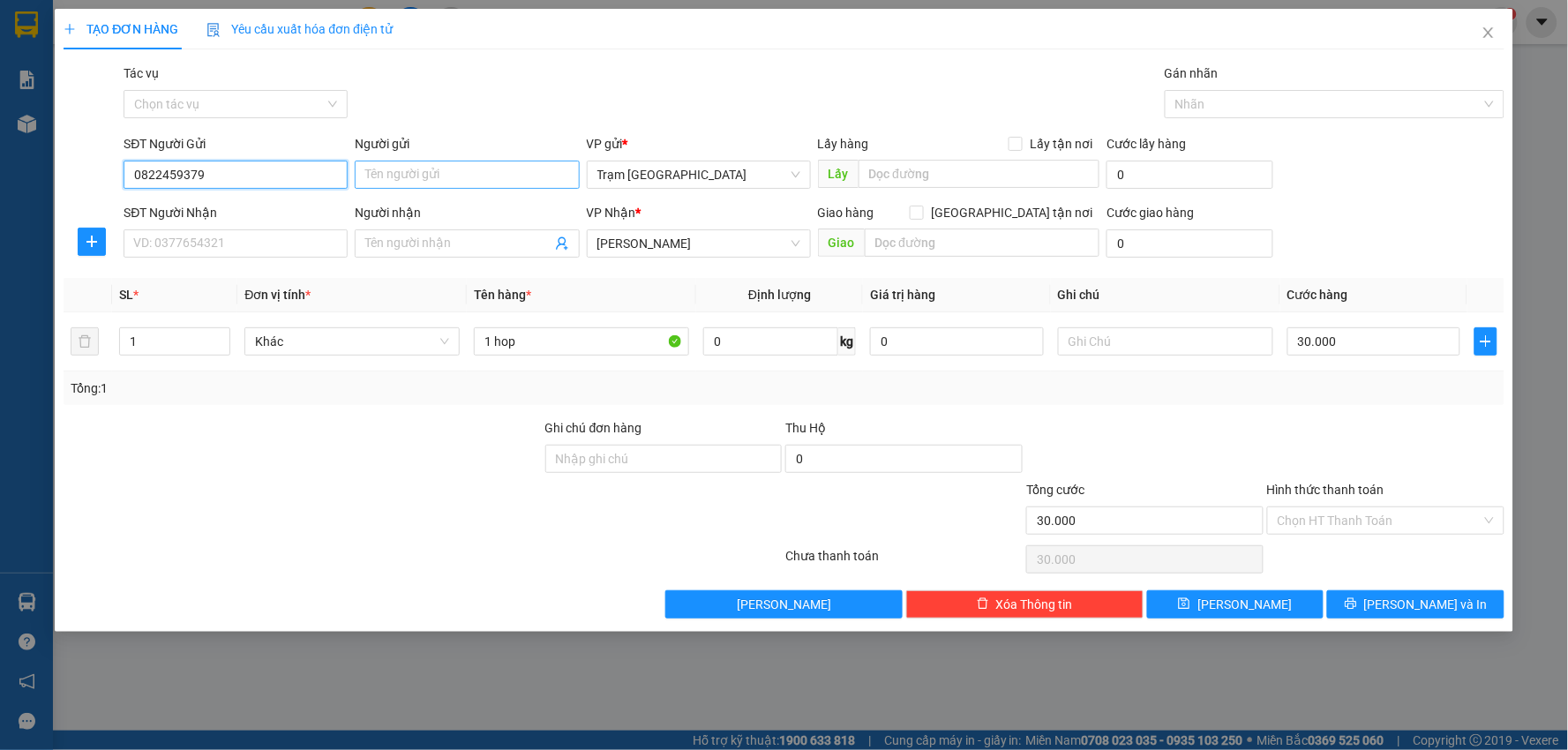
type input "0822459379"
click at [395, 178] on input "Người gửi" at bounding box center [466, 174] width 224 height 28
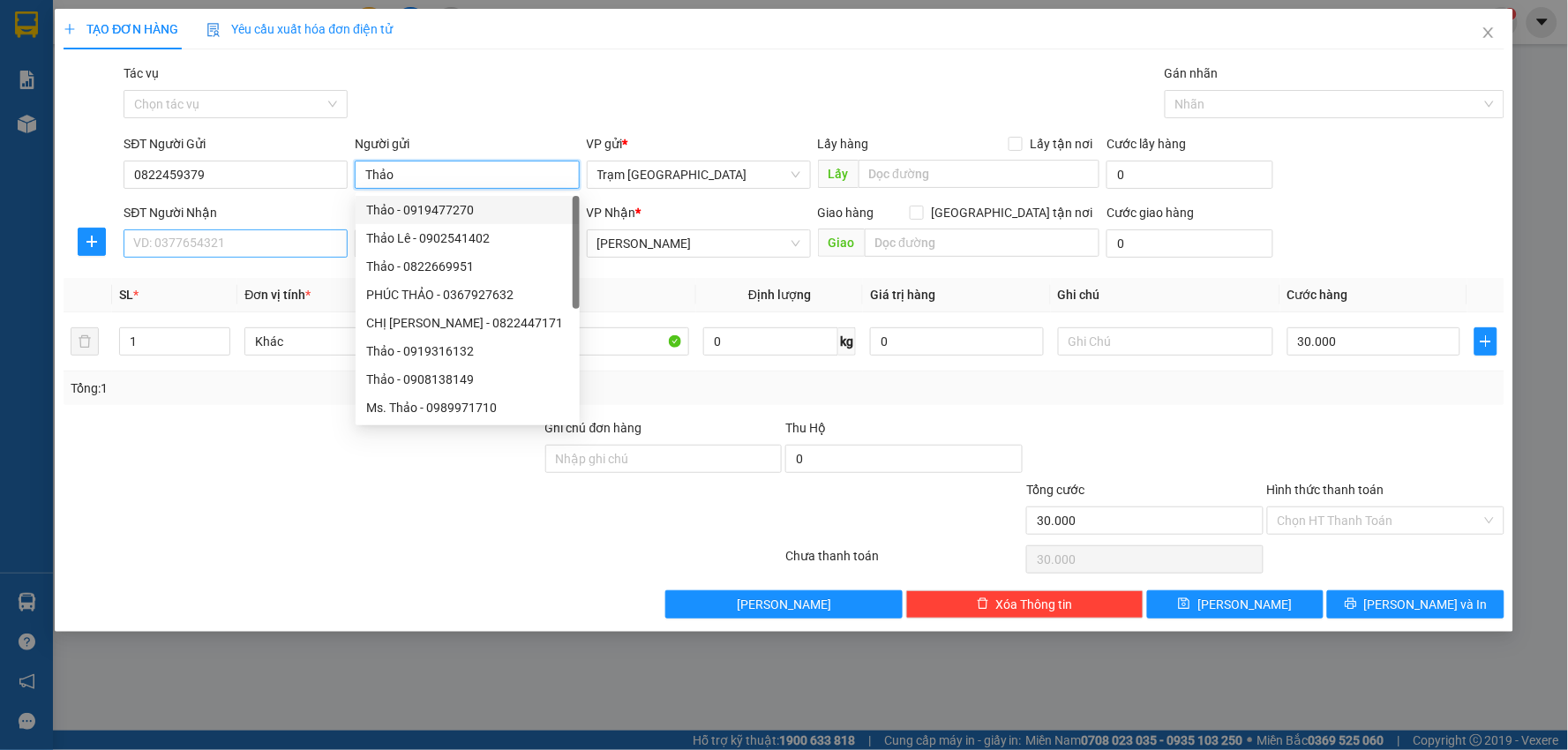
type input "Thảo"
click at [239, 244] on input "SĐT Người Nhận" at bounding box center [235, 244] width 224 height 28
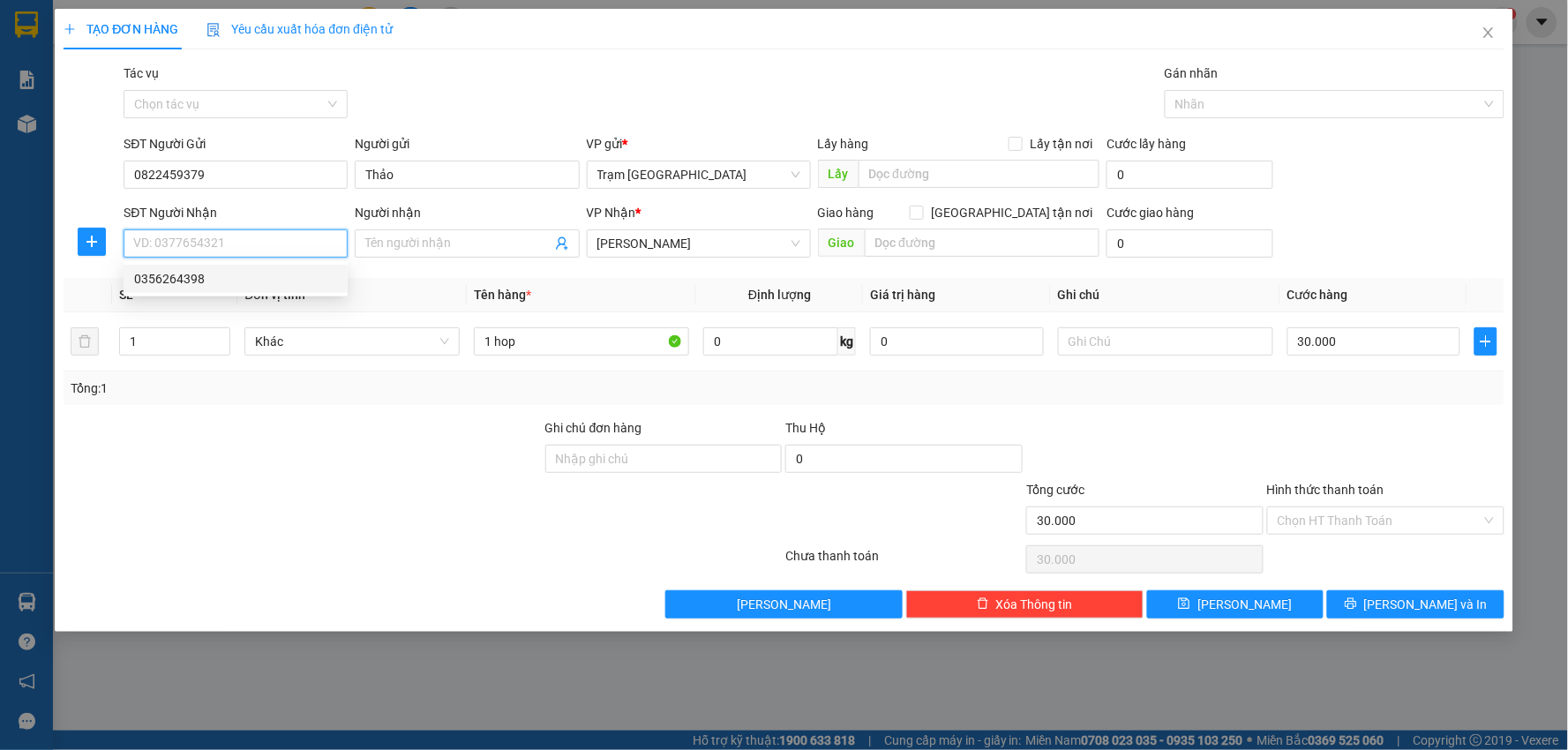
click at [221, 282] on div "0356264398" at bounding box center [236, 280] width 203 height 20
type input "0356264398"
click at [407, 243] on input "Người nhận" at bounding box center [457, 244] width 185 height 20
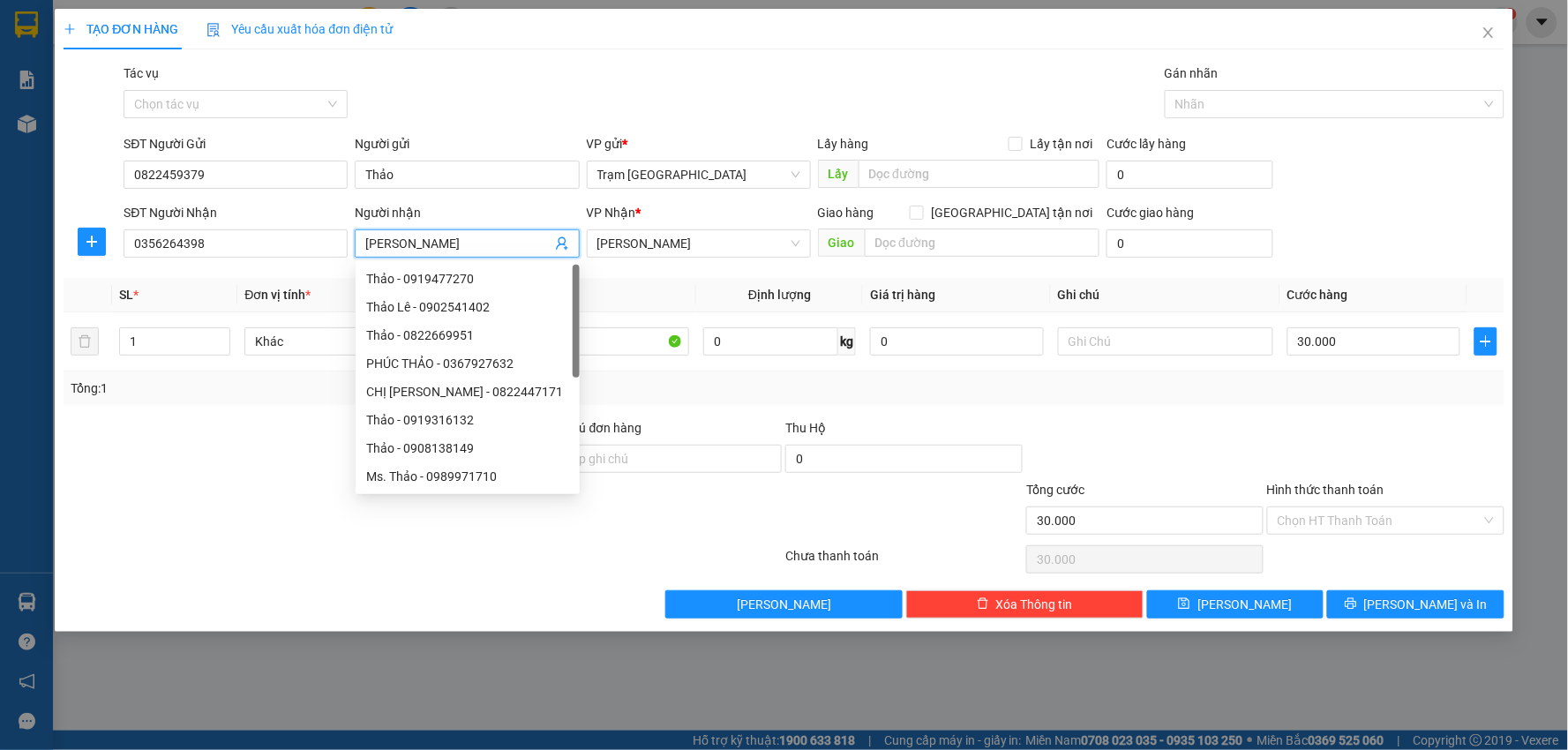
type input "[PERSON_NAME]"
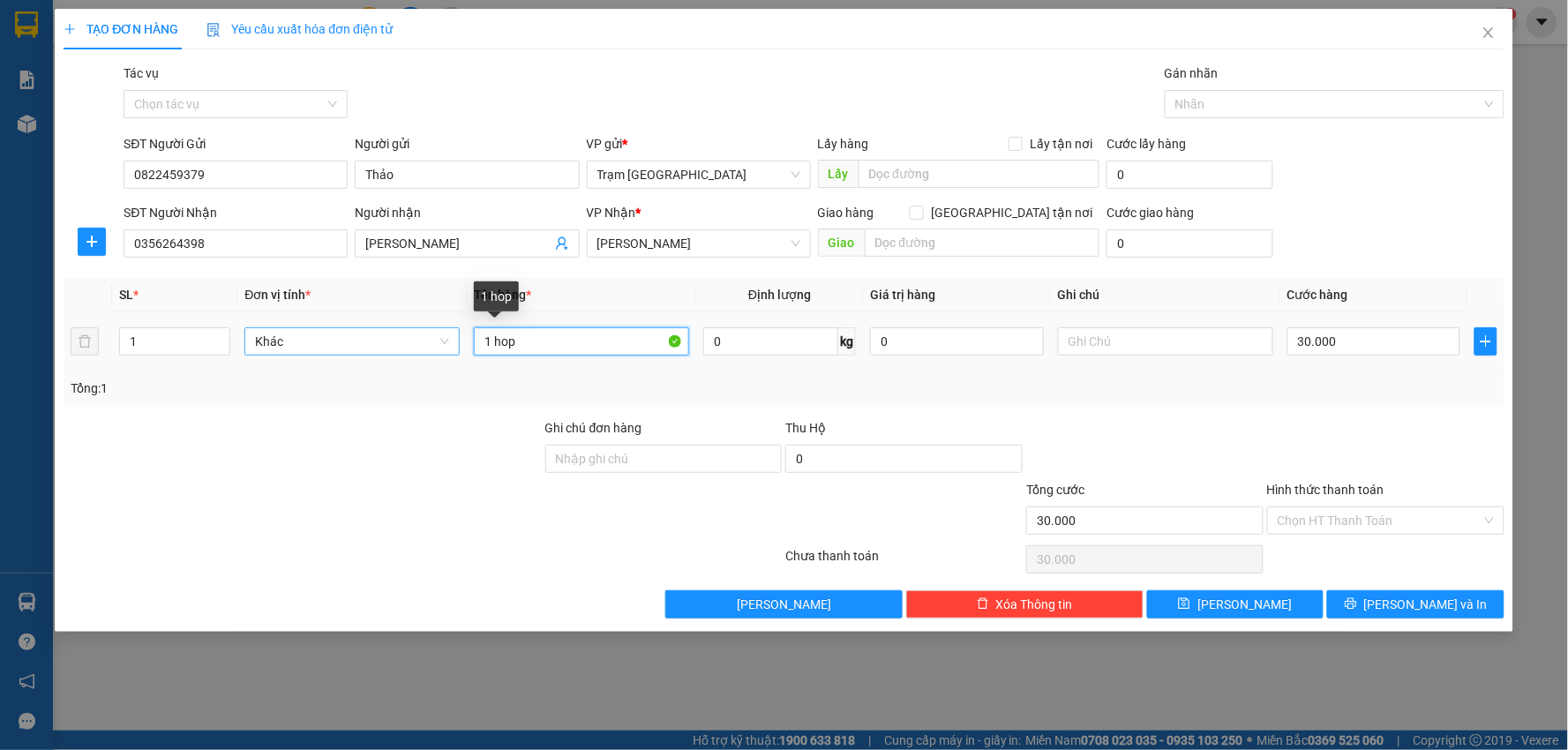
drag, startPoint x: 531, startPoint y: 340, endPoint x: 362, endPoint y: 339, distance: 169.0
click at [362, 339] on tr "1 Khác 1 hop 0 kg 0 30.000" at bounding box center [784, 341] width 1441 height 59
type input "hộp"
type input "1"
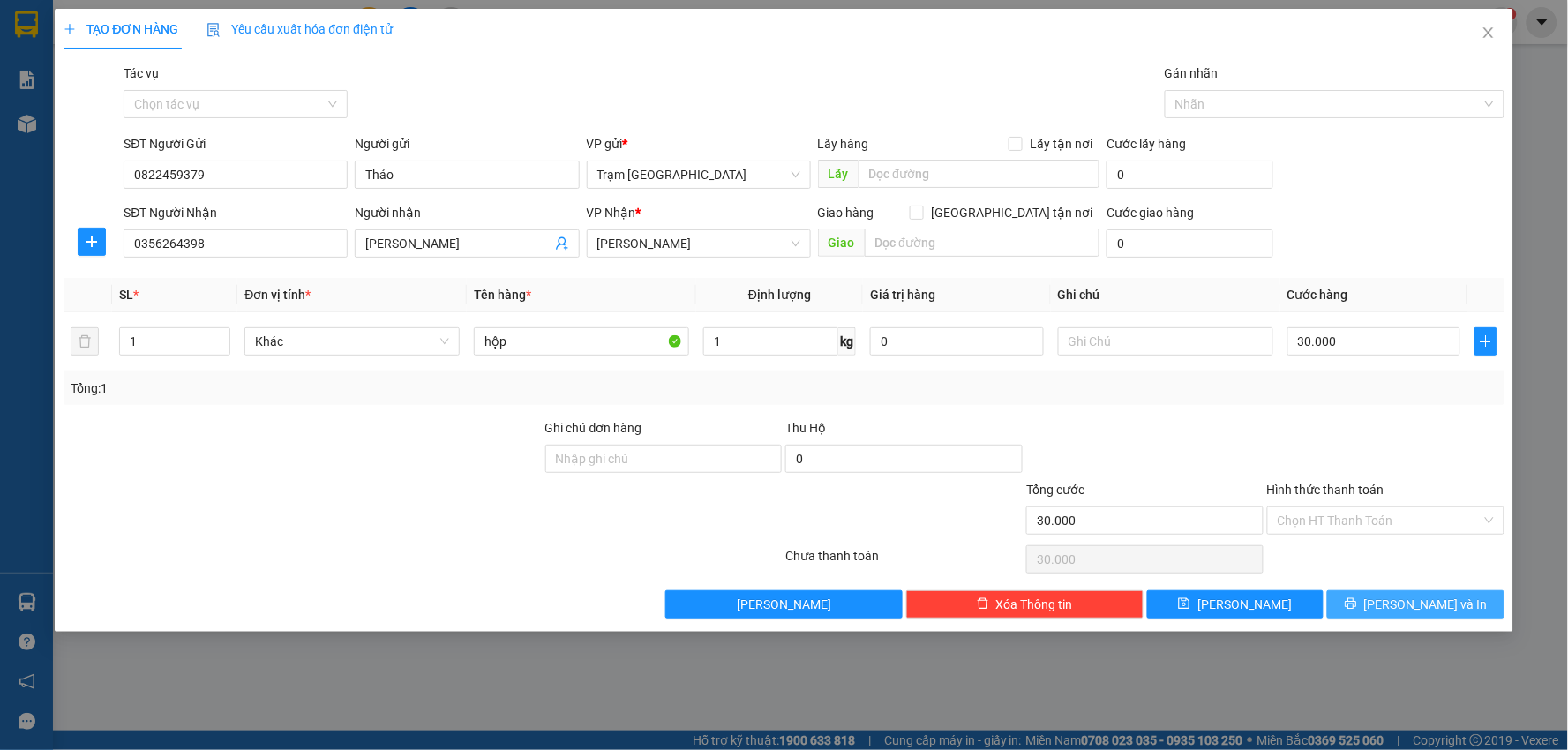
click at [1352, 602] on button "Lưu và In" at bounding box center [1415, 605] width 177 height 28
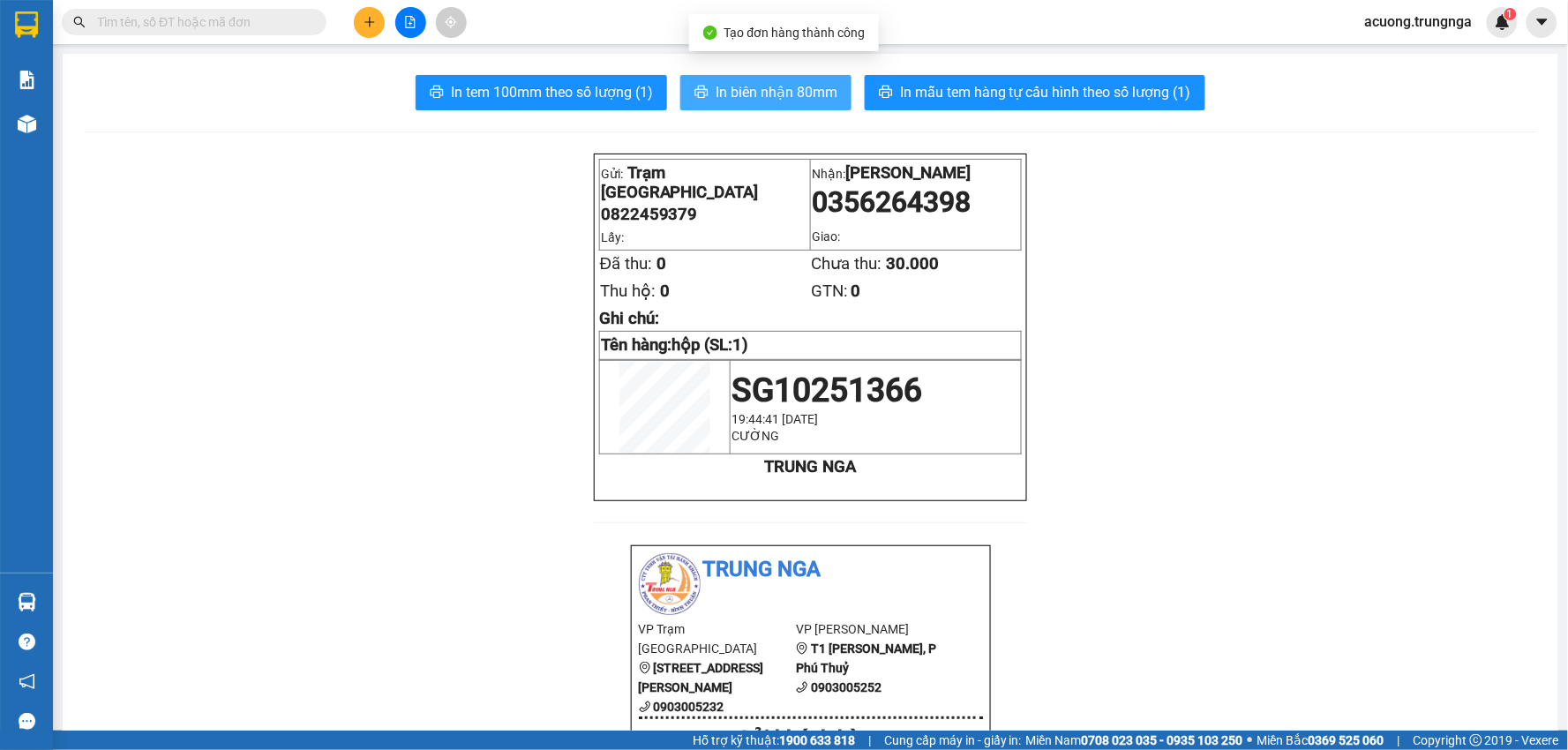
click at [716, 87] on span "In biên nhận 80mm" at bounding box center [777, 93] width 121 height 22
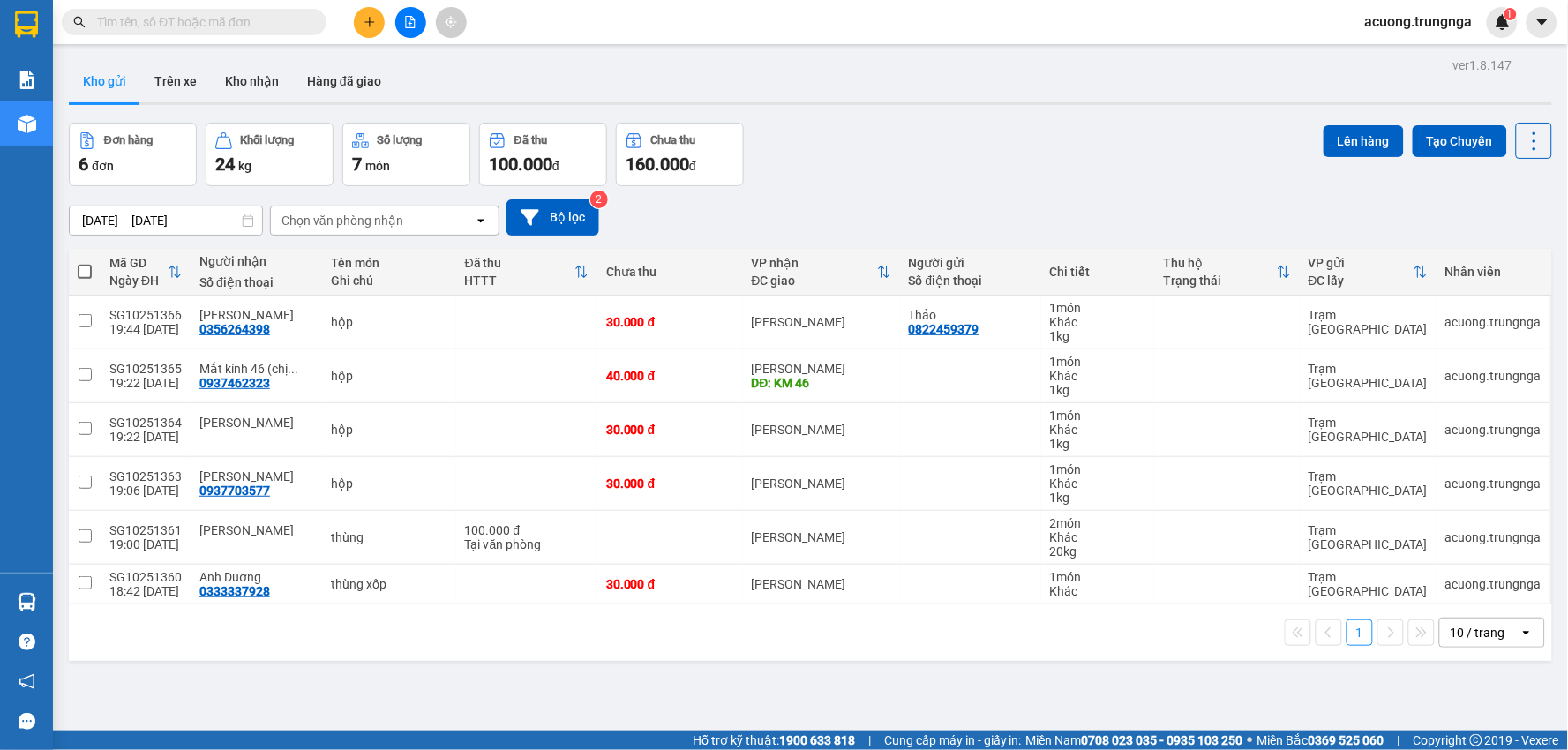
click at [85, 268] on span at bounding box center [85, 272] width 14 height 14
click at [85, 263] on input "checkbox" at bounding box center [85, 263] width 0 height 0
checkbox input "true"
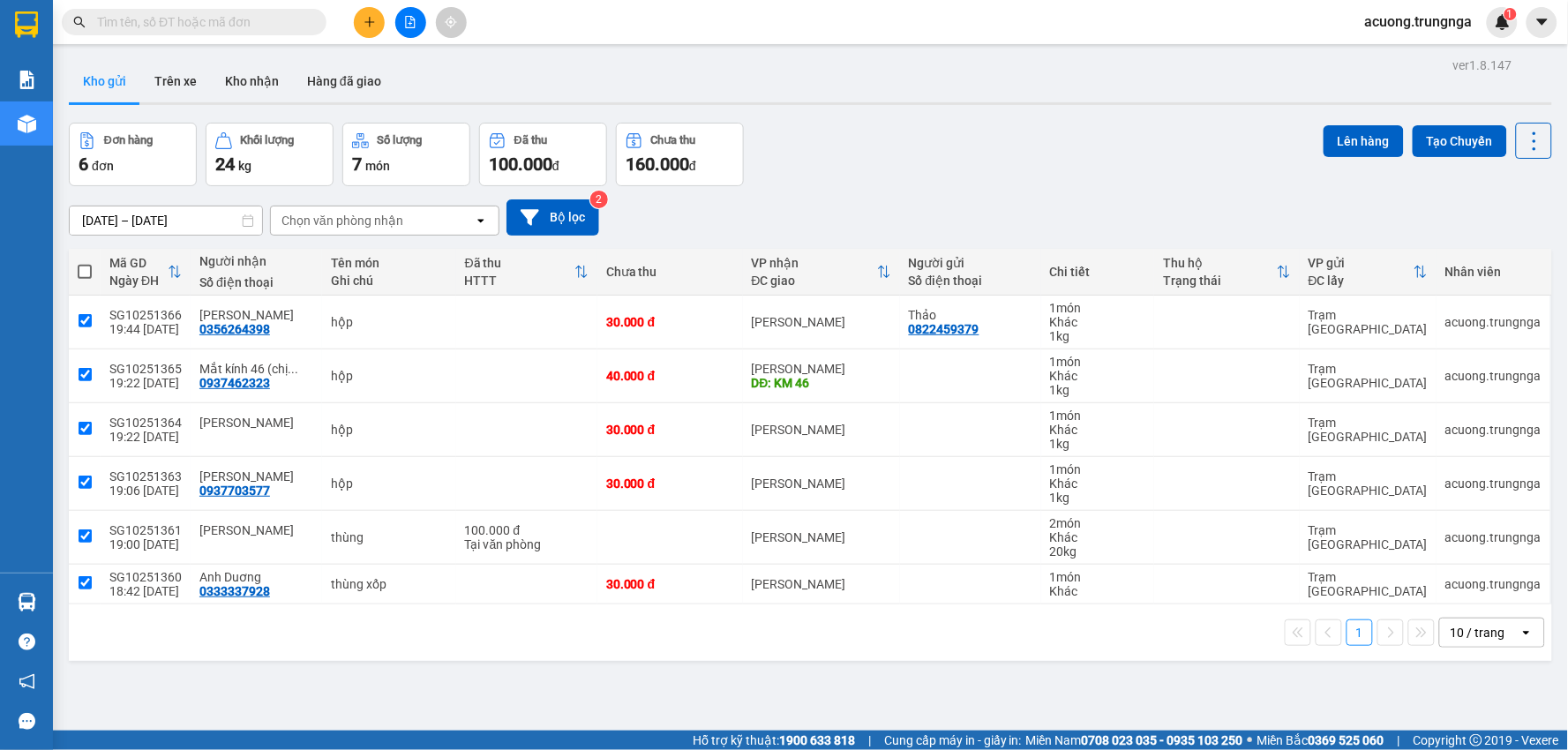
checkbox input "true"
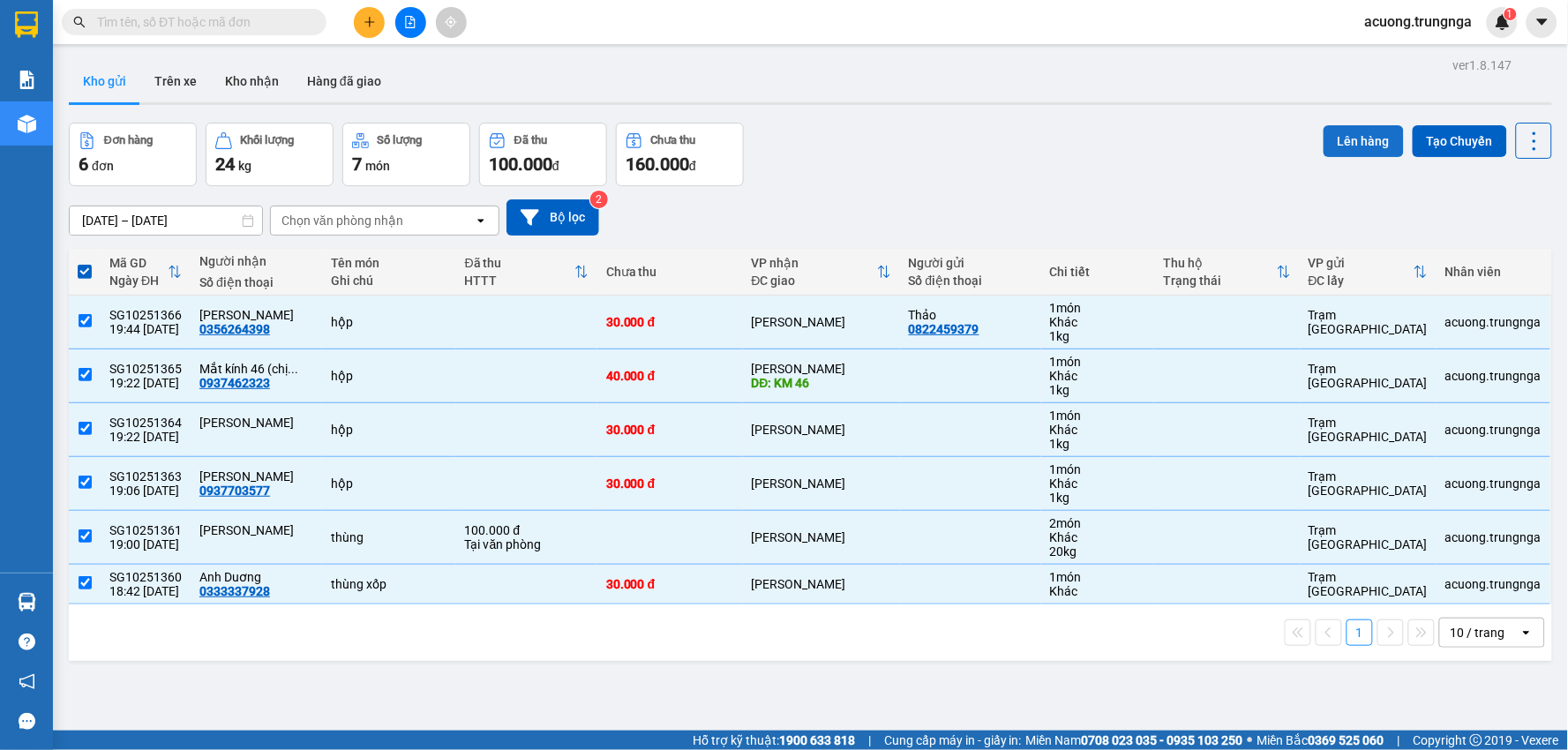
click at [1344, 134] on button "Lên hàng" at bounding box center [1363, 141] width 81 height 32
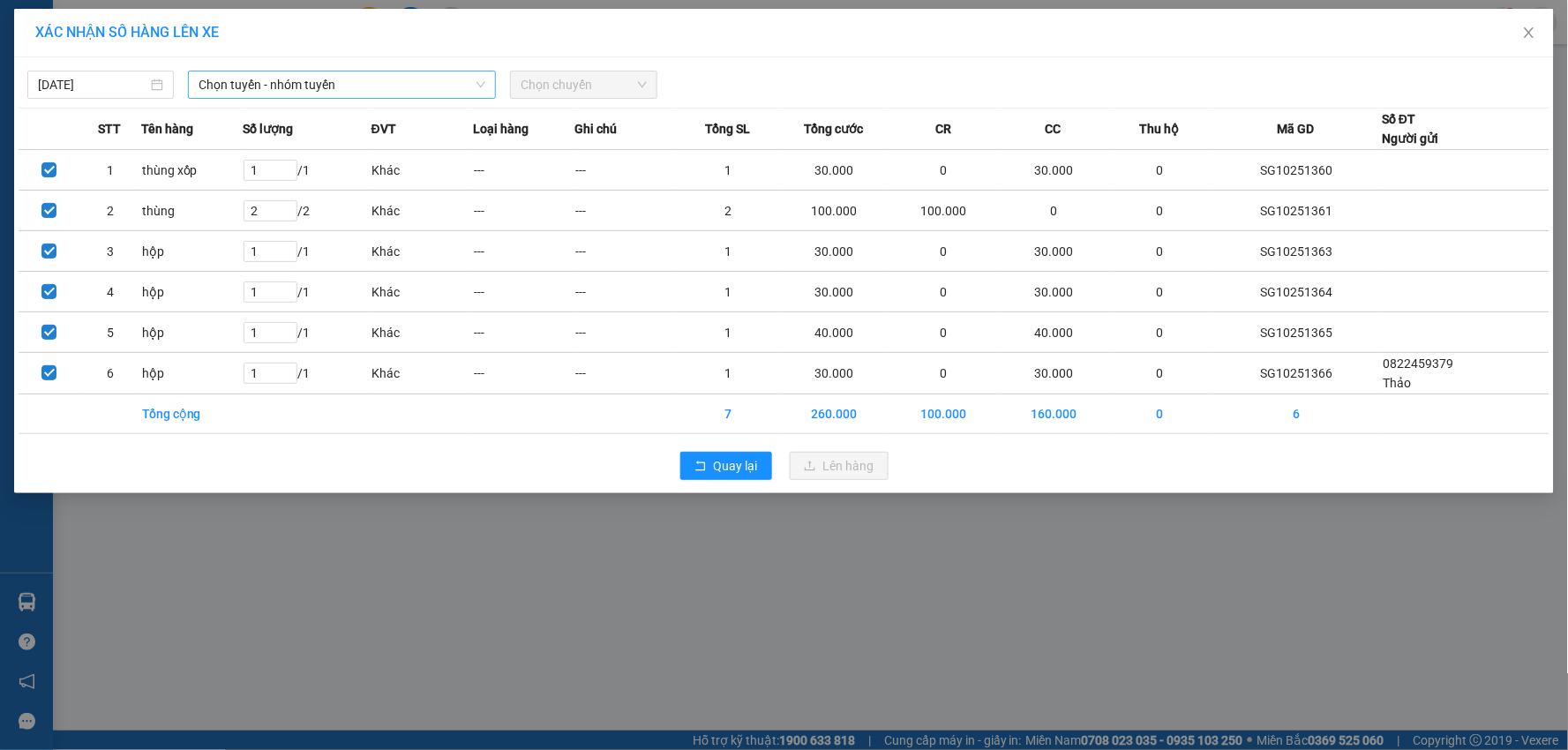
click at [349, 93] on span "Chọn tuyến - nhóm tuyến" at bounding box center [342, 85] width 286 height 27
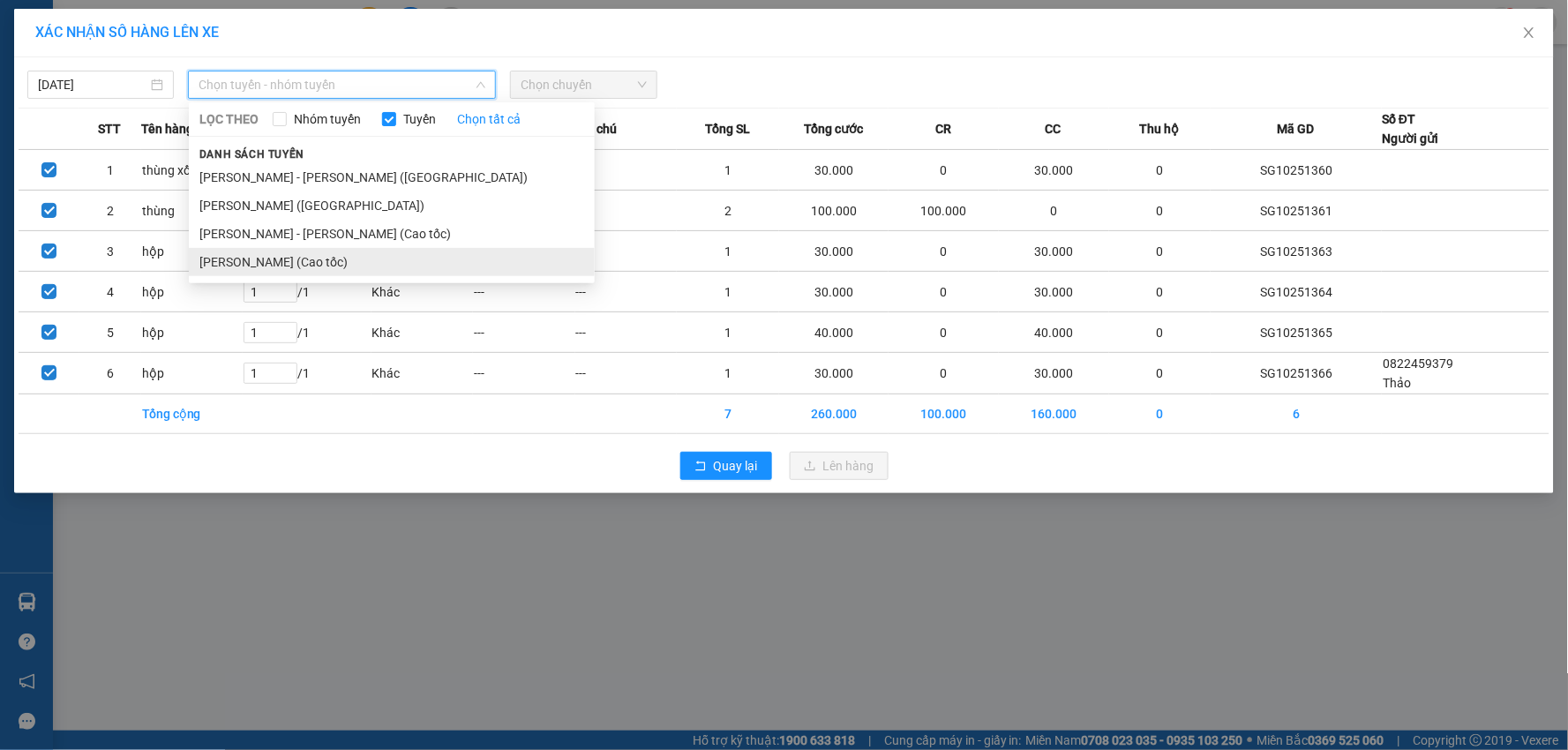
click at [386, 259] on li "[PERSON_NAME] (Cao tốc)" at bounding box center [392, 262] width 406 height 28
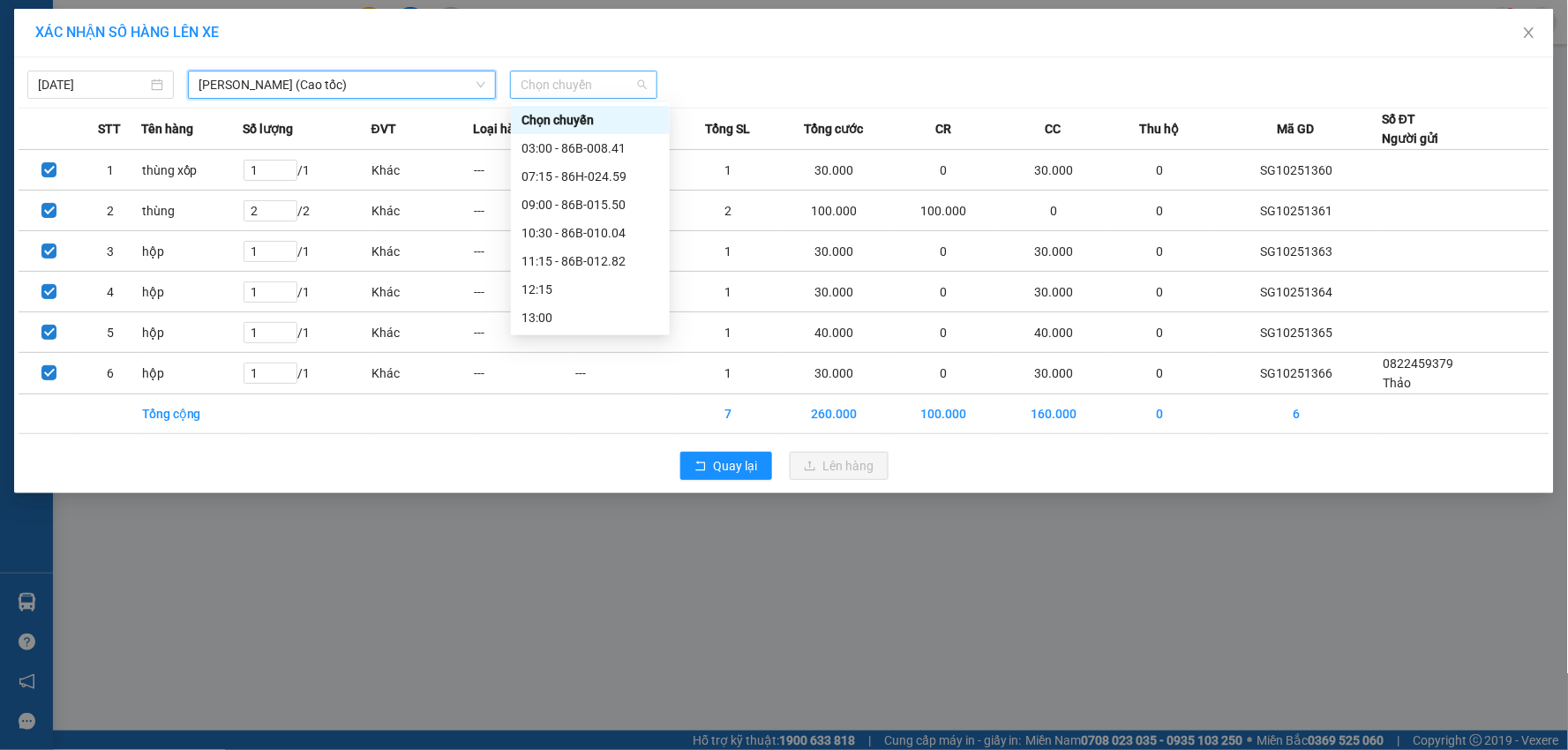
click at [610, 90] on span "Chọn chuyến" at bounding box center [583, 85] width 125 height 27
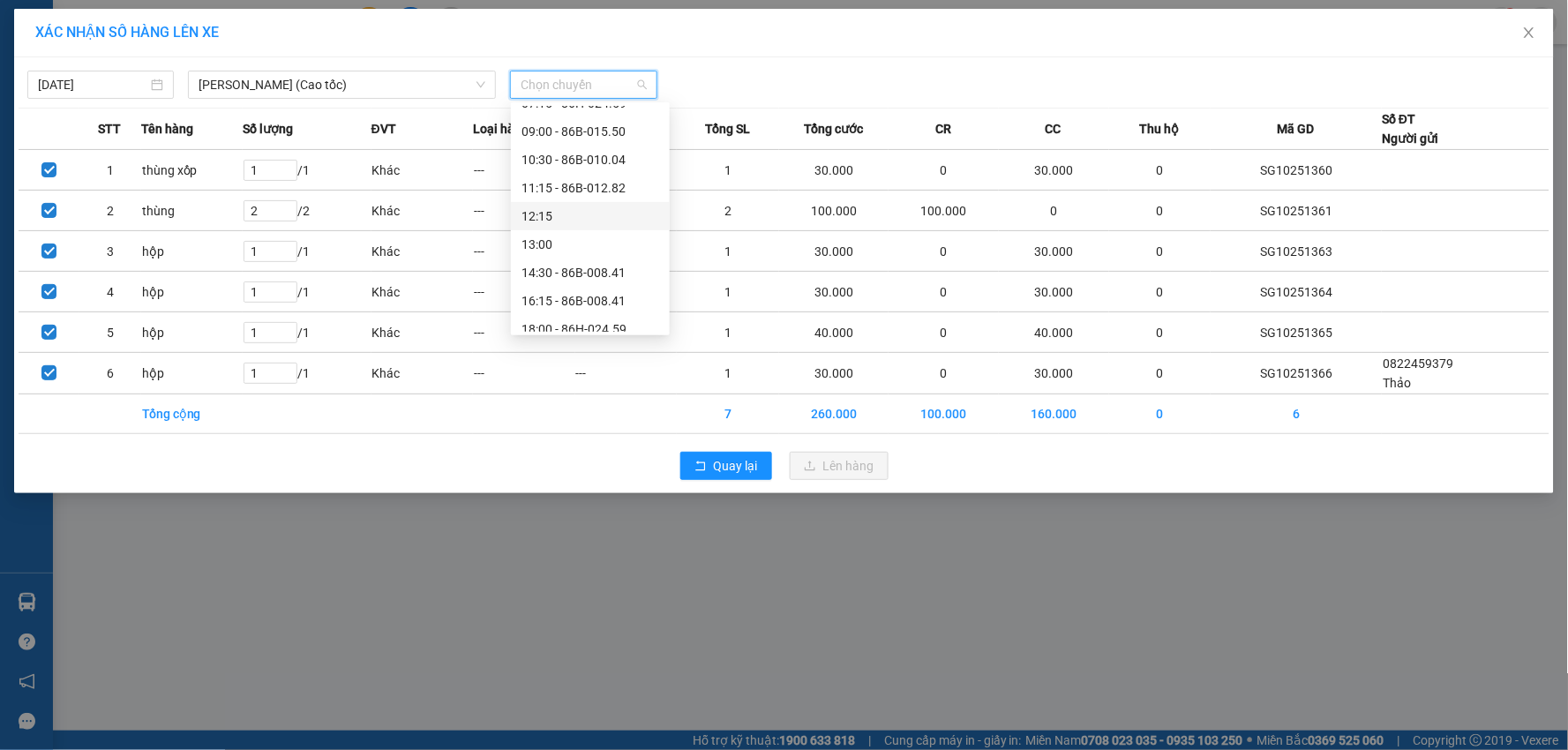
scroll to position [113, 0]
click at [566, 308] on div "20:00" at bounding box center [590, 318] width 137 height 20
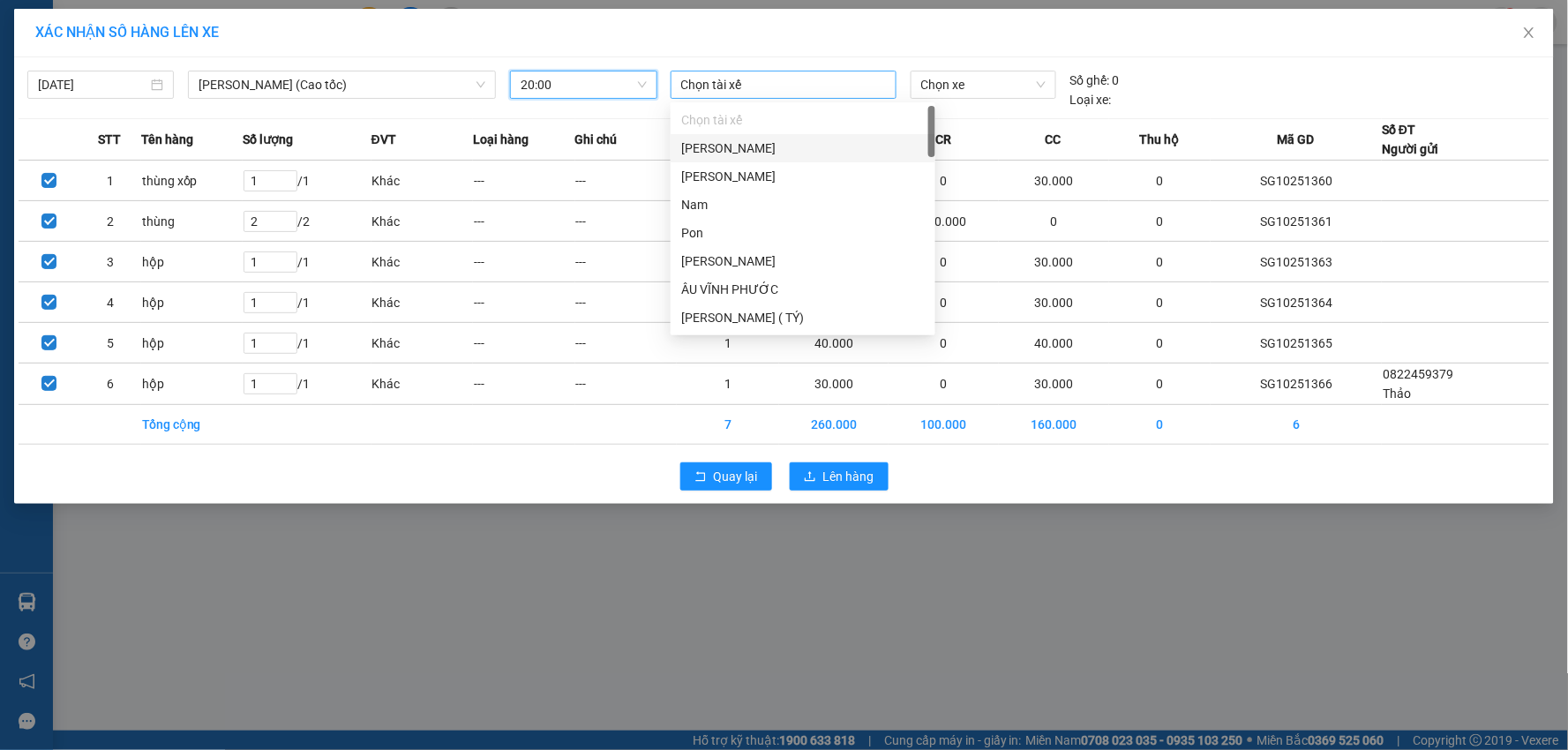
click at [794, 80] on div at bounding box center [784, 85] width 217 height 21
type input "th"
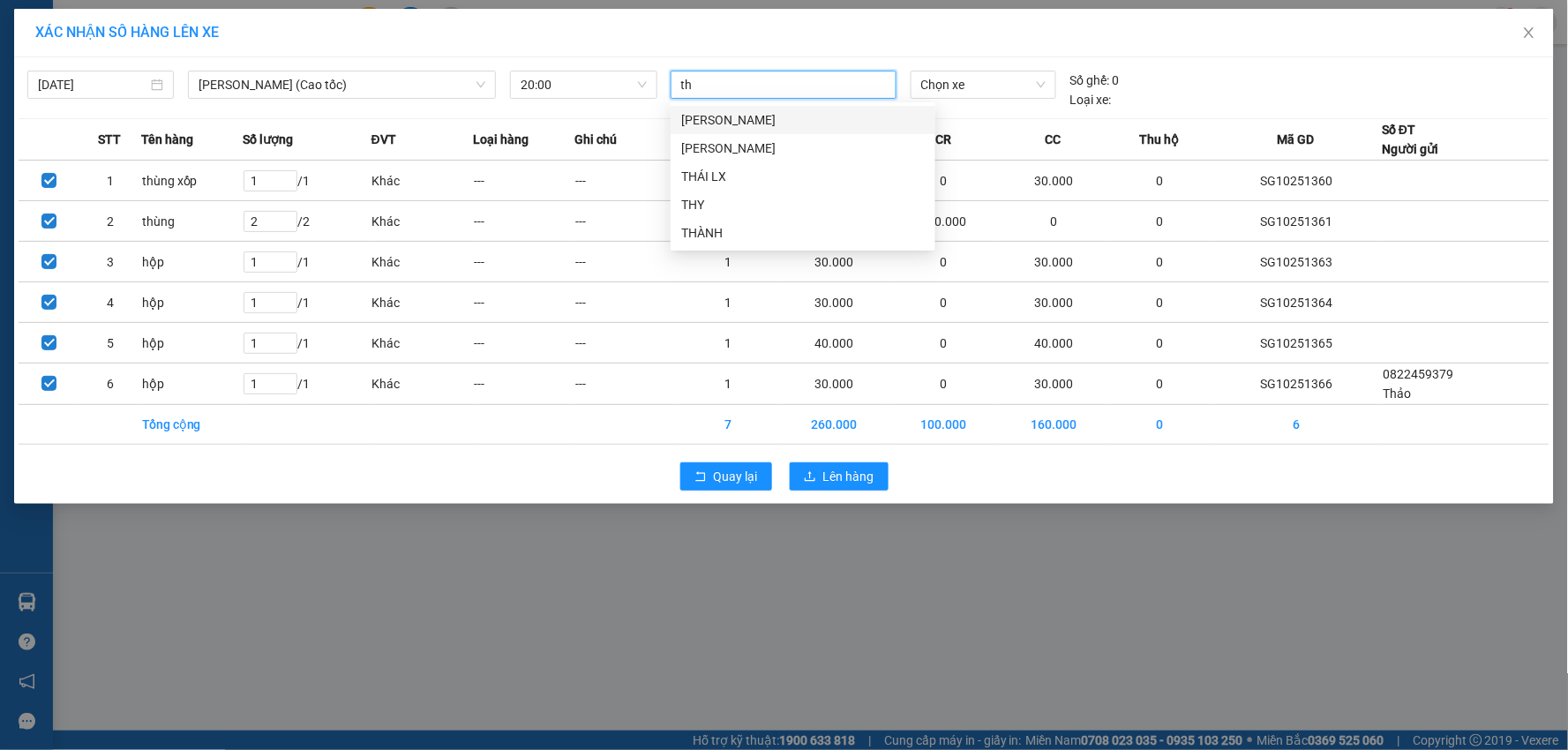
scroll to position [0, 0]
click at [700, 230] on div "THÀNH" at bounding box center [802, 233] width 244 height 20
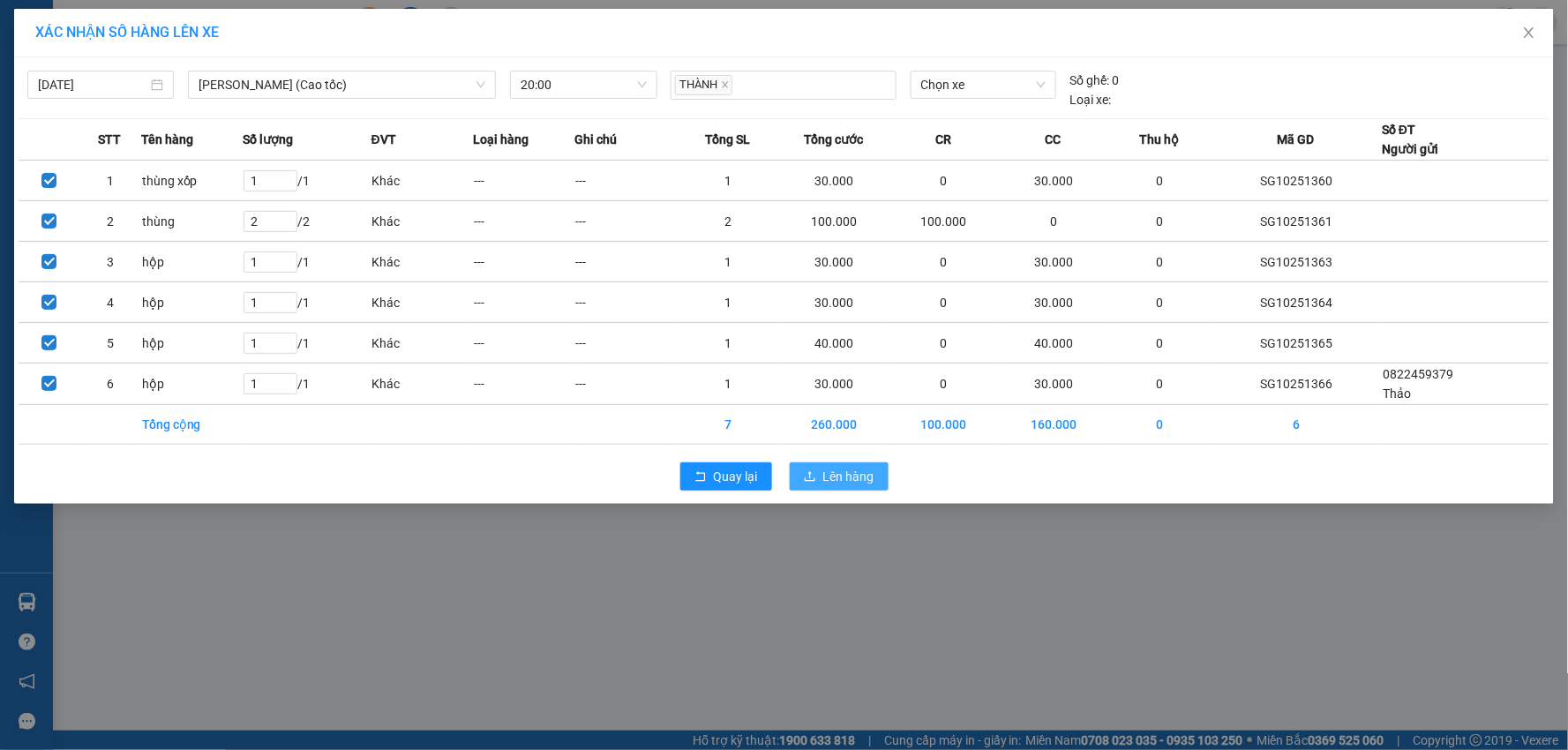
click at [829, 473] on span "Lên hàng" at bounding box center [848, 476] width 51 height 20
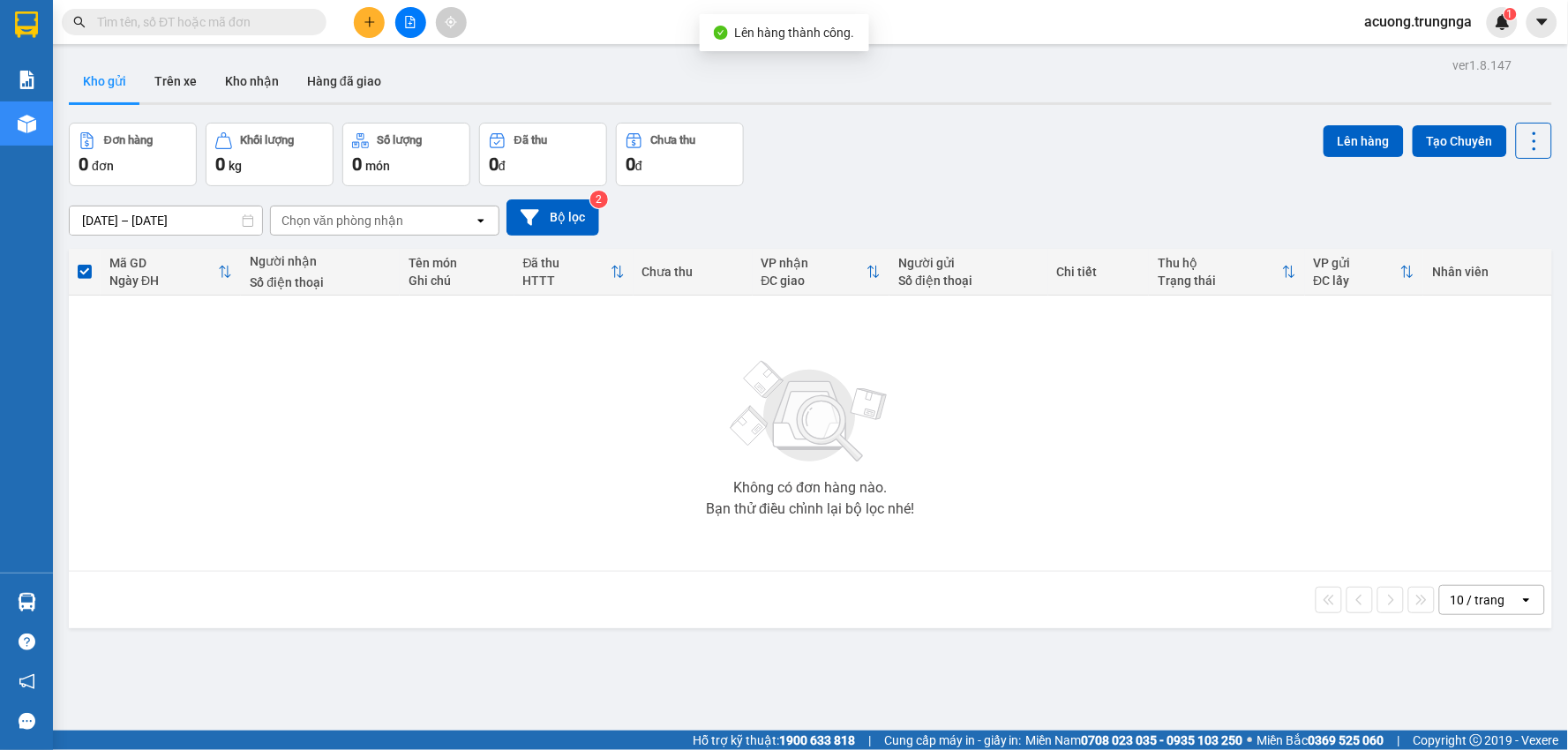
click at [464, 445] on div "Không có đơn hàng nào. Bạn thử điều chỉnh lại bộ lọc nhé!" at bounding box center [810, 434] width 1466 height 265
